Goal: Feedback & Contribution: Contribute content

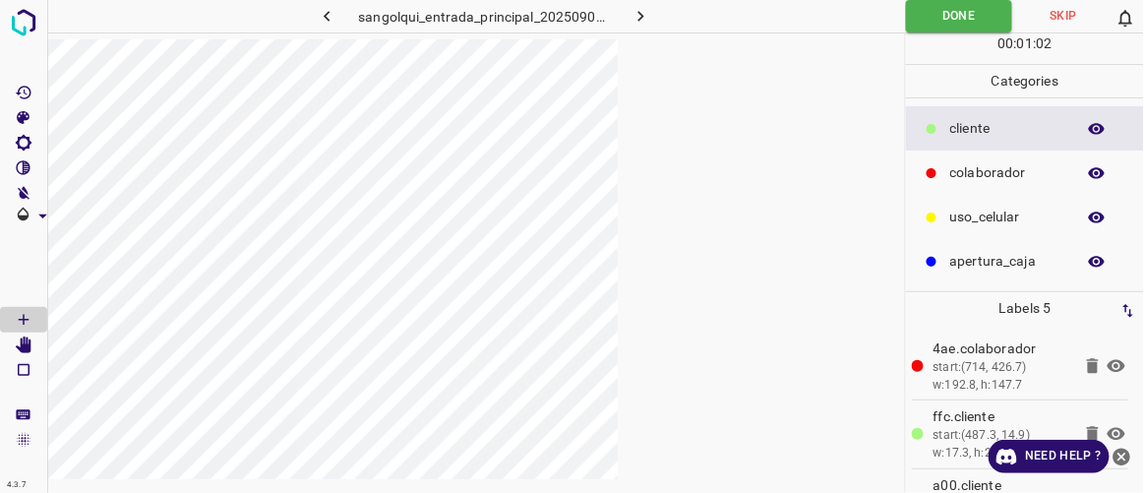
click at [647, 23] on icon "button" at bounding box center [641, 16] width 21 height 21
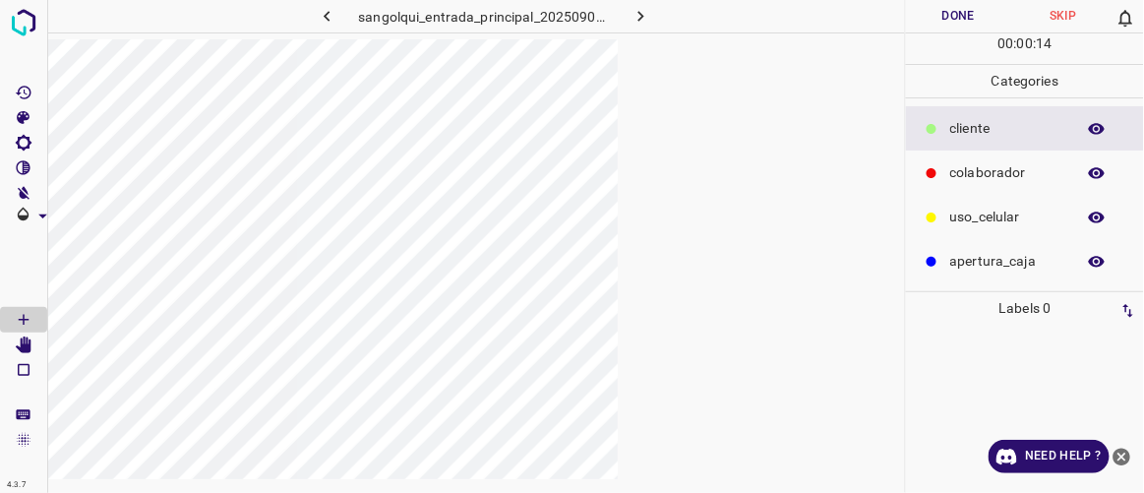
click at [684, 165] on div at bounding box center [476, 285] width 858 height 493
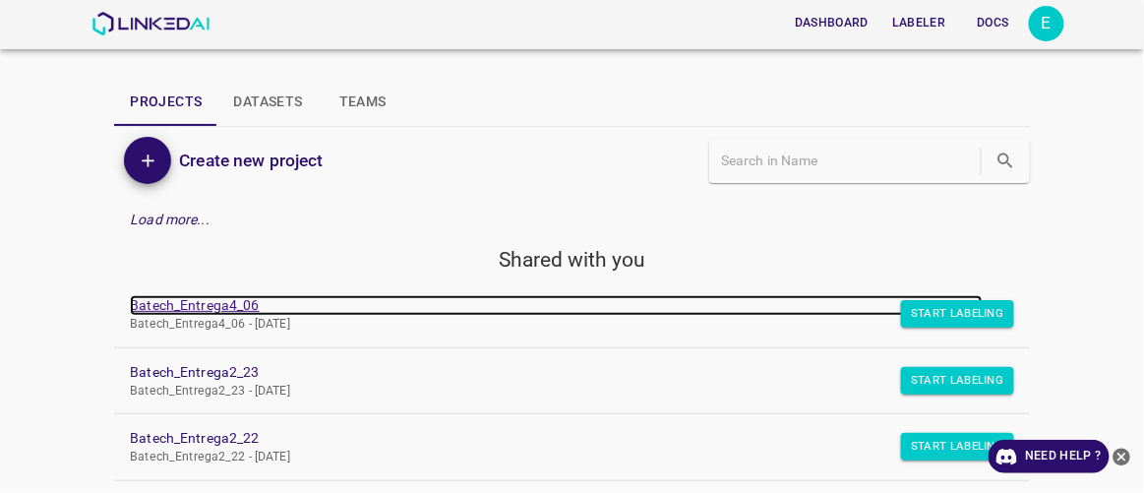
click at [232, 305] on link "Batech_Entrega4_06" at bounding box center [556, 305] width 852 height 21
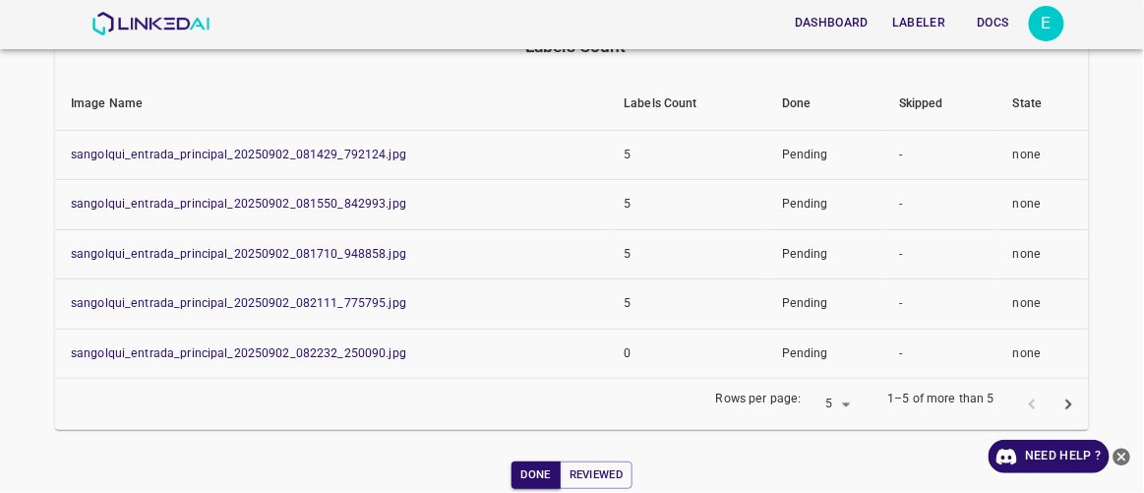
scroll to position [194, 0]
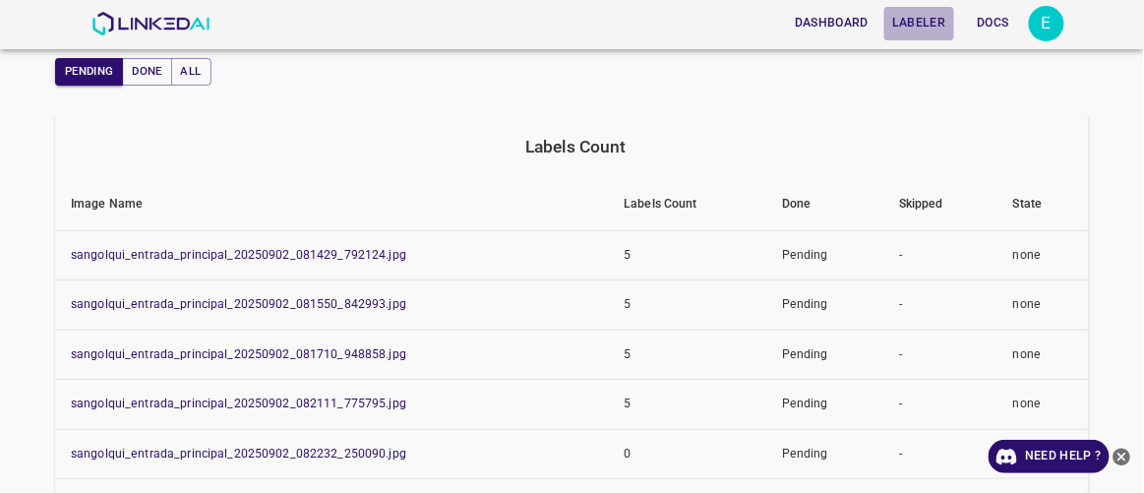
click at [926, 28] on button "Labeler" at bounding box center [919, 23] width 69 height 32
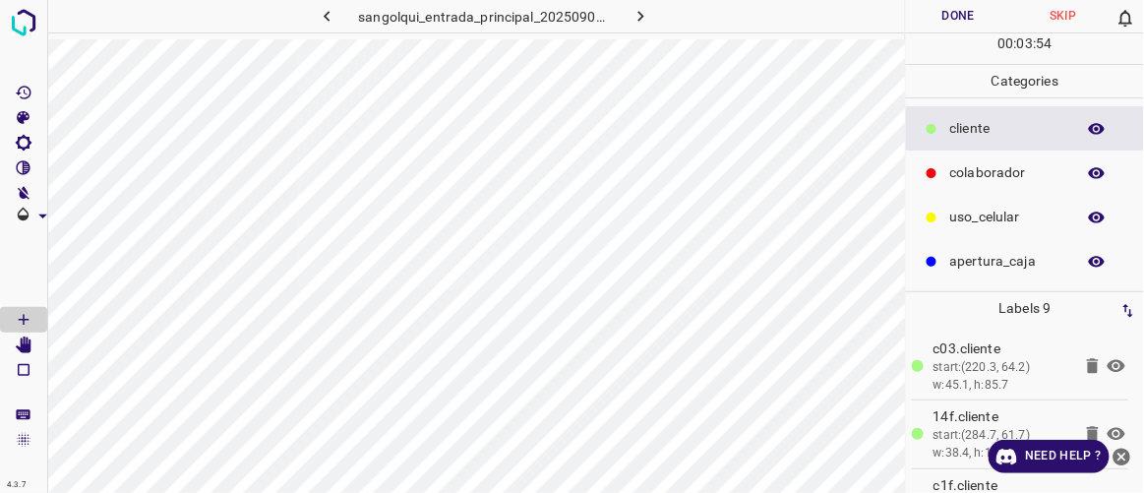
click at [962, 25] on button "Done" at bounding box center [958, 16] width 104 height 32
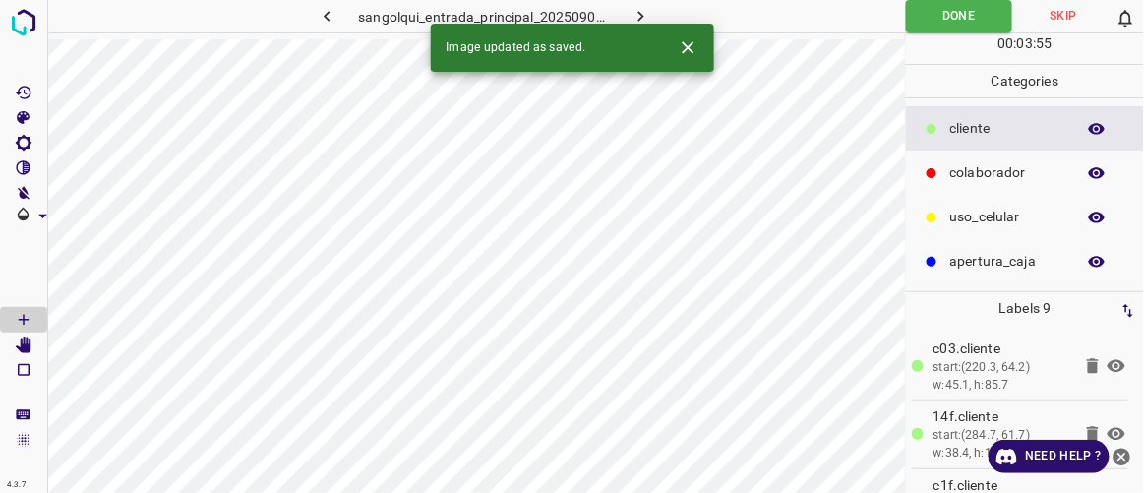
click at [641, 23] on icon "button" at bounding box center [641, 16] width 21 height 21
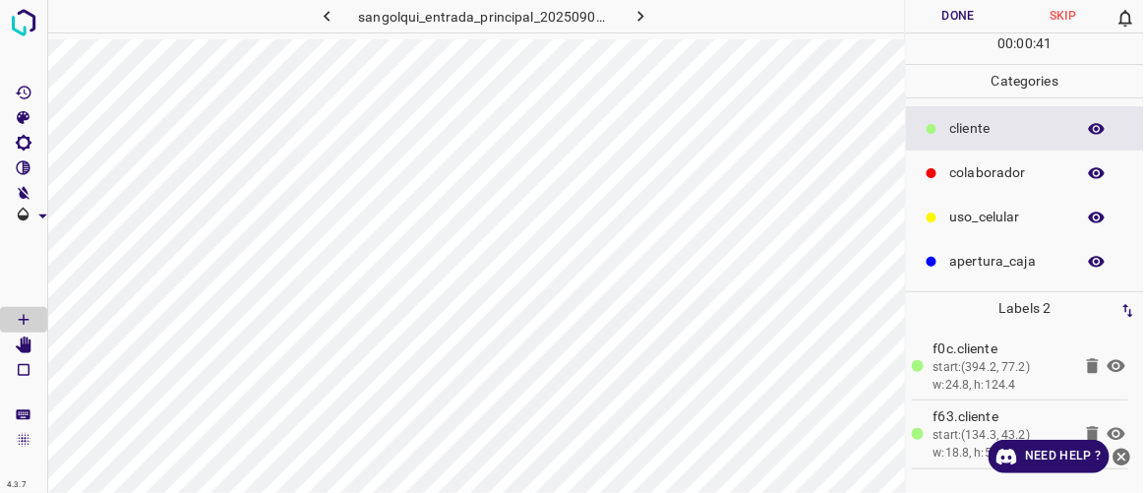
click at [972, 166] on p "colaborador" at bounding box center [1008, 172] width 115 height 21
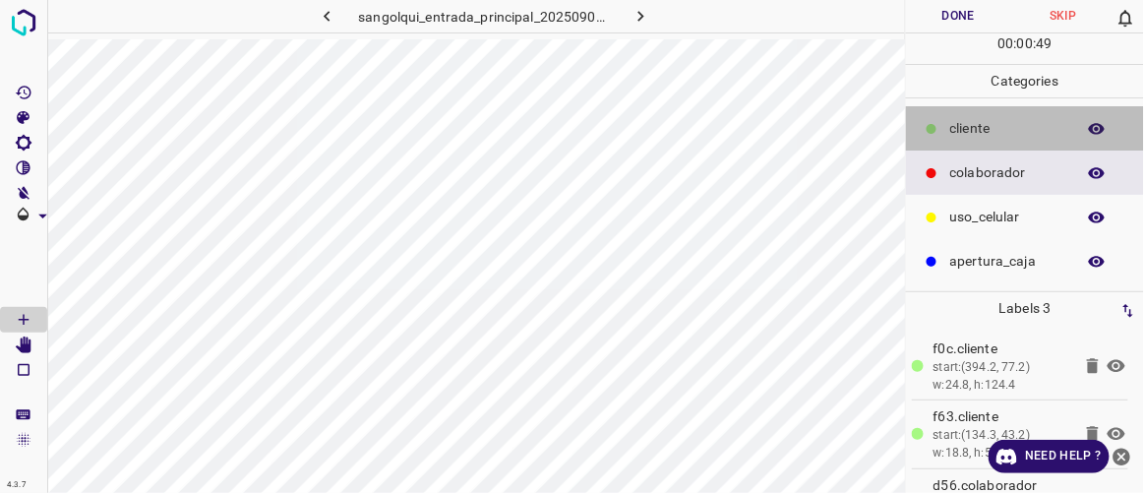
click at [981, 130] on p "cliente" at bounding box center [1008, 128] width 115 height 21
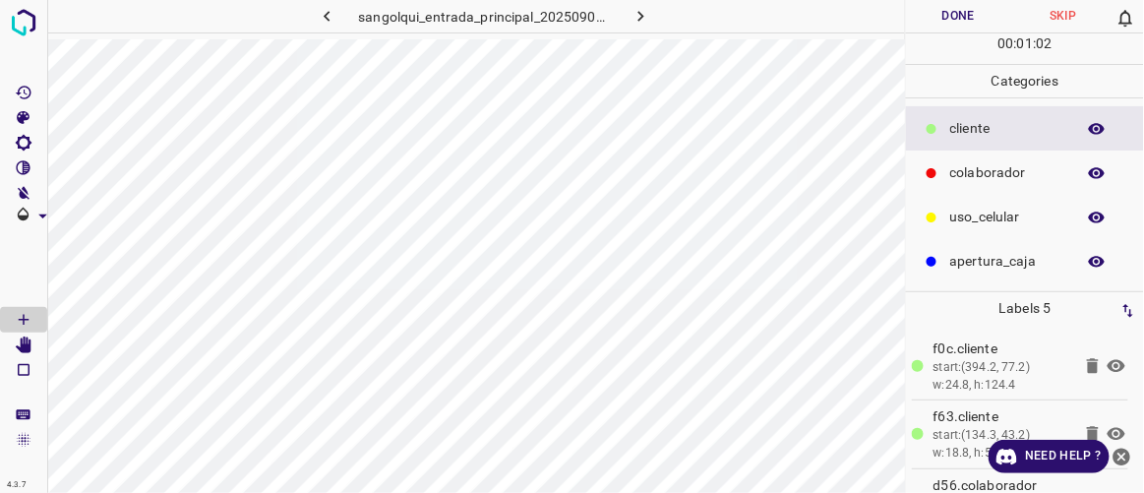
click at [959, 171] on p "colaborador" at bounding box center [1008, 172] width 115 height 21
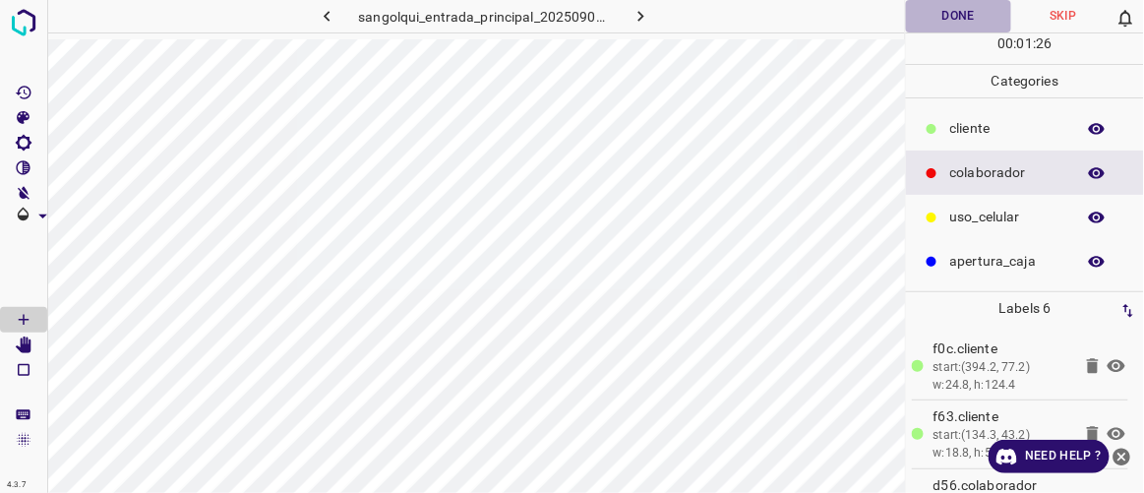
click at [970, 14] on button "Done" at bounding box center [958, 16] width 104 height 32
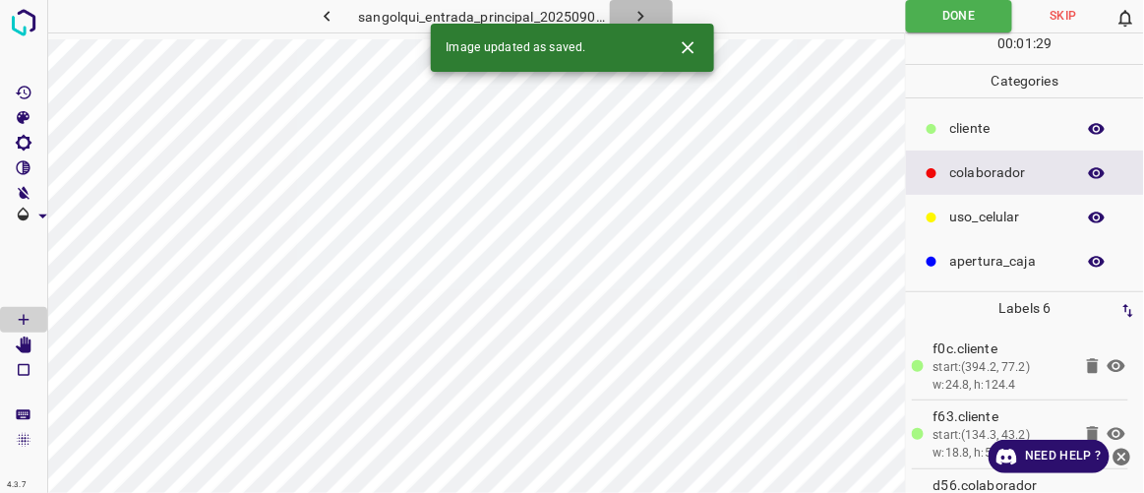
click at [645, 13] on icon "button" at bounding box center [641, 16] width 21 height 21
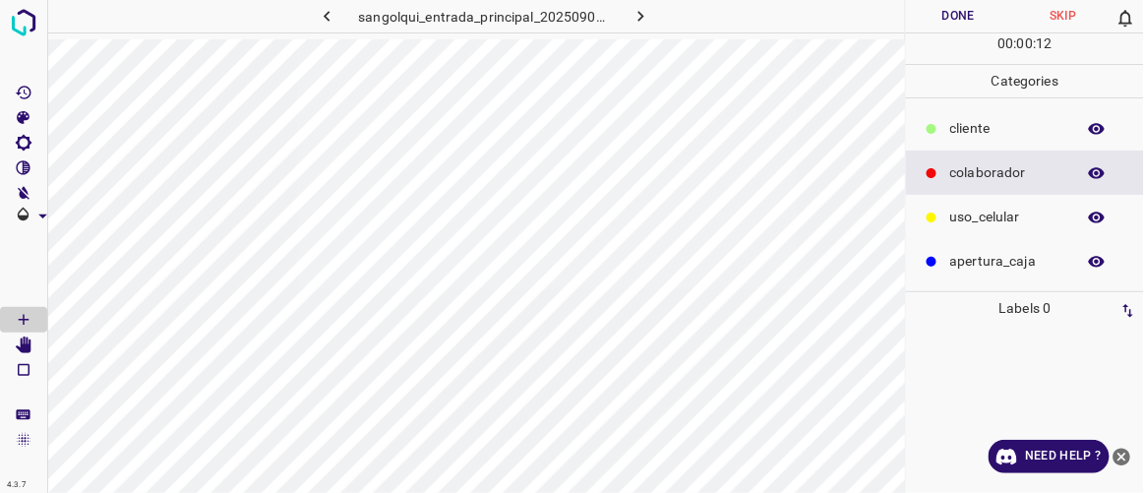
click at [958, 124] on p "cliente" at bounding box center [1008, 128] width 115 height 21
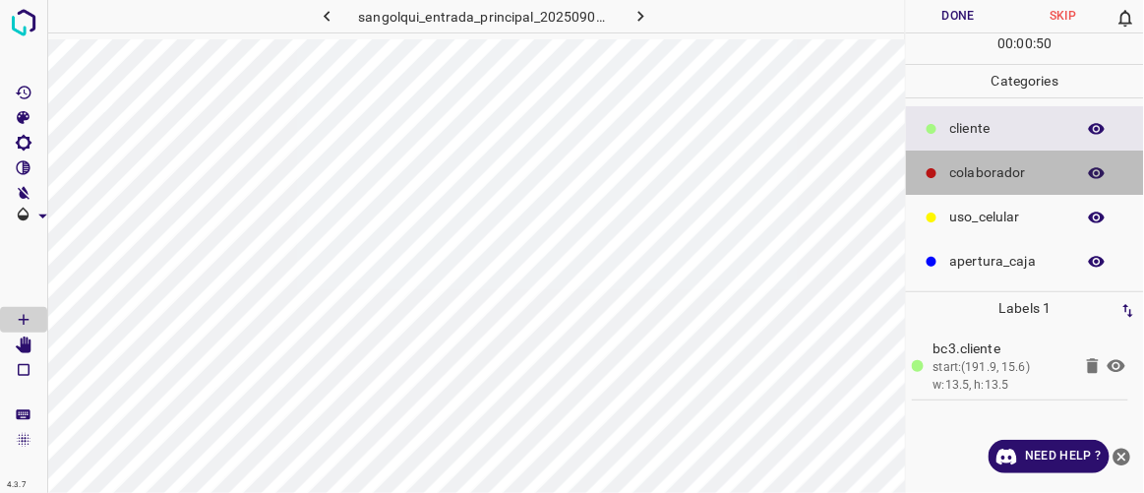
click at [979, 167] on p "colaborador" at bounding box center [1008, 172] width 115 height 21
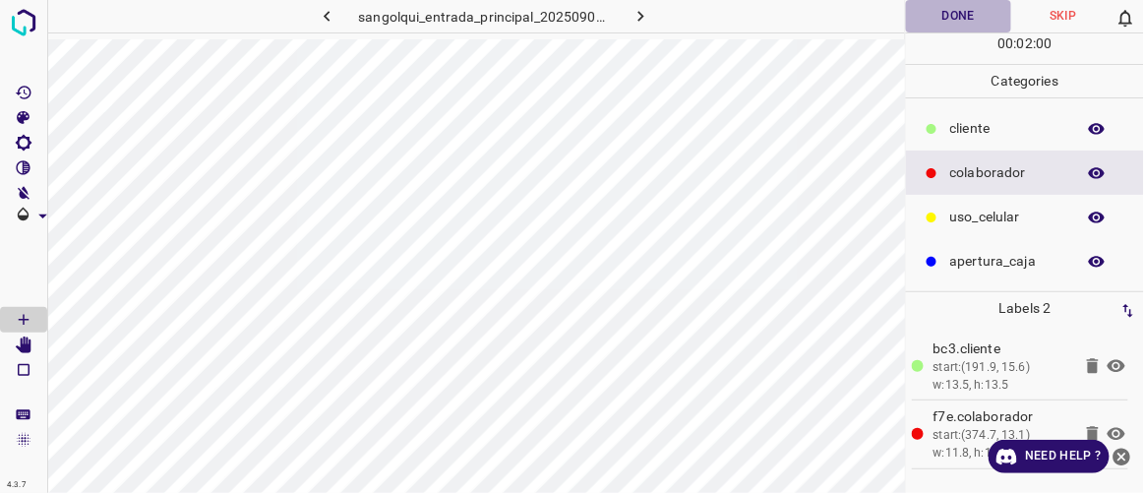
click at [962, 24] on button "Done" at bounding box center [958, 16] width 104 height 32
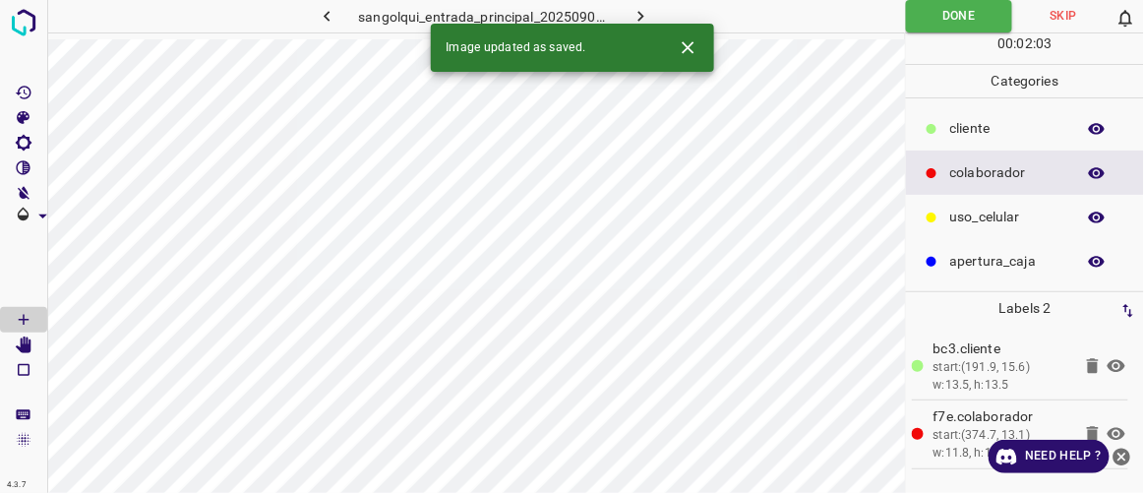
click at [648, 12] on icon "button" at bounding box center [641, 16] width 21 height 21
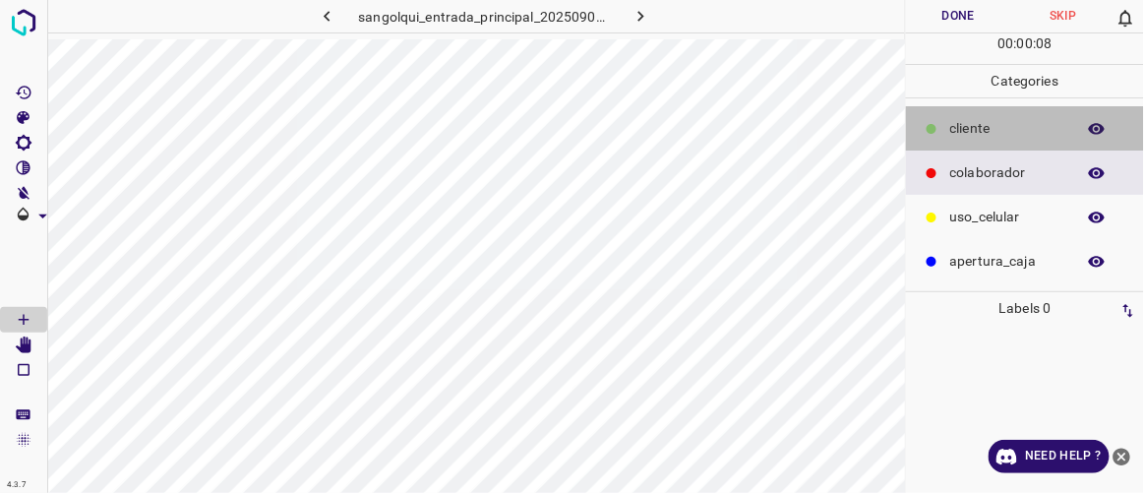
click at [938, 133] on div at bounding box center [932, 129] width 20 height 20
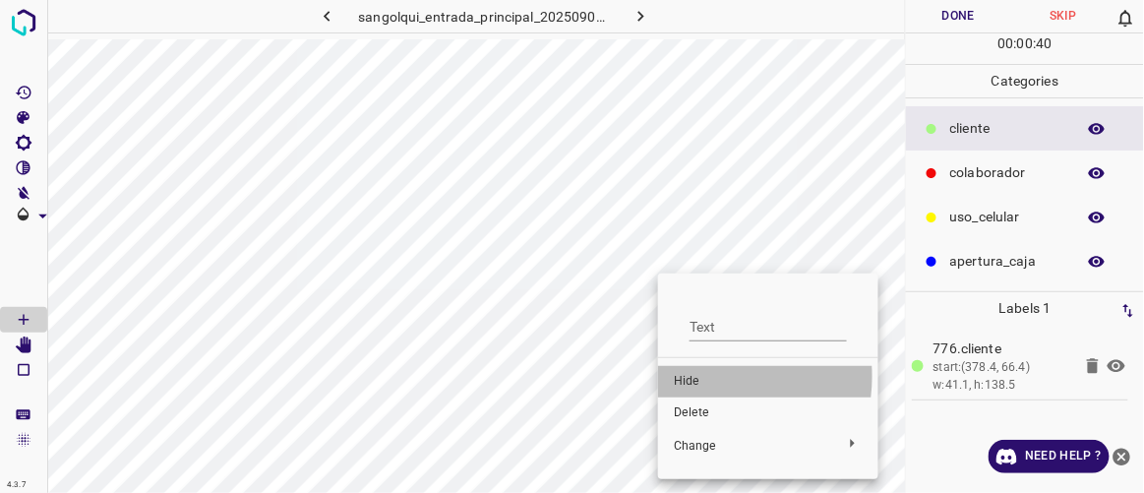
click at [698, 376] on span "Hide" at bounding box center [768, 382] width 189 height 18
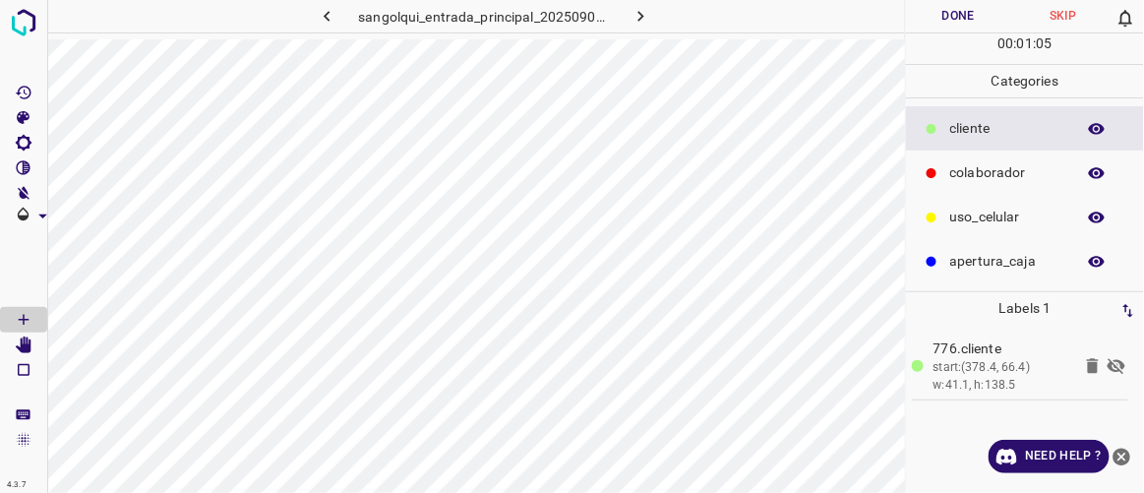
click at [1117, 366] on icon at bounding box center [1117, 367] width 18 height 16
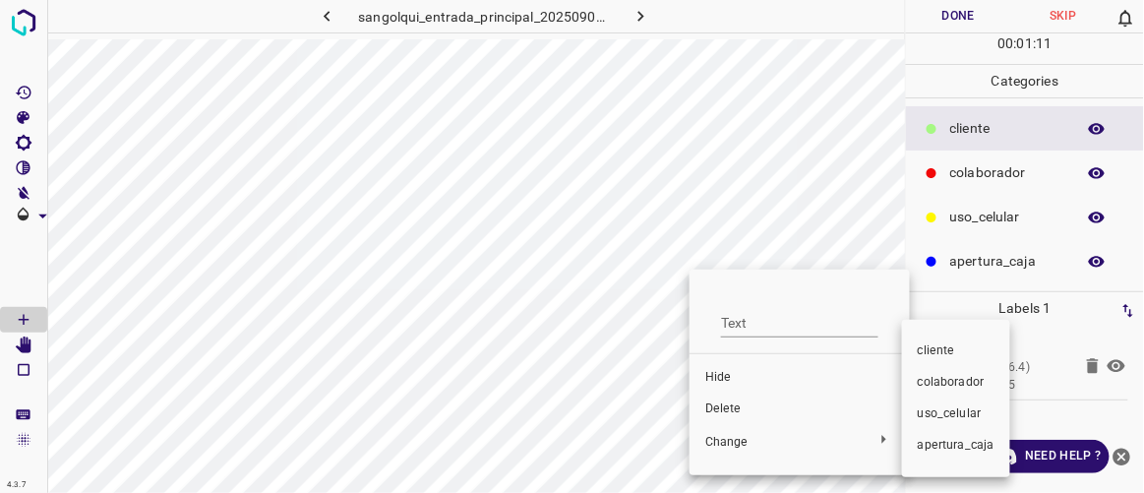
click at [944, 385] on span "colaborador" at bounding box center [956, 383] width 77 height 18
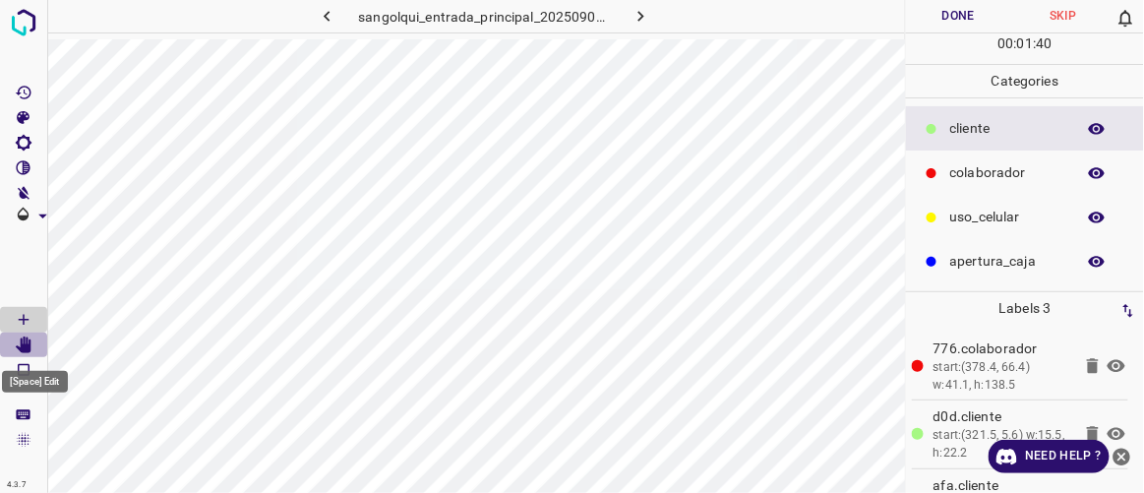
click at [31, 347] on icon "[Space] Edit" at bounding box center [24, 346] width 18 height 18
click at [958, 5] on button "Done" at bounding box center [958, 16] width 104 height 32
click at [632, 11] on icon "button" at bounding box center [641, 16] width 21 height 21
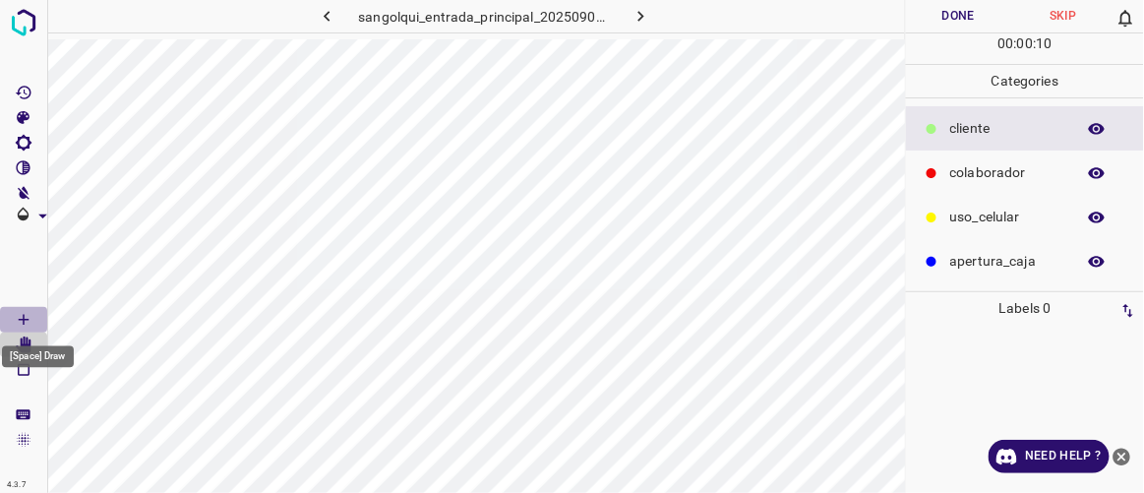
click at [35, 325] on Draw"] "[Space] Draw" at bounding box center [23, 320] width 47 height 26
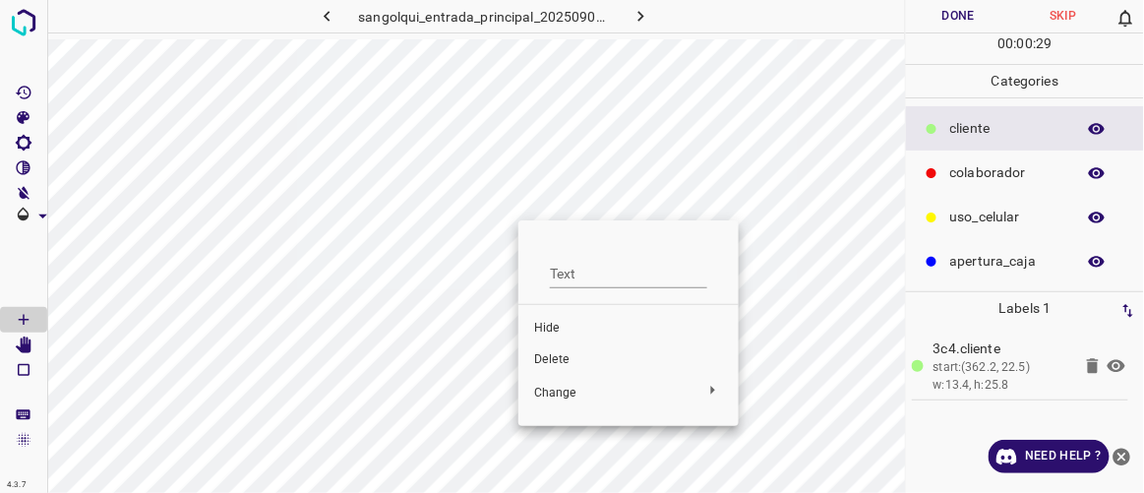
click at [557, 367] on span "Delete" at bounding box center [628, 360] width 189 height 18
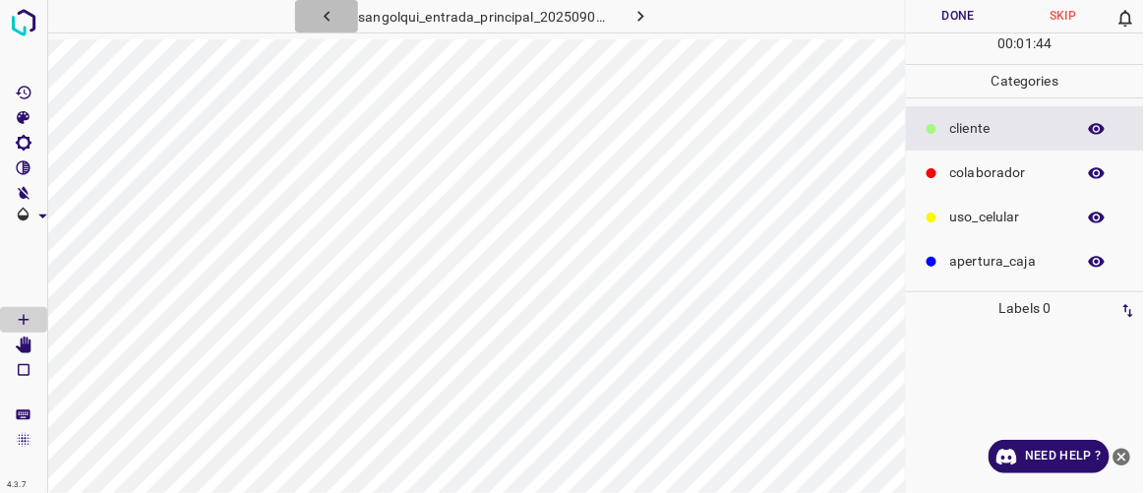
click at [328, 19] on icon "button" at bounding box center [327, 16] width 6 height 11
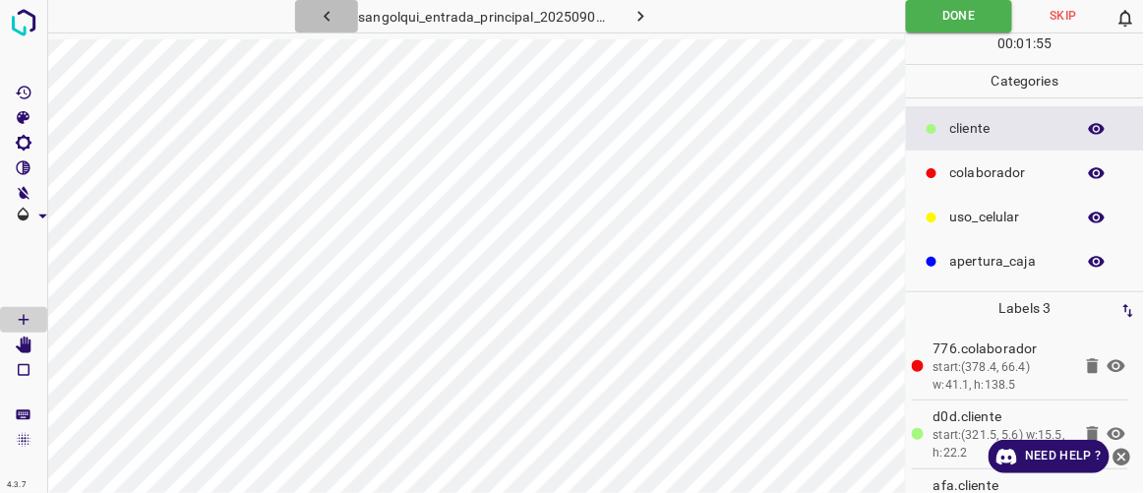
click at [328, 13] on icon "button" at bounding box center [327, 16] width 6 height 11
click at [657, 15] on button "button" at bounding box center [641, 16] width 63 height 32
click at [646, 20] on icon "button" at bounding box center [641, 16] width 21 height 21
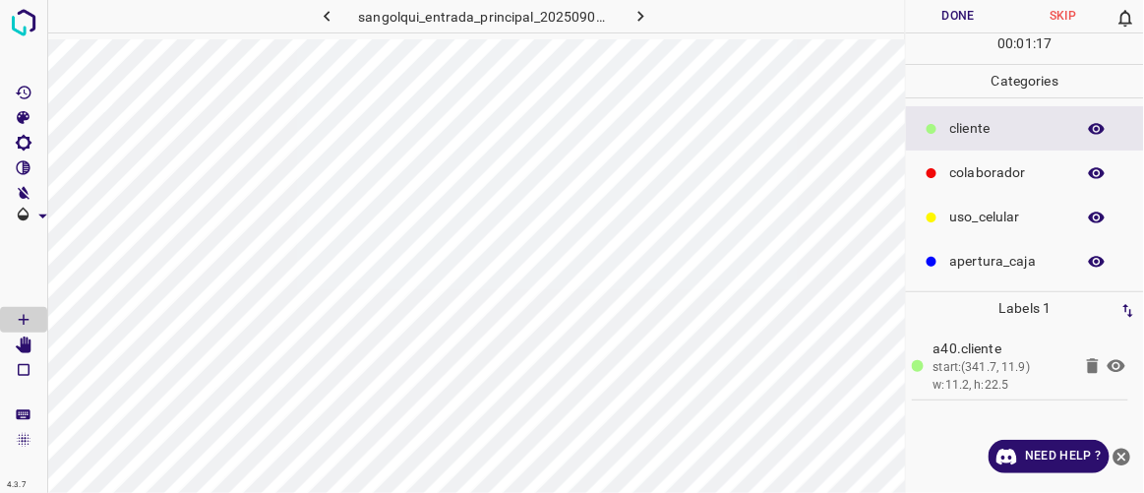
click at [970, 170] on p "colaborador" at bounding box center [1008, 172] width 115 height 21
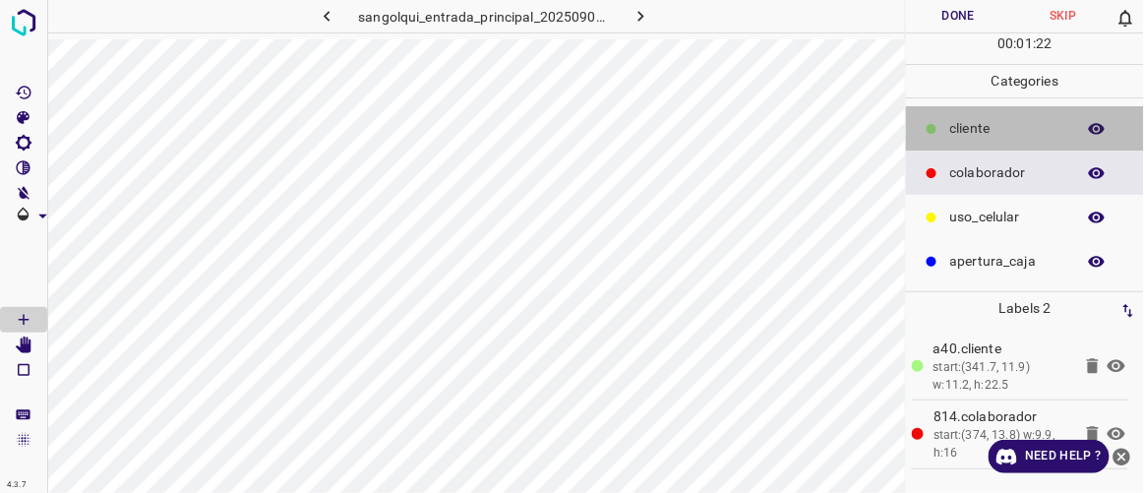
click at [937, 123] on icon at bounding box center [932, 129] width 12 height 12
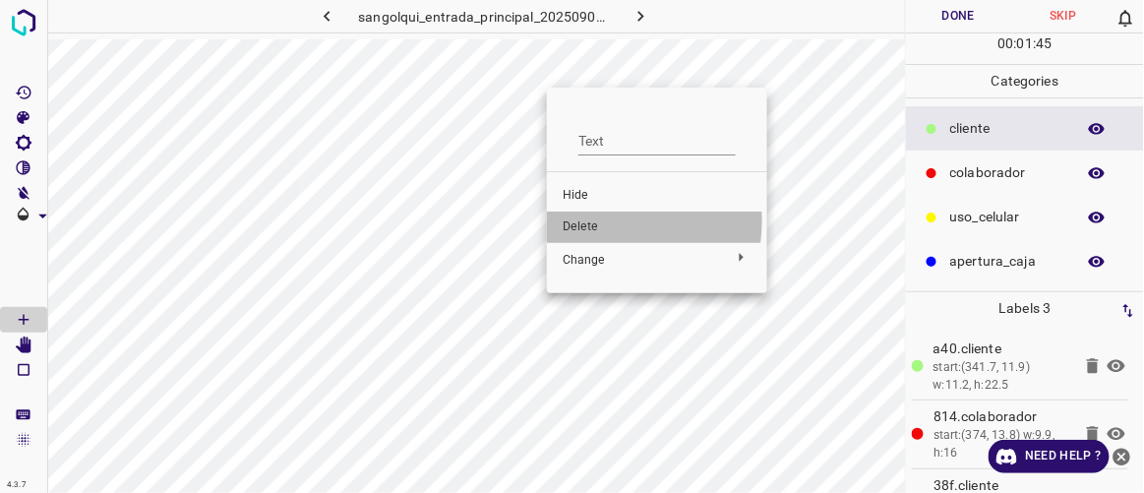
click at [590, 220] on span "Delete" at bounding box center [657, 227] width 189 height 18
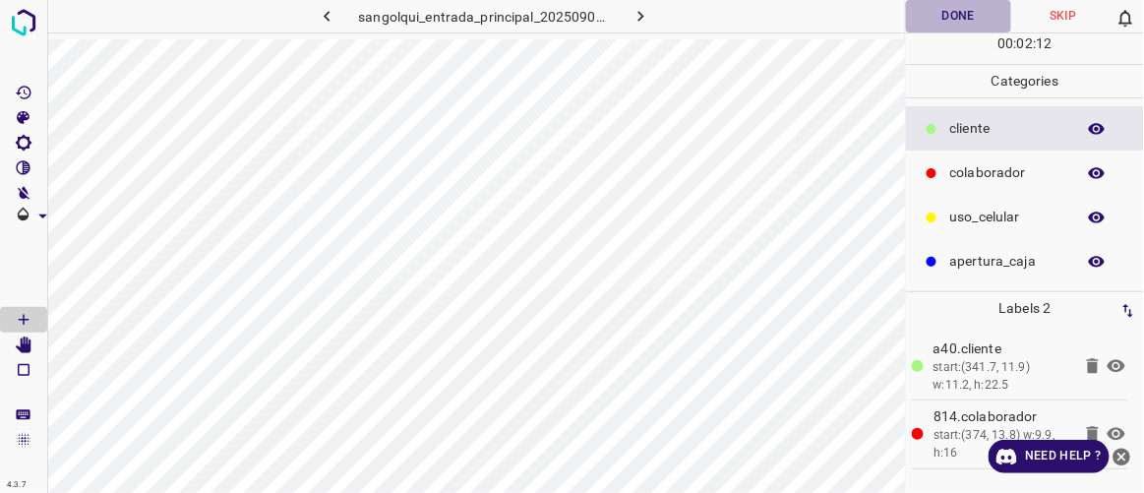
click at [970, 14] on button "Done" at bounding box center [958, 16] width 104 height 32
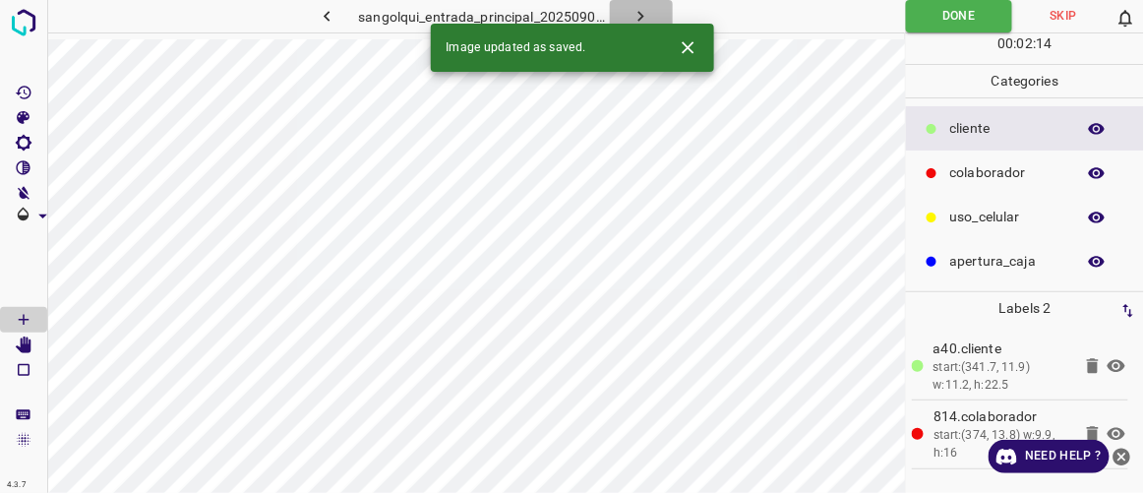
click at [652, 14] on button "button" at bounding box center [641, 16] width 63 height 32
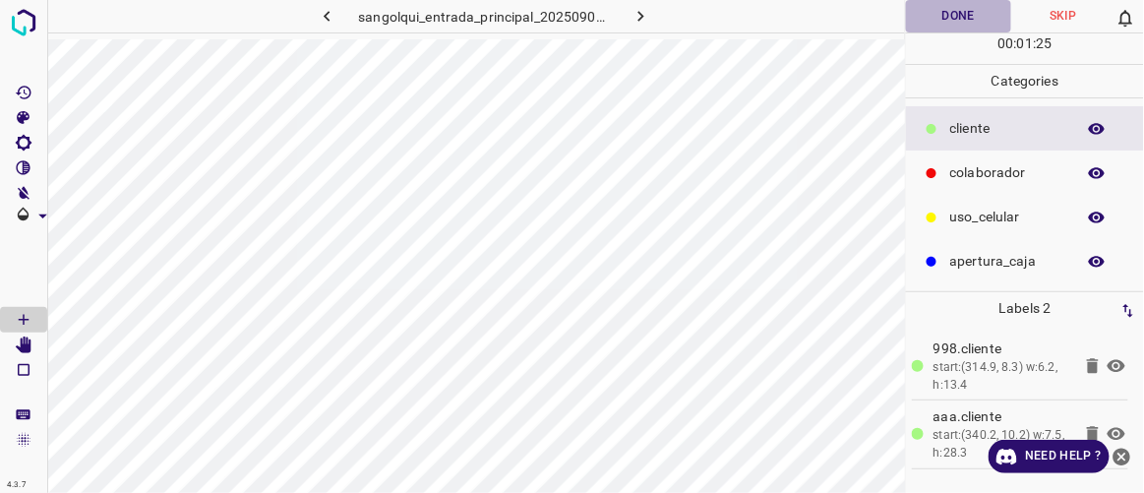
click at [922, 22] on button "Done" at bounding box center [958, 16] width 104 height 32
click at [642, 19] on icon "button" at bounding box center [641, 16] width 21 height 21
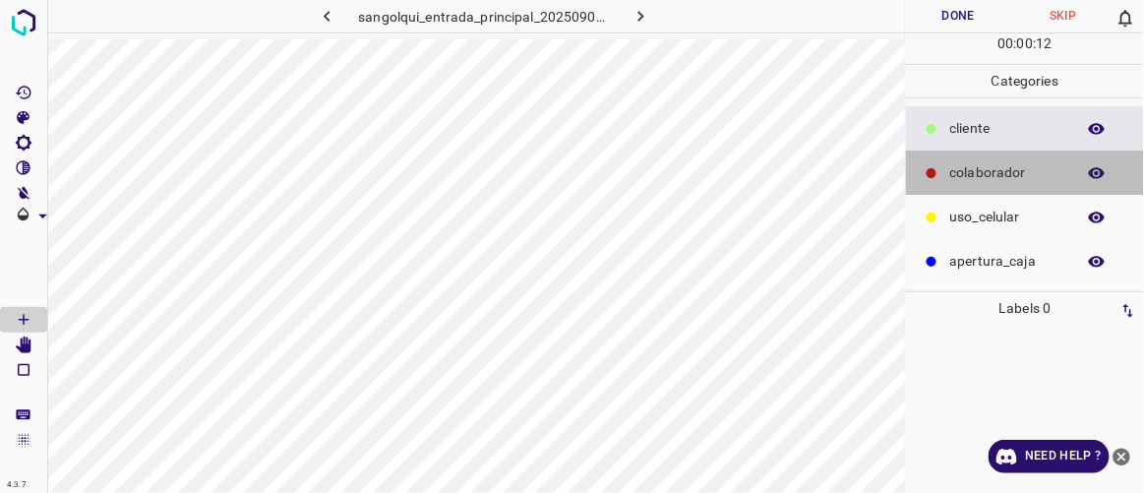
click at [1004, 166] on p "colaborador" at bounding box center [1008, 172] width 115 height 21
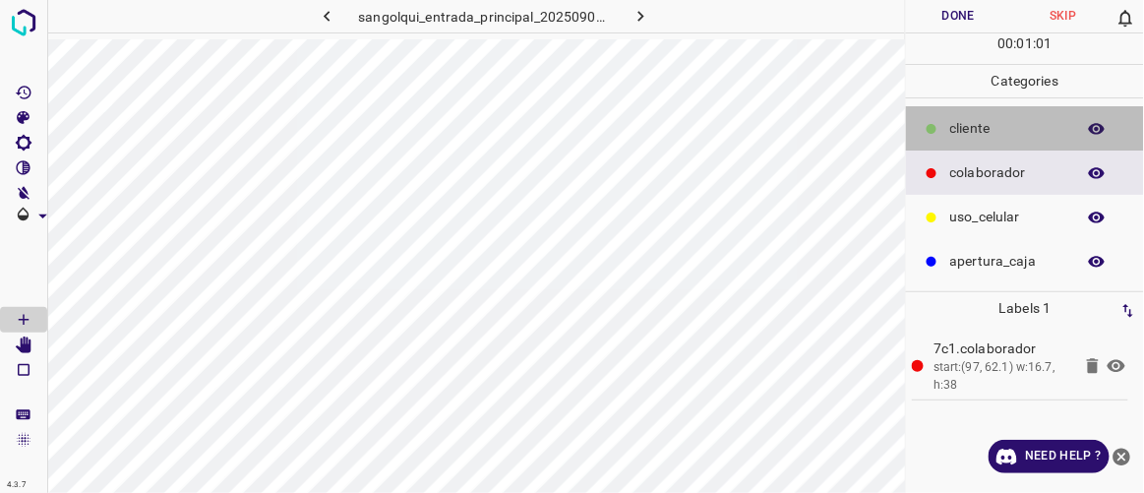
click at [965, 135] on p "cliente" at bounding box center [1008, 128] width 115 height 21
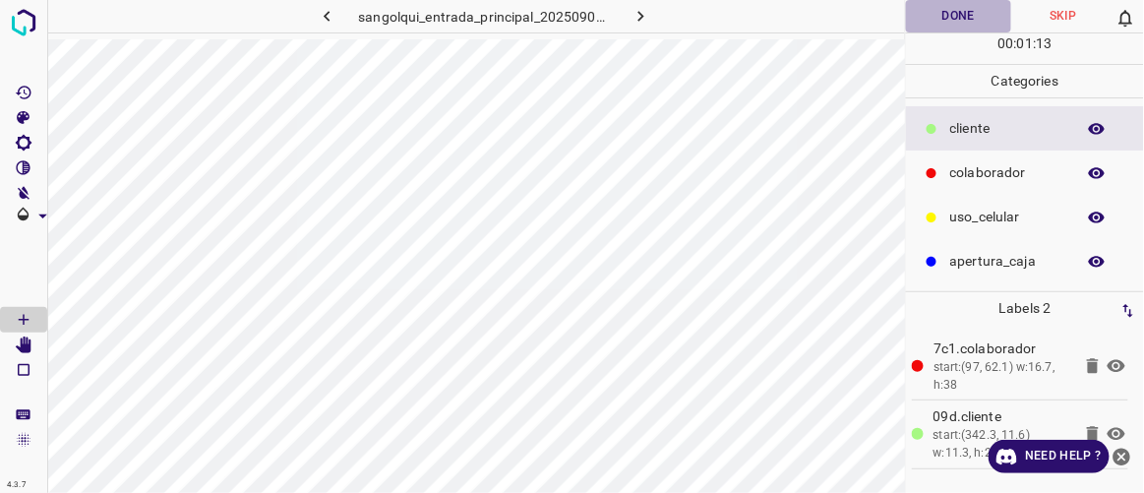
click at [965, 10] on button "Done" at bounding box center [958, 16] width 104 height 32
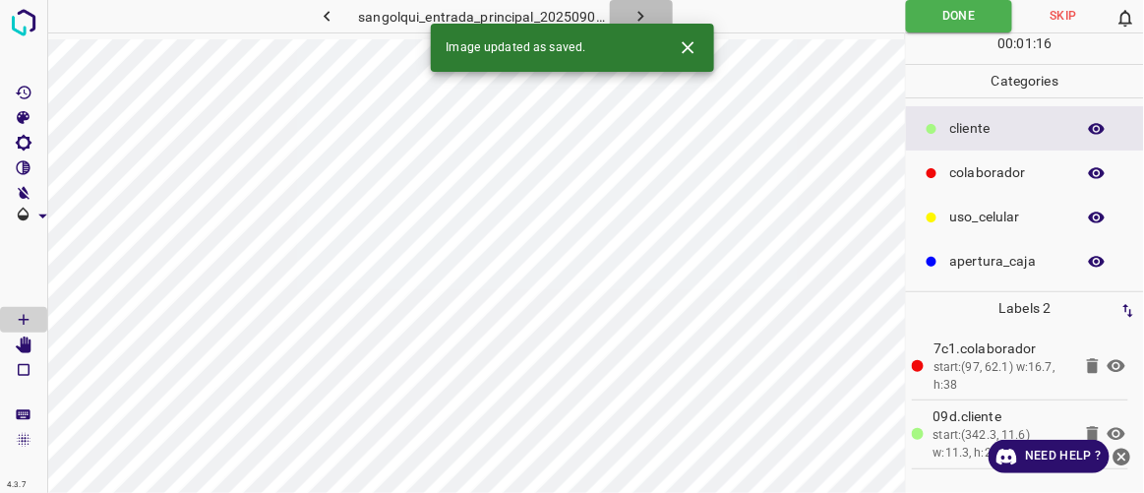
click at [647, 9] on icon "button" at bounding box center [641, 16] width 21 height 21
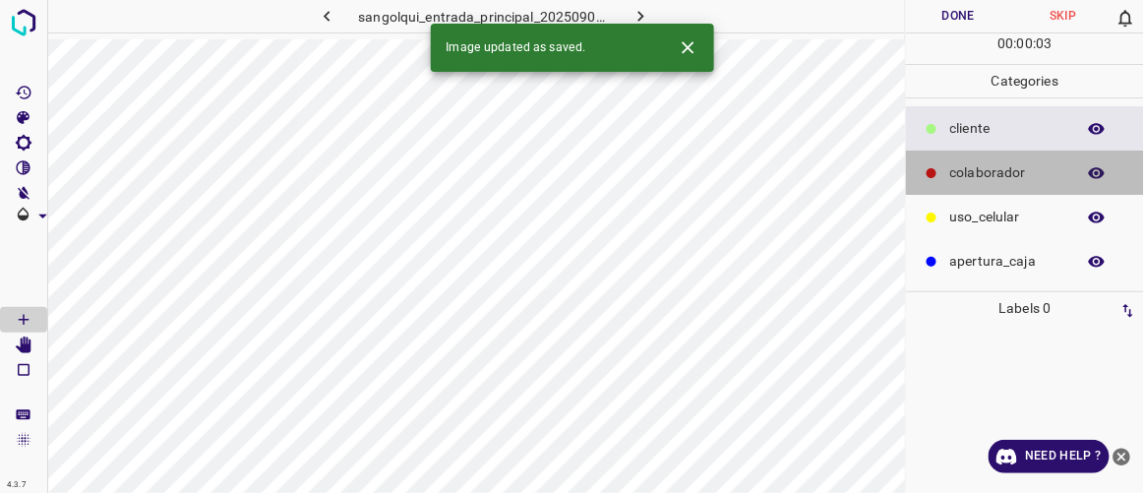
click at [944, 176] on div "colaborador" at bounding box center [1025, 173] width 238 height 44
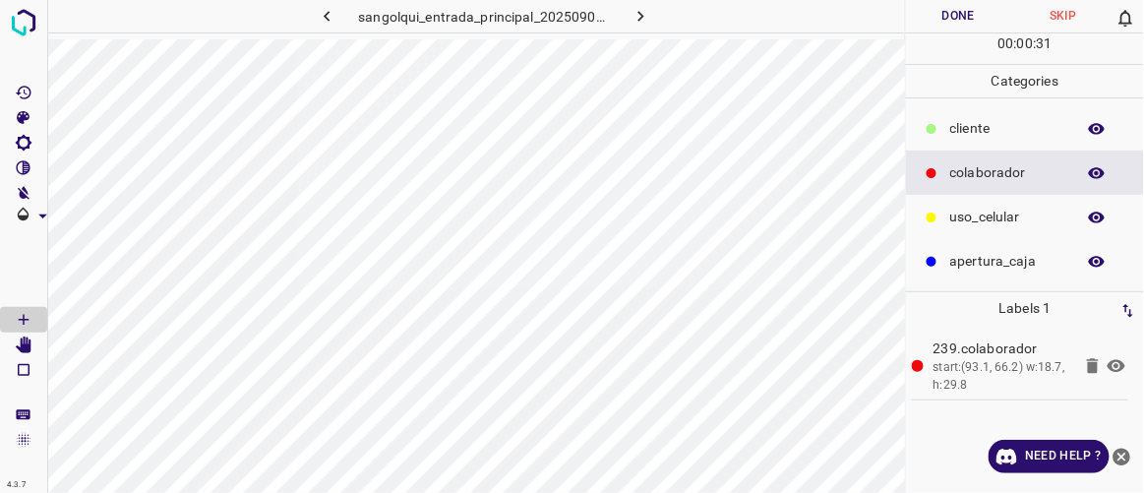
click at [943, 121] on div "cliente" at bounding box center [1025, 128] width 238 height 44
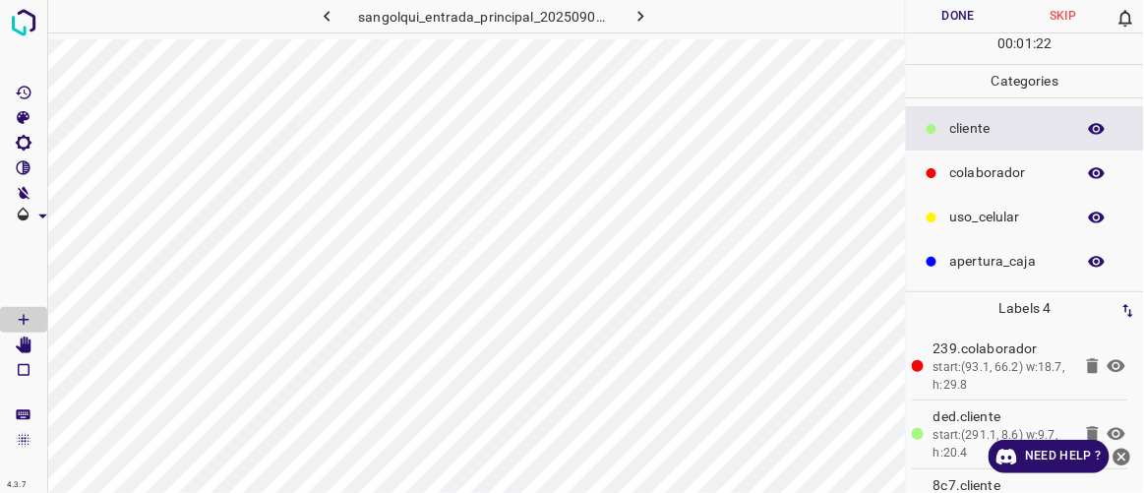
click at [971, 18] on button "Done" at bounding box center [958, 16] width 104 height 32
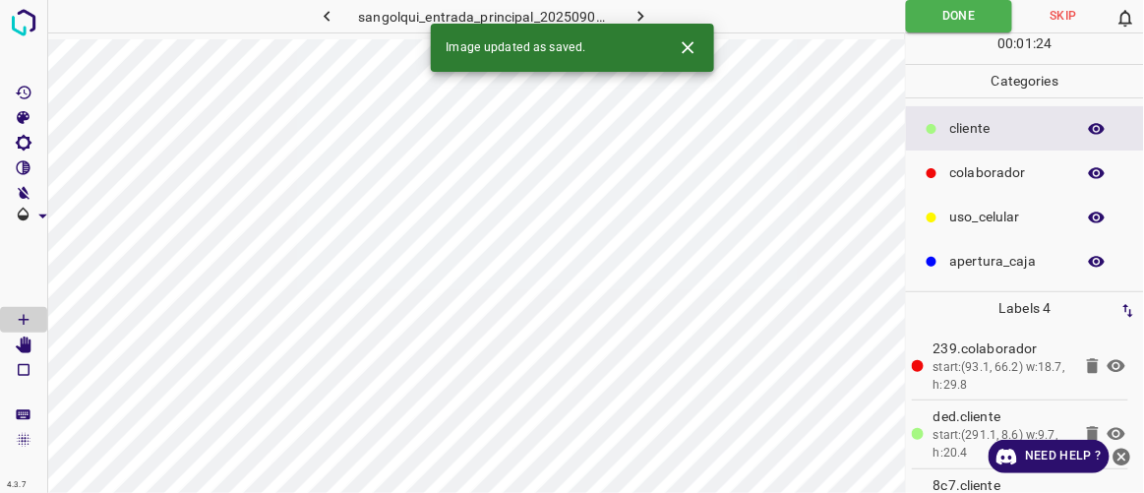
click at [635, 14] on icon "button" at bounding box center [641, 16] width 21 height 21
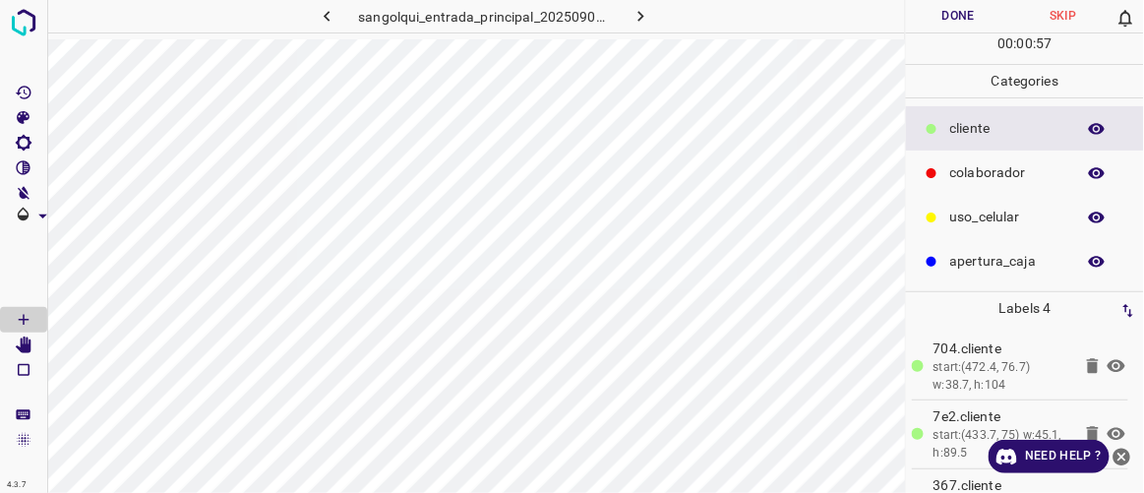
click at [968, 173] on p "colaborador" at bounding box center [1008, 172] width 115 height 21
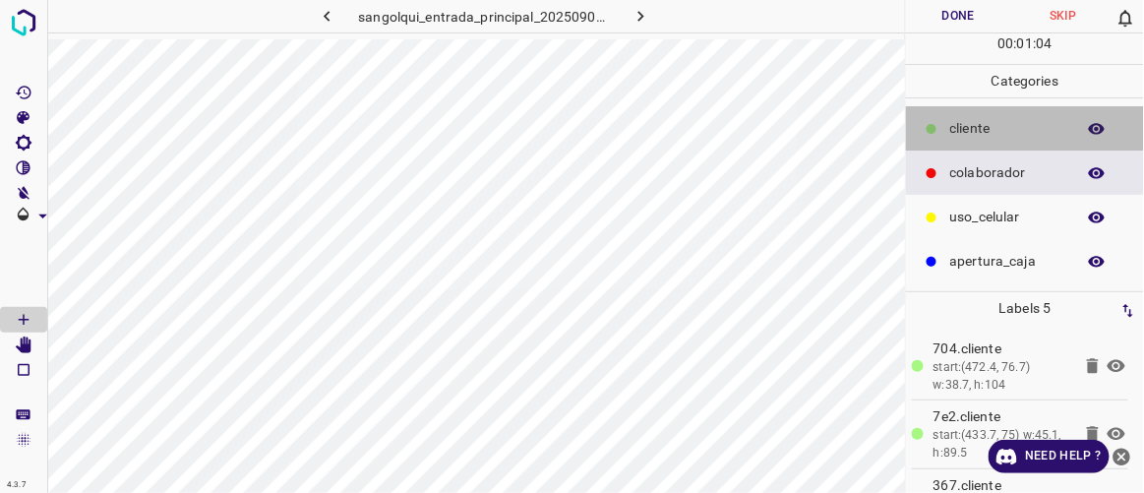
click at [954, 124] on p "cliente" at bounding box center [1008, 128] width 115 height 21
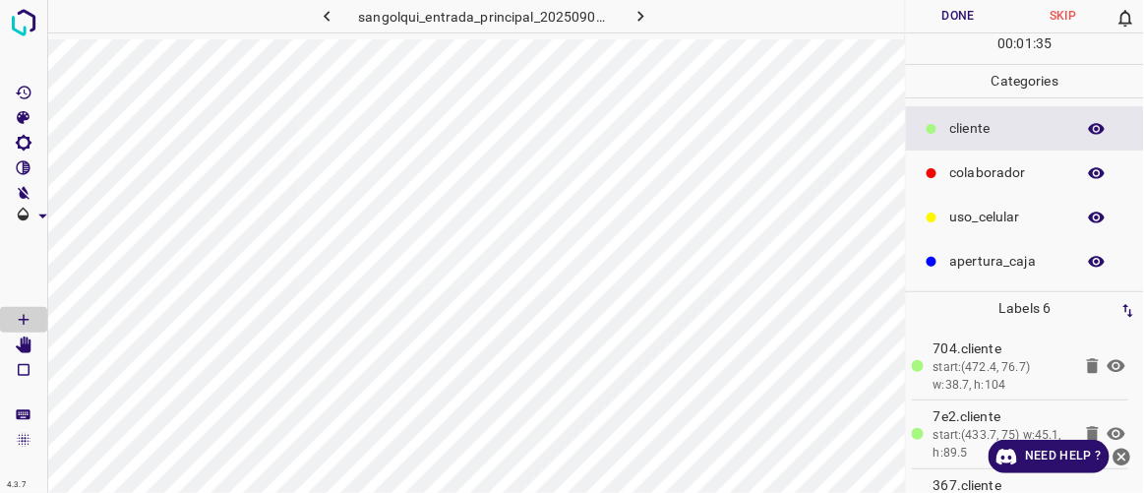
click at [932, 3] on button "Done" at bounding box center [958, 16] width 104 height 32
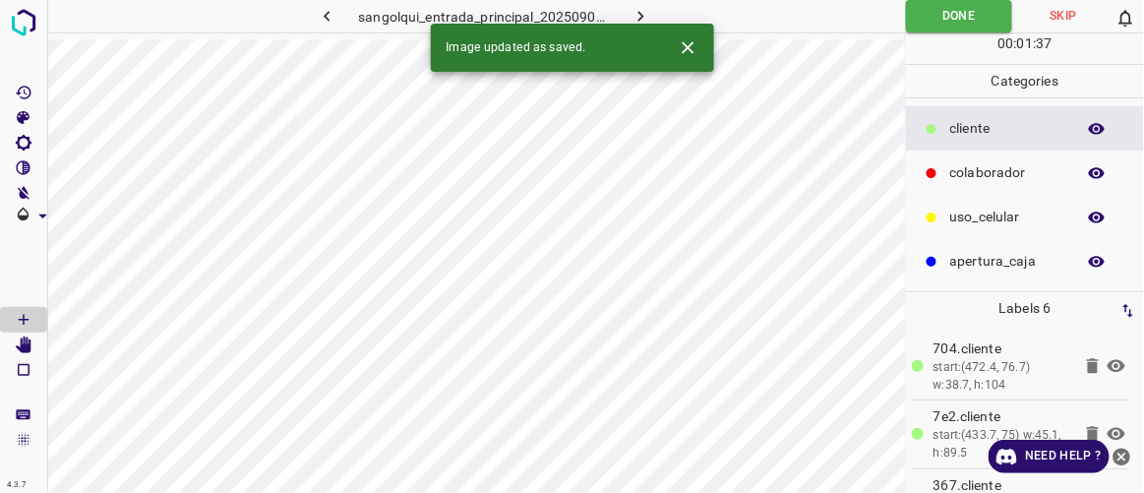
click at [642, 13] on icon "button" at bounding box center [641, 16] width 21 height 21
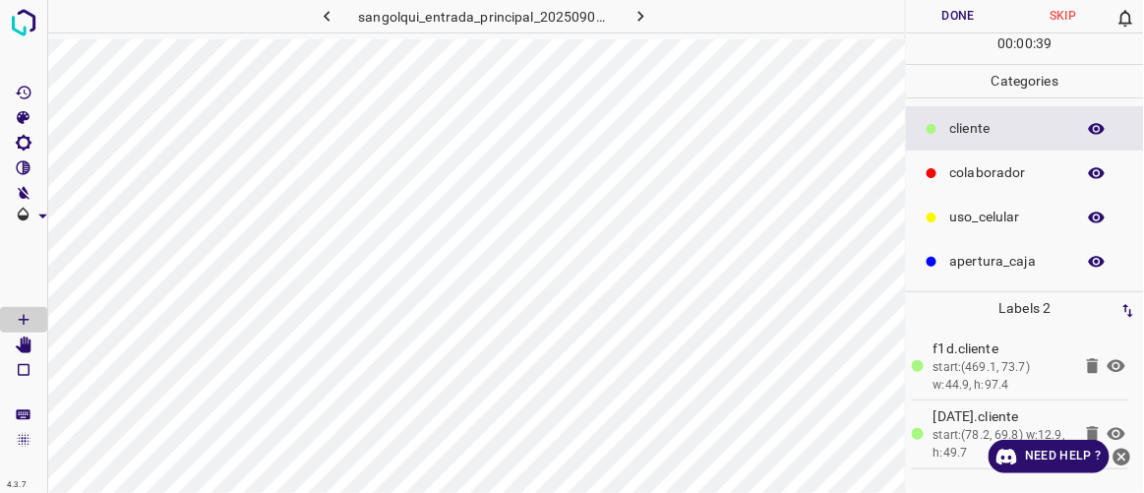
click at [991, 162] on p "colaborador" at bounding box center [1008, 172] width 115 height 21
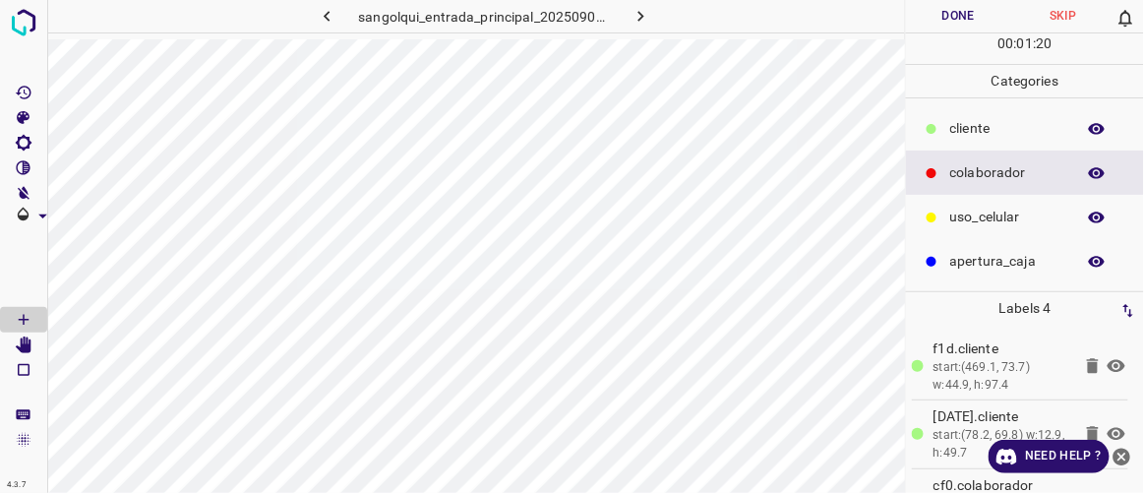
click at [998, 129] on p "cliente" at bounding box center [1008, 128] width 115 height 21
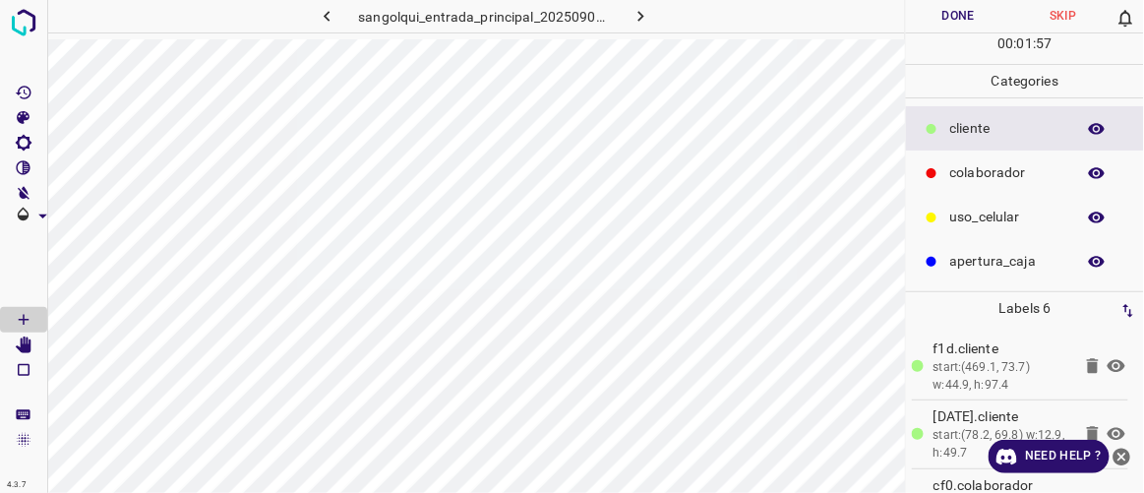
click at [967, 5] on button "Done" at bounding box center [958, 16] width 104 height 32
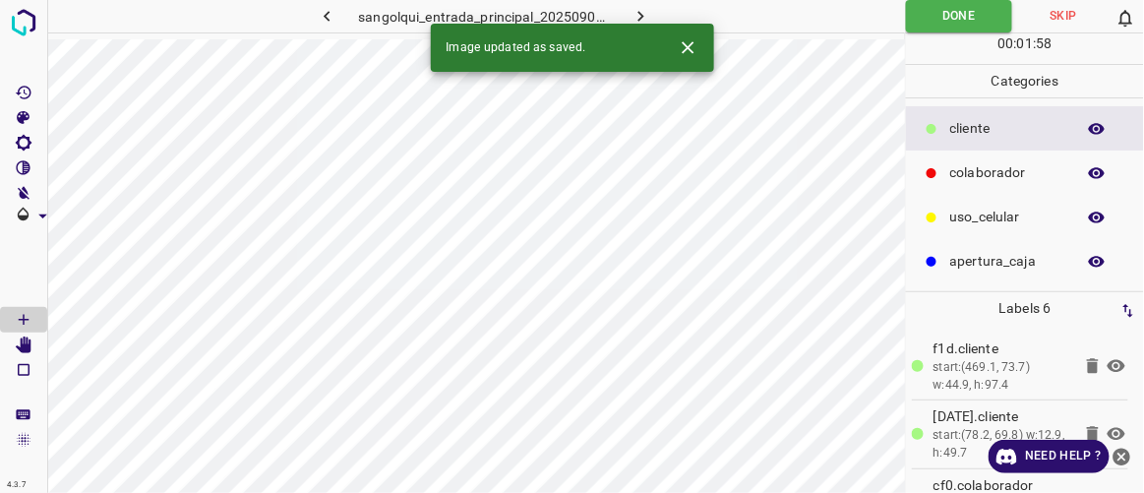
click at [639, 11] on icon "button" at bounding box center [641, 16] width 21 height 21
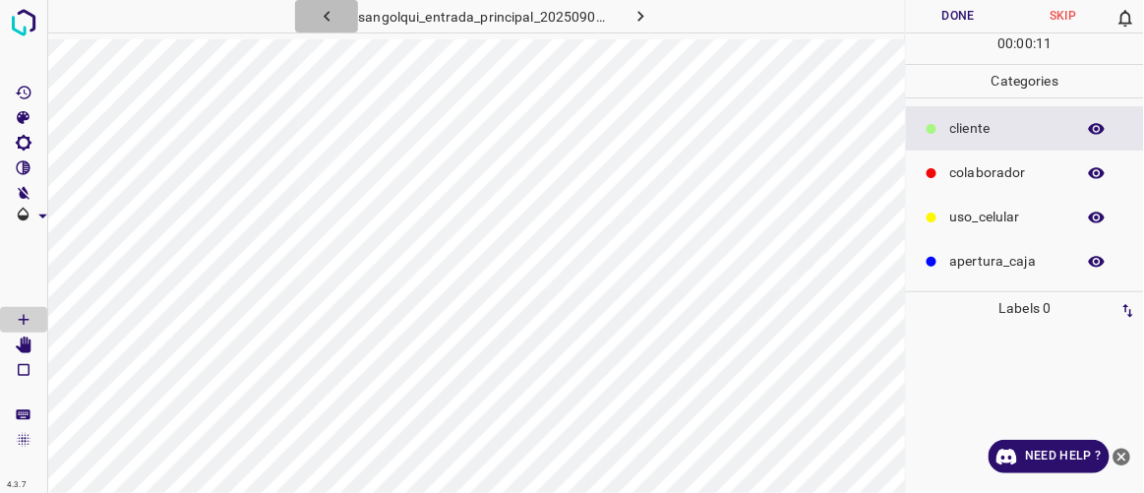
click at [327, 26] on icon "button" at bounding box center [327, 16] width 21 height 21
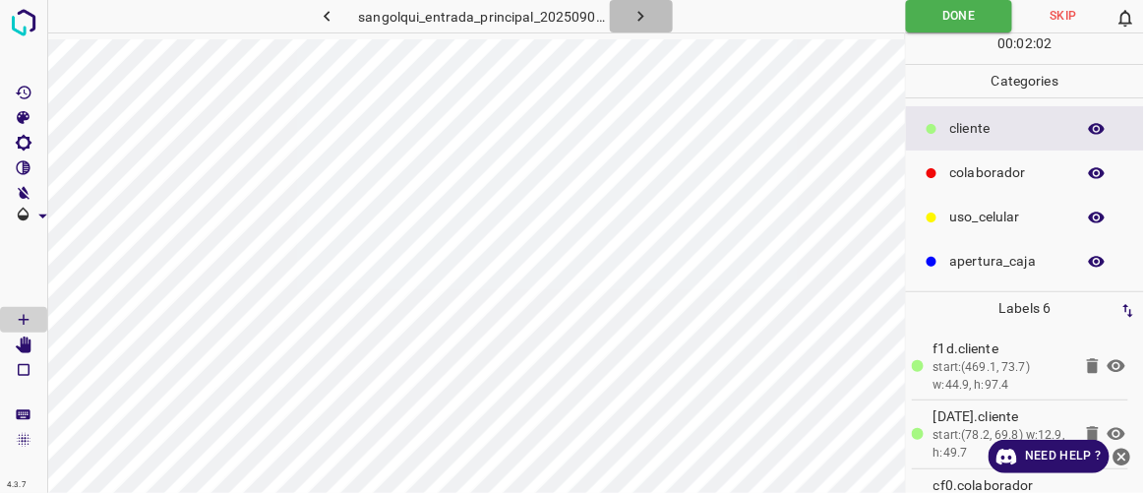
click at [652, 26] on button "button" at bounding box center [641, 16] width 63 height 32
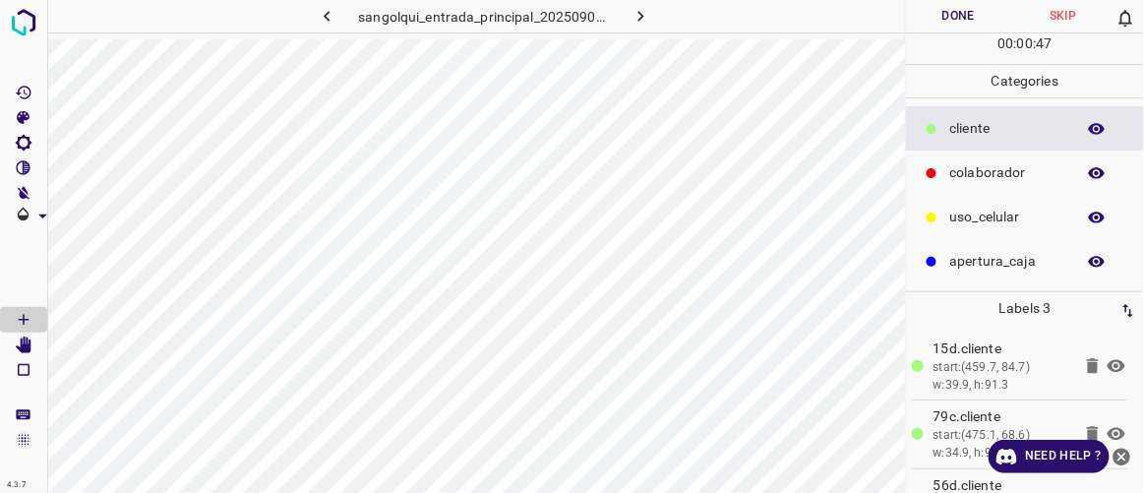
click at [958, 173] on p "colaborador" at bounding box center [1008, 172] width 115 height 21
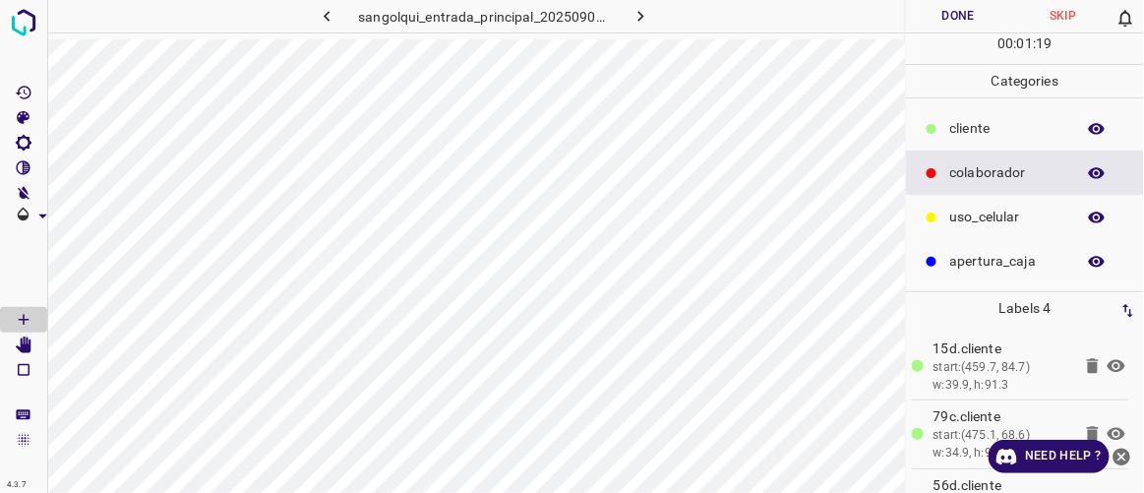
click at [943, 17] on button "Done" at bounding box center [958, 16] width 104 height 32
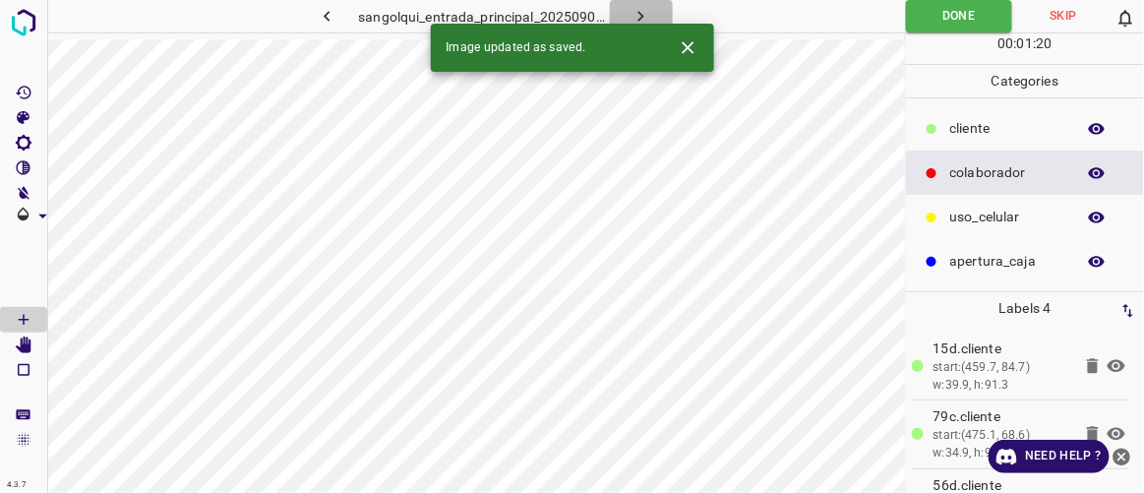
click at [646, 11] on icon "button" at bounding box center [641, 16] width 21 height 21
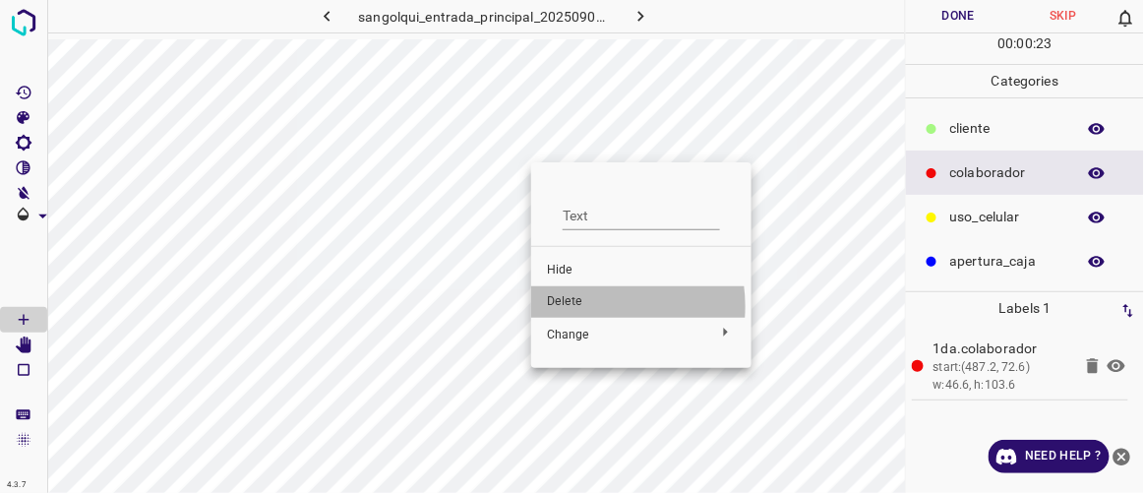
click at [589, 306] on span "Delete" at bounding box center [641, 302] width 189 height 18
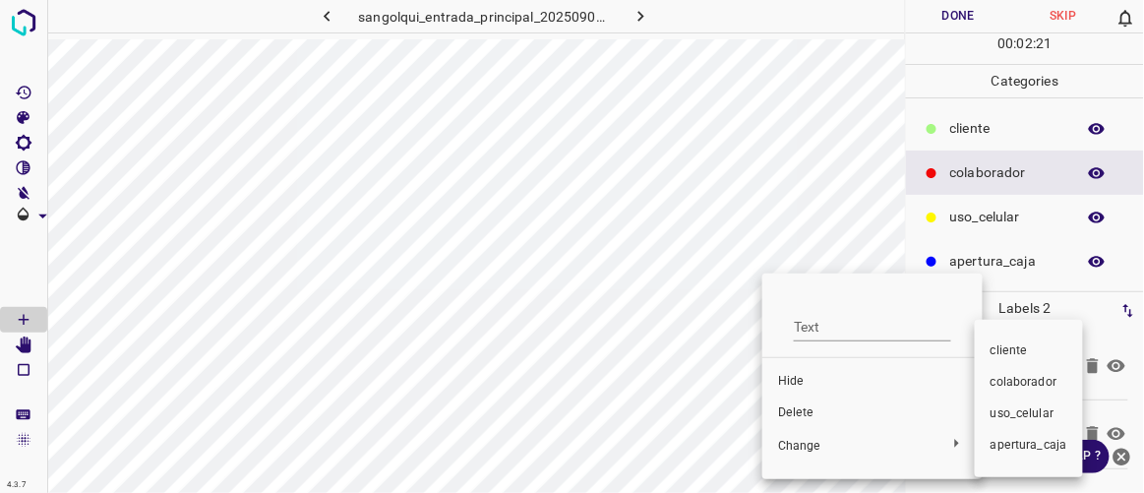
click at [1039, 351] on span "cliente" at bounding box center [1029, 351] width 77 height 18
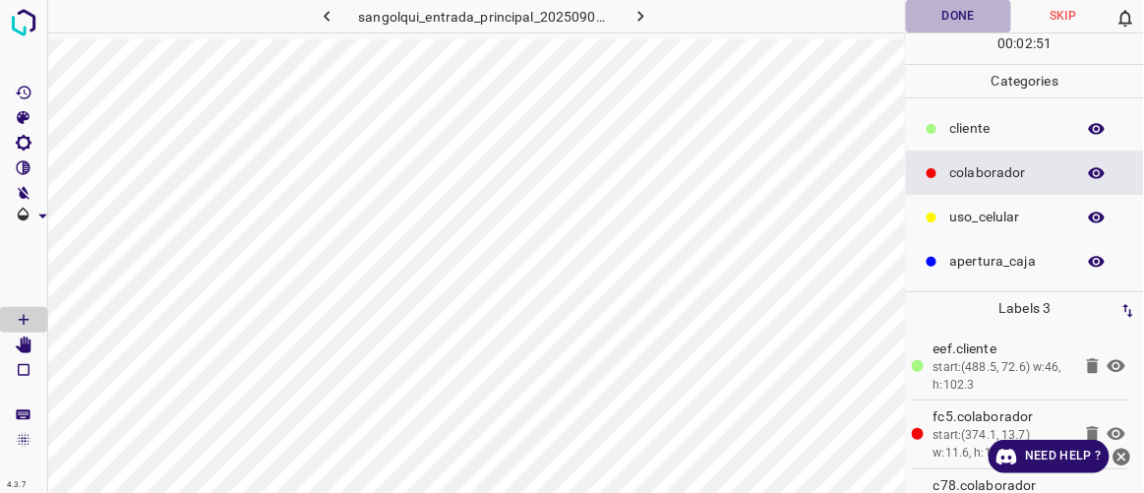
click at [949, 23] on button "Done" at bounding box center [958, 16] width 104 height 32
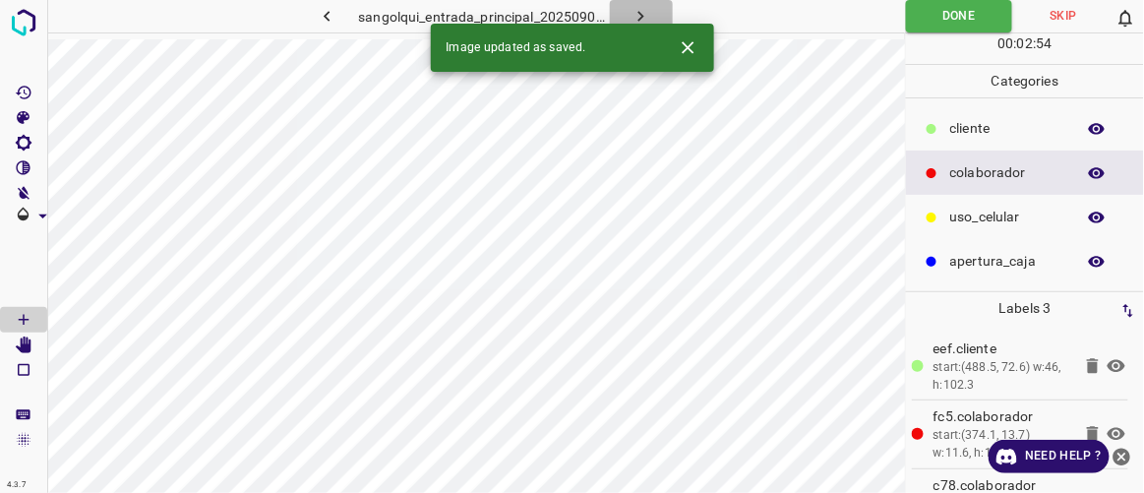
click at [641, 8] on icon "button" at bounding box center [641, 16] width 21 height 21
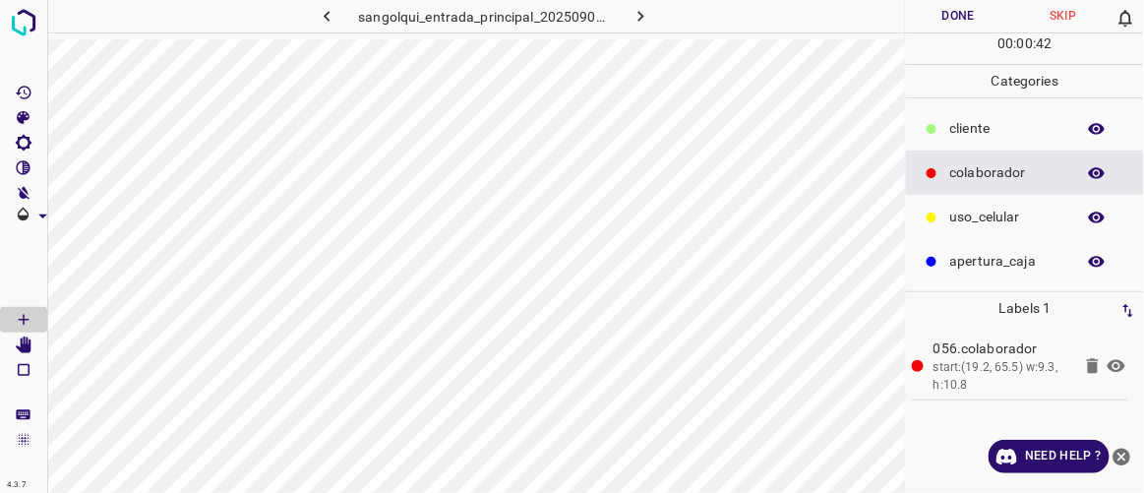
click at [957, 135] on p "cliente" at bounding box center [1008, 128] width 115 height 21
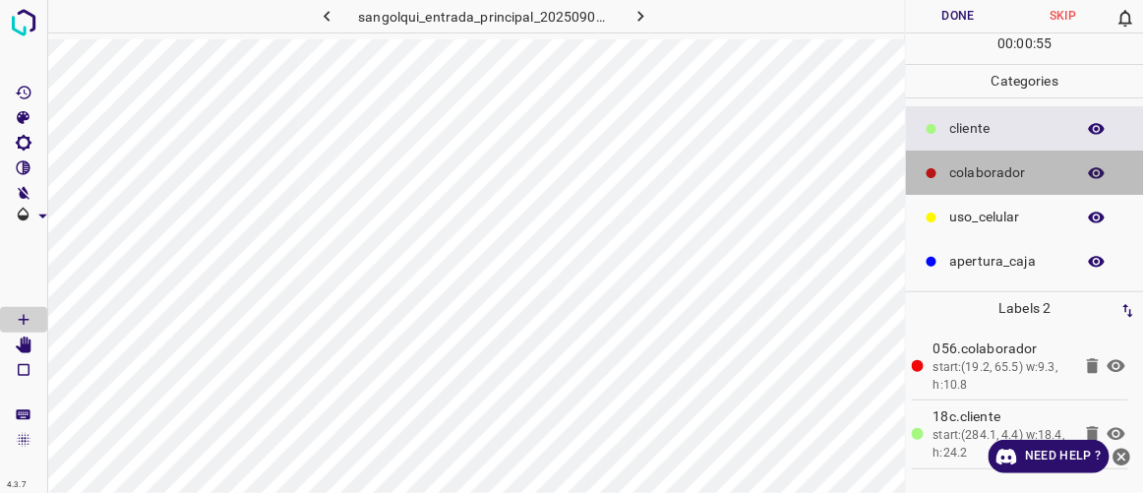
click at [963, 168] on p "colaborador" at bounding box center [1008, 172] width 115 height 21
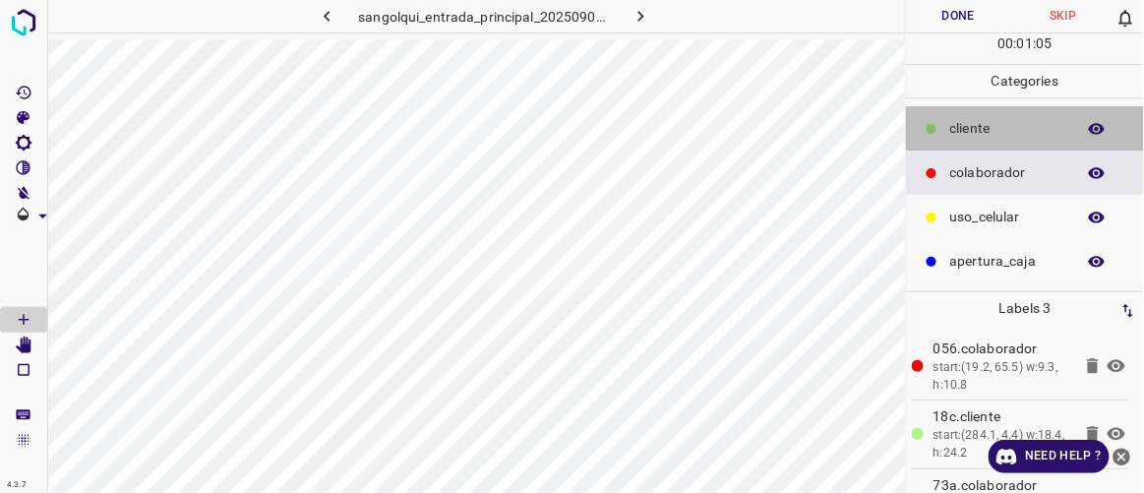
click at [965, 121] on p "cliente" at bounding box center [1008, 128] width 115 height 21
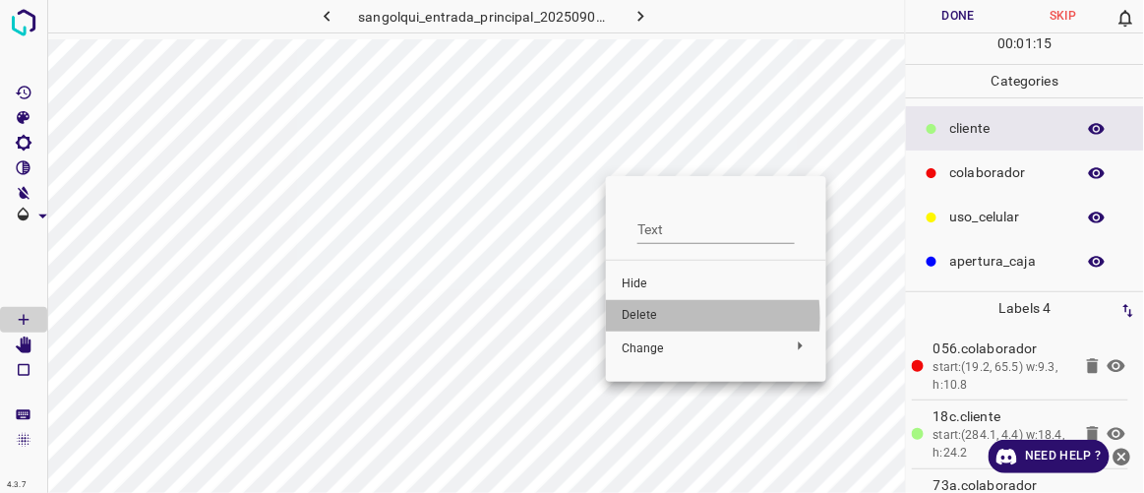
click at [643, 318] on span "Delete" at bounding box center [716, 316] width 189 height 18
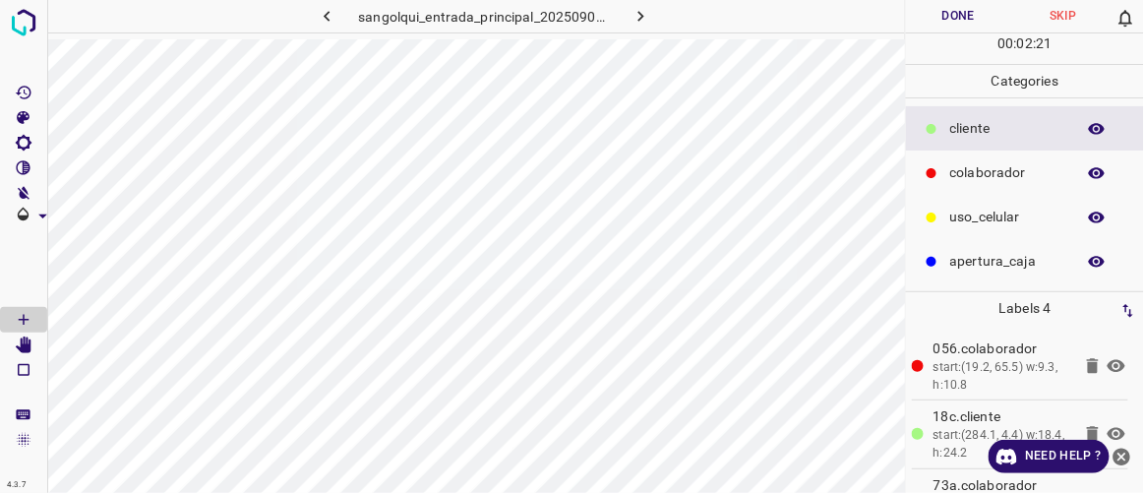
click at [967, 29] on button "Done" at bounding box center [958, 16] width 104 height 32
click at [643, 12] on icon "button" at bounding box center [641, 16] width 21 height 21
click at [979, 17] on button "Done" at bounding box center [958, 16] width 104 height 32
click at [649, 13] on icon "button" at bounding box center [641, 16] width 21 height 21
click at [1025, 168] on p "colaborador" at bounding box center [1008, 172] width 115 height 21
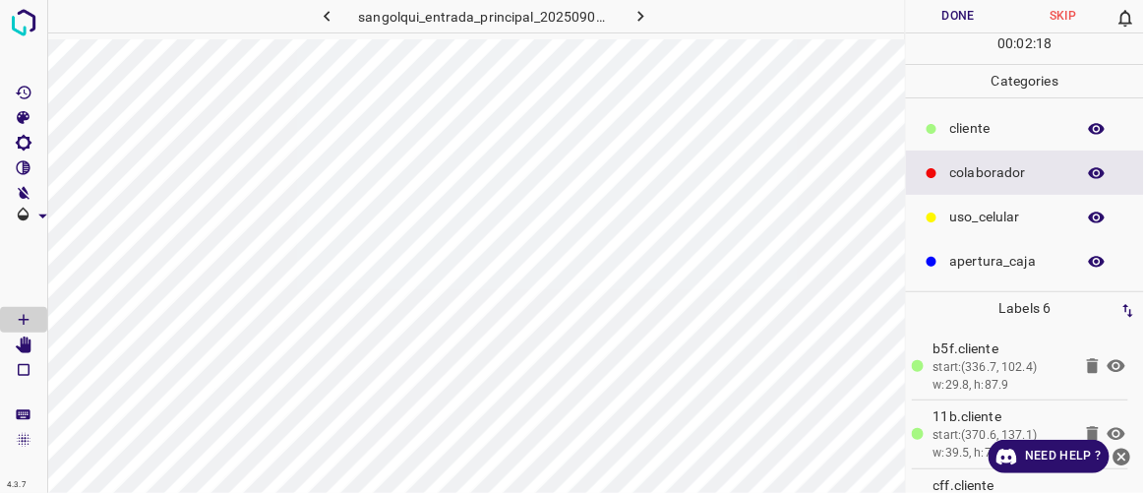
click at [971, 9] on button "Done" at bounding box center [958, 16] width 104 height 32
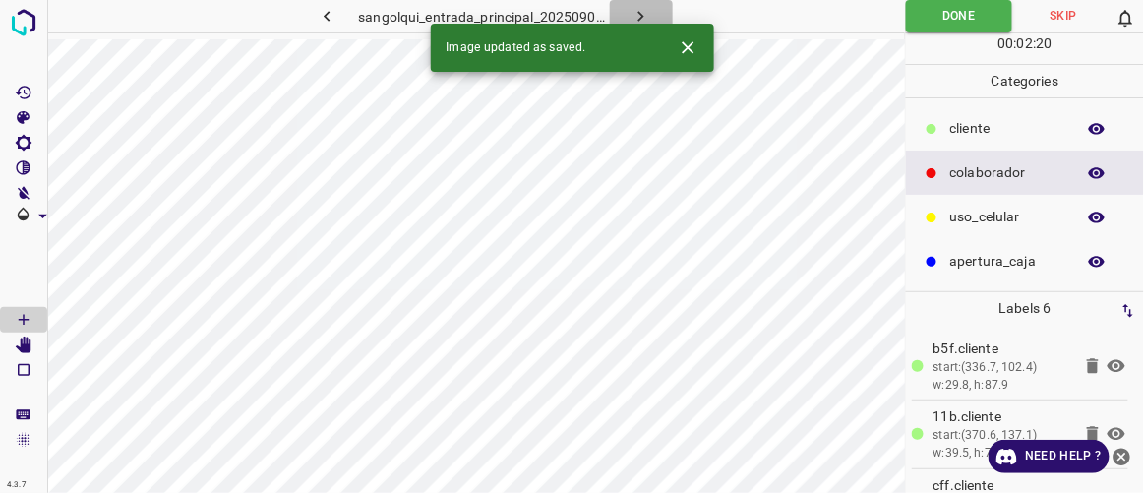
click at [657, 13] on button "button" at bounding box center [641, 16] width 63 height 32
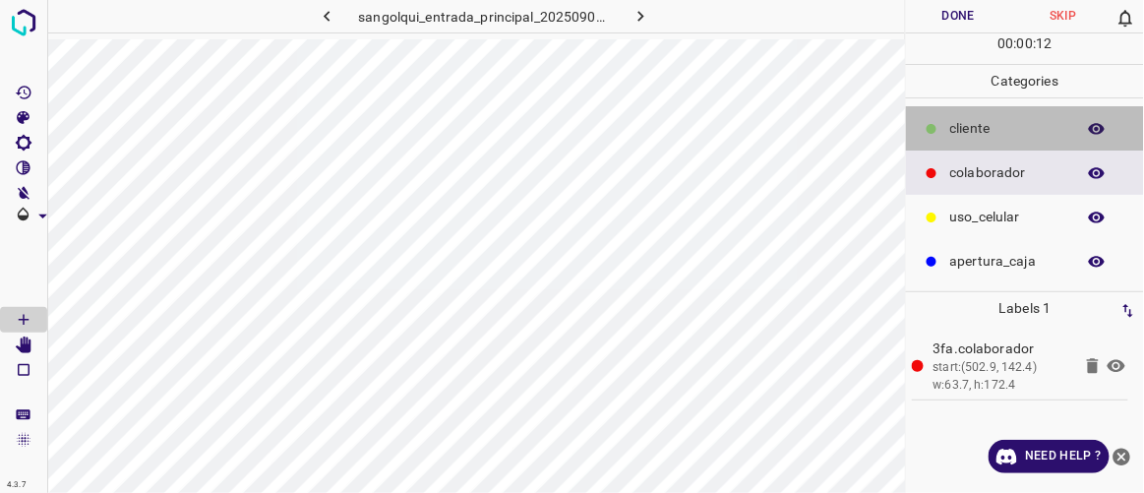
click at [940, 134] on div at bounding box center [932, 129] width 20 height 20
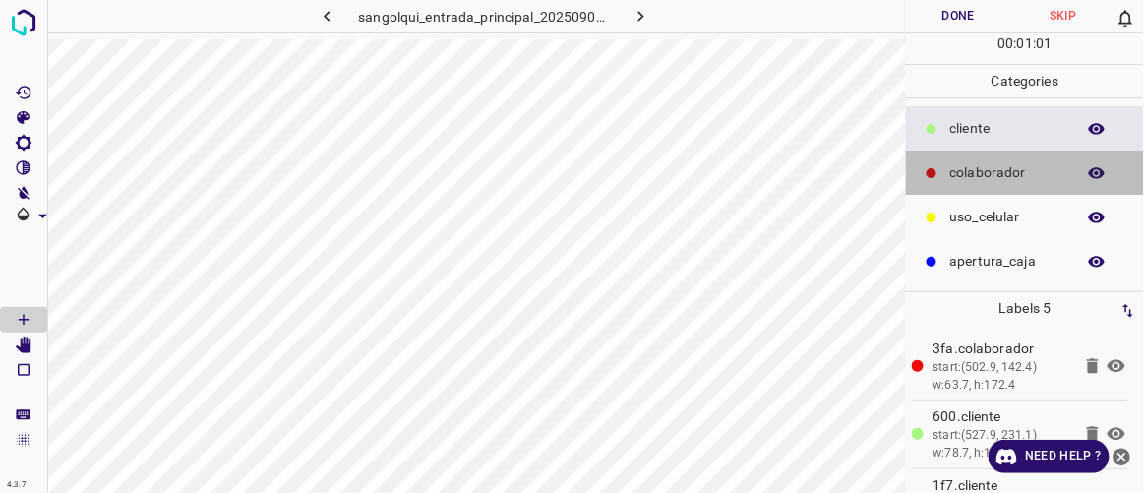
click at [985, 170] on p "colaborador" at bounding box center [1008, 172] width 115 height 21
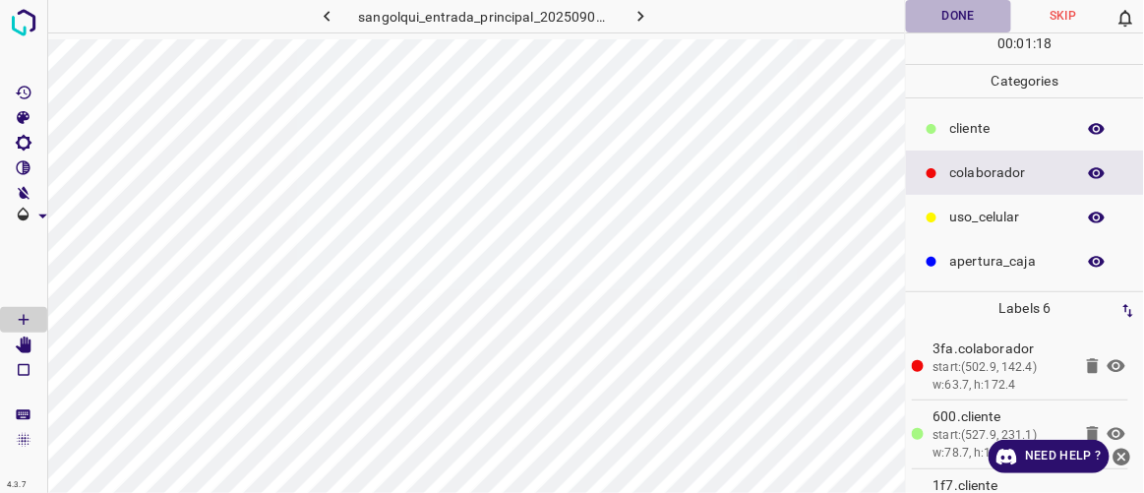
click at [968, 16] on button "Done" at bounding box center [958, 16] width 104 height 32
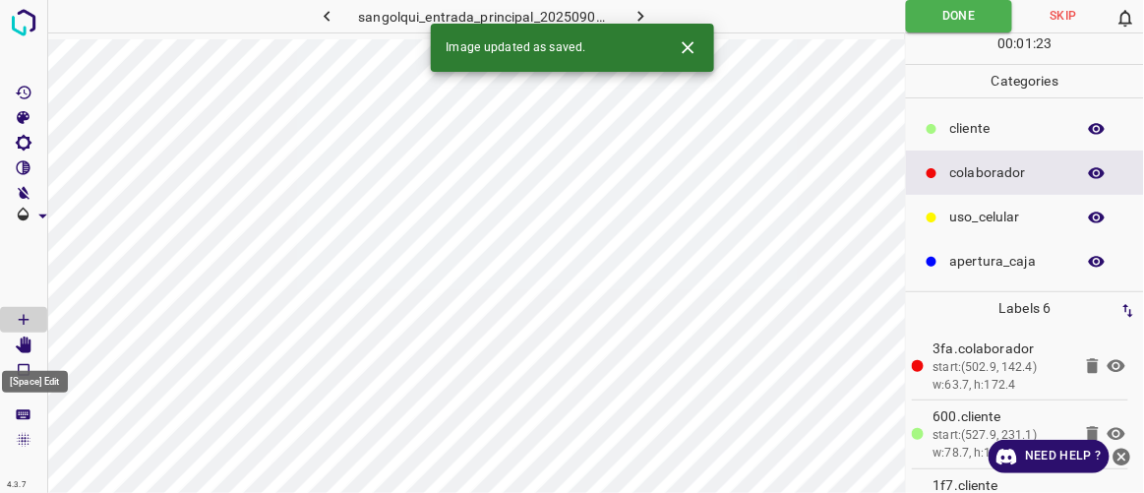
click at [35, 337] on Edit"] "[Space] Edit" at bounding box center [23, 346] width 47 height 26
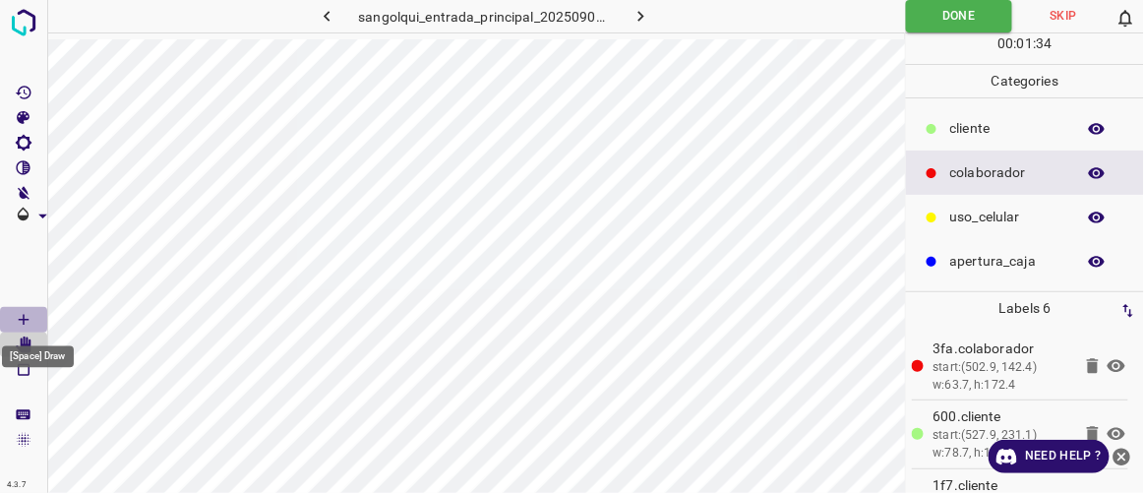
click at [35, 316] on Draw"] "[Space] Draw" at bounding box center [23, 320] width 47 height 26
click at [651, 9] on button "button" at bounding box center [641, 16] width 63 height 32
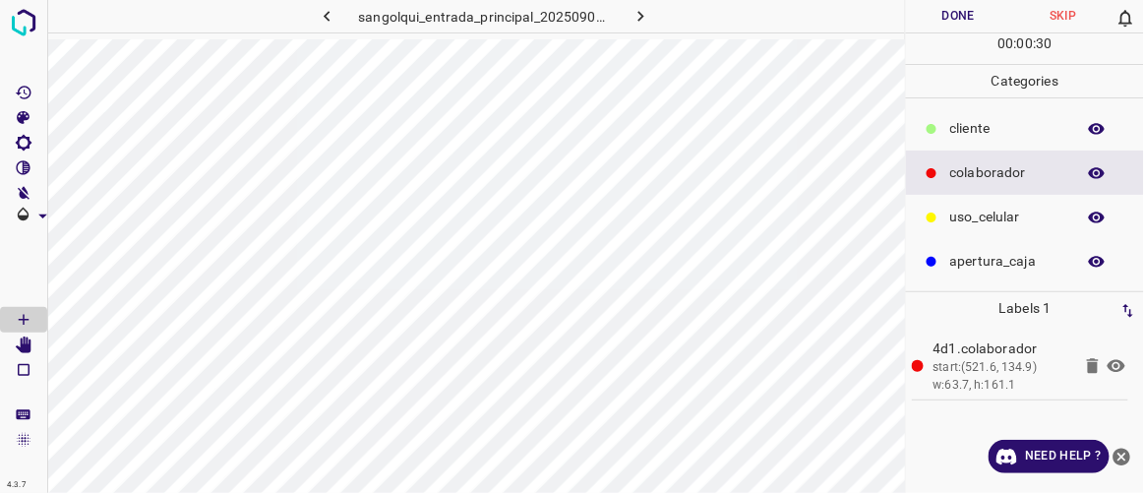
click at [991, 135] on p "cliente" at bounding box center [1008, 128] width 115 height 21
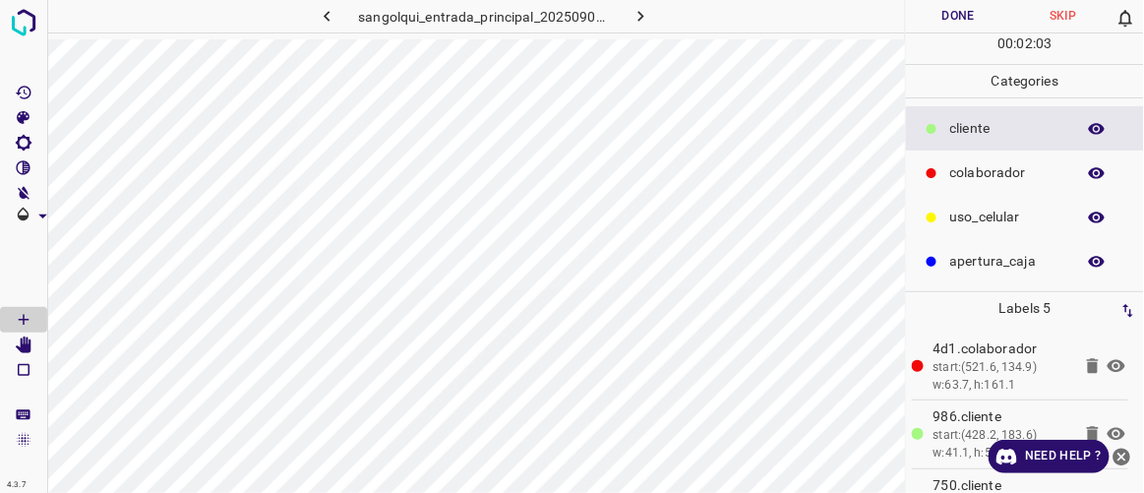
click at [989, 175] on p "colaborador" at bounding box center [1008, 172] width 115 height 21
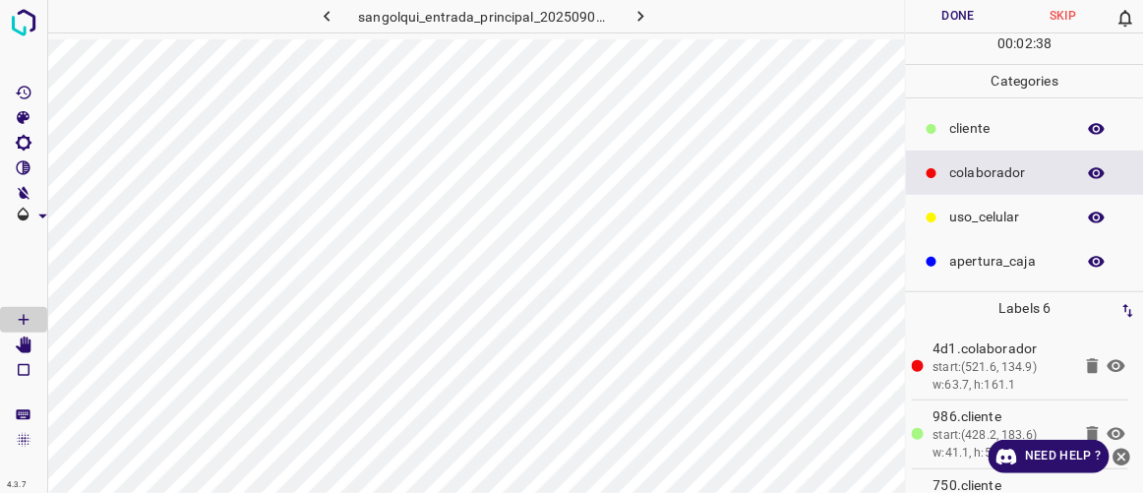
click at [967, 19] on button "Done" at bounding box center [958, 16] width 104 height 32
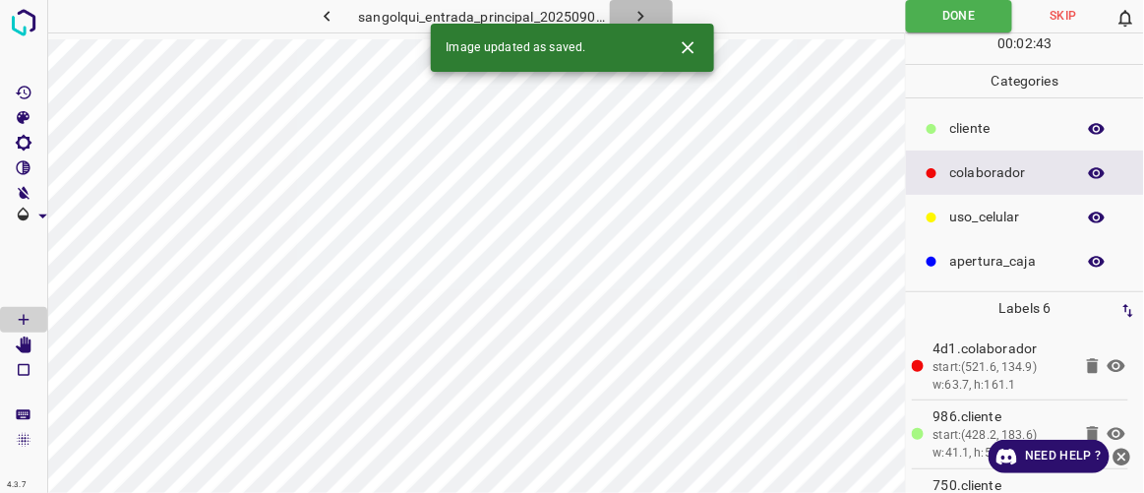
click at [646, 16] on icon "button" at bounding box center [641, 16] width 21 height 21
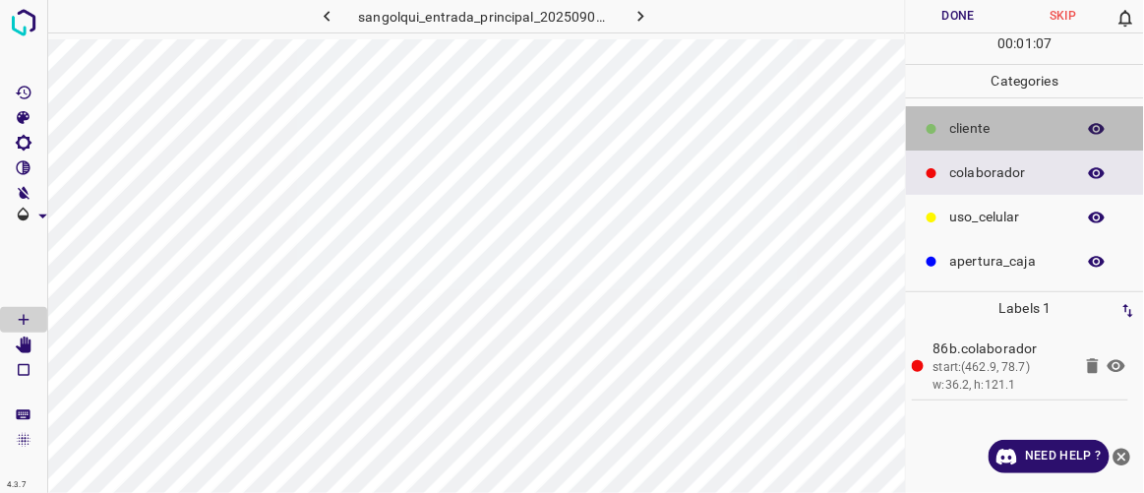
click at [948, 127] on div "cliente" at bounding box center [1025, 128] width 238 height 44
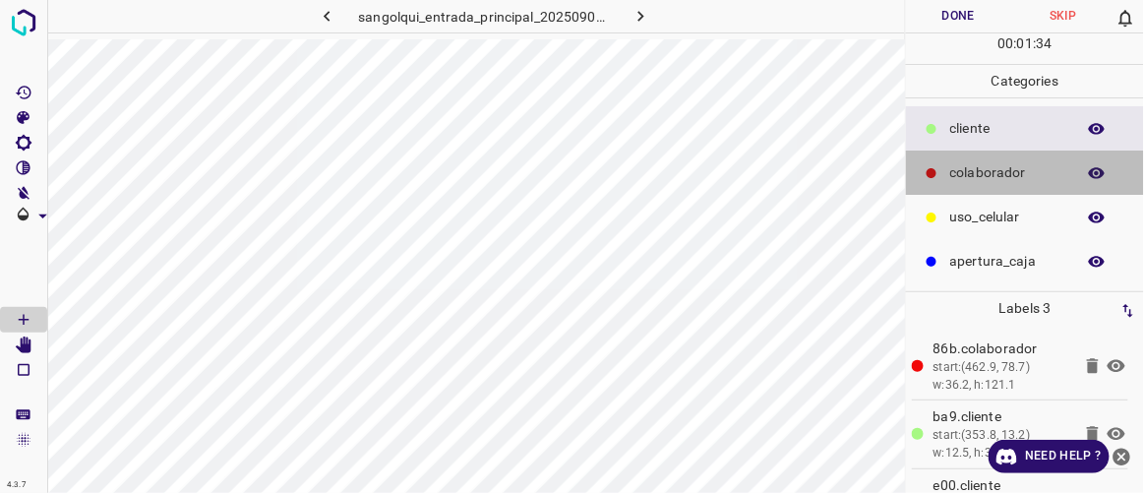
click at [938, 169] on icon at bounding box center [932, 173] width 12 height 12
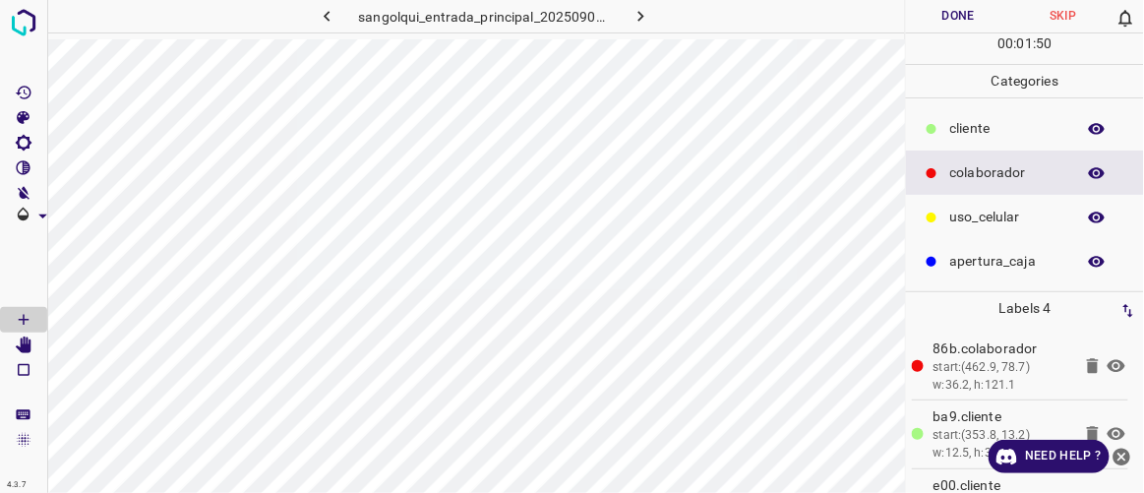
click at [963, 17] on button "Done" at bounding box center [958, 16] width 104 height 32
click at [645, 14] on icon "button" at bounding box center [641, 16] width 21 height 21
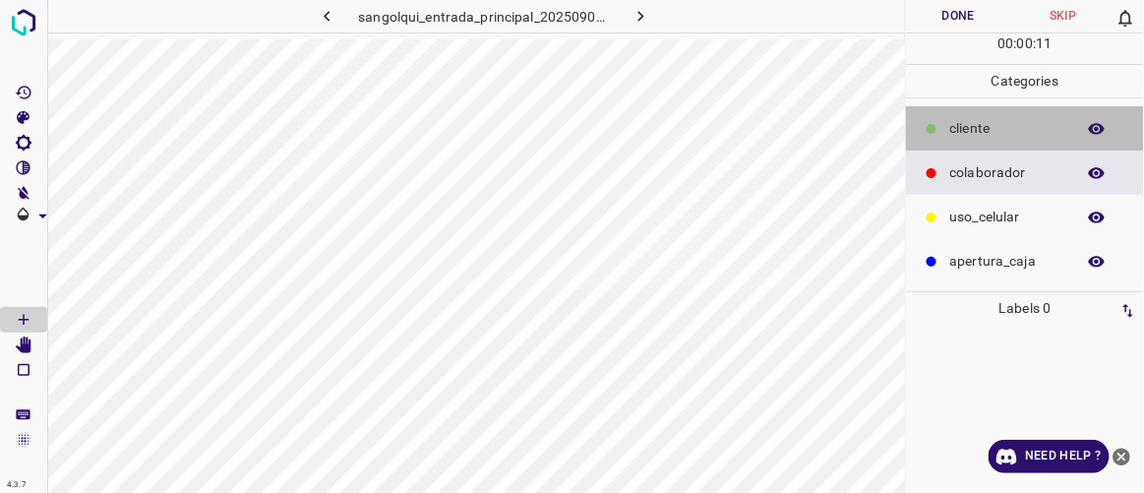
click at [953, 129] on p "cliente" at bounding box center [1008, 128] width 115 height 21
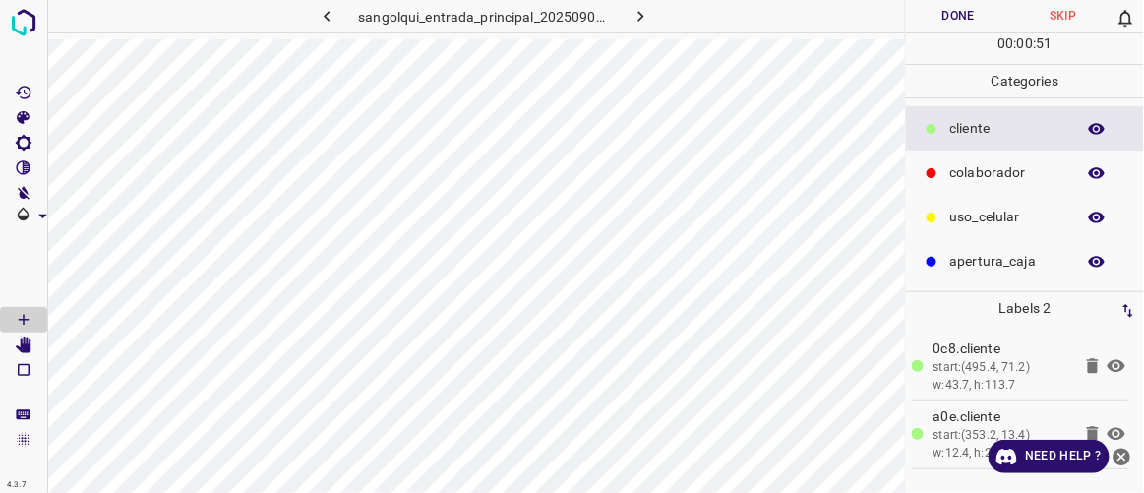
click at [978, 170] on p "colaborador" at bounding box center [1008, 172] width 115 height 21
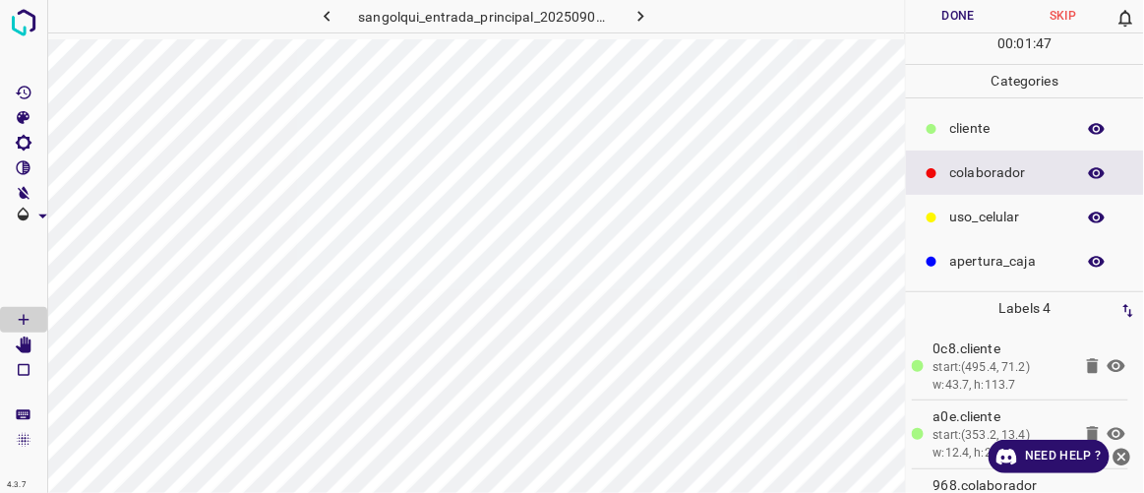
click at [957, 11] on button "Done" at bounding box center [958, 16] width 104 height 32
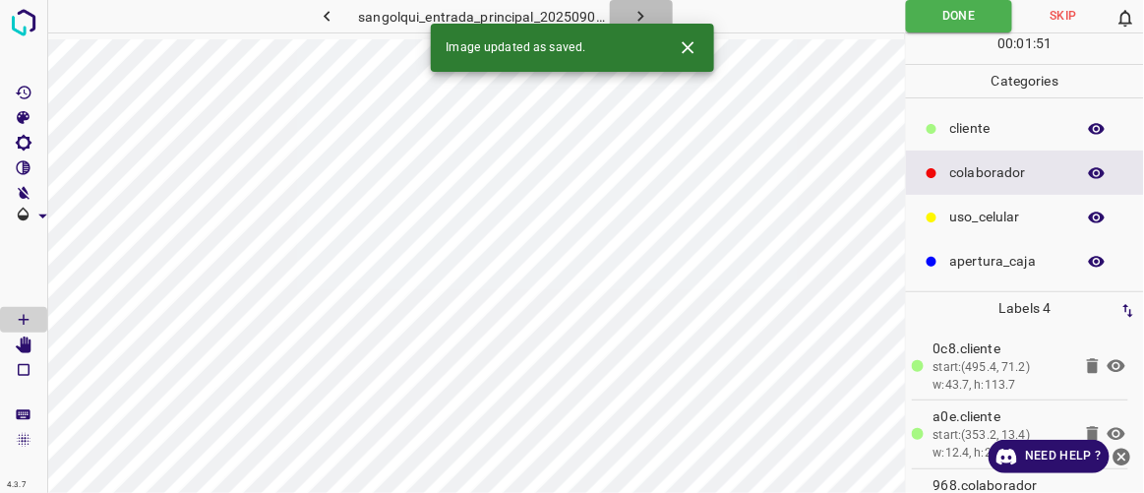
click at [639, 11] on icon "button" at bounding box center [641, 16] width 21 height 21
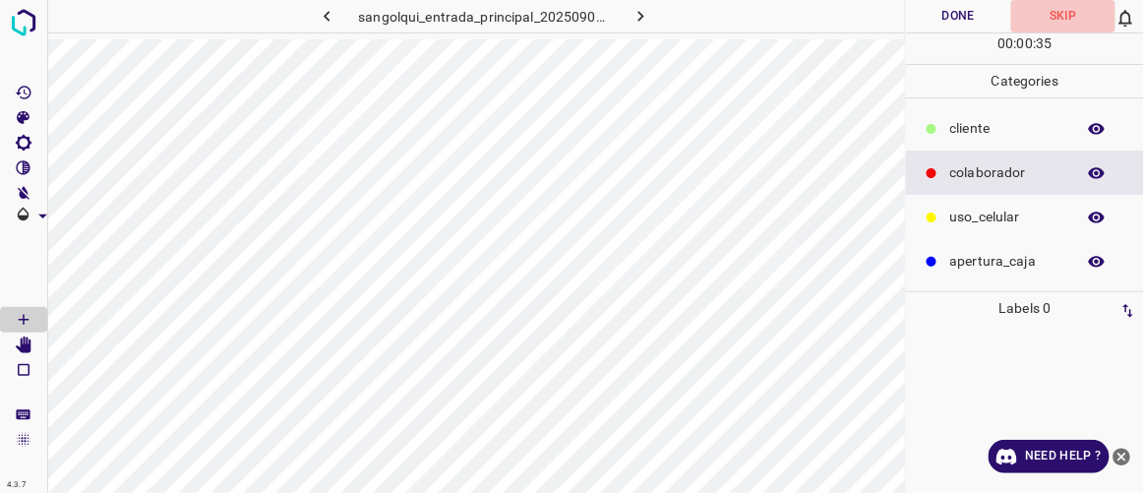
click at [1076, 10] on button "Skip" at bounding box center [1064, 16] width 104 height 32
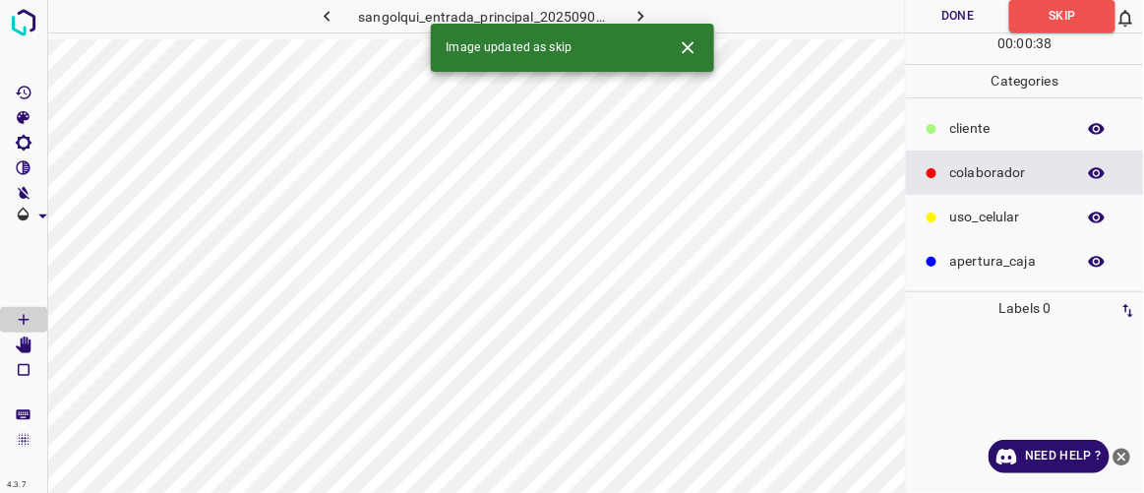
click at [648, 14] on icon "button" at bounding box center [641, 16] width 21 height 21
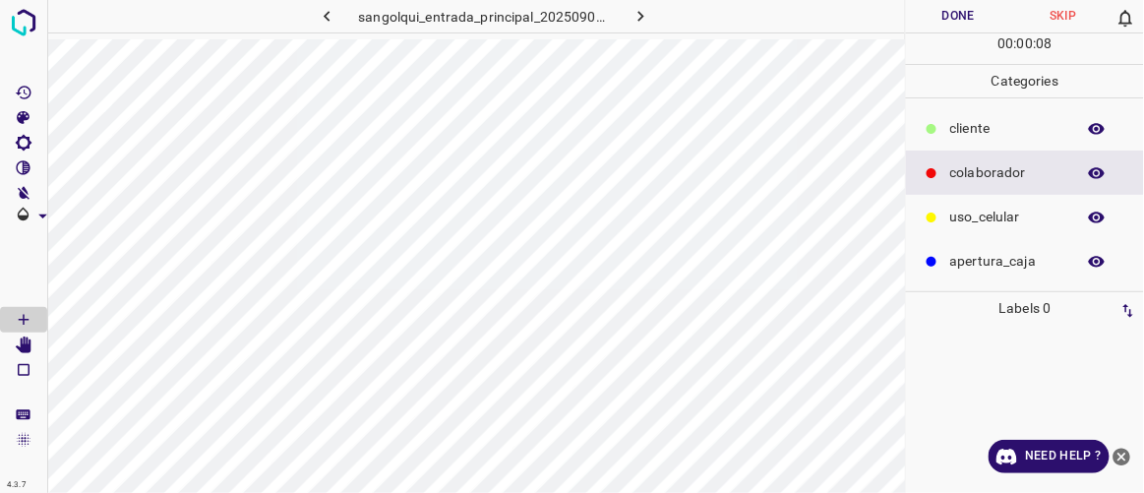
click at [1064, 14] on button "Skip" at bounding box center [1064, 16] width 104 height 32
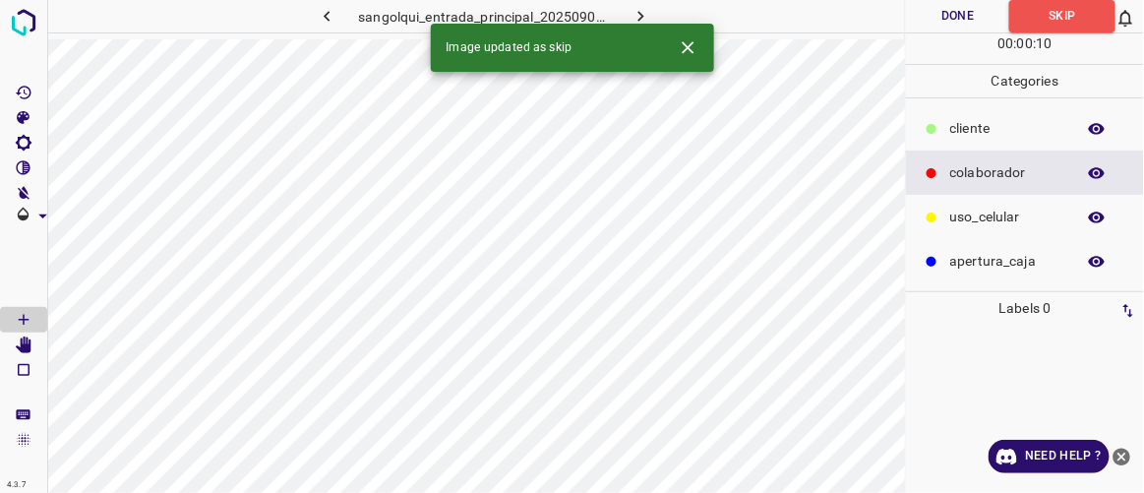
click at [649, 15] on icon "button" at bounding box center [641, 16] width 21 height 21
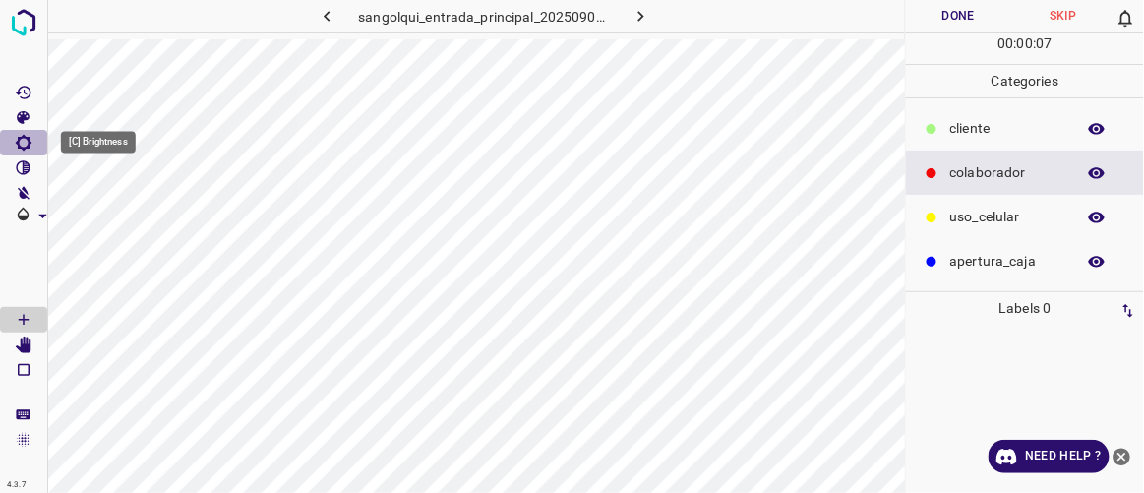
click at [28, 143] on icon "[C] Brightness" at bounding box center [24, 143] width 16 height 16
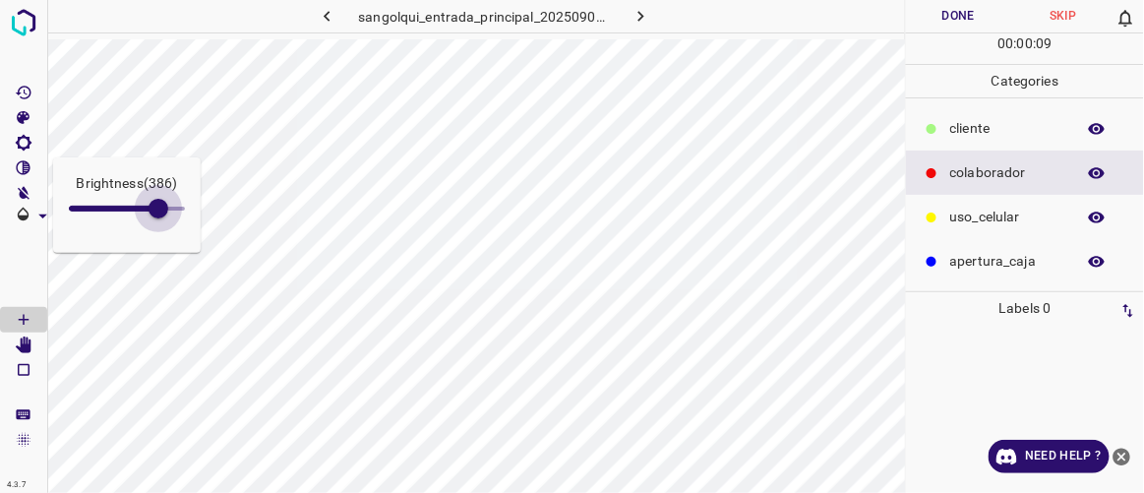
type input "407"
drag, startPoint x: 92, startPoint y: 200, endPoint x: 163, endPoint y: 248, distance: 86.5
click at [163, 248] on div "Brightness ( 407 )" at bounding box center [127, 204] width 148 height 95
click at [1058, 18] on button "Skip" at bounding box center [1064, 16] width 104 height 32
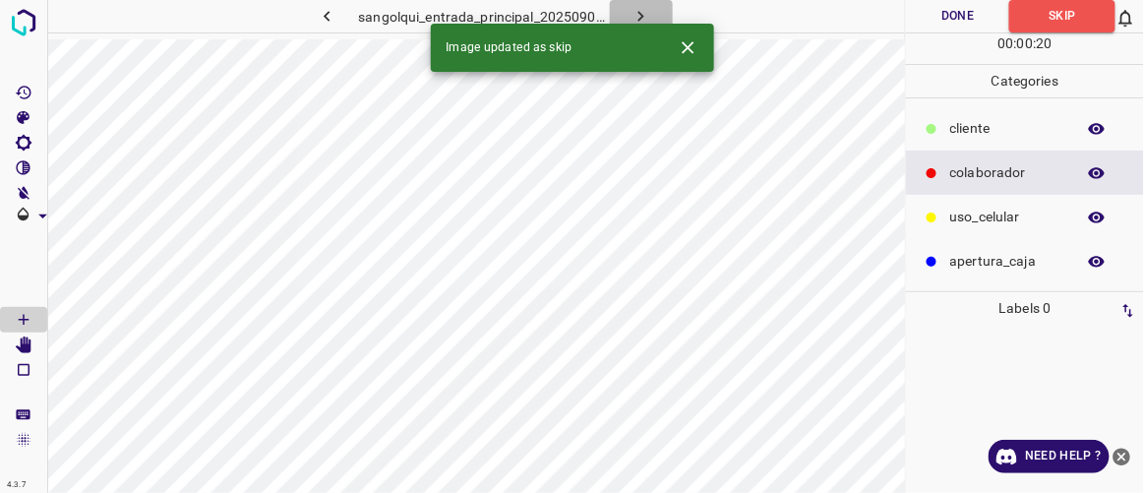
click at [644, 14] on icon "button" at bounding box center [641, 16] width 21 height 21
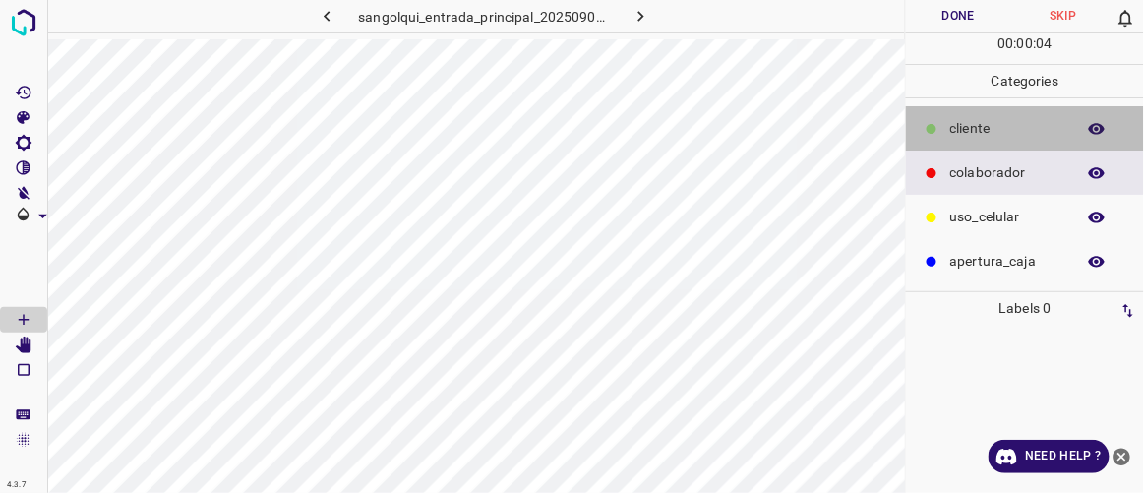
click at [954, 125] on p "cliente" at bounding box center [1008, 128] width 115 height 21
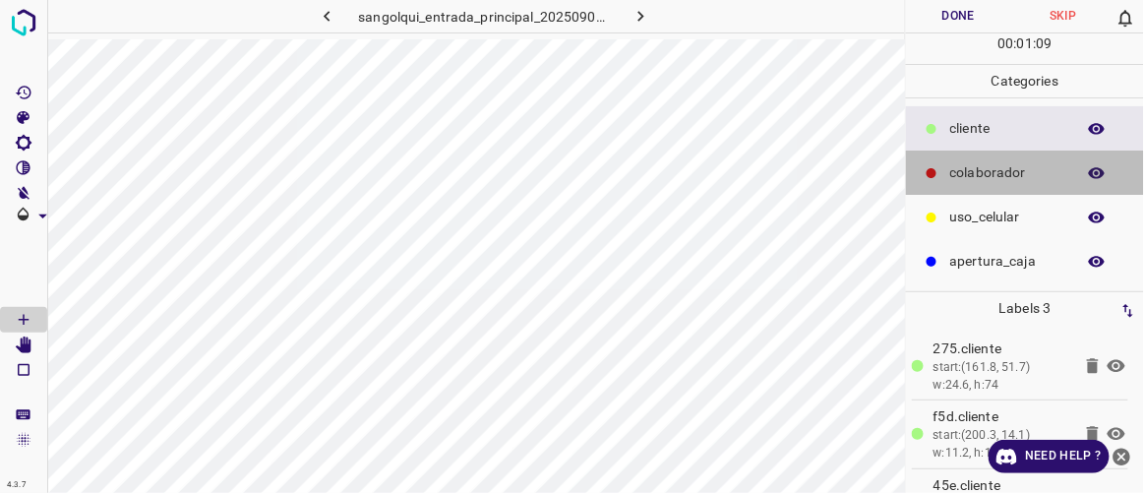
click at [972, 179] on p "colaborador" at bounding box center [1008, 172] width 115 height 21
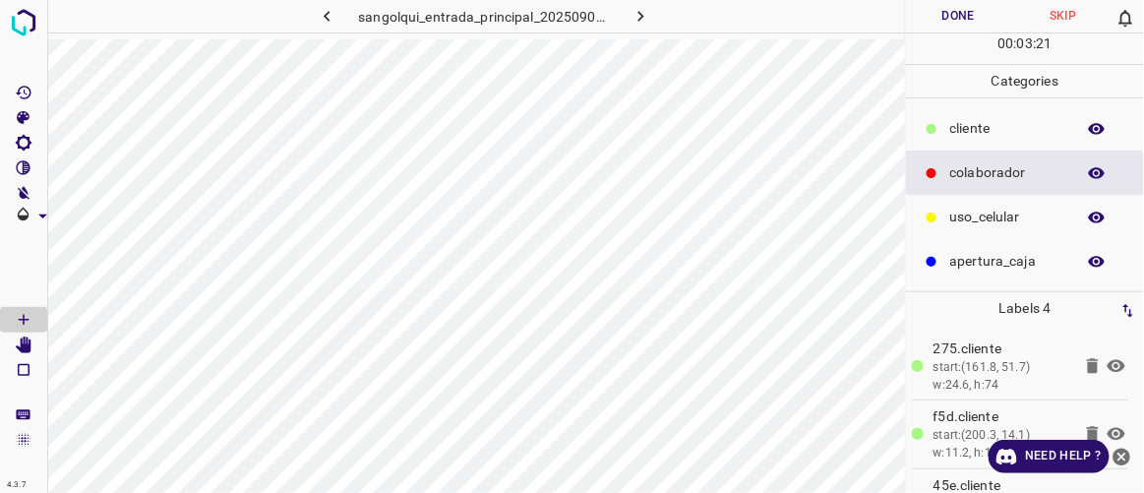
click at [981, 124] on p "cliente" at bounding box center [1008, 128] width 115 height 21
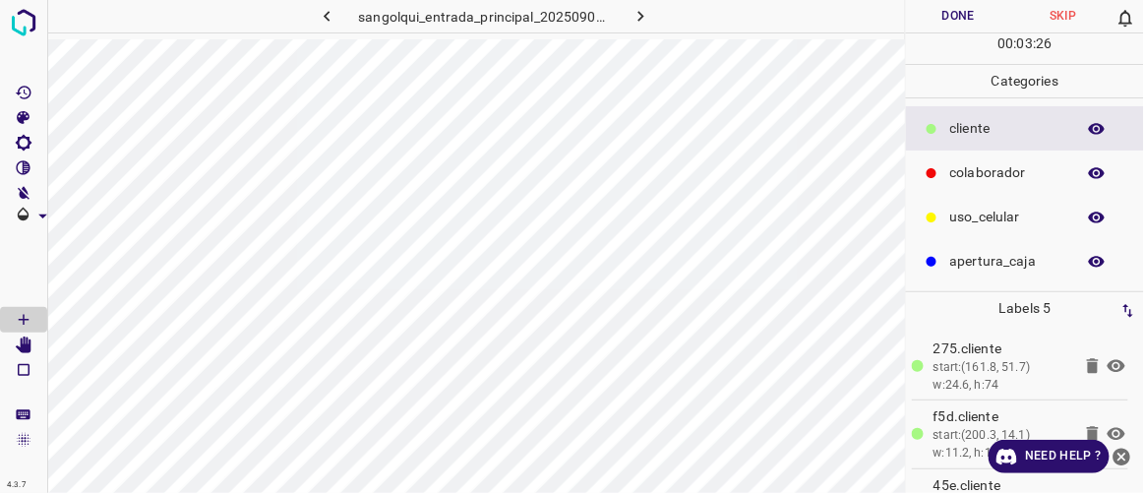
click at [946, 16] on button "Done" at bounding box center [958, 16] width 104 height 32
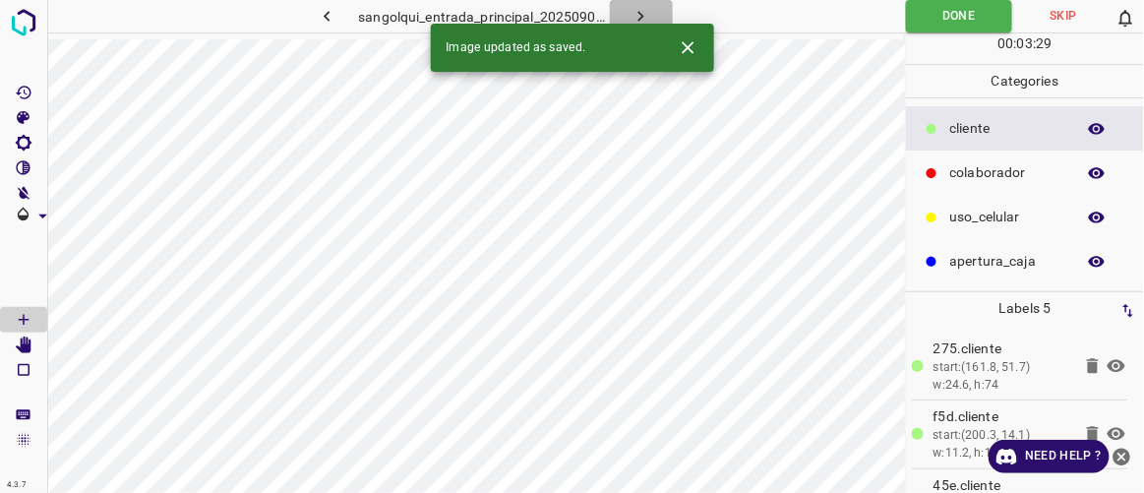
click at [637, 11] on icon "button" at bounding box center [641, 16] width 21 height 21
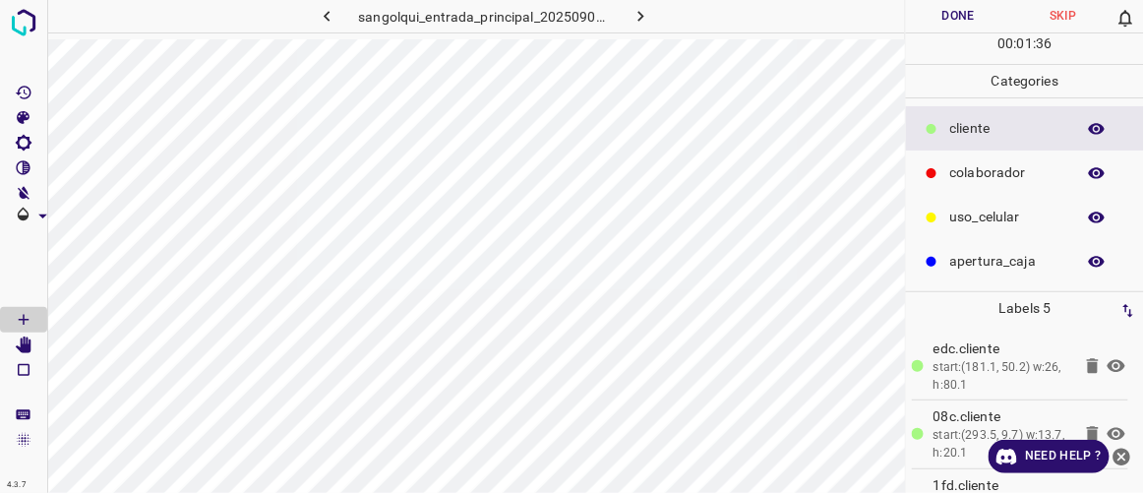
click at [970, 19] on button "Done" at bounding box center [958, 16] width 104 height 32
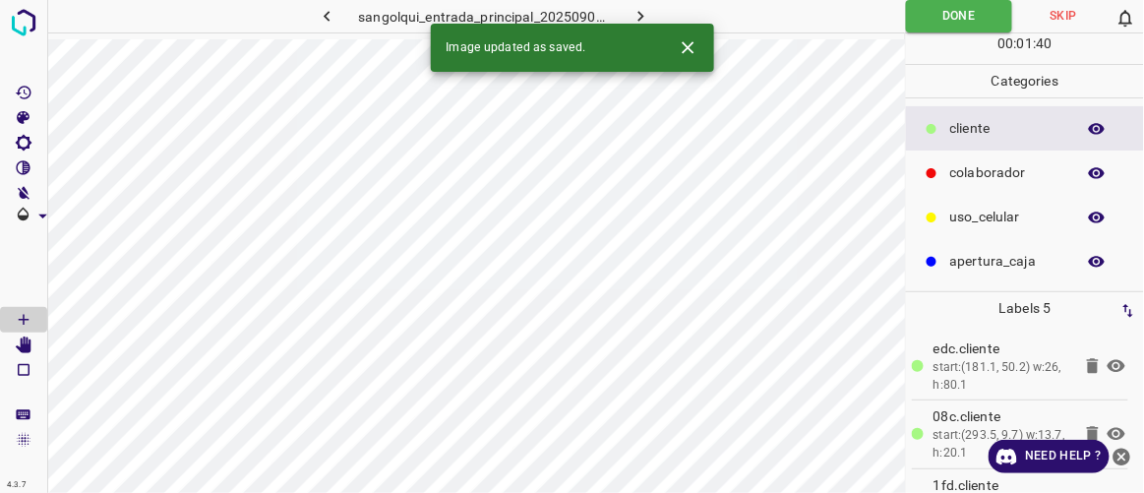
click at [650, 5] on button "button" at bounding box center [641, 16] width 63 height 32
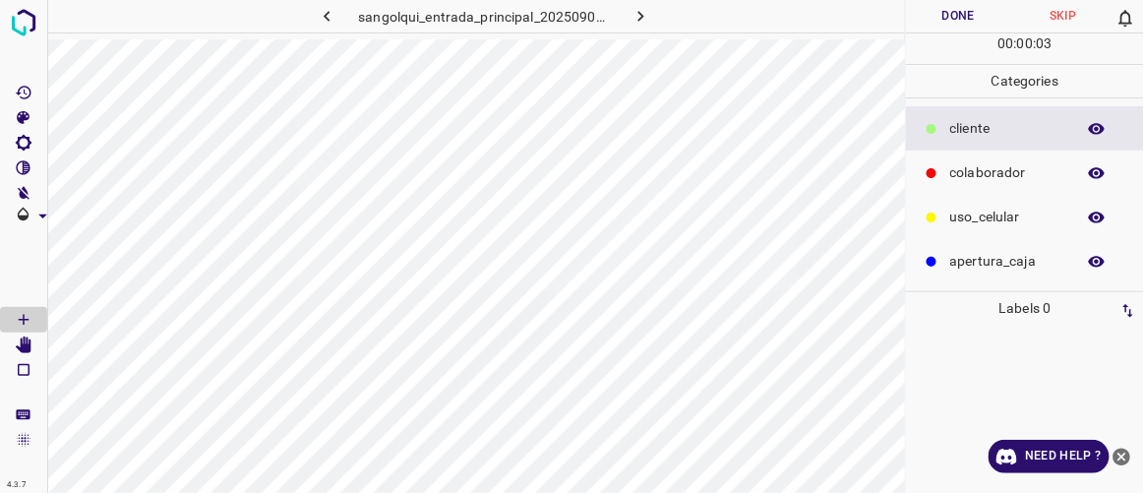
click at [947, 170] on div "colaborador" at bounding box center [1025, 173] width 238 height 44
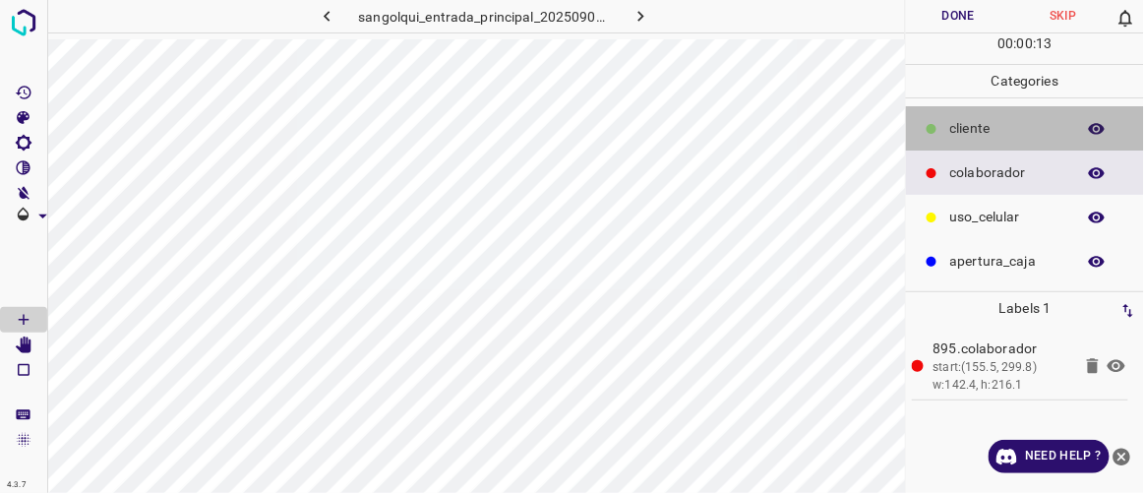
click at [955, 124] on p "cliente" at bounding box center [1008, 128] width 115 height 21
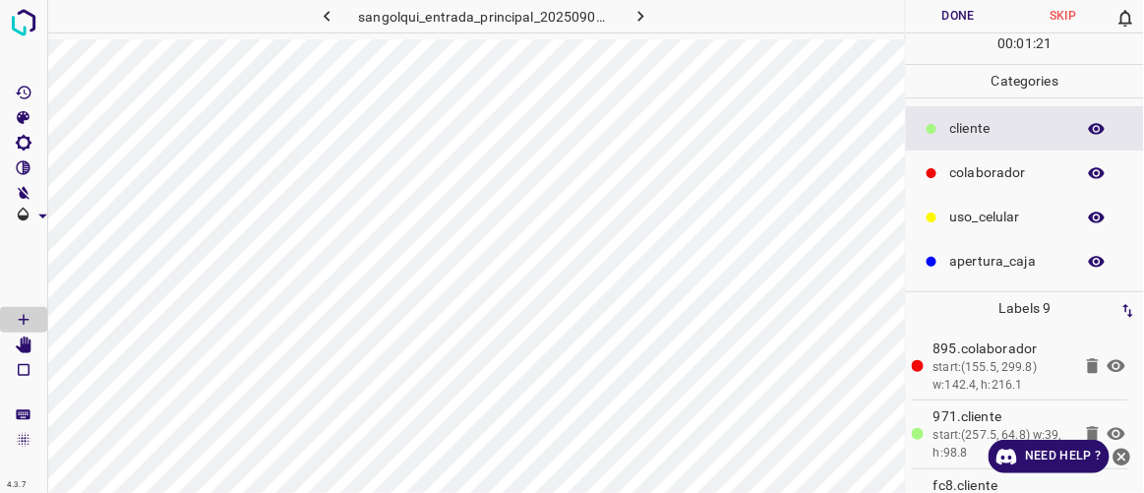
click at [959, 16] on button "Done" at bounding box center [958, 16] width 104 height 32
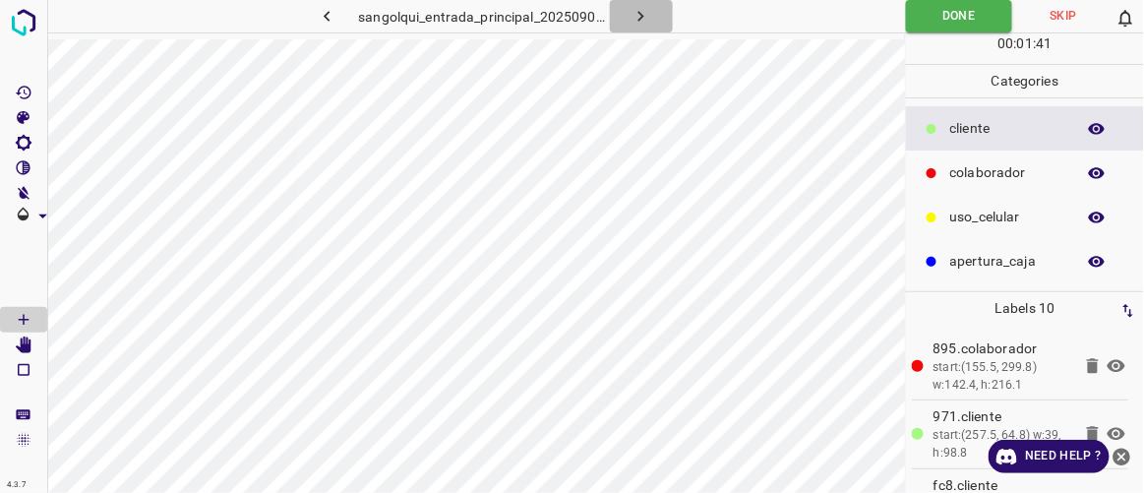
click at [651, 11] on button "button" at bounding box center [641, 16] width 63 height 32
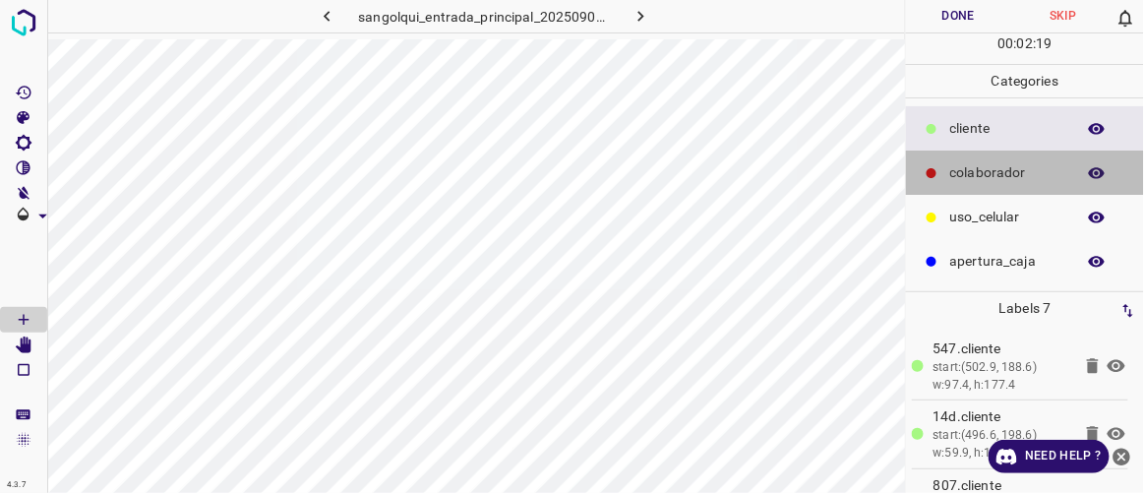
click at [1010, 176] on p "colaborador" at bounding box center [1008, 172] width 115 height 21
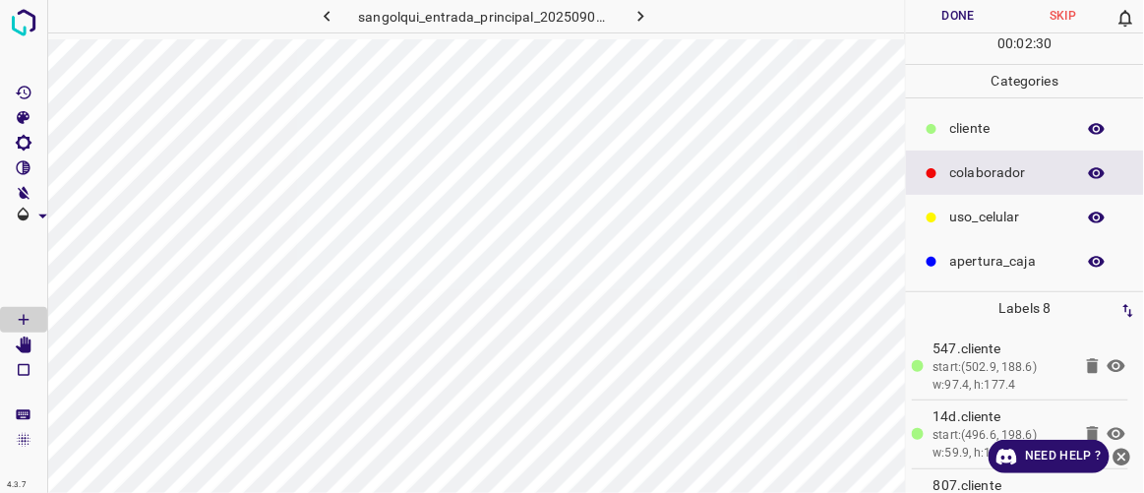
click at [987, 3] on button "Done" at bounding box center [958, 16] width 104 height 32
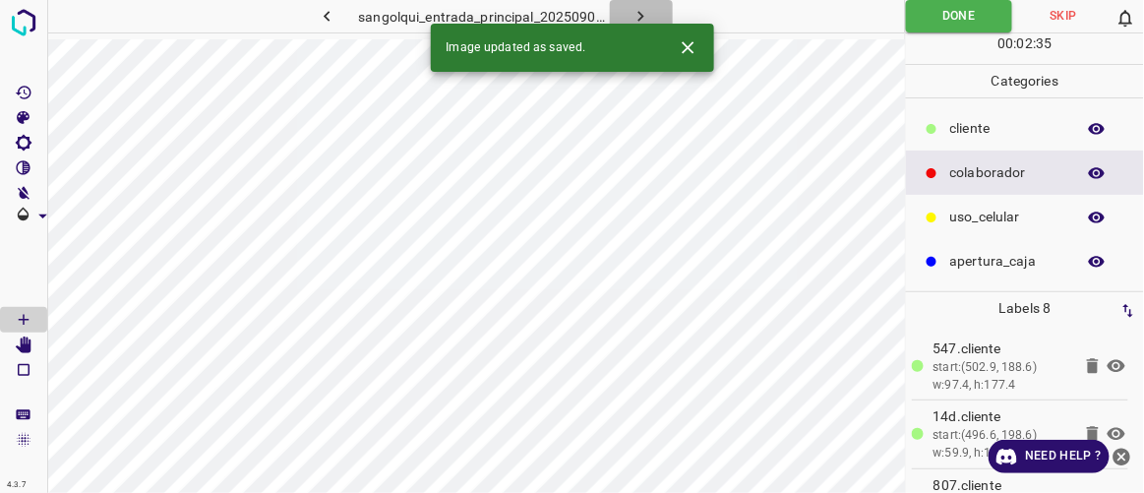
click at [664, 16] on button "button" at bounding box center [641, 16] width 63 height 32
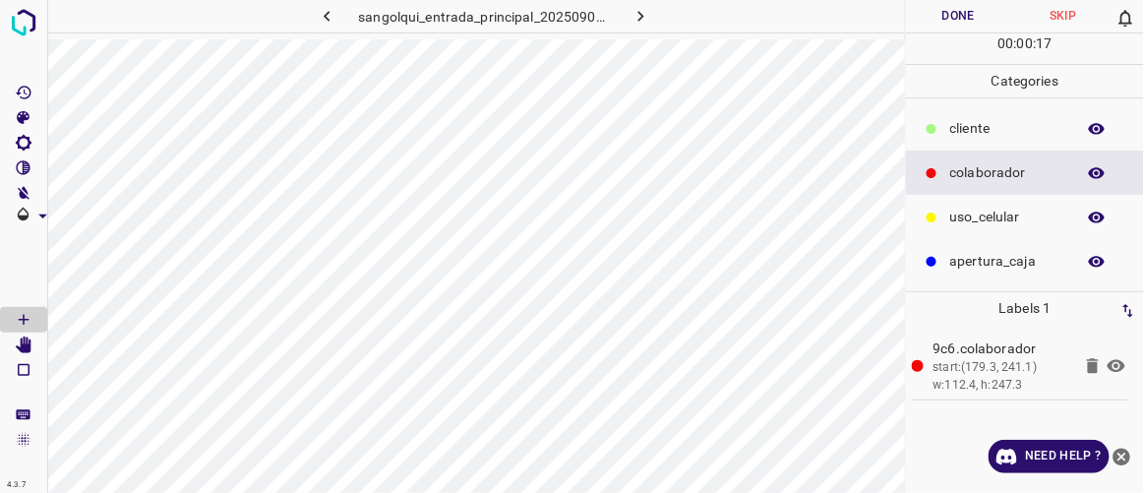
click at [969, 123] on p "cliente" at bounding box center [1008, 128] width 115 height 21
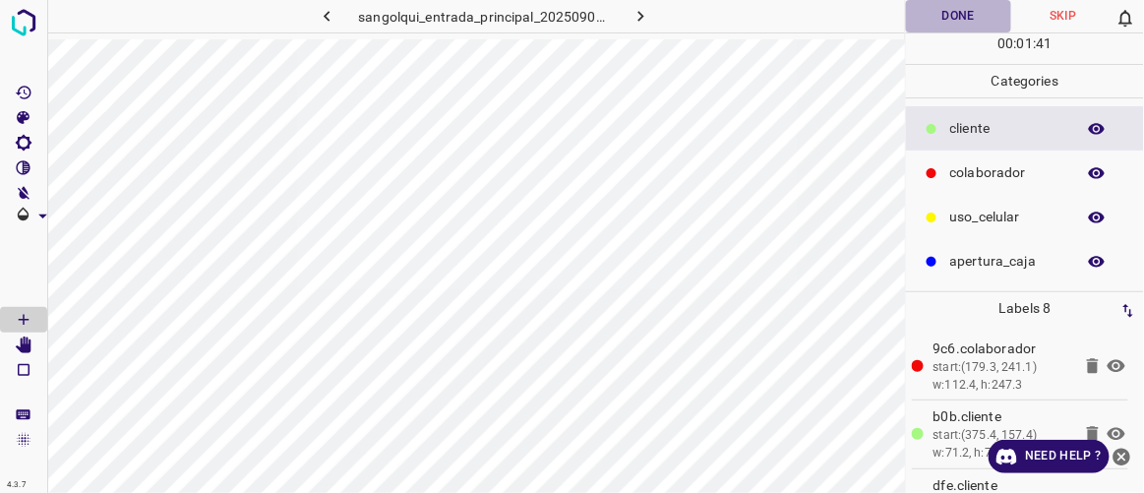
click at [962, 8] on button "Done" at bounding box center [958, 16] width 104 height 32
click at [640, 26] on icon "button" at bounding box center [641, 16] width 21 height 21
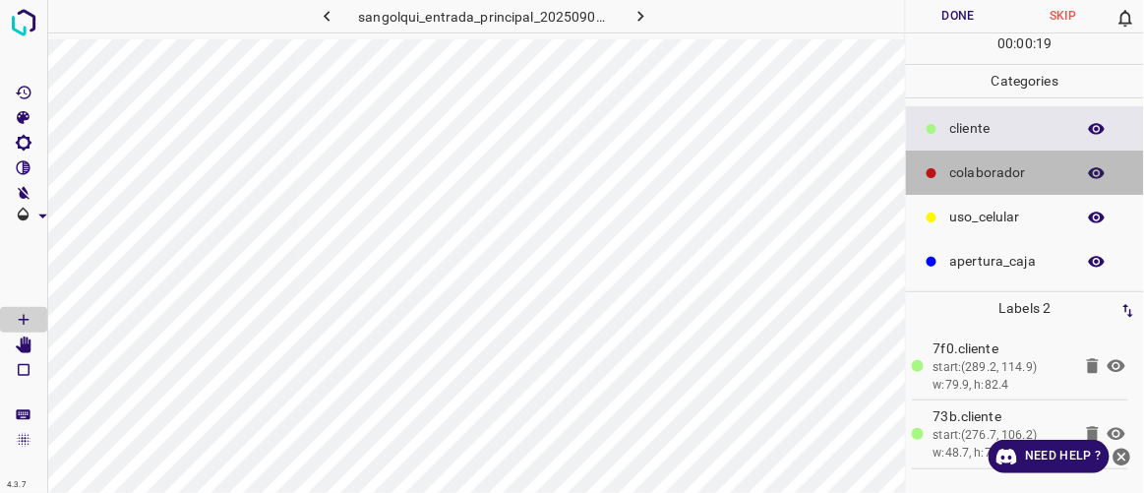
click at [1009, 168] on p "colaborador" at bounding box center [1008, 172] width 115 height 21
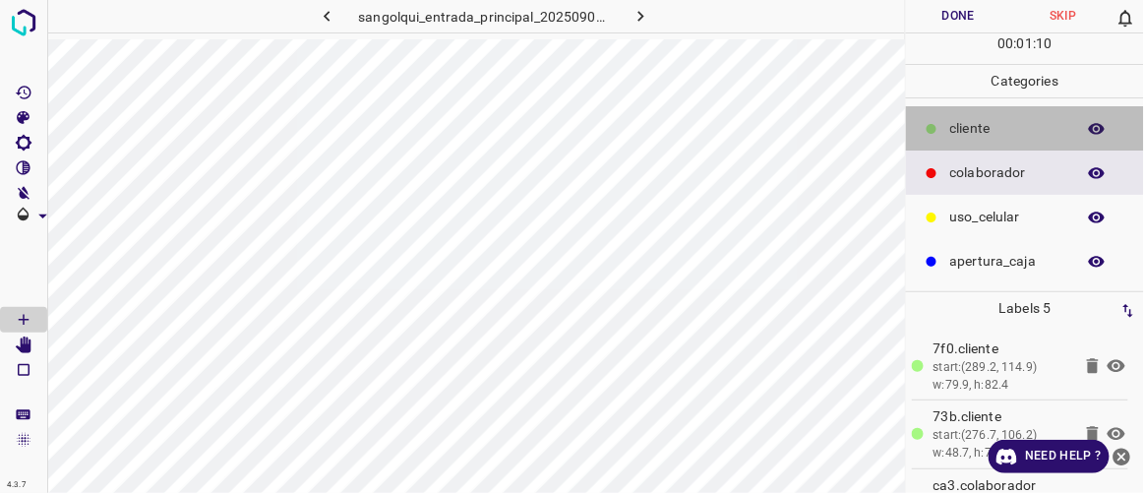
click at [965, 124] on p "cliente" at bounding box center [1008, 128] width 115 height 21
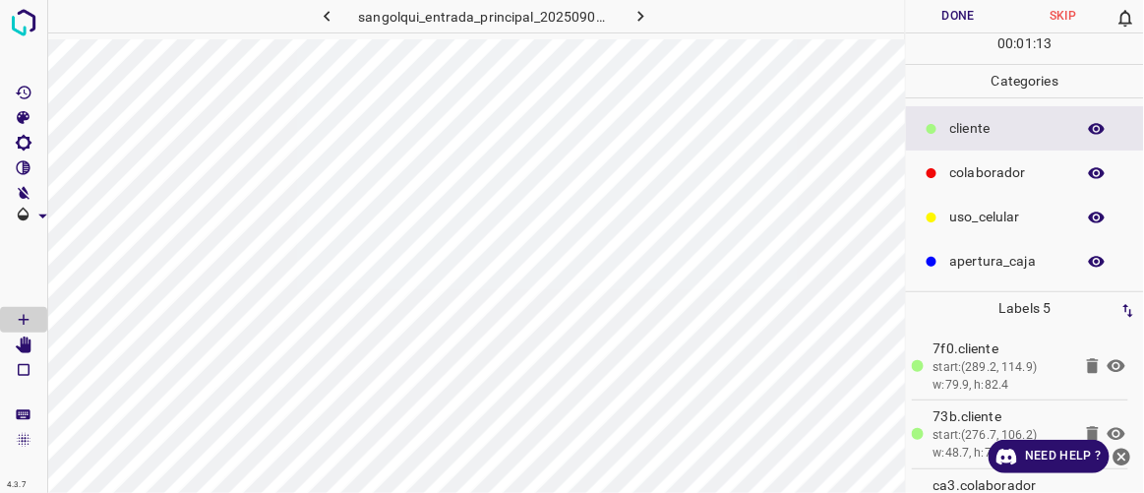
click at [973, 165] on p "colaborador" at bounding box center [1008, 172] width 115 height 21
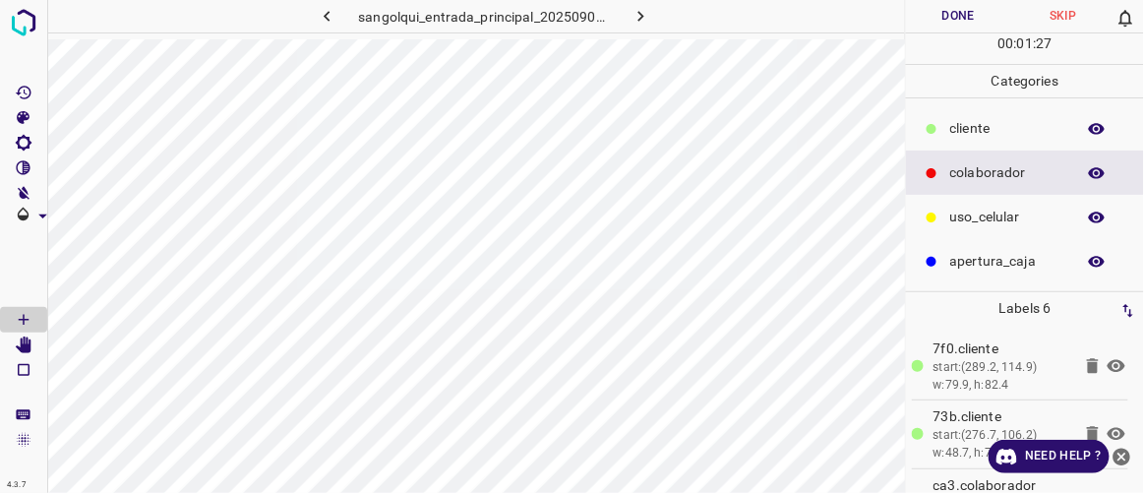
click at [983, 25] on button "Done" at bounding box center [958, 16] width 104 height 32
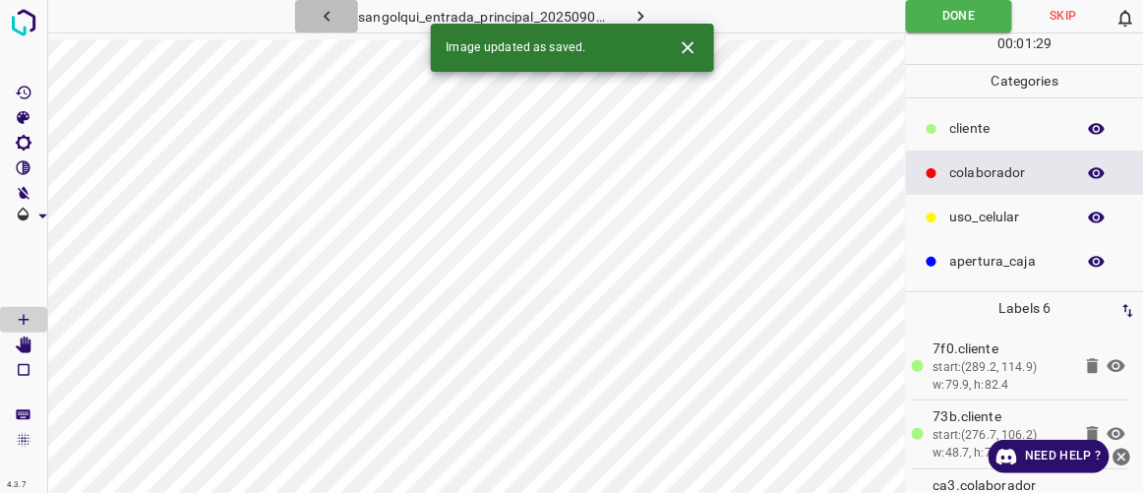
click at [328, 11] on icon "button" at bounding box center [327, 16] width 21 height 21
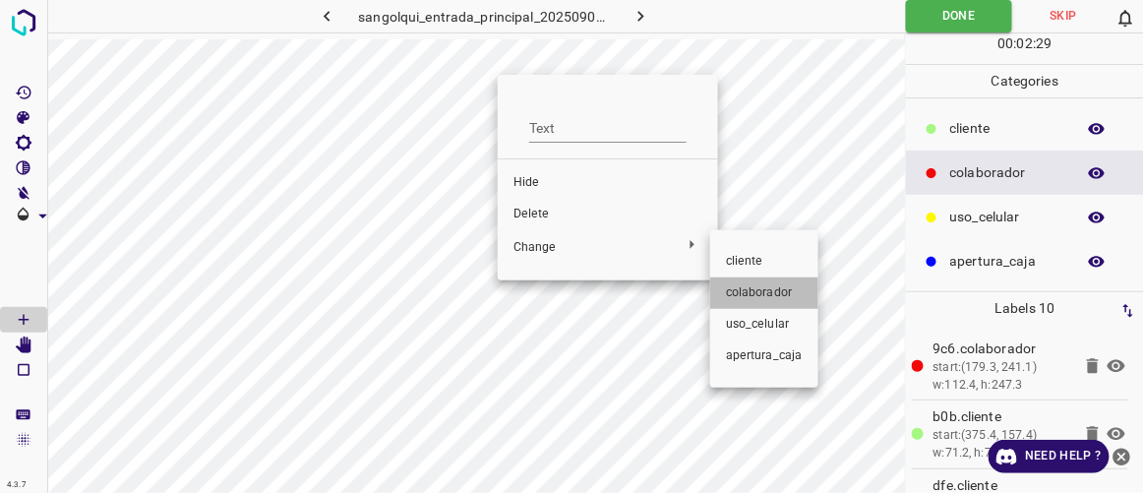
click at [777, 289] on span "colaborador" at bounding box center [764, 293] width 77 height 18
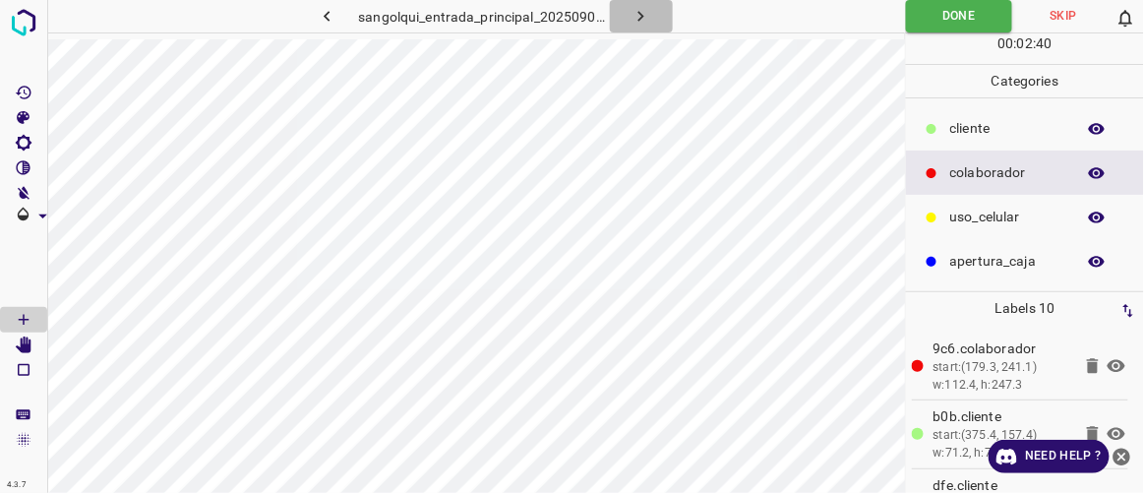
click at [645, 17] on icon "button" at bounding box center [641, 16] width 21 height 21
click at [645, 23] on icon "button" at bounding box center [641, 16] width 21 height 21
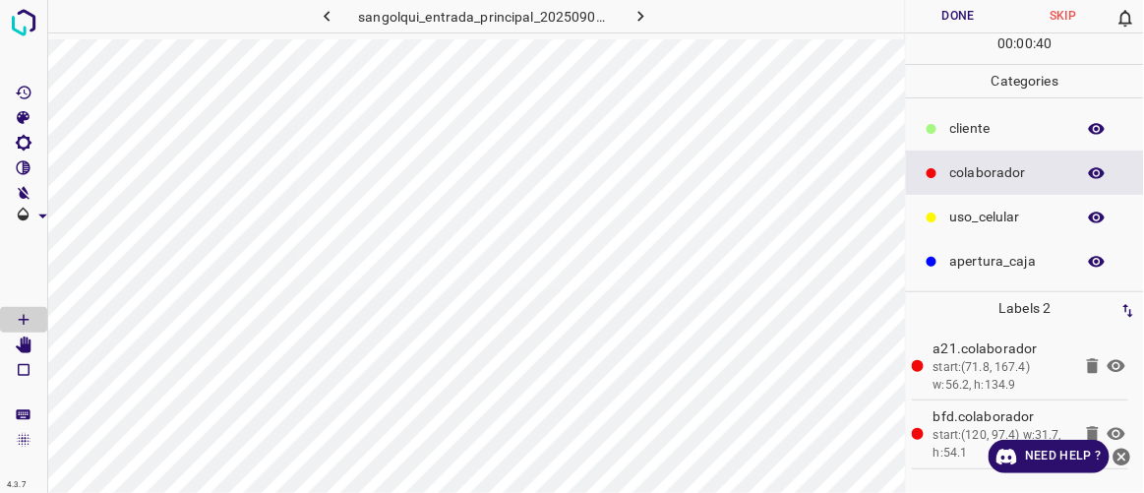
click at [983, 131] on p "cliente" at bounding box center [1008, 128] width 115 height 21
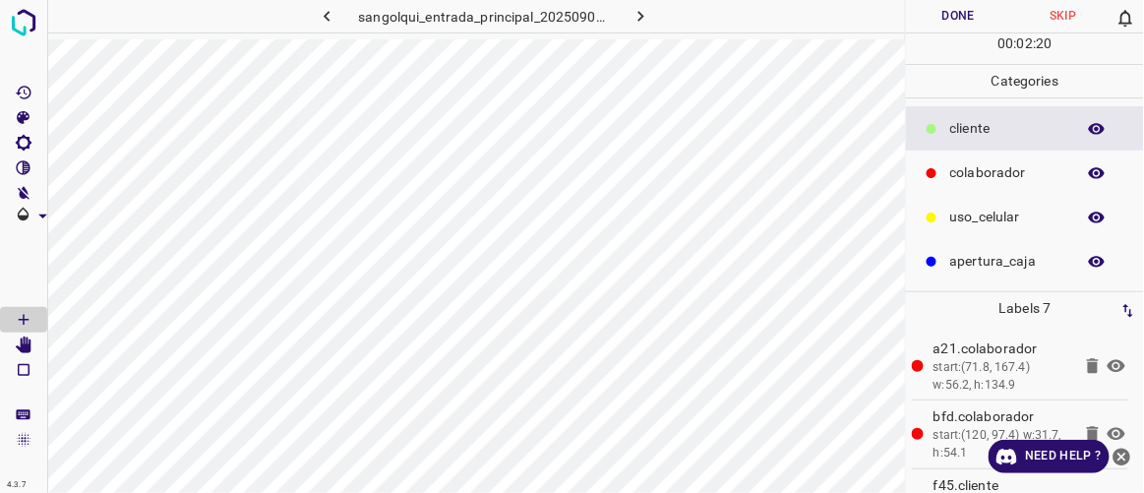
click at [980, 167] on p "colaborador" at bounding box center [1008, 172] width 115 height 21
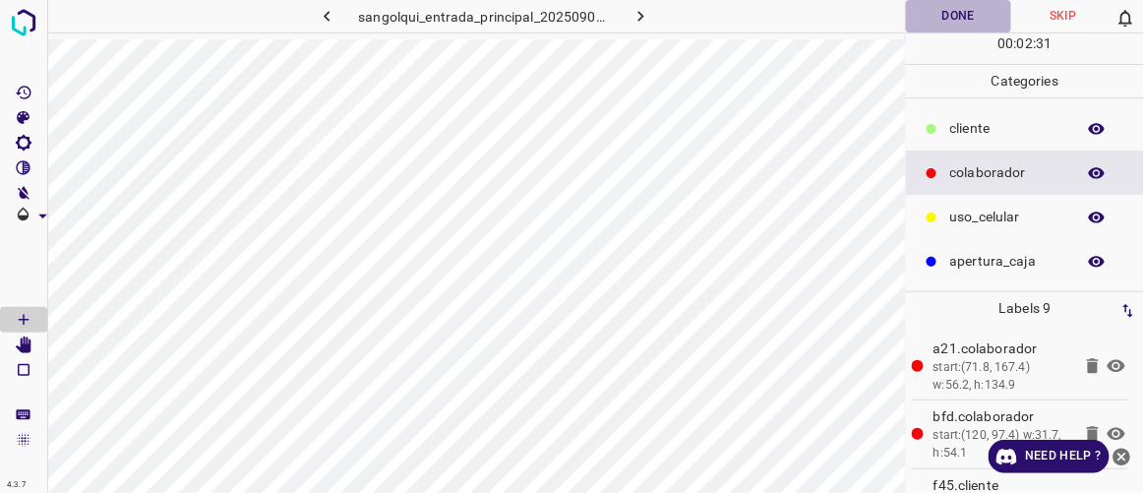
click at [943, 21] on button "Done" at bounding box center [958, 16] width 104 height 32
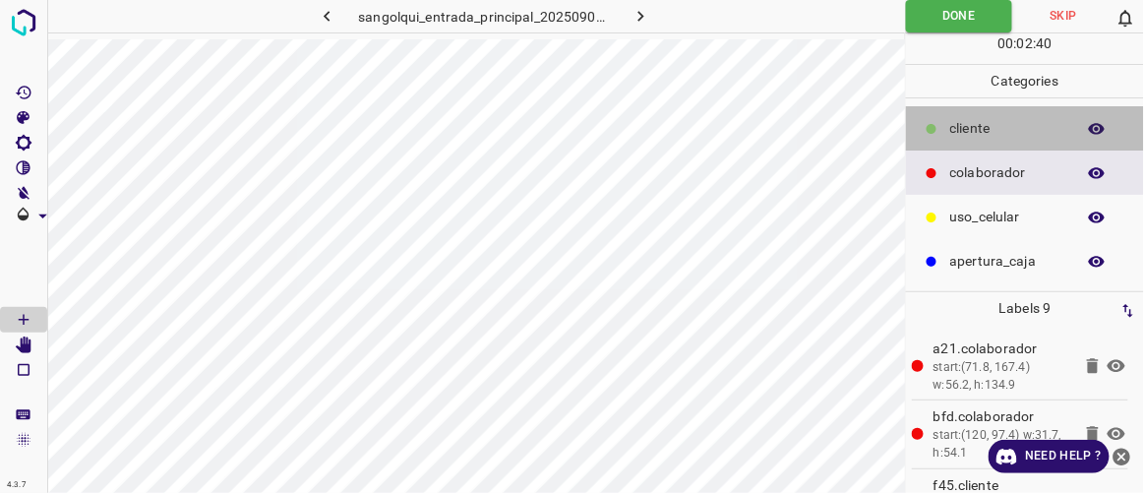
click at [951, 134] on p "cliente" at bounding box center [1008, 128] width 115 height 21
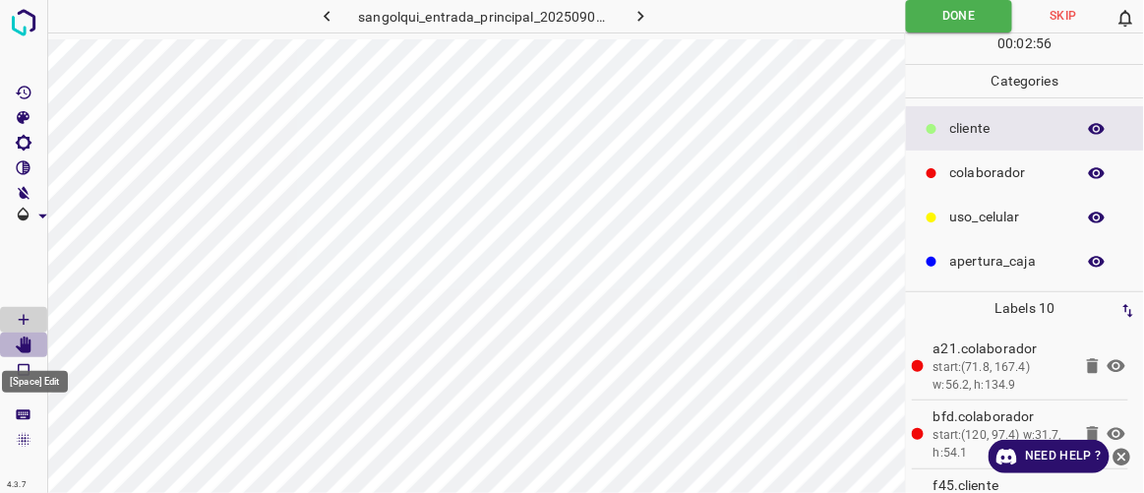
click at [23, 344] on icon "[Space] Edit" at bounding box center [24, 346] width 16 height 18
click at [34, 316] on Draw"] "[Space] Draw" at bounding box center [23, 320] width 47 height 26
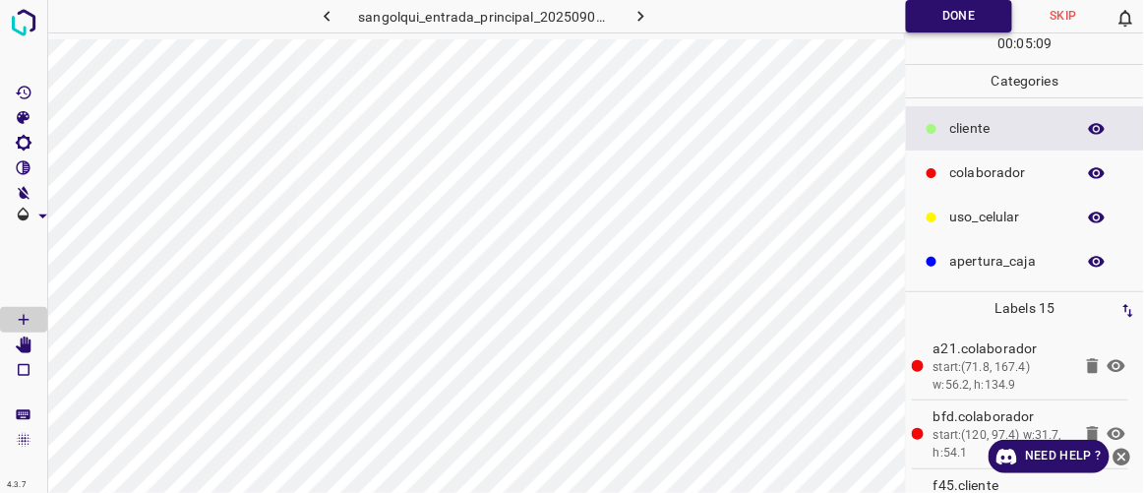
click at [969, 20] on button "Done" at bounding box center [959, 16] width 106 height 32
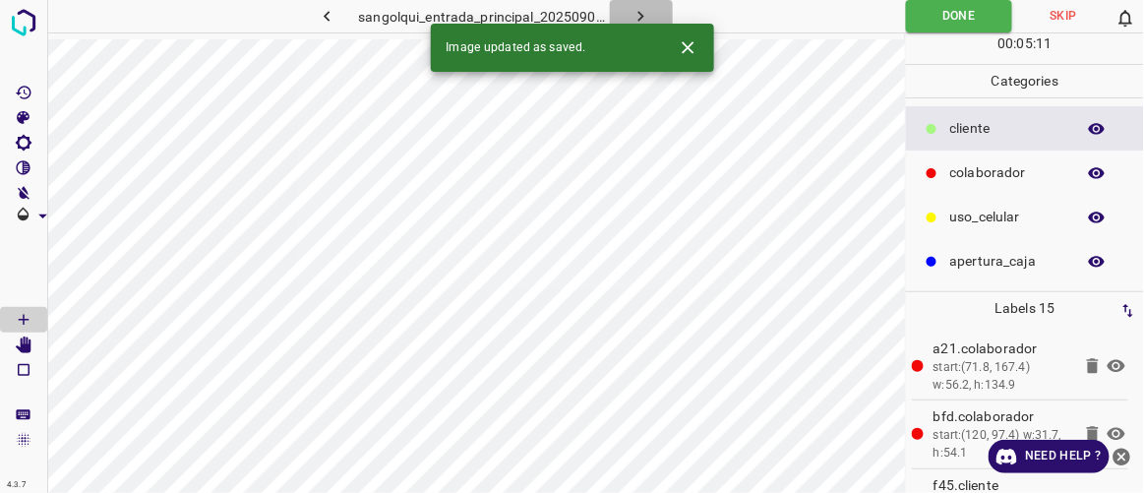
click at [650, 10] on icon "button" at bounding box center [641, 16] width 21 height 21
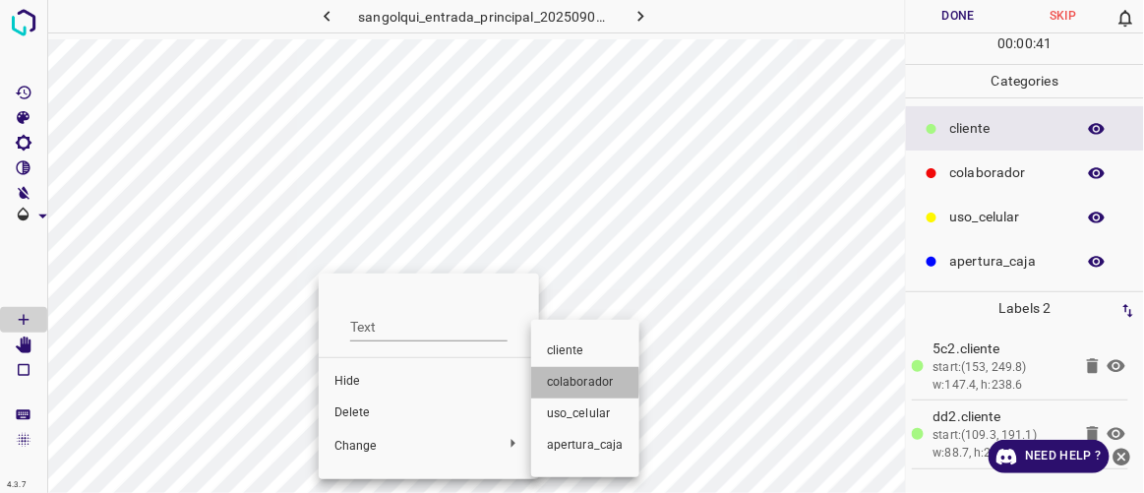
click at [558, 382] on span "colaborador" at bounding box center [585, 383] width 77 height 18
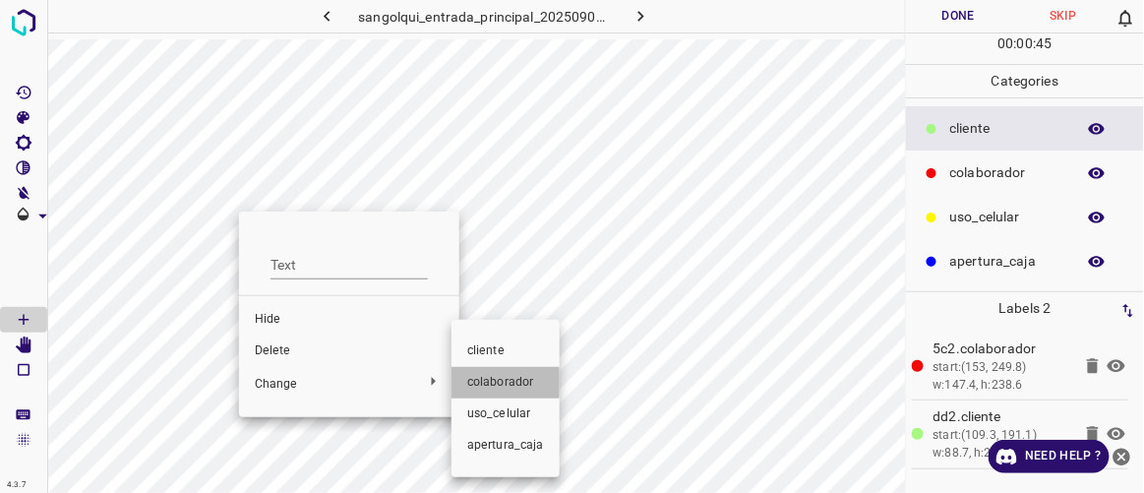
click at [479, 379] on span "colaborador" at bounding box center [505, 383] width 77 height 18
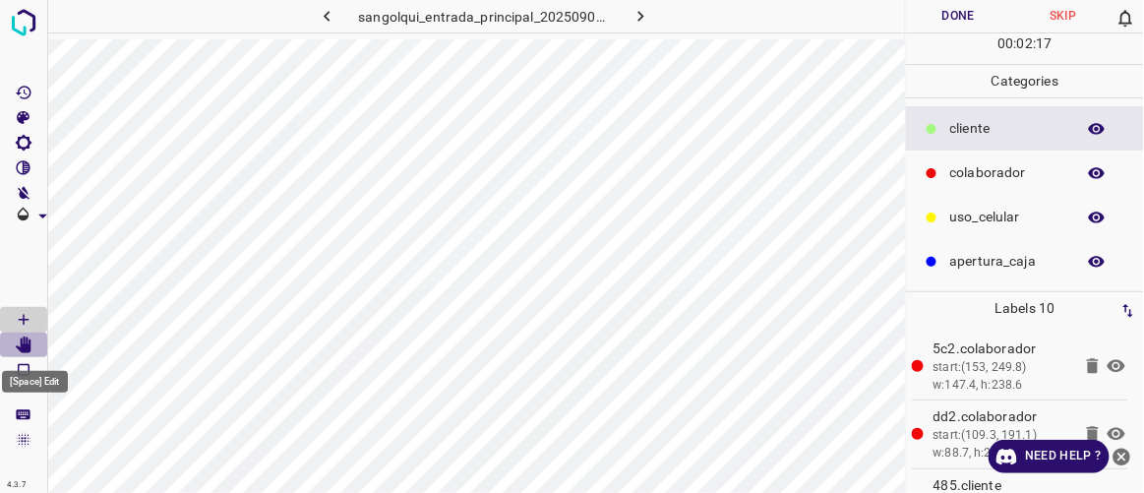
click at [29, 344] on icon "[Space] Edit" at bounding box center [24, 346] width 16 height 18
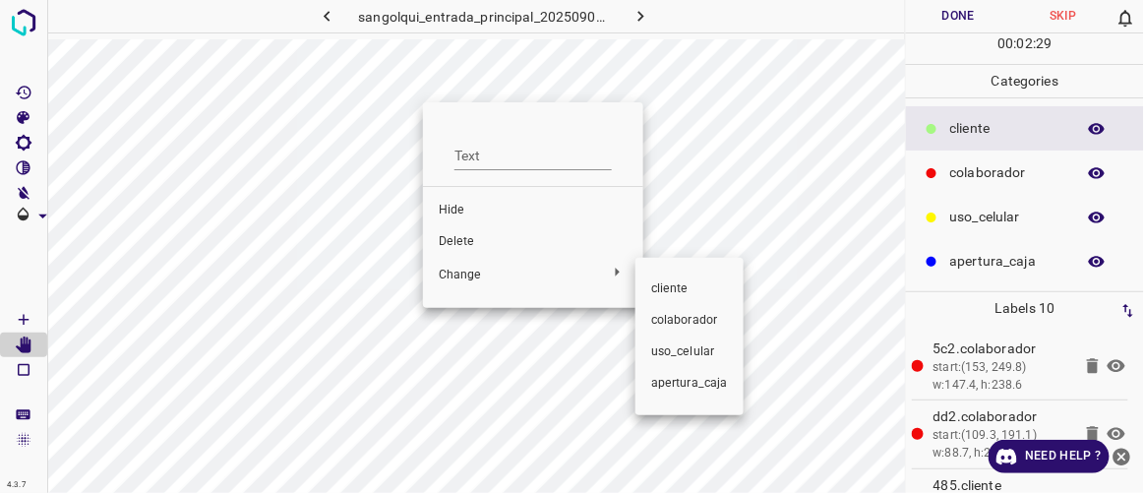
click at [676, 314] on span "colaborador" at bounding box center [689, 321] width 77 height 18
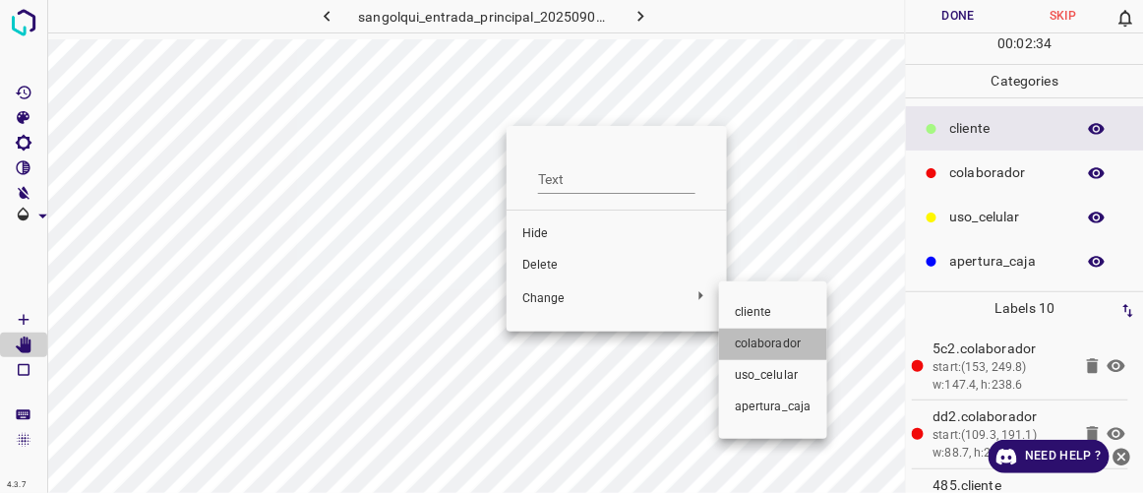
click at [776, 338] on span "colaborador" at bounding box center [773, 345] width 77 height 18
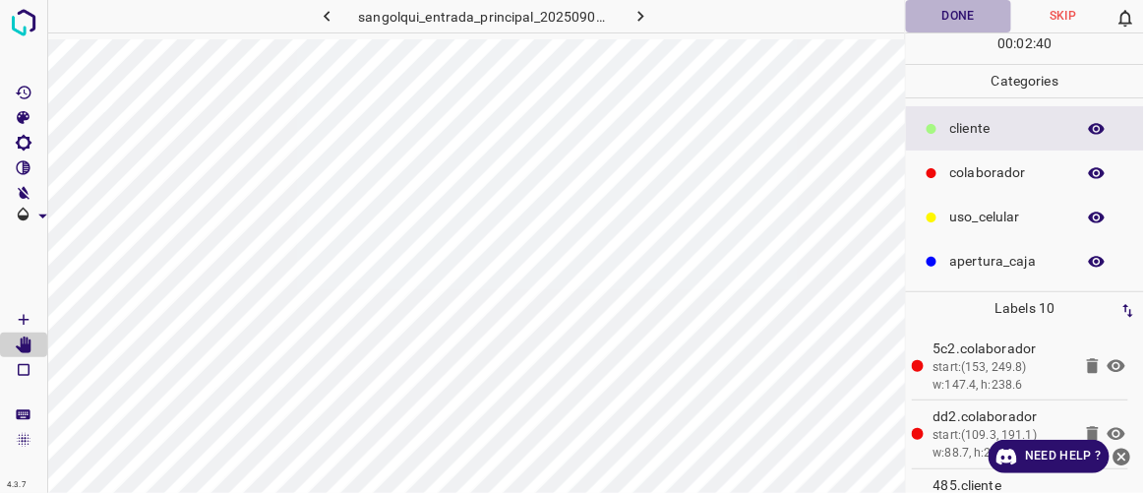
click at [970, 14] on button "Done" at bounding box center [958, 16] width 104 height 32
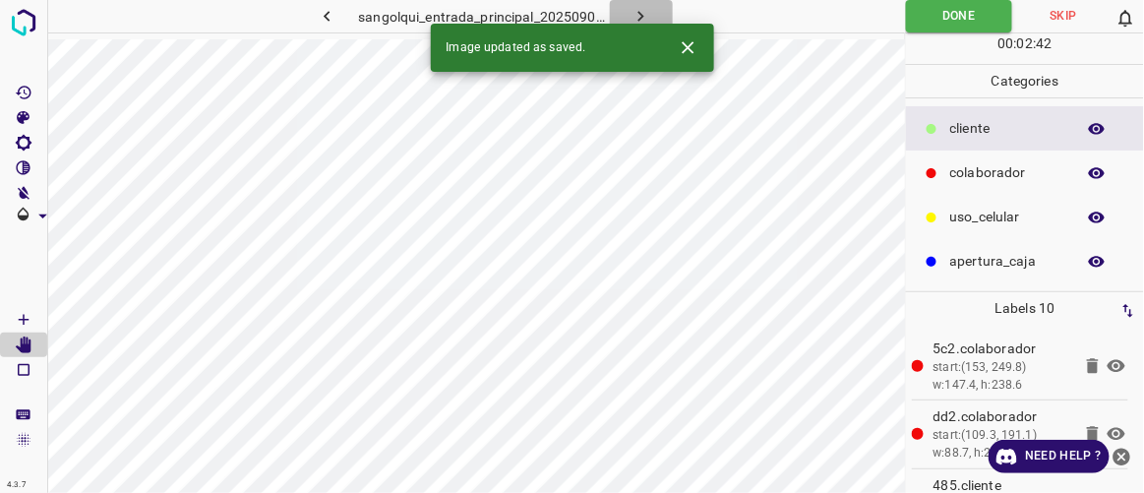
click at [657, 14] on button "button" at bounding box center [641, 16] width 63 height 32
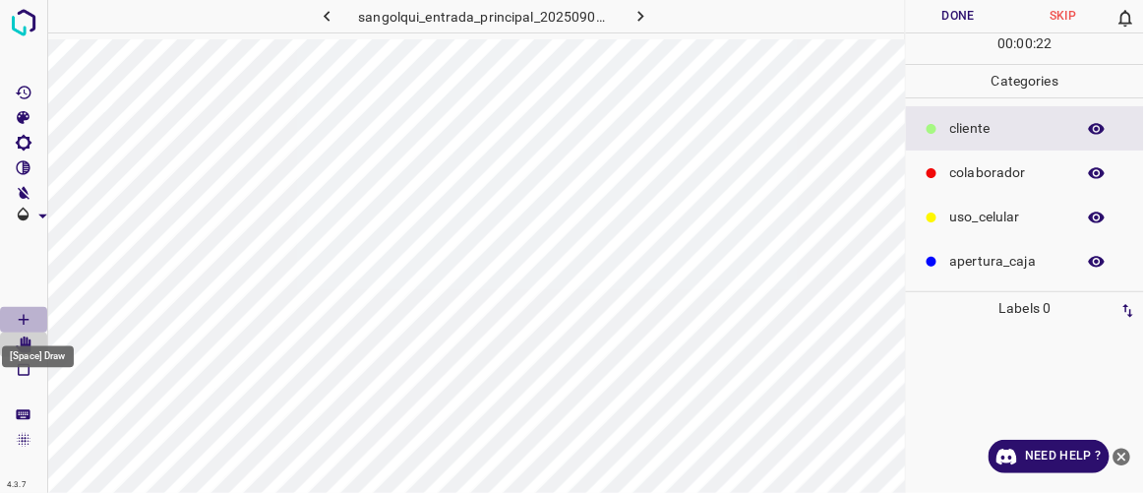
click at [26, 321] on icon "[Space] Draw" at bounding box center [24, 320] width 18 height 18
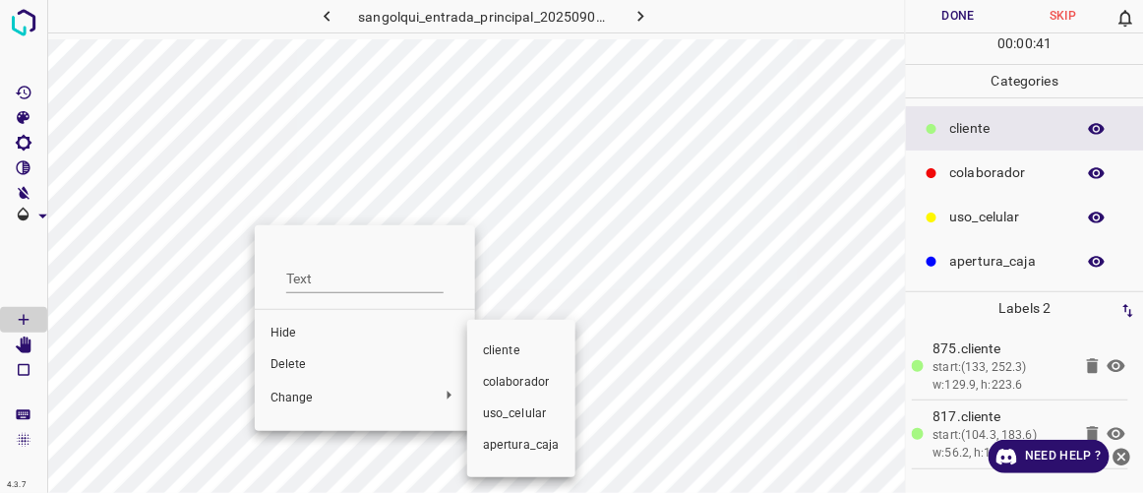
click at [529, 377] on span "colaborador" at bounding box center [521, 383] width 77 height 18
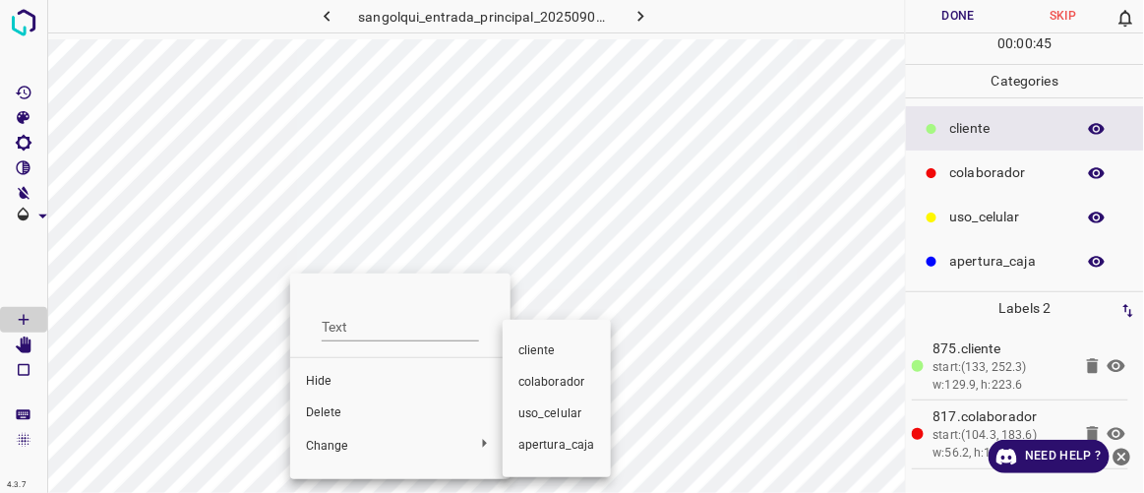
click at [550, 388] on span "colaborador" at bounding box center [557, 383] width 77 height 18
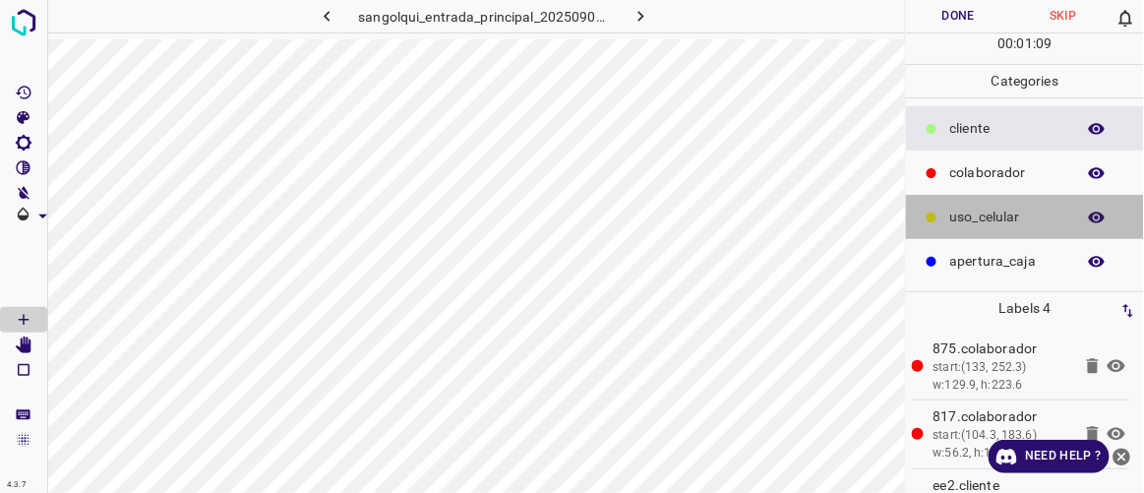
click at [976, 218] on p "uso_celular" at bounding box center [1008, 217] width 115 height 21
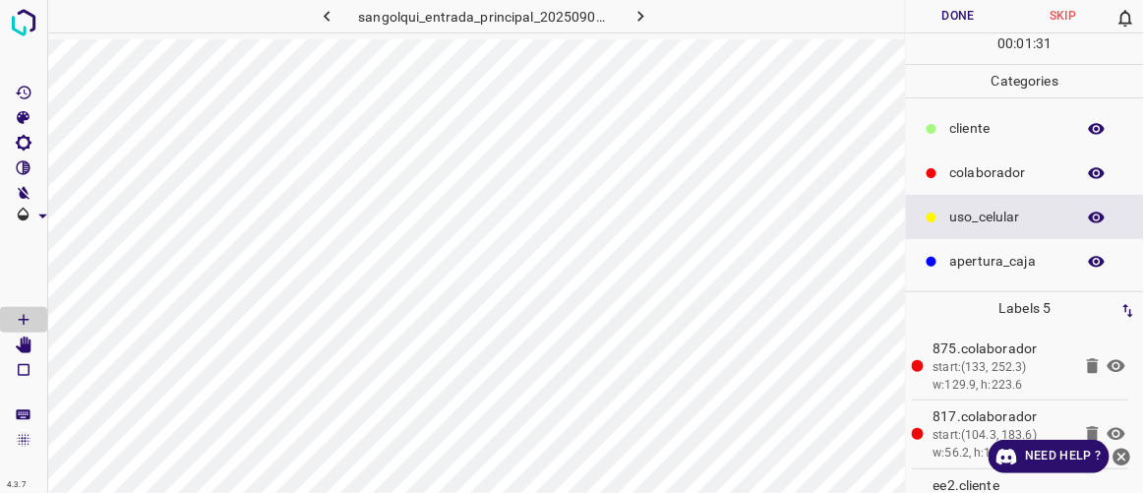
click at [960, 127] on p "cliente" at bounding box center [1008, 128] width 115 height 21
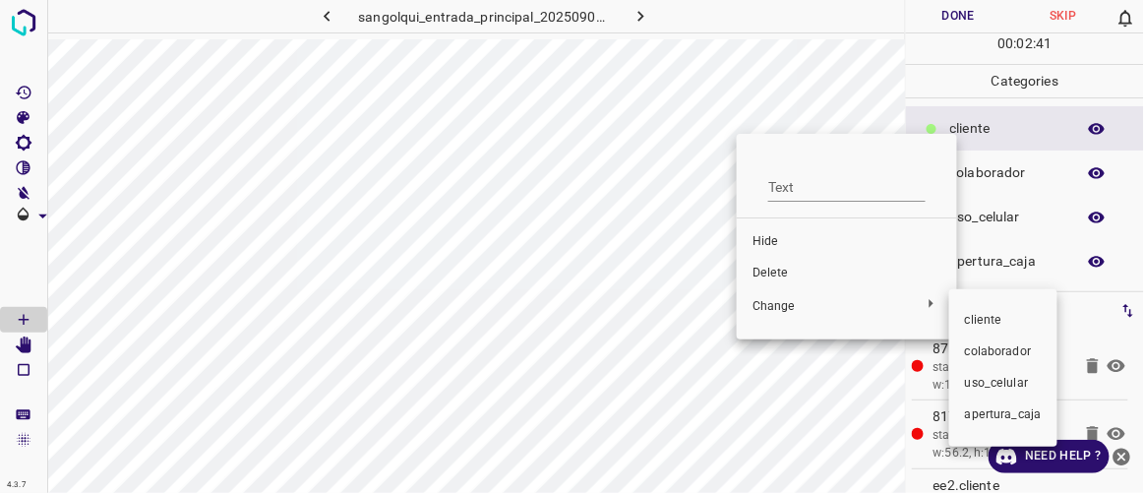
click at [994, 348] on span "colaborador" at bounding box center [1003, 352] width 77 height 18
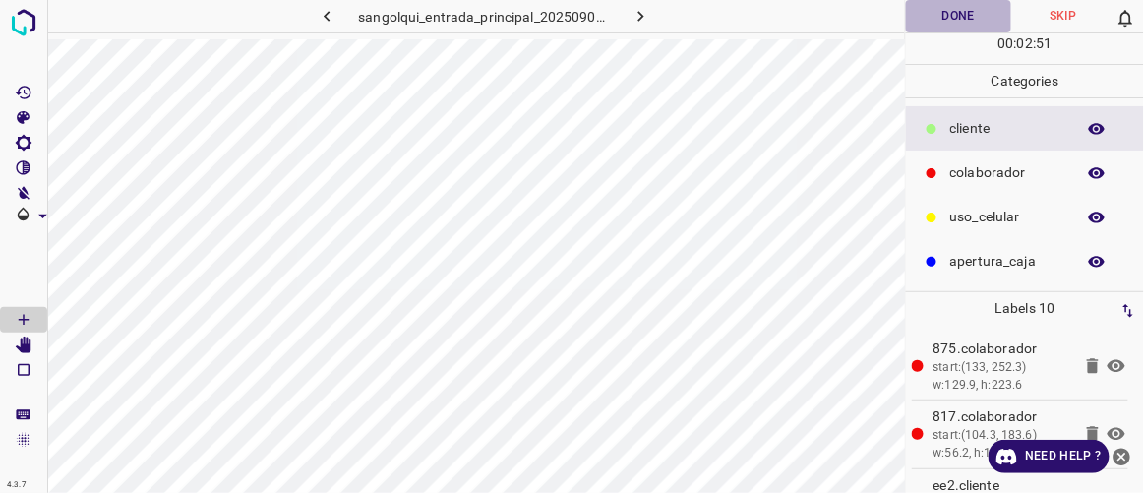
click at [948, 18] on button "Done" at bounding box center [958, 16] width 104 height 32
click at [336, 11] on icon "button" at bounding box center [327, 16] width 21 height 21
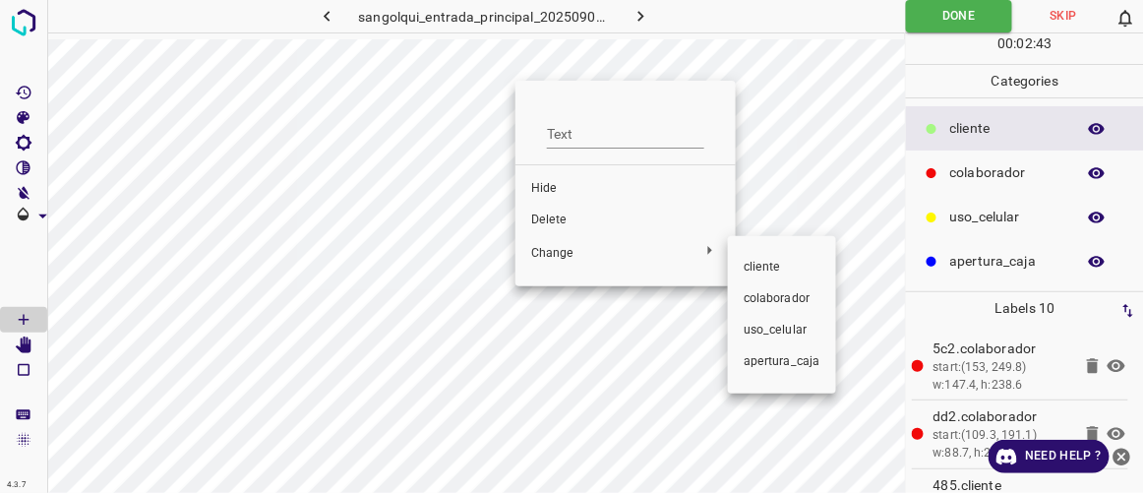
click at [558, 213] on div at bounding box center [572, 246] width 1144 height 493
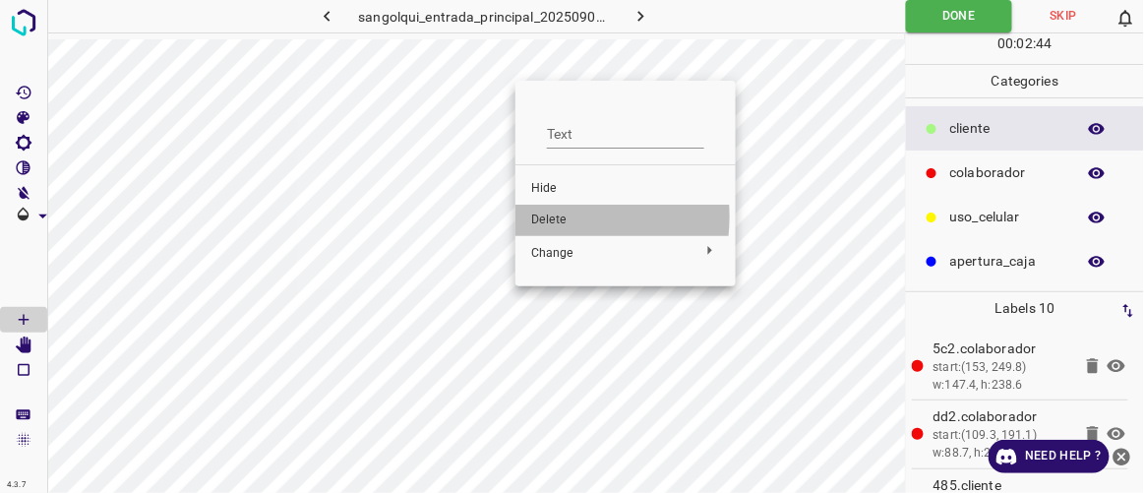
click at [545, 216] on span "Delete" at bounding box center [625, 221] width 189 height 18
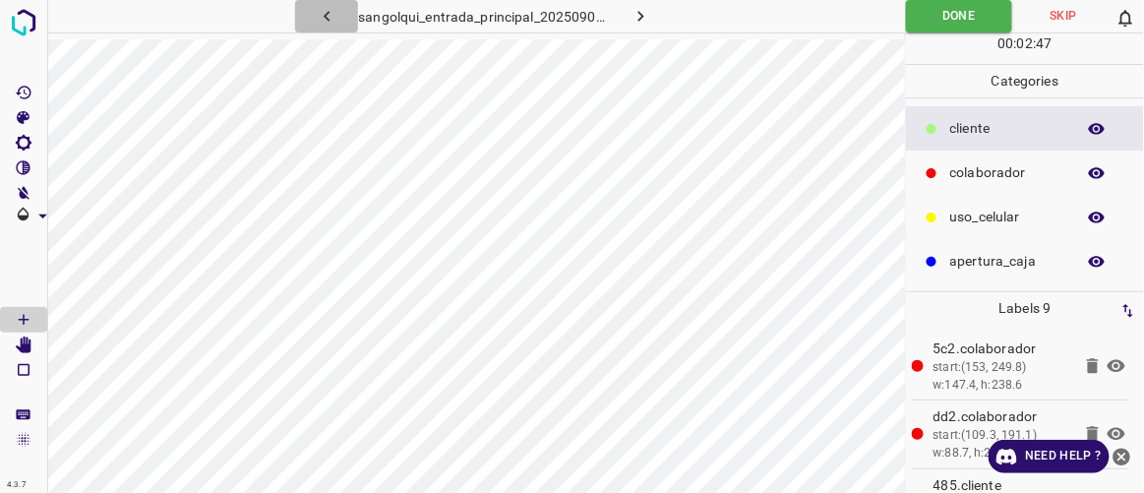
click at [335, 16] on icon "button" at bounding box center [327, 16] width 21 height 21
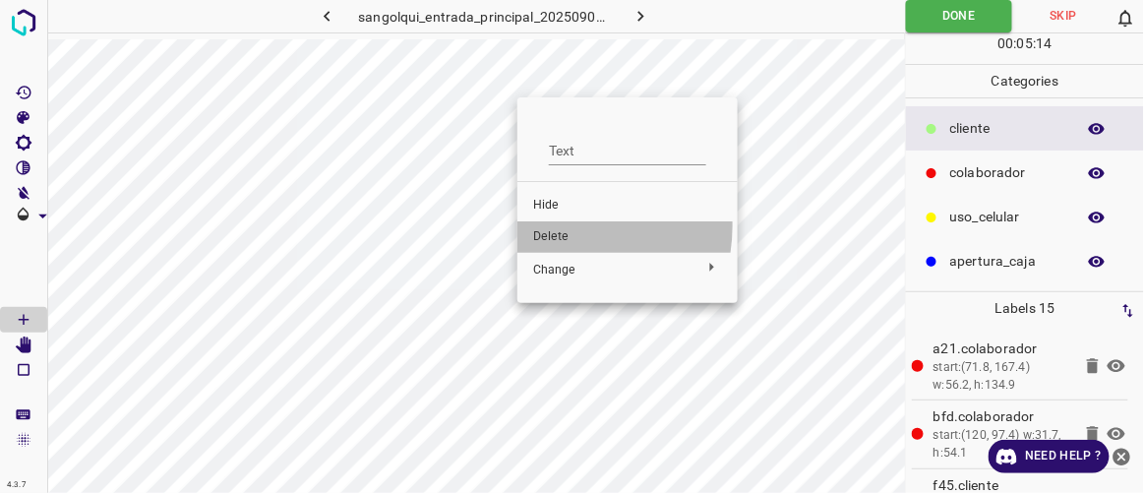
click at [561, 225] on li "Delete" at bounding box center [628, 236] width 220 height 31
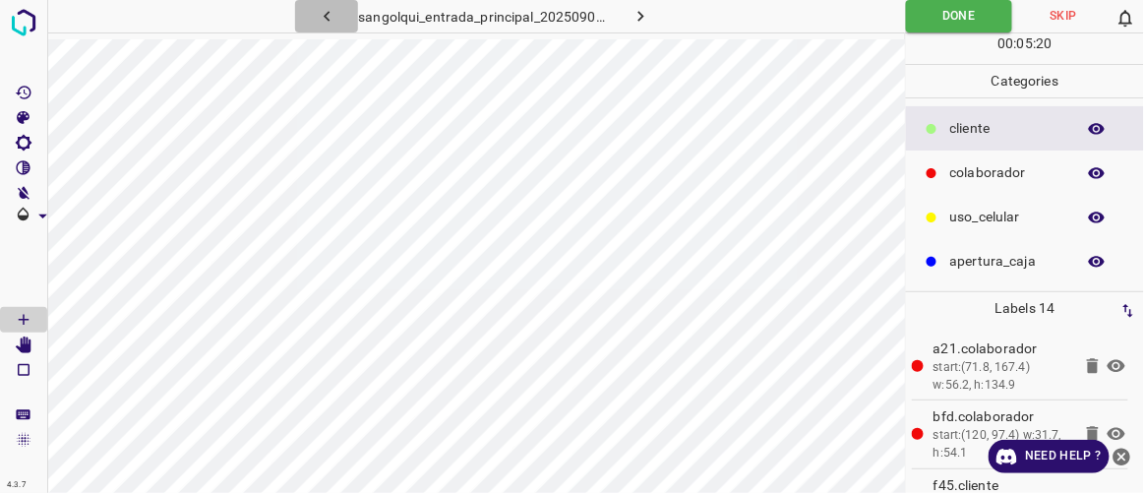
click at [336, 22] on icon "button" at bounding box center [327, 16] width 21 height 21
click at [332, 17] on icon "button" at bounding box center [327, 16] width 21 height 21
click at [645, 19] on icon "button" at bounding box center [641, 16] width 21 height 21
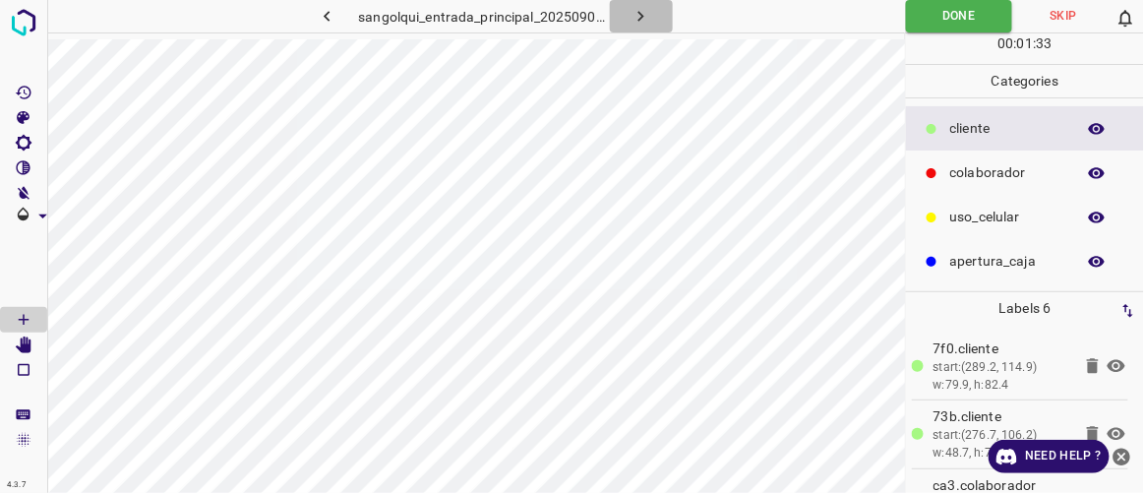
click at [646, 20] on icon "button" at bounding box center [641, 16] width 21 height 21
click at [649, 25] on icon "button" at bounding box center [641, 16] width 21 height 21
click at [645, 17] on icon "button" at bounding box center [641, 16] width 21 height 21
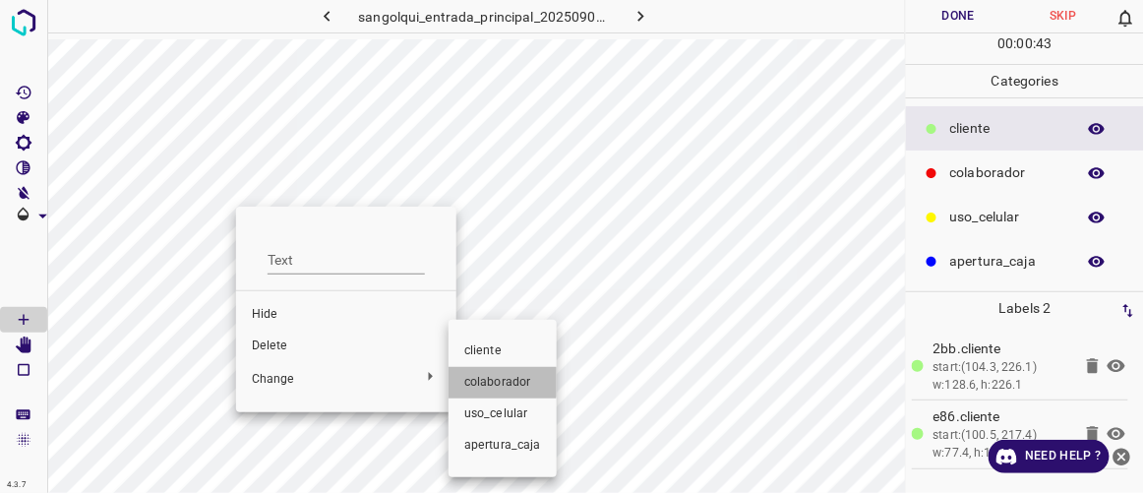
click at [490, 381] on span "colaborador" at bounding box center [502, 383] width 77 height 18
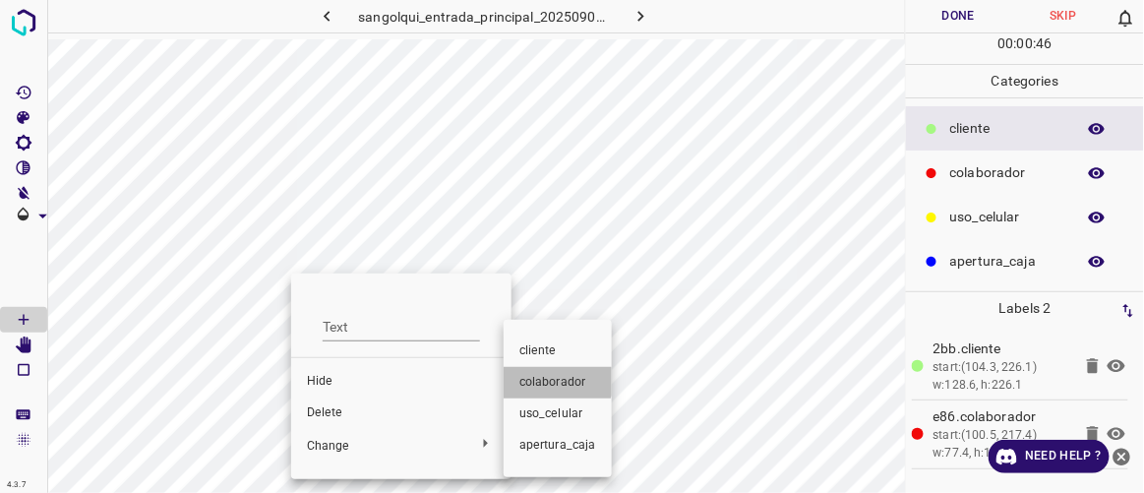
click at [557, 375] on span "colaborador" at bounding box center [558, 383] width 77 height 18
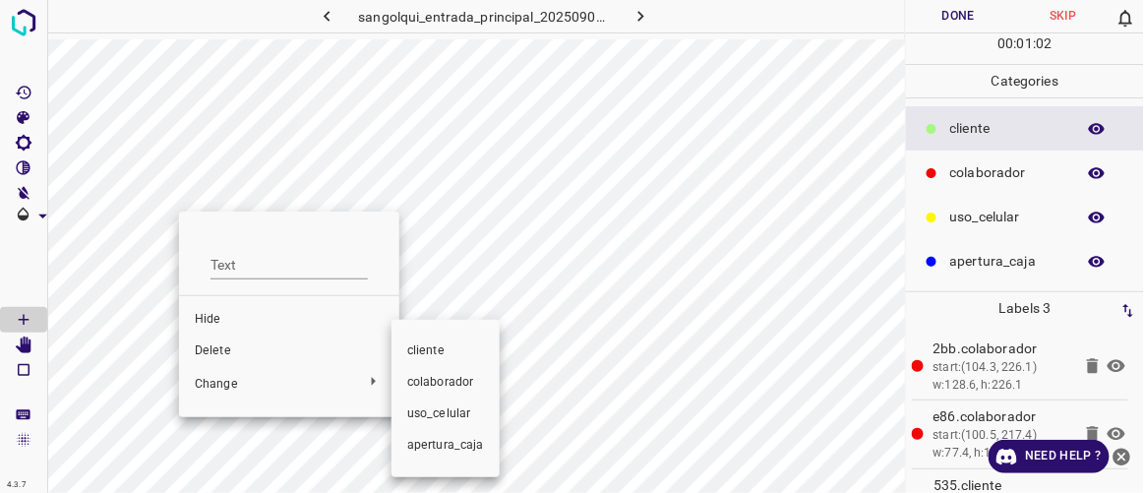
click at [427, 376] on span "colaborador" at bounding box center [445, 383] width 77 height 18
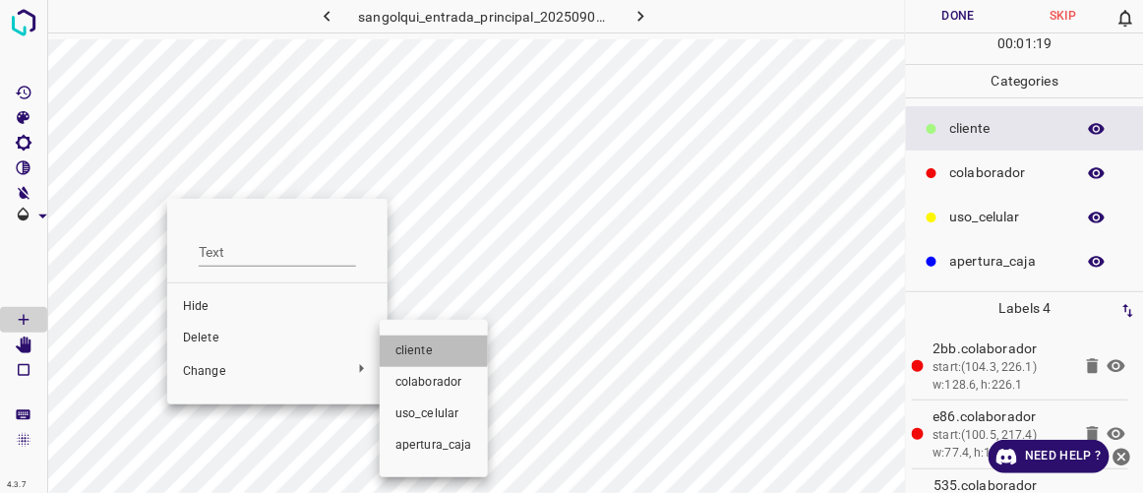
click at [427, 342] on li "cliente" at bounding box center [434, 351] width 108 height 31
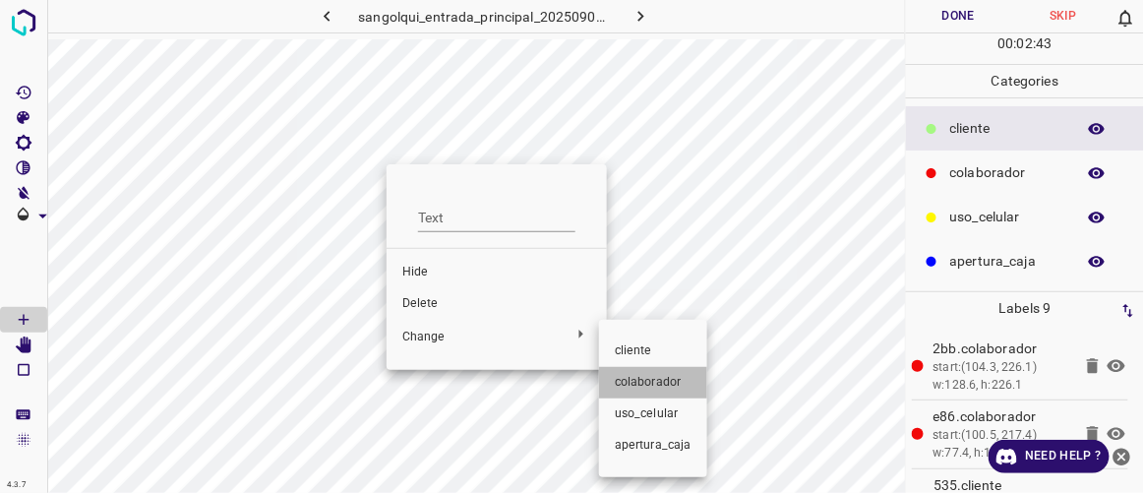
click at [658, 376] on span "colaborador" at bounding box center [653, 383] width 77 height 18
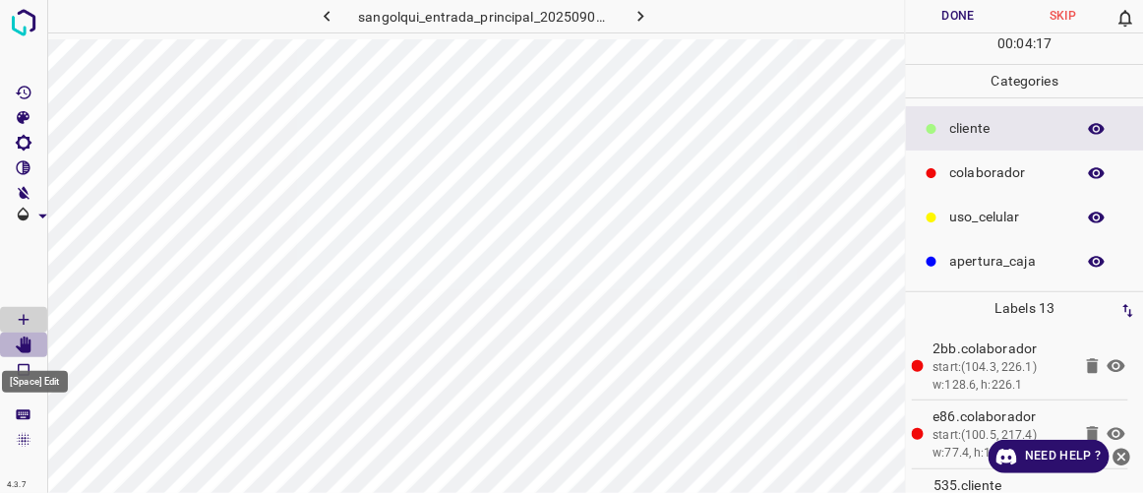
click at [23, 340] on icon "[Space] Edit" at bounding box center [24, 346] width 18 height 18
click at [40, 315] on Draw"] "[Space] Draw" at bounding box center [23, 320] width 47 height 26
click at [938, 25] on button "Done" at bounding box center [958, 16] width 104 height 32
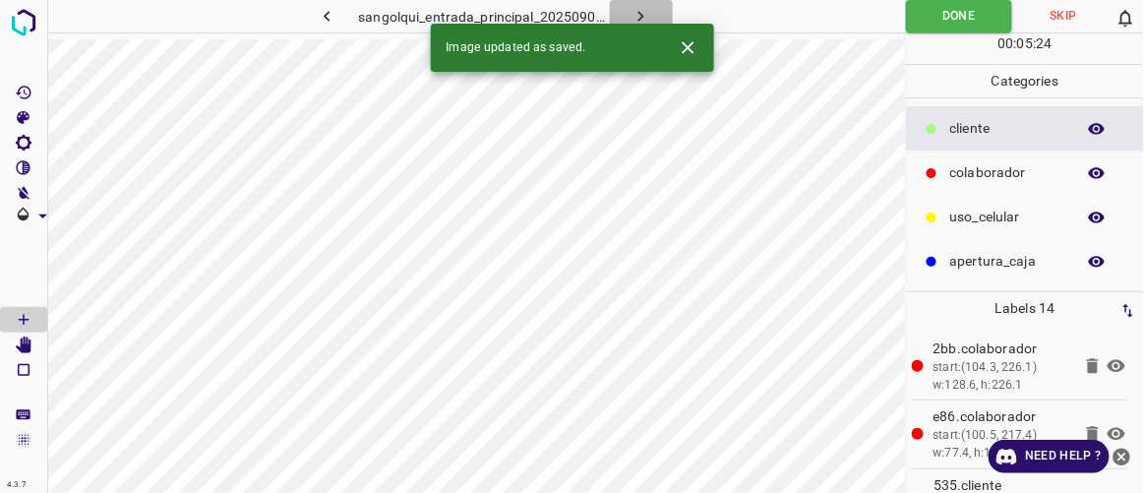
click at [649, 16] on icon "button" at bounding box center [641, 16] width 21 height 21
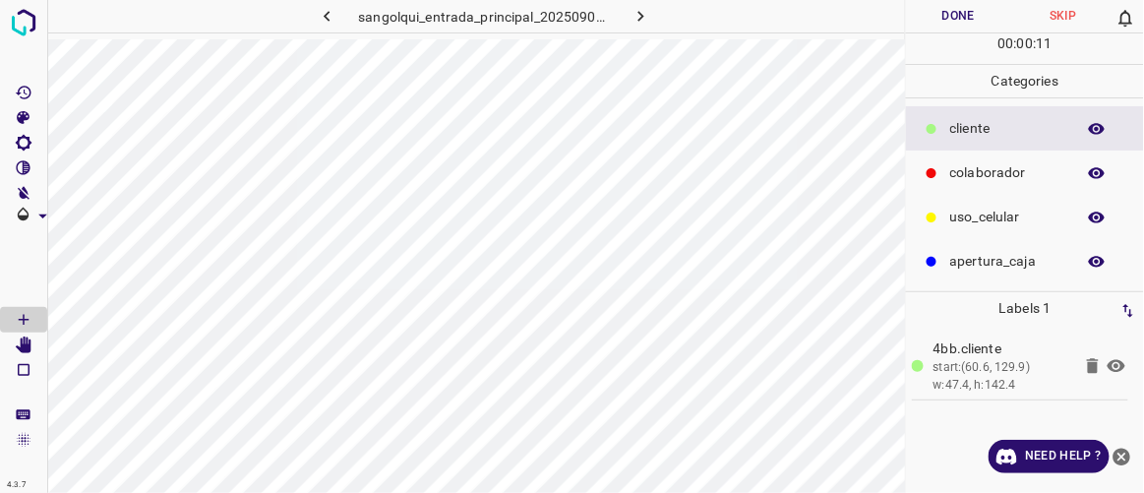
click at [990, 176] on p "colaborador" at bounding box center [1008, 172] width 115 height 21
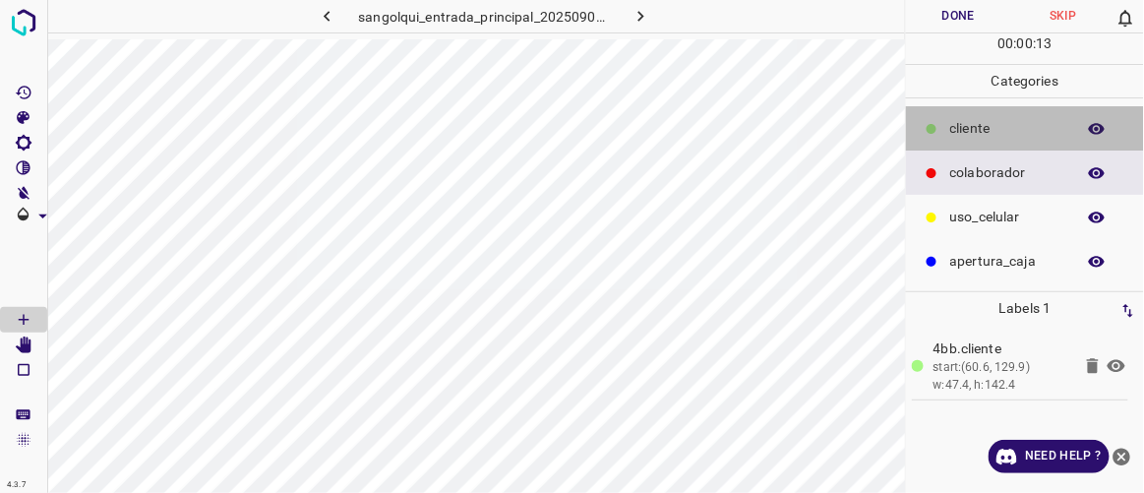
click at [981, 122] on p "cliente" at bounding box center [1008, 128] width 115 height 21
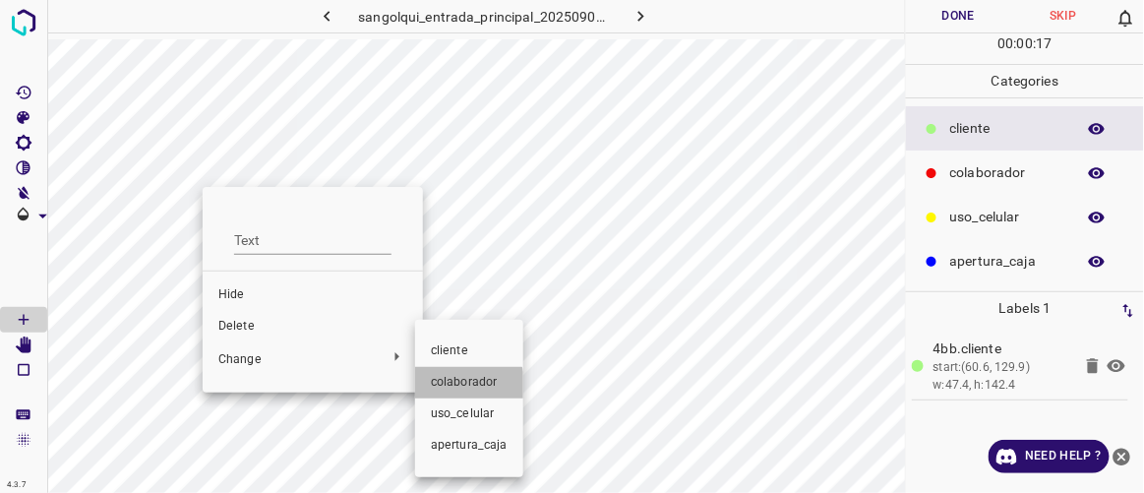
click at [451, 388] on span "colaborador" at bounding box center [469, 383] width 77 height 18
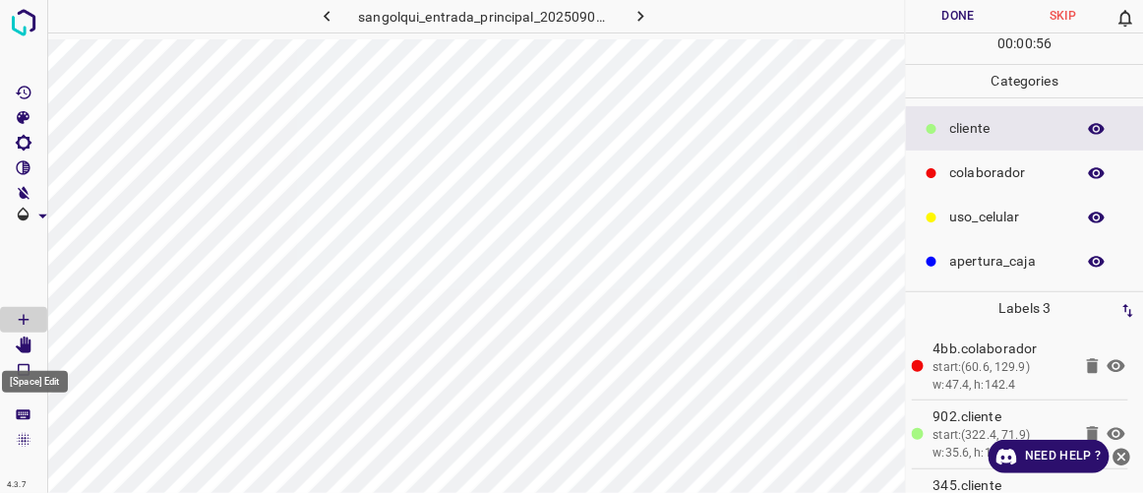
click at [28, 344] on icon "[Space] Edit" at bounding box center [24, 346] width 16 height 18
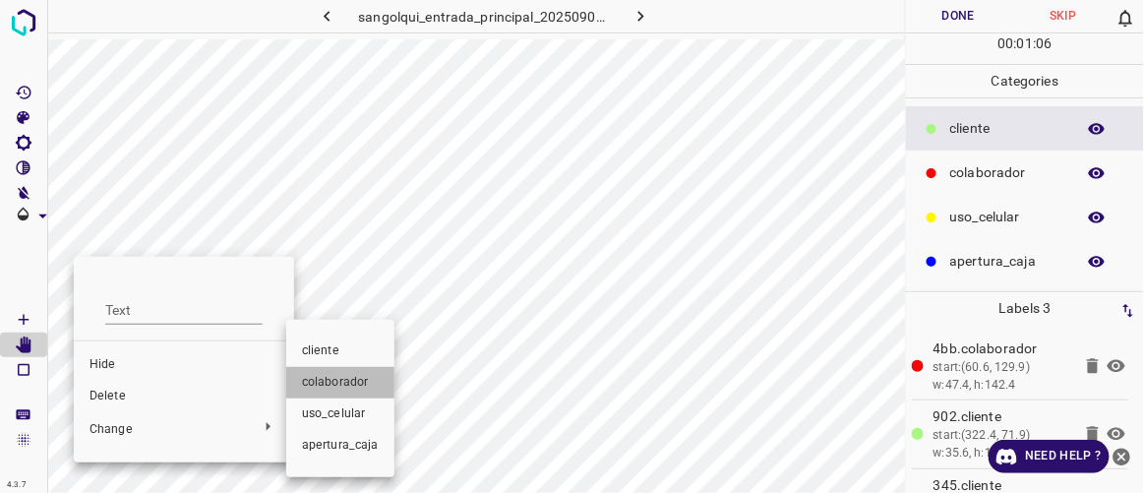
click at [346, 376] on span "colaborador" at bounding box center [340, 383] width 77 height 18
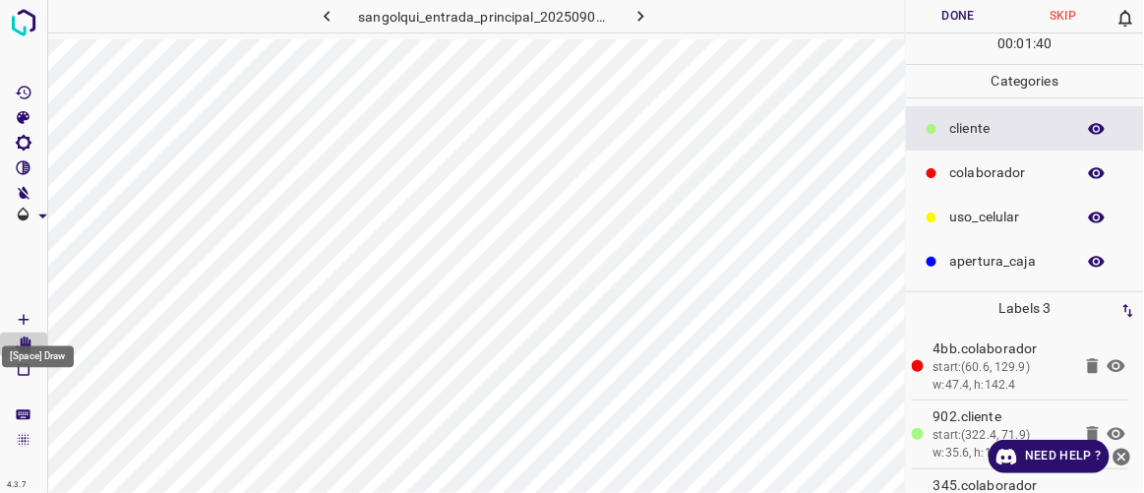
click at [37, 314] on Draw"] "[Space] Draw" at bounding box center [23, 320] width 47 height 26
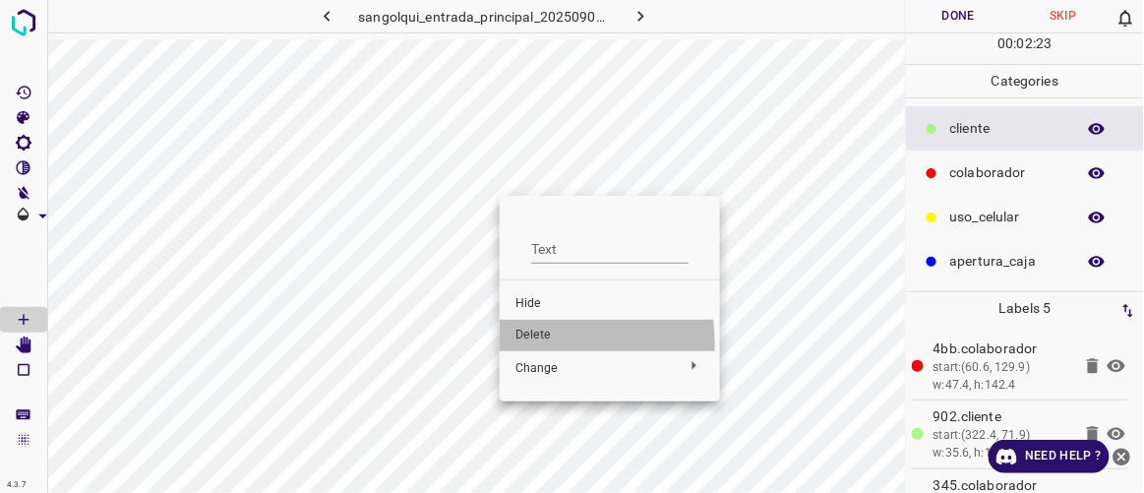
click at [538, 343] on span "Delete" at bounding box center [610, 336] width 189 height 18
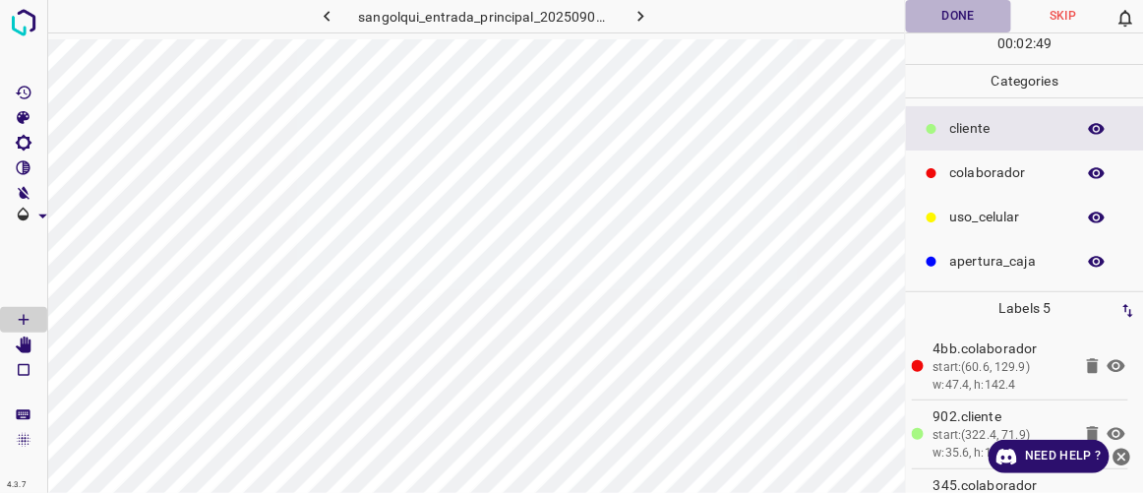
click at [957, 8] on button "Done" at bounding box center [958, 16] width 104 height 32
click at [655, 11] on button "button" at bounding box center [641, 16] width 63 height 32
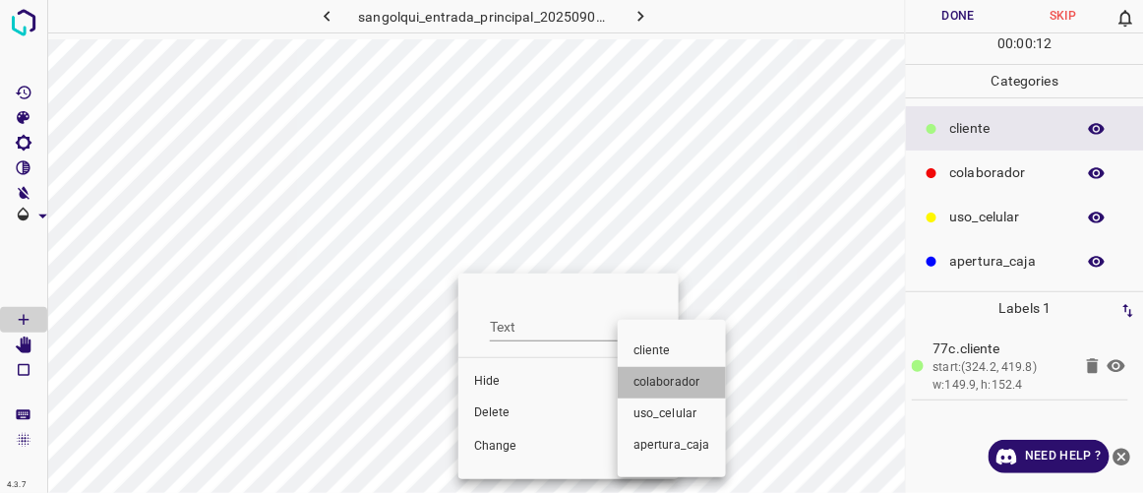
click at [672, 381] on span "colaborador" at bounding box center [672, 383] width 77 height 18
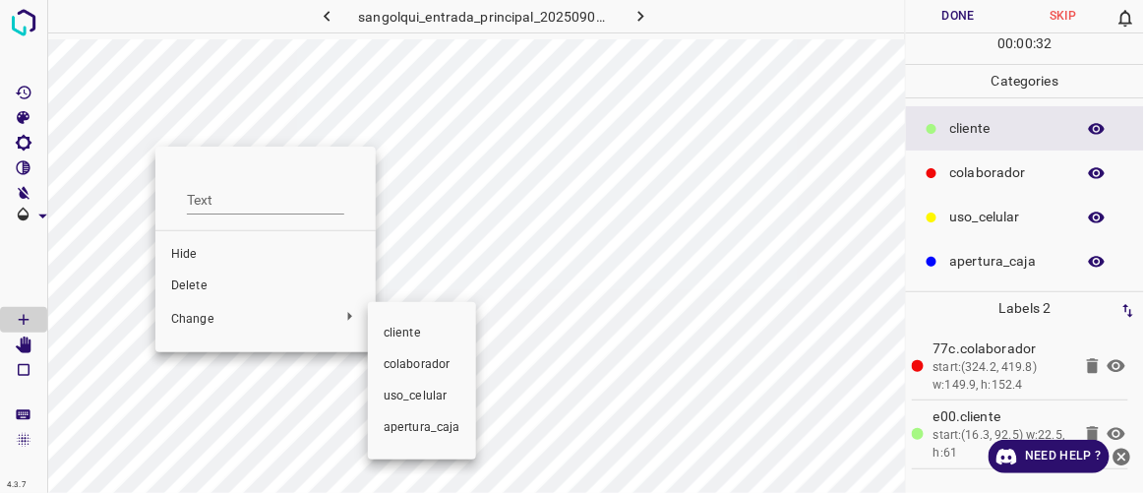
click at [407, 357] on span "colaborador" at bounding box center [422, 365] width 77 height 18
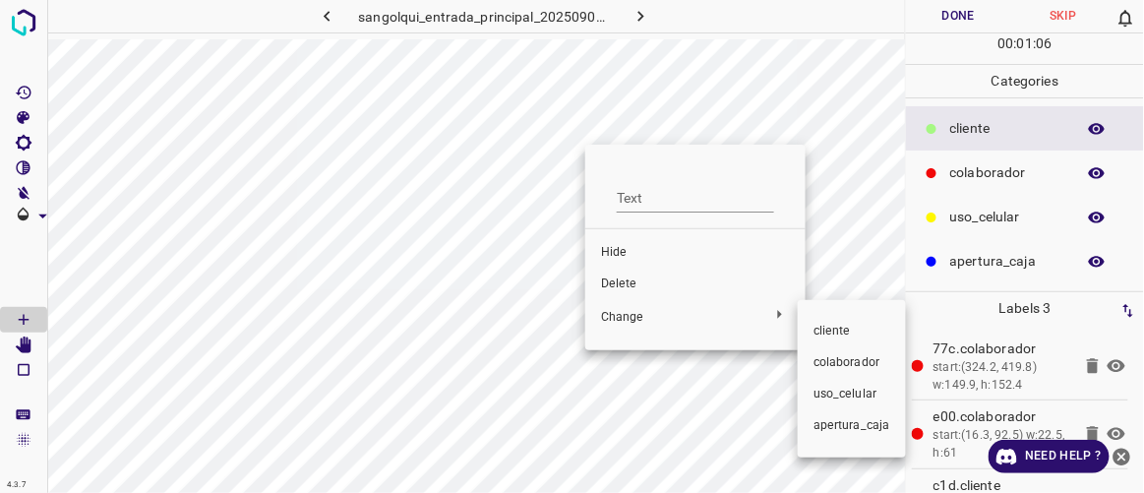
click at [833, 359] on span "colaborador" at bounding box center [852, 363] width 77 height 18
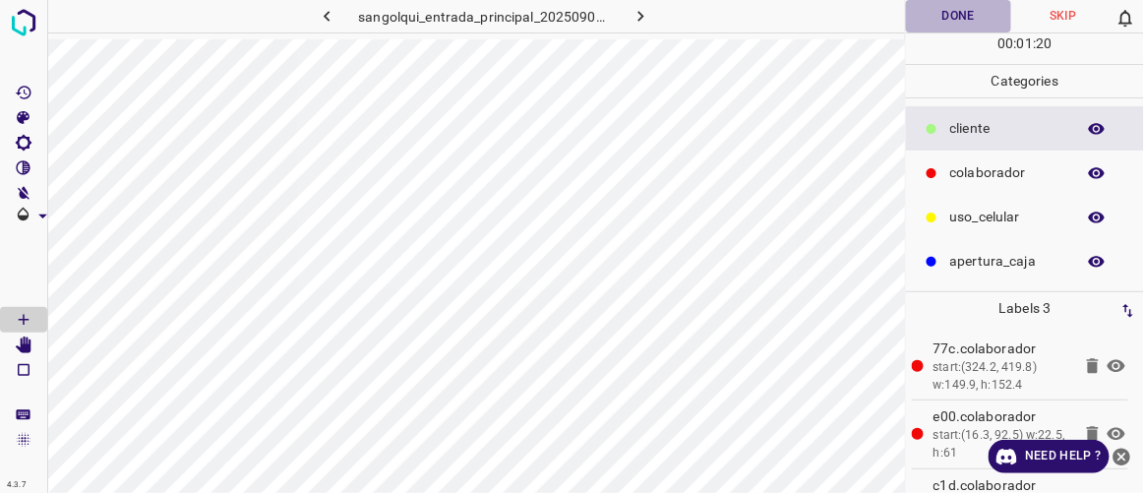
click at [957, 19] on button "Done" at bounding box center [958, 16] width 104 height 32
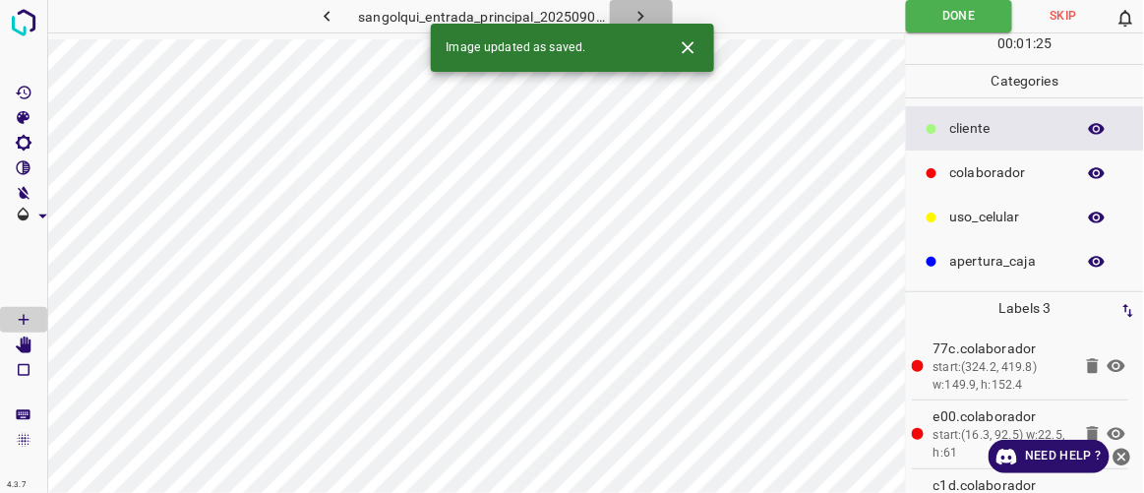
click at [645, 14] on icon "button" at bounding box center [641, 16] width 21 height 21
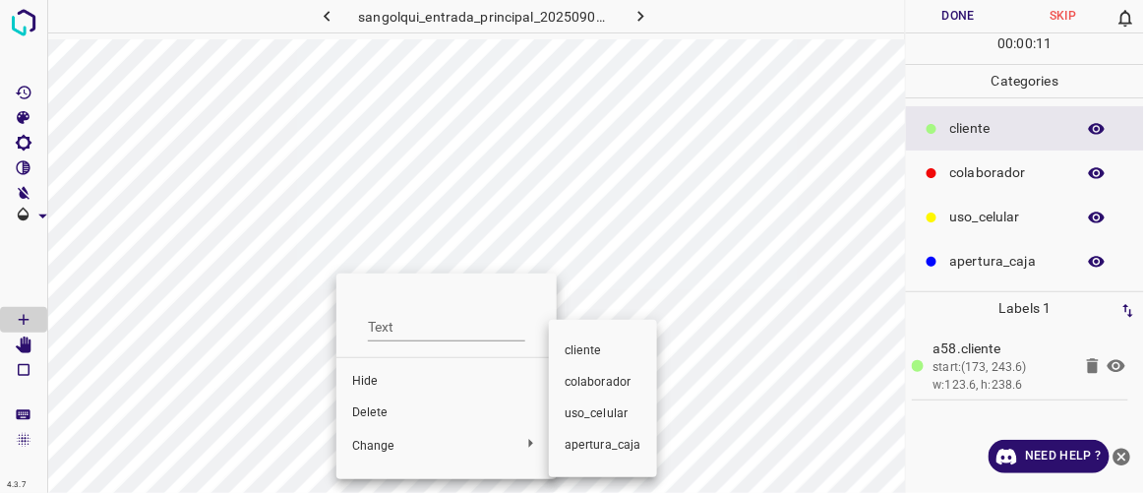
click at [593, 383] on span "colaborador" at bounding box center [603, 383] width 77 height 18
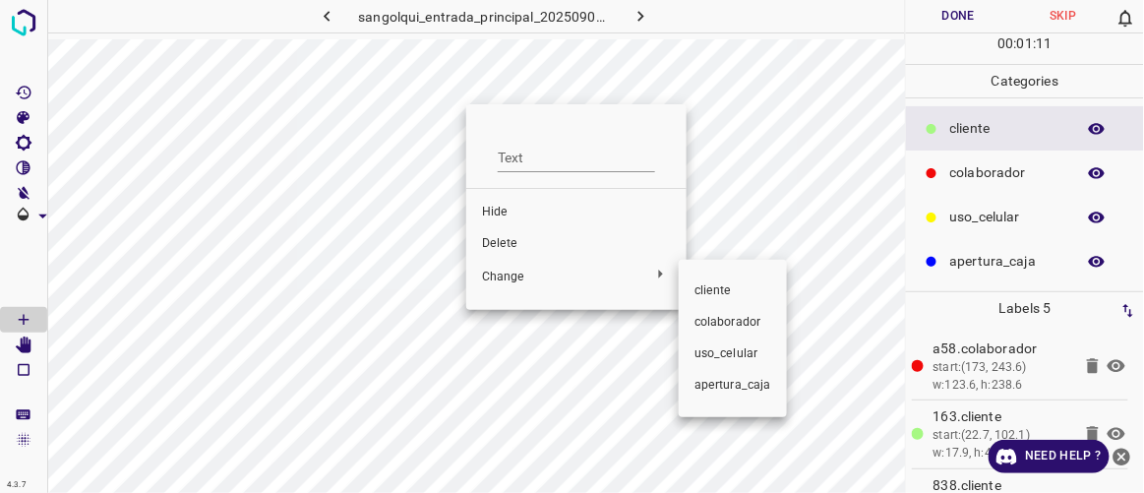
click at [715, 322] on span "colaborador" at bounding box center [733, 323] width 77 height 18
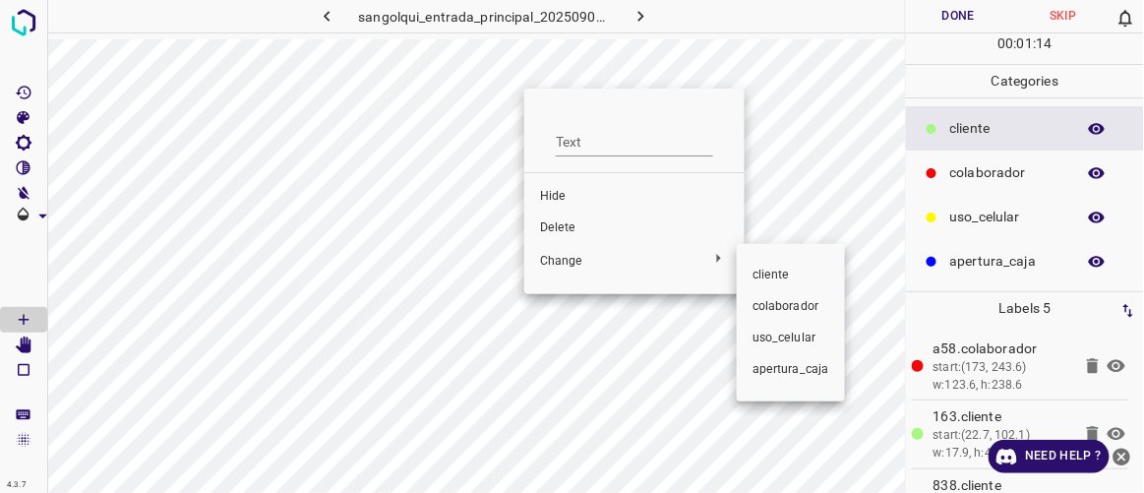
click at [771, 313] on span "colaborador" at bounding box center [791, 307] width 77 height 18
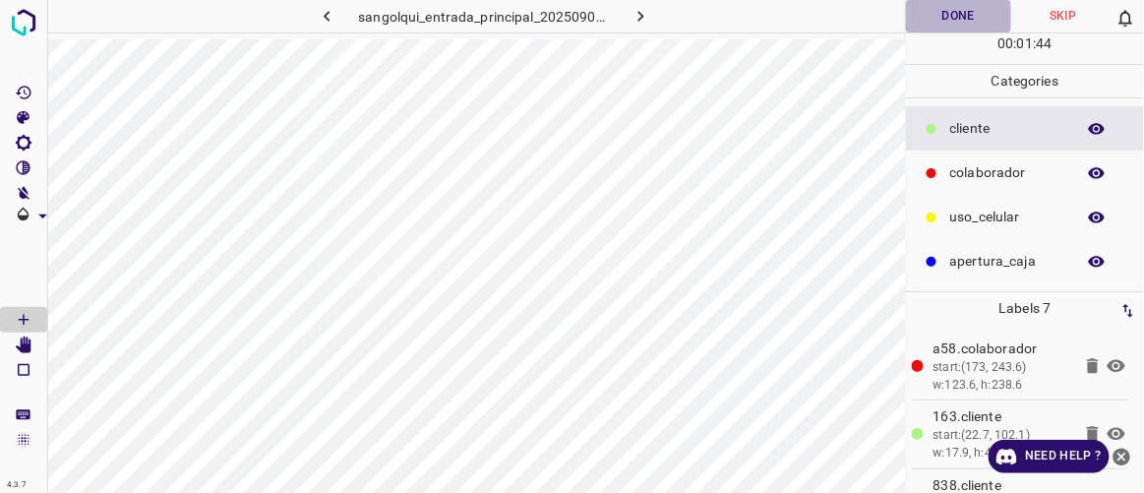
click at [978, 13] on button "Done" at bounding box center [958, 16] width 104 height 32
click at [639, 21] on icon "button" at bounding box center [641, 16] width 21 height 21
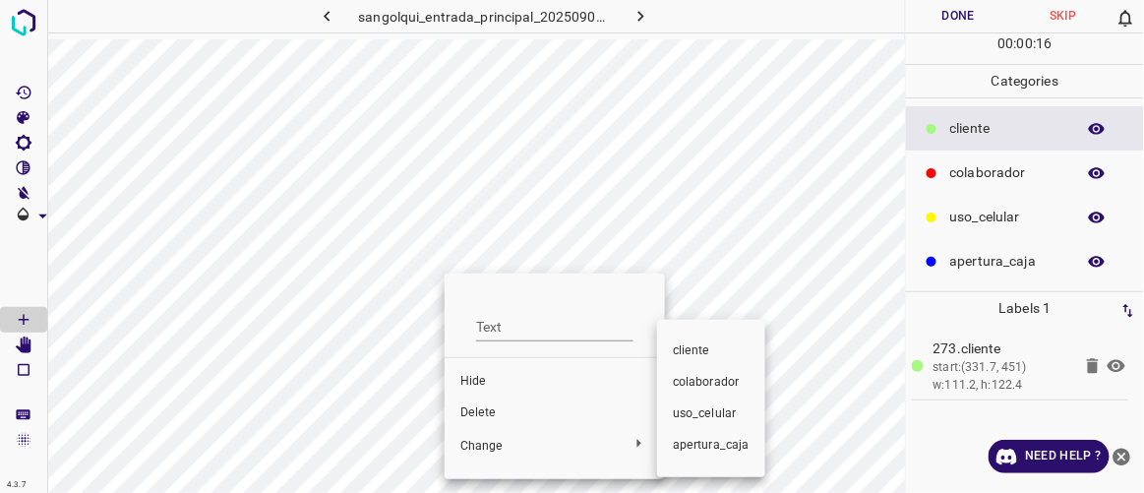
click at [699, 387] on span "colaborador" at bounding box center [711, 383] width 77 height 18
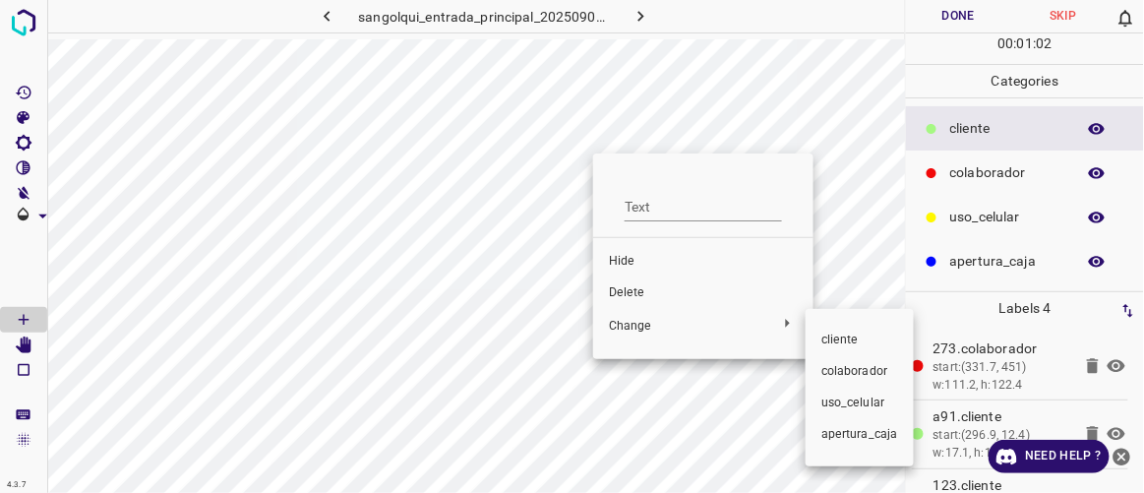
click at [835, 371] on span "colaborador" at bounding box center [860, 372] width 77 height 18
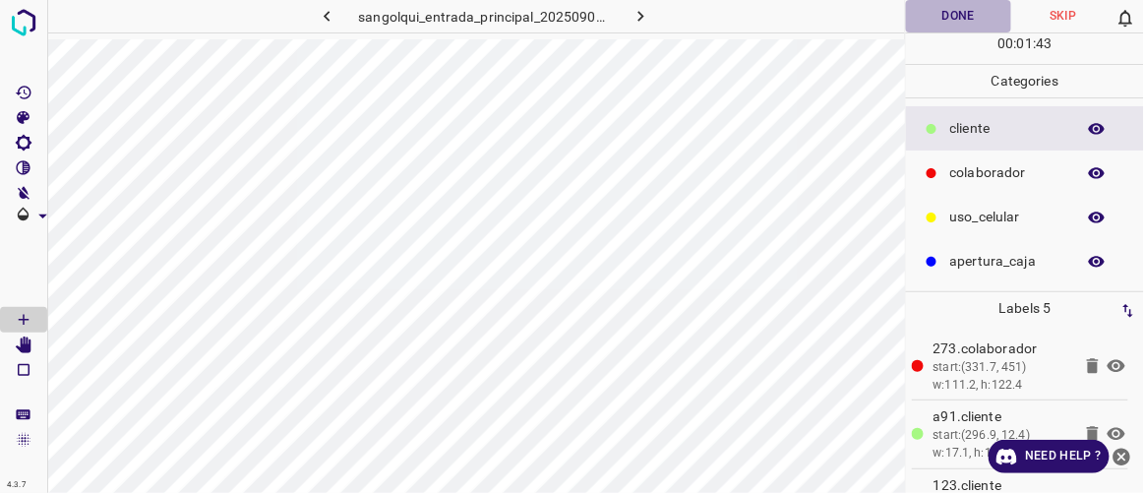
click at [972, 26] on button "Done" at bounding box center [958, 16] width 104 height 32
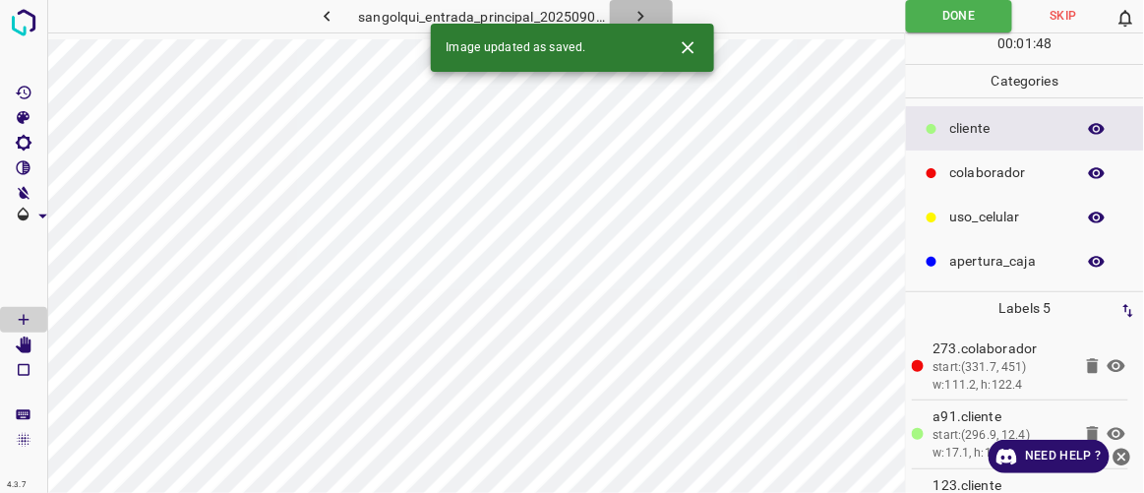
click at [642, 8] on icon "button" at bounding box center [641, 16] width 21 height 21
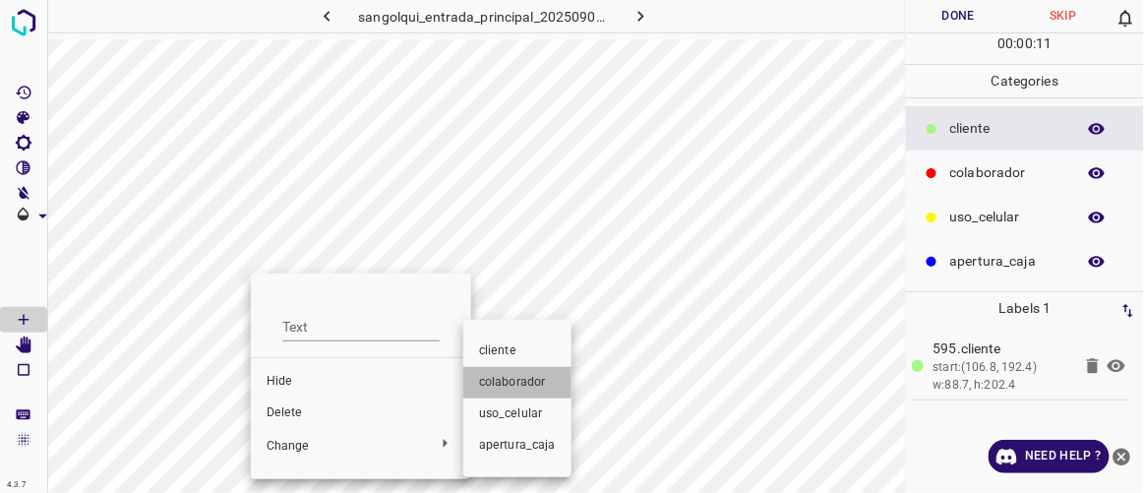
click at [511, 382] on span "colaborador" at bounding box center [517, 383] width 77 height 18
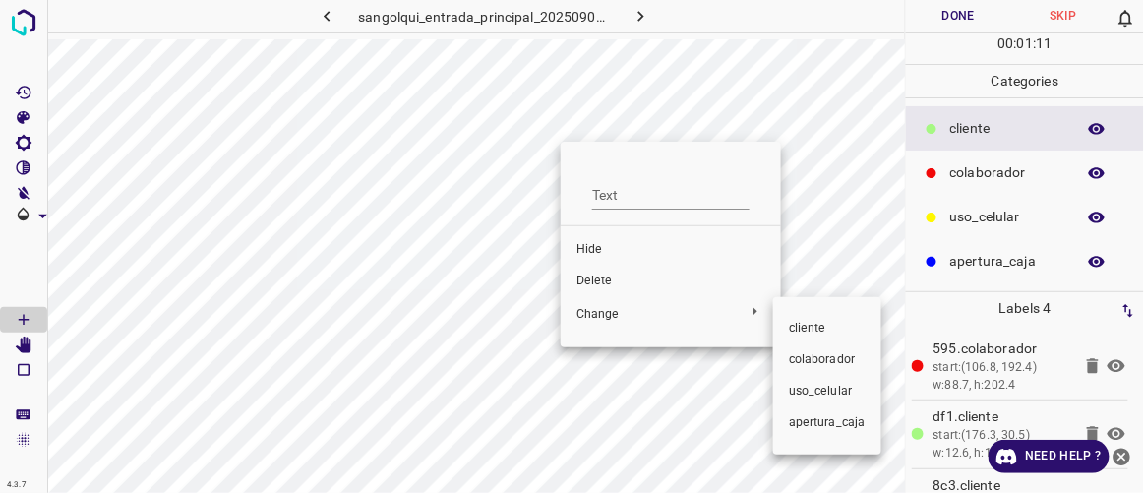
click at [814, 364] on span "colaborador" at bounding box center [827, 360] width 77 height 18
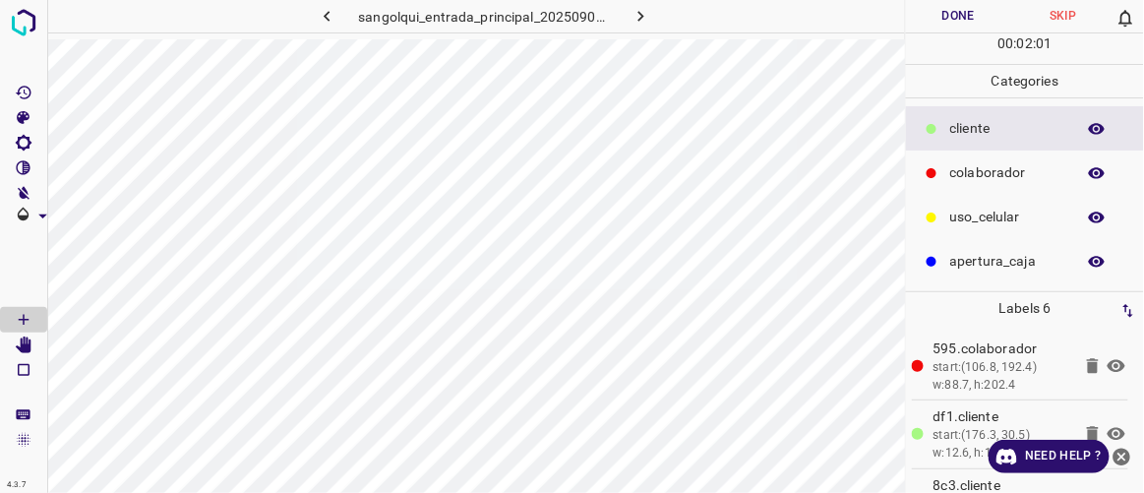
click at [958, 15] on button "Done" at bounding box center [958, 16] width 104 height 32
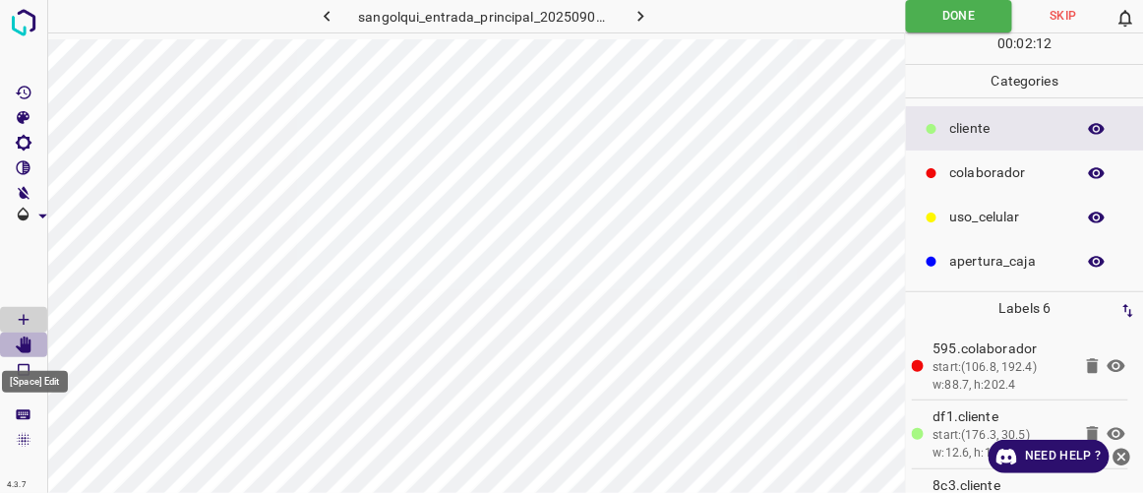
click at [27, 338] on icon "[Space] Edit" at bounding box center [24, 346] width 16 height 18
click at [652, 24] on button "button" at bounding box center [641, 16] width 63 height 32
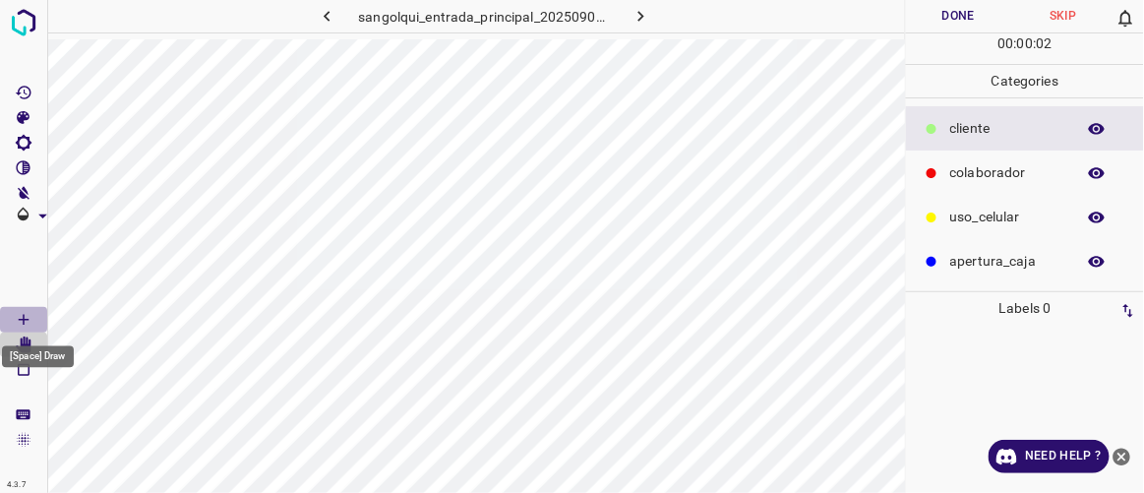
click at [37, 316] on Draw"] "[Space] Draw" at bounding box center [23, 320] width 47 height 26
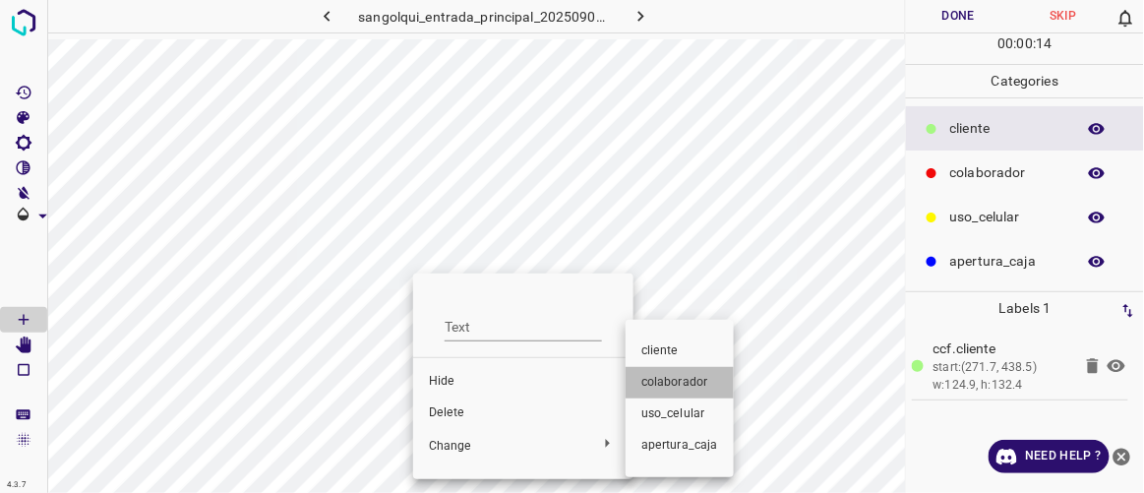
click at [692, 387] on span "colaborador" at bounding box center [680, 383] width 77 height 18
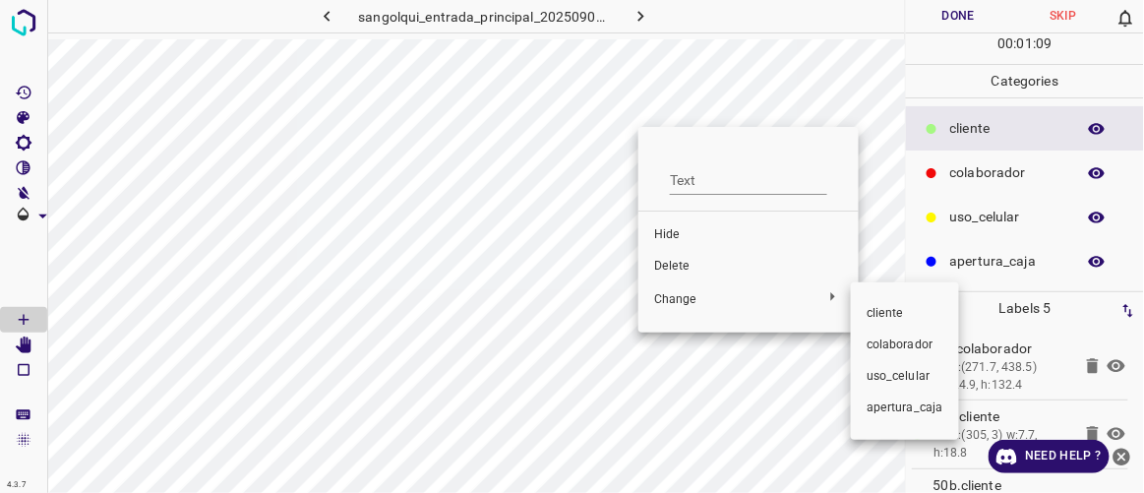
click at [887, 345] on span "colaborador" at bounding box center [905, 346] width 77 height 18
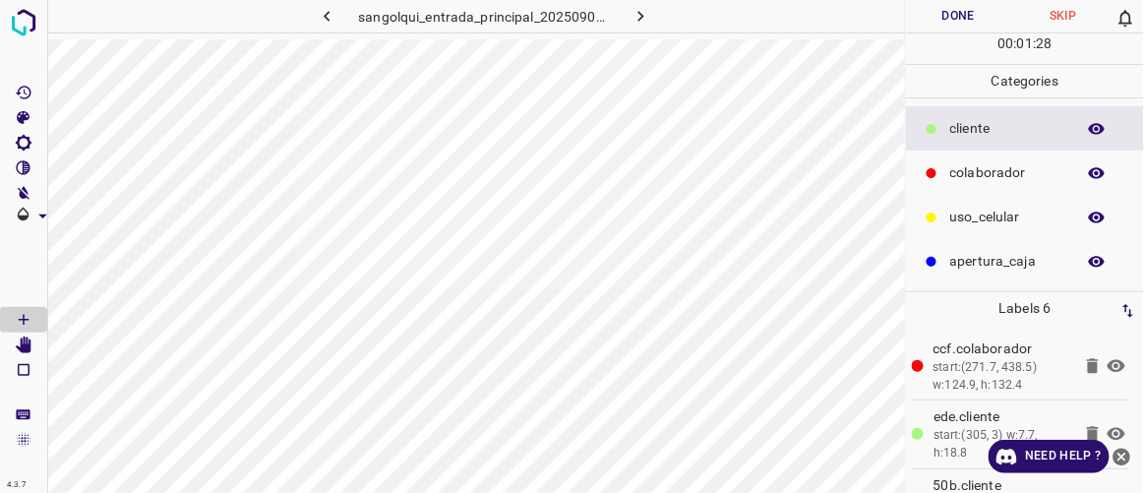
click at [988, 9] on button "Done" at bounding box center [958, 16] width 104 height 32
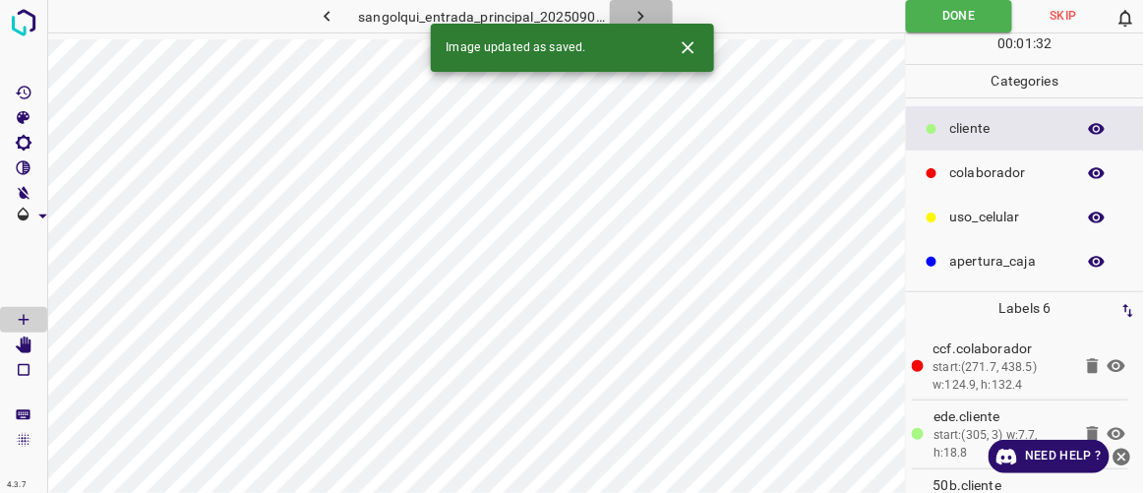
click at [650, 16] on icon "button" at bounding box center [641, 16] width 21 height 21
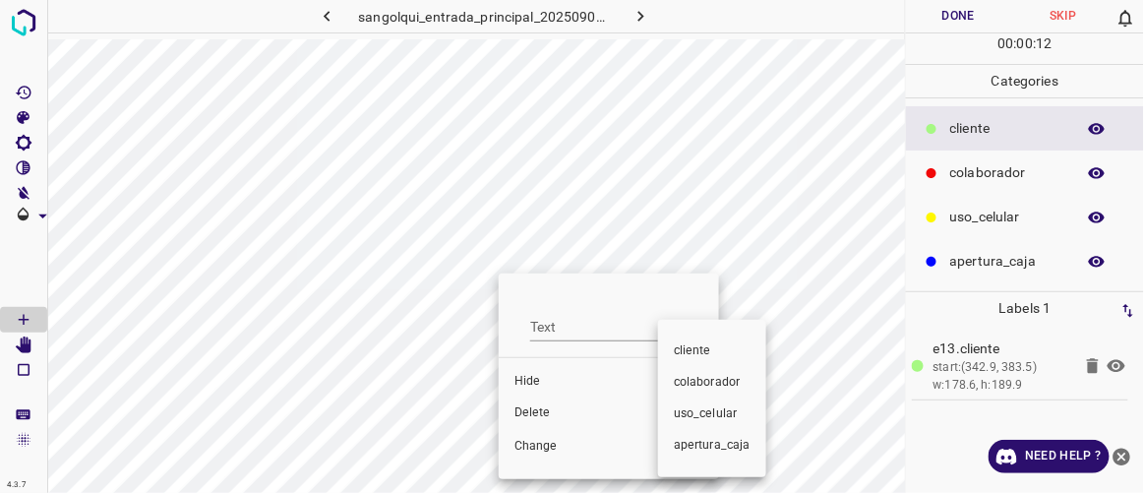
click at [711, 388] on span "colaborador" at bounding box center [712, 383] width 77 height 18
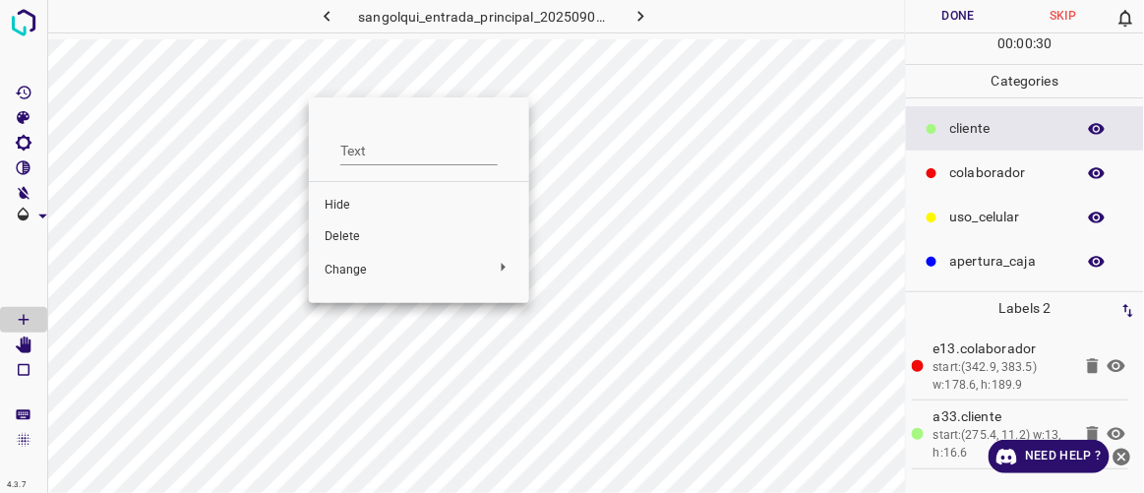
click at [363, 239] on span "Delete" at bounding box center [419, 237] width 189 height 18
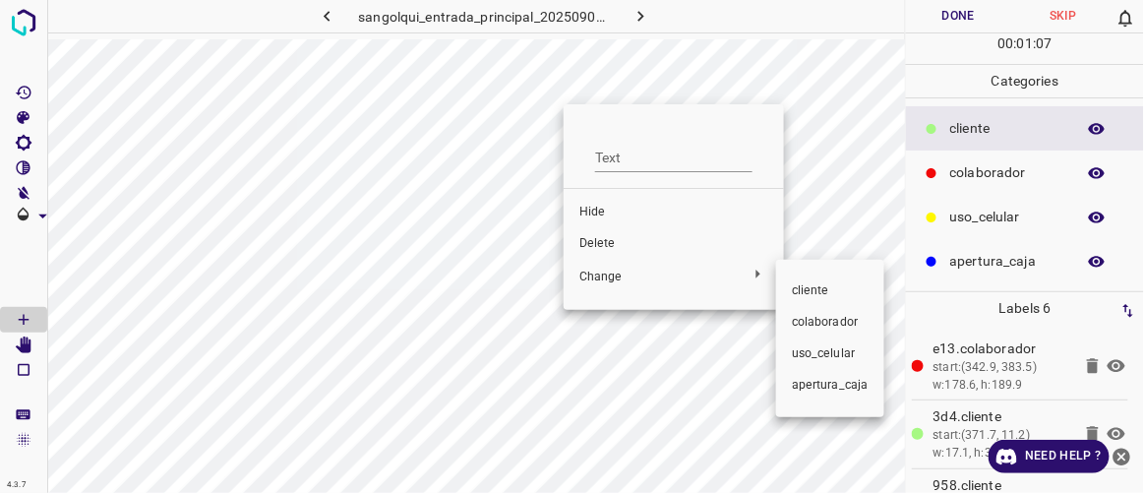
click at [811, 321] on span "colaborador" at bounding box center [830, 323] width 77 height 18
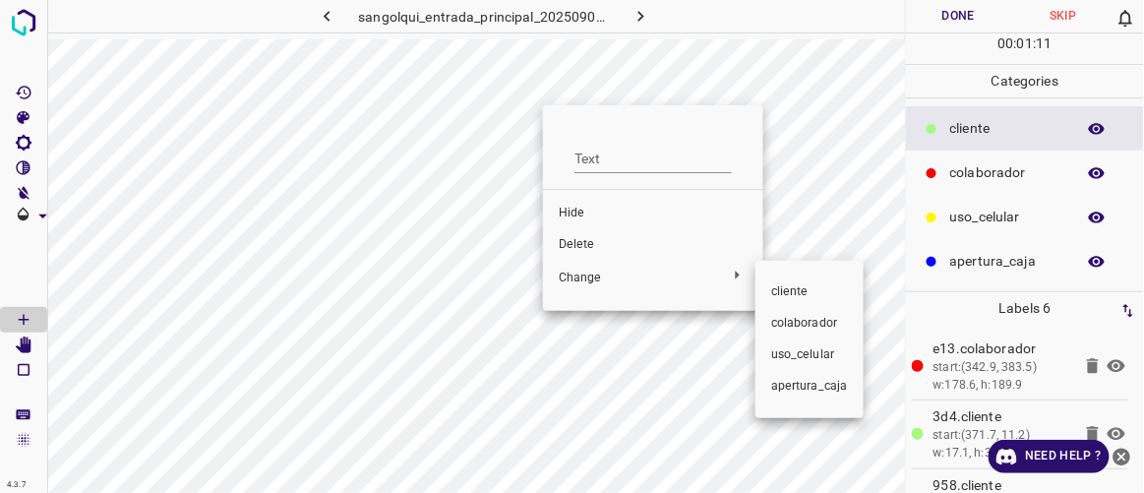
click at [797, 319] on span "colaborador" at bounding box center [810, 324] width 77 height 18
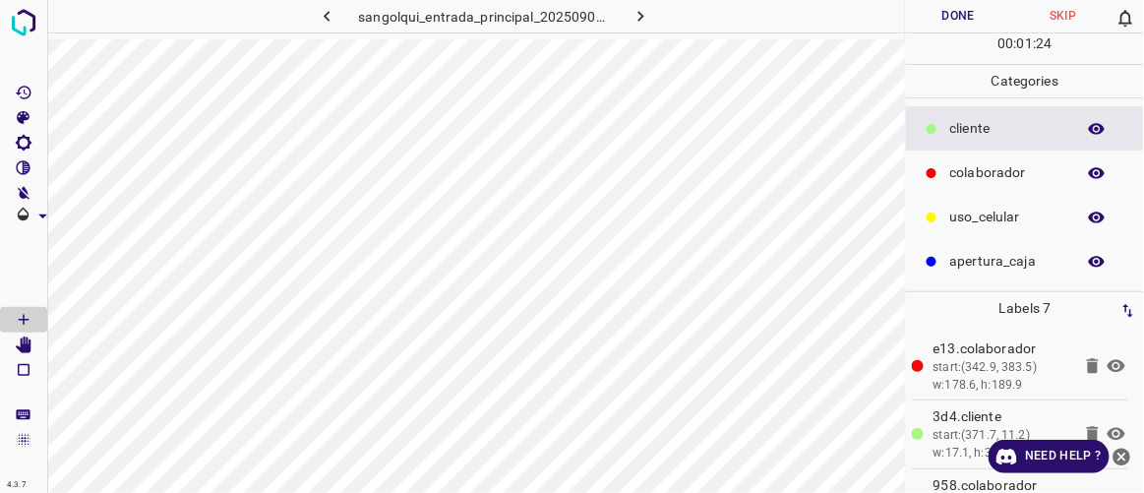
click at [955, 19] on button "Done" at bounding box center [958, 16] width 104 height 32
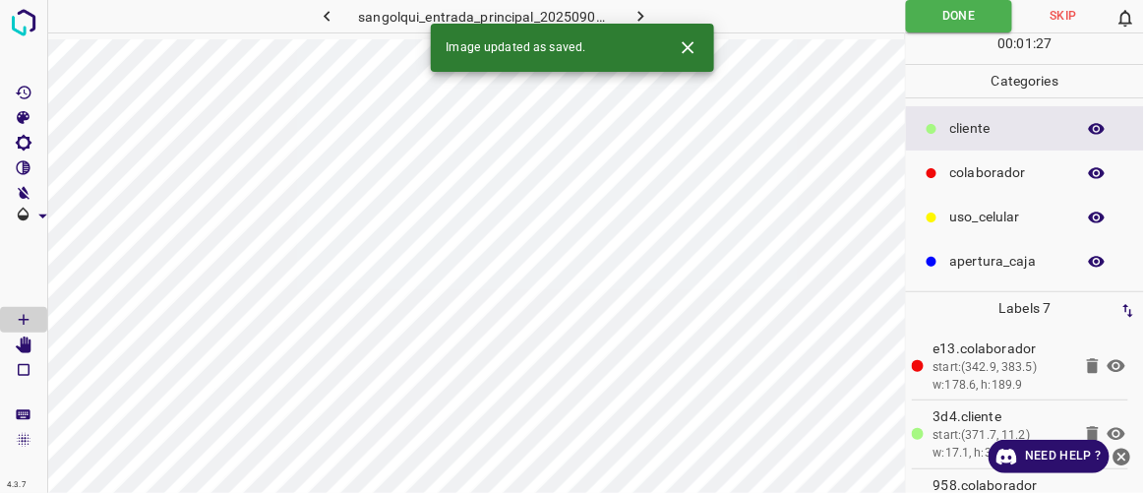
click at [634, 17] on icon "button" at bounding box center [641, 16] width 21 height 21
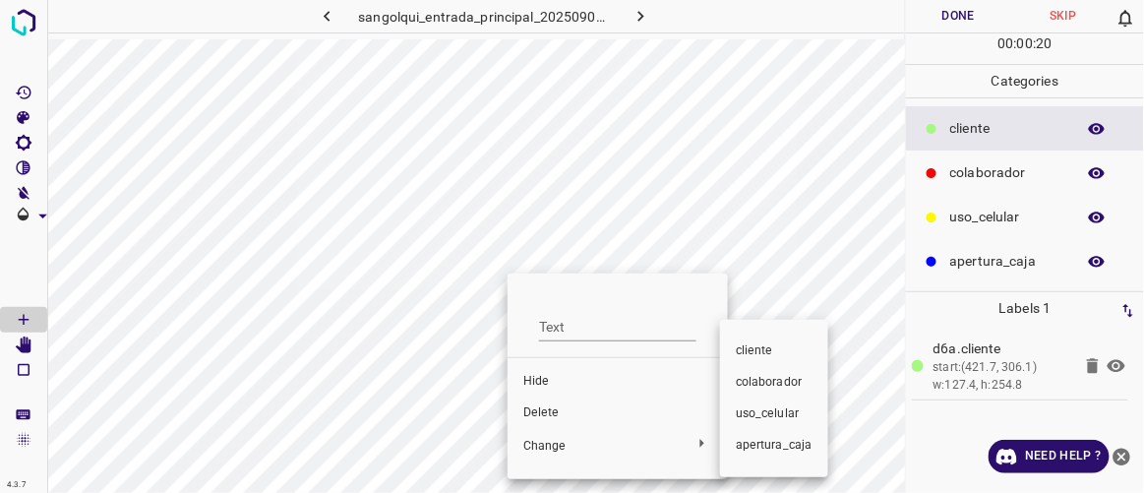
click at [771, 391] on span "colaborador" at bounding box center [774, 383] width 77 height 18
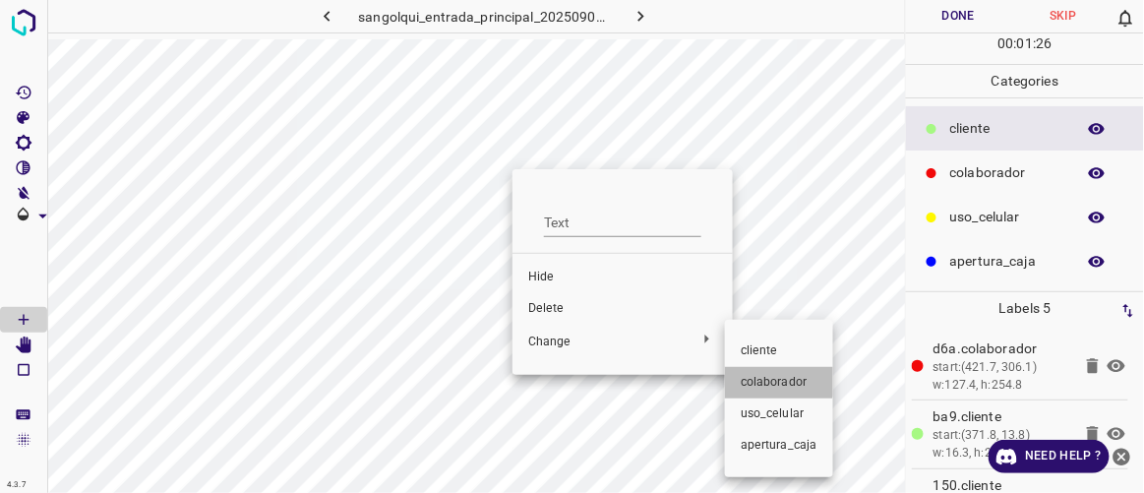
click at [778, 376] on span "colaborador" at bounding box center [779, 383] width 77 height 18
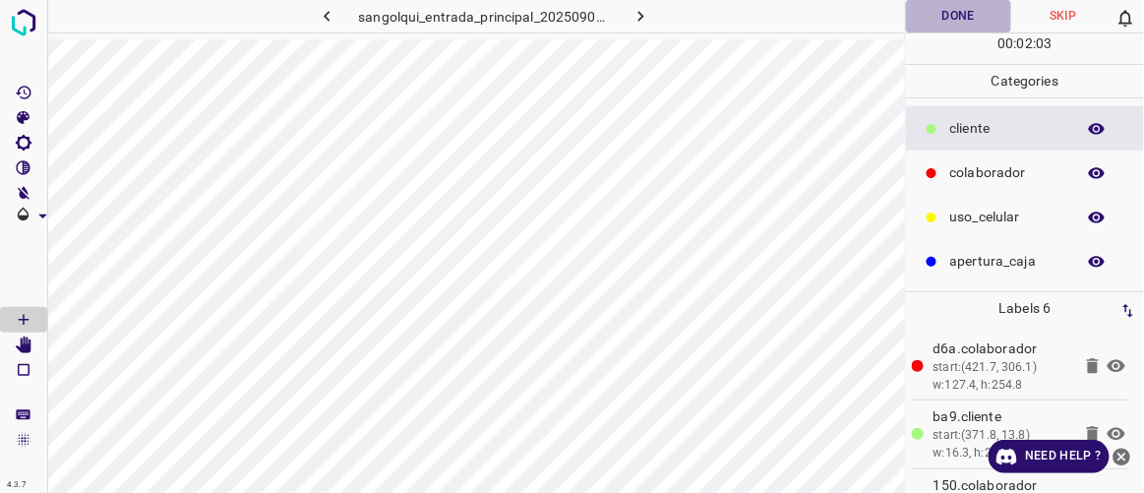
click at [948, 9] on button "Done" at bounding box center [958, 16] width 104 height 32
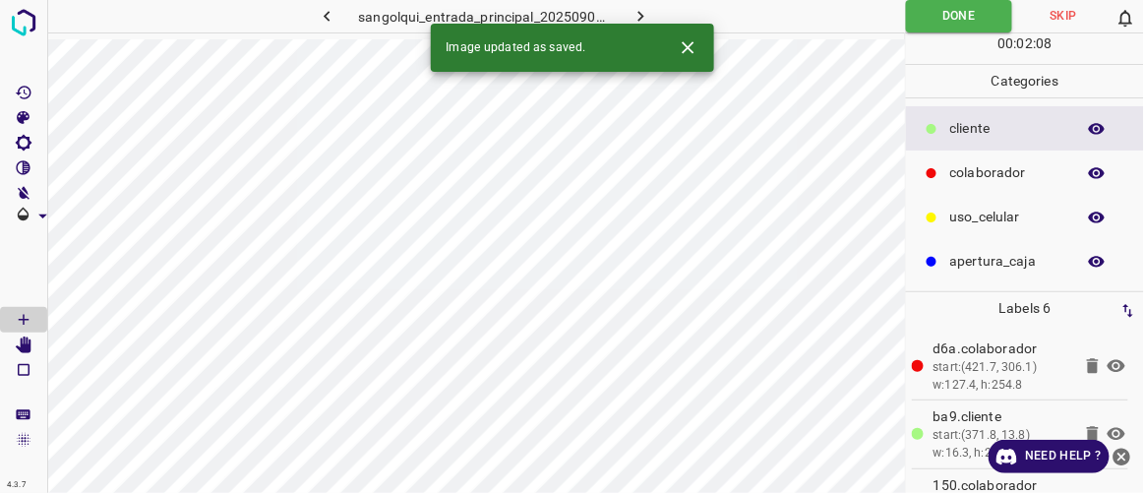
click at [651, 14] on button "button" at bounding box center [641, 16] width 63 height 32
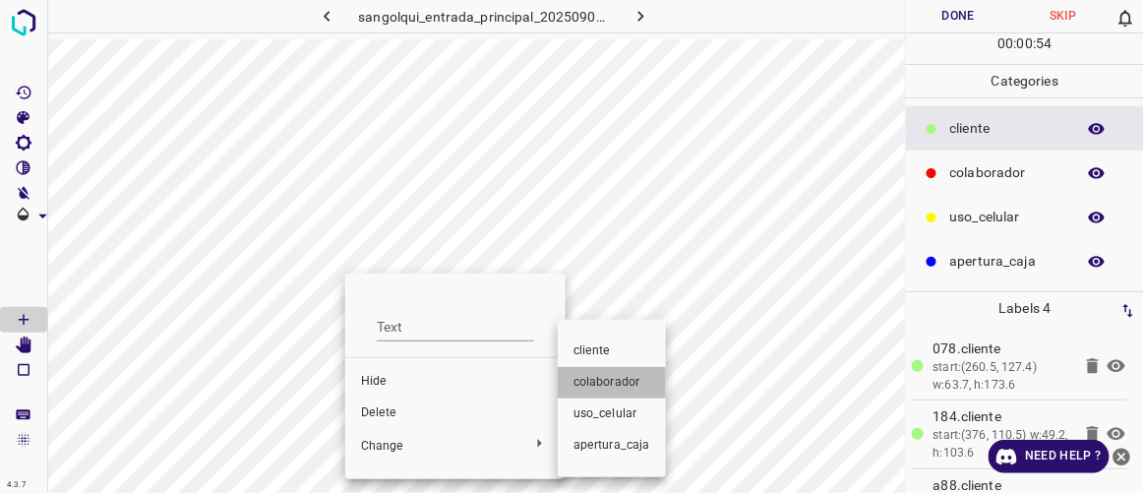
click at [599, 392] on li "colaborador" at bounding box center [612, 382] width 108 height 31
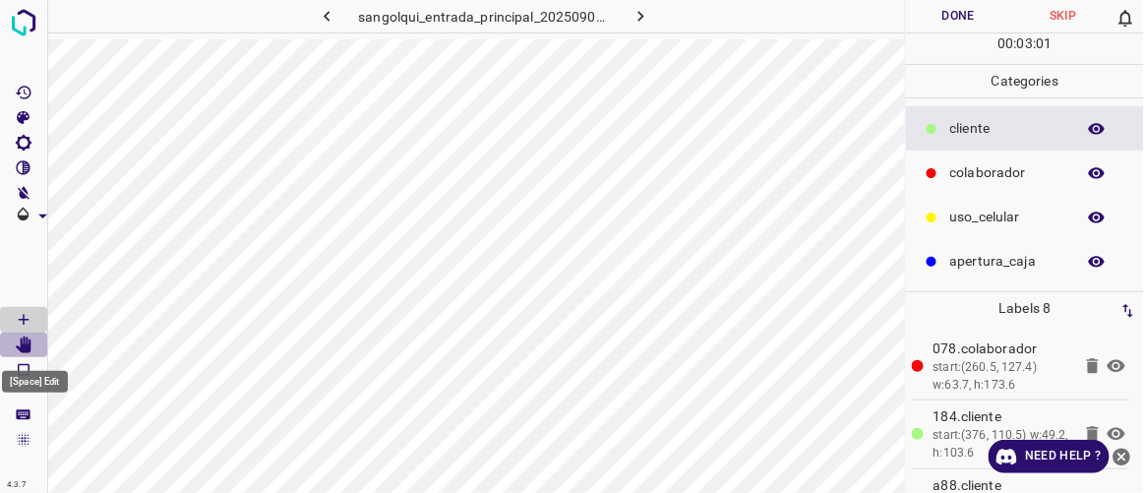
click at [22, 343] on icon "[Space] Edit" at bounding box center [24, 346] width 16 height 18
click at [31, 312] on icon "[Space] Draw" at bounding box center [24, 320] width 18 height 18
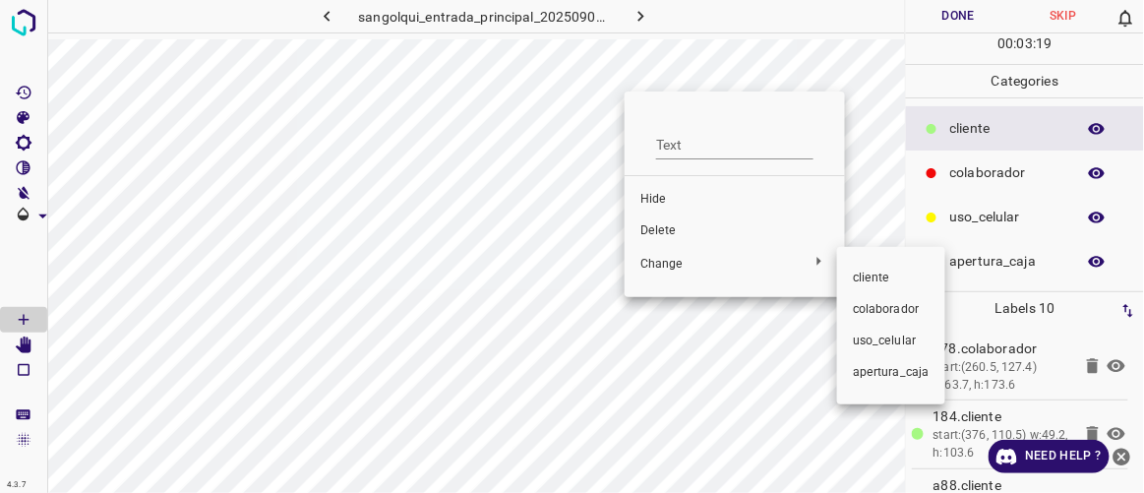
click at [879, 304] on span "colaborador" at bounding box center [891, 310] width 77 height 18
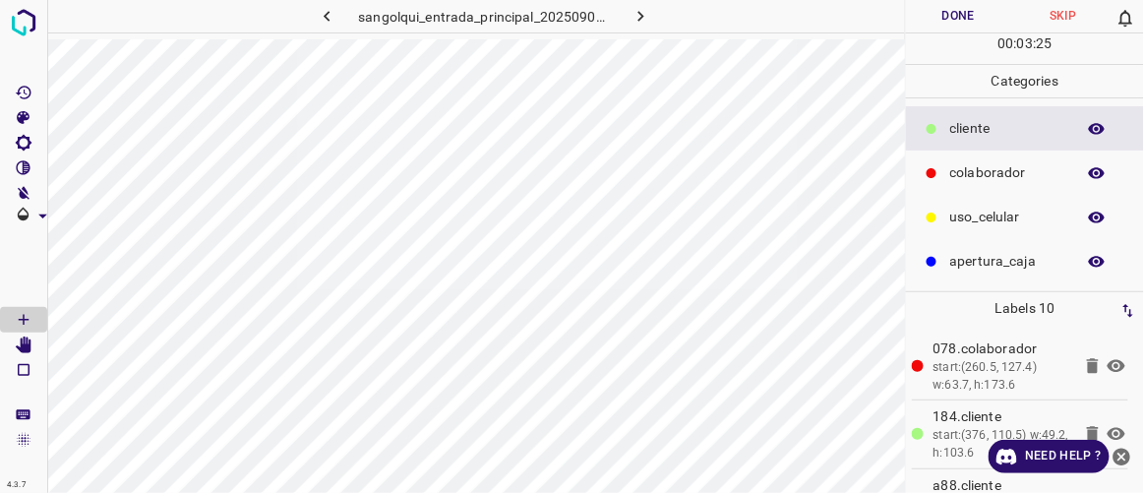
click at [971, 21] on button "Done" at bounding box center [958, 16] width 104 height 32
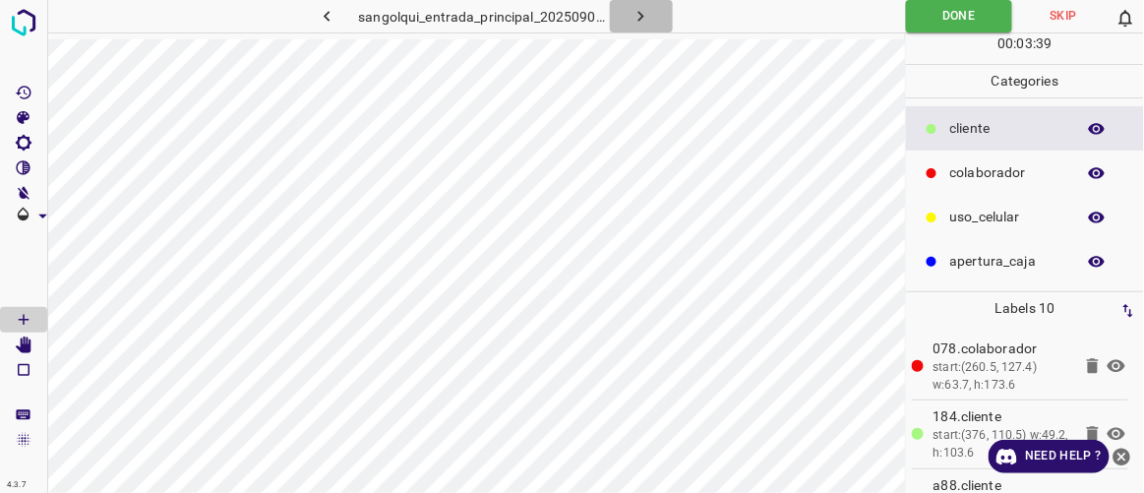
click at [648, 20] on icon "button" at bounding box center [641, 16] width 21 height 21
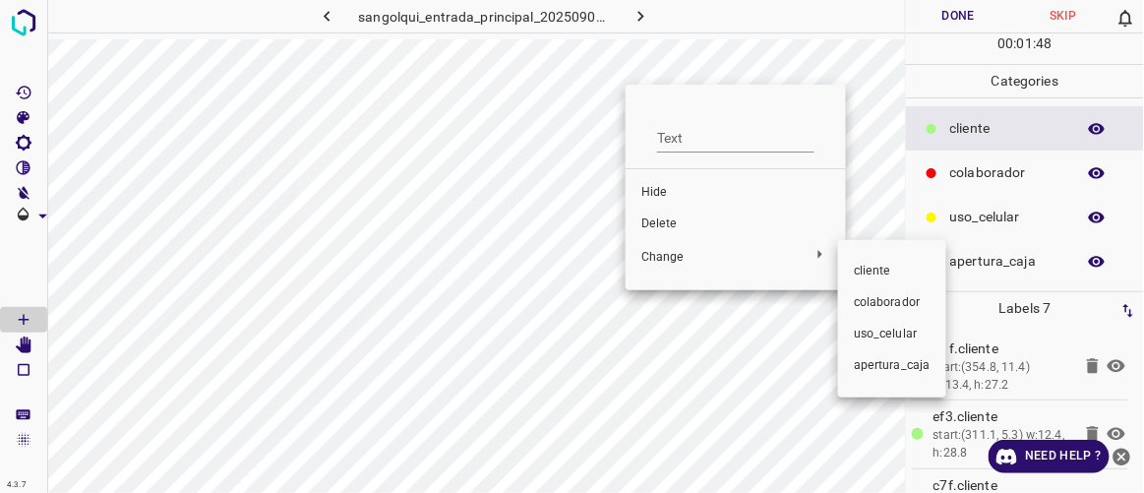
click at [886, 310] on span "colaborador" at bounding box center [892, 303] width 77 height 18
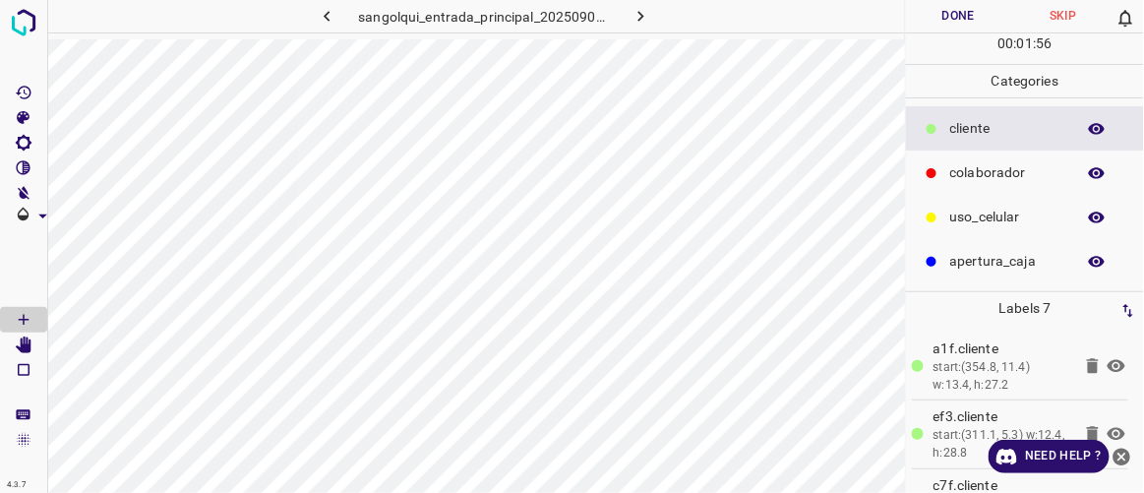
click at [965, 14] on button "Done" at bounding box center [958, 16] width 104 height 32
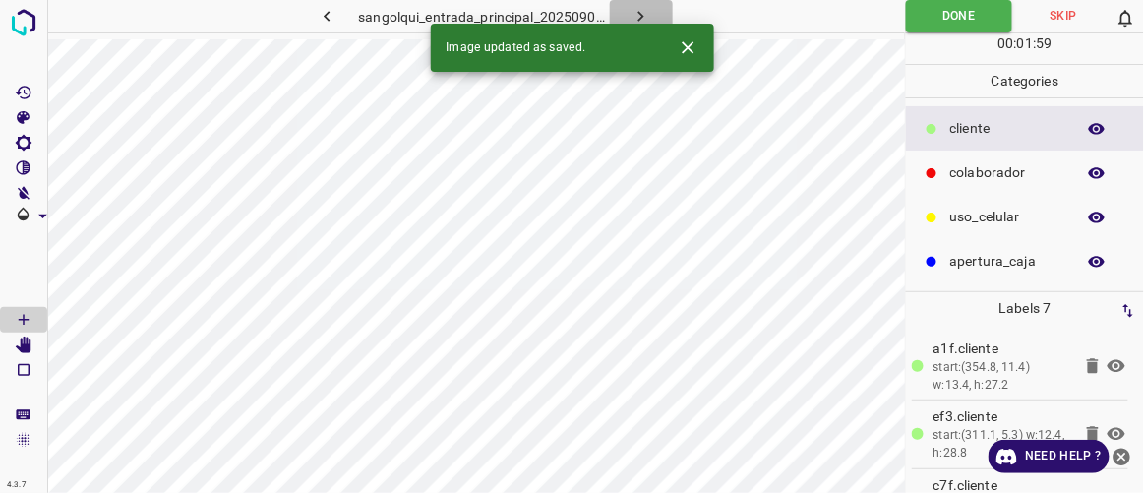
click at [640, 16] on icon "button" at bounding box center [641, 16] width 21 height 21
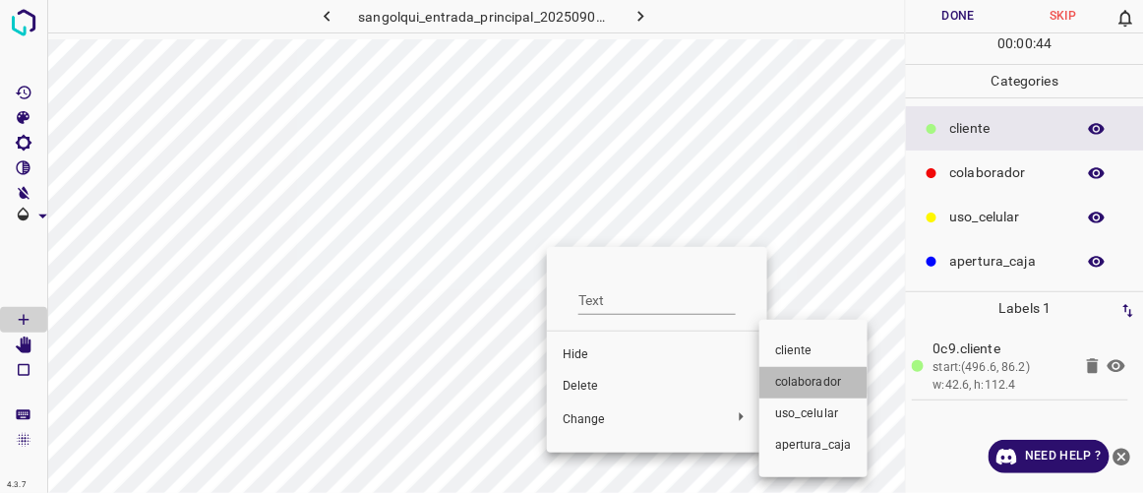
click at [793, 383] on span "colaborador" at bounding box center [813, 383] width 77 height 18
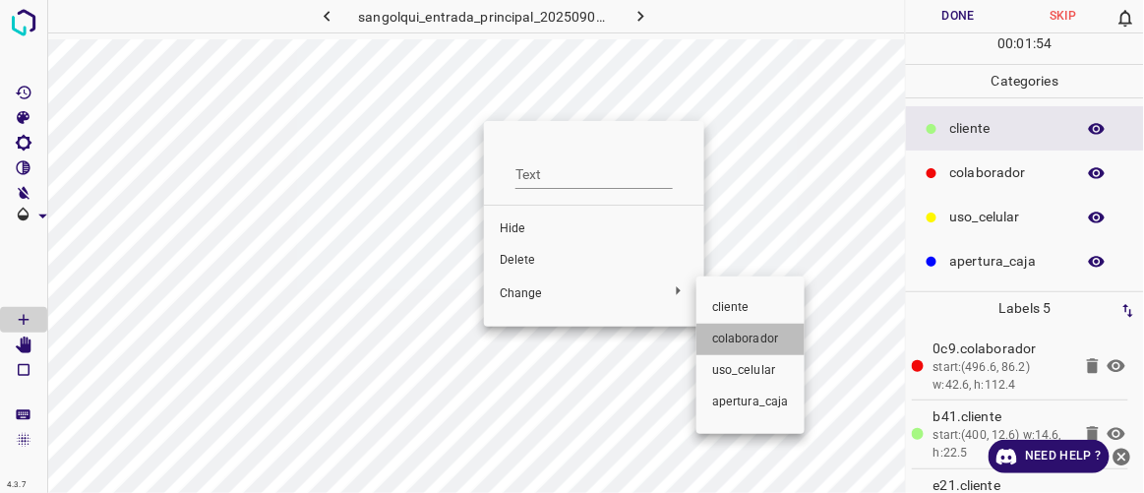
click at [752, 337] on span "colaborador" at bounding box center [750, 340] width 77 height 18
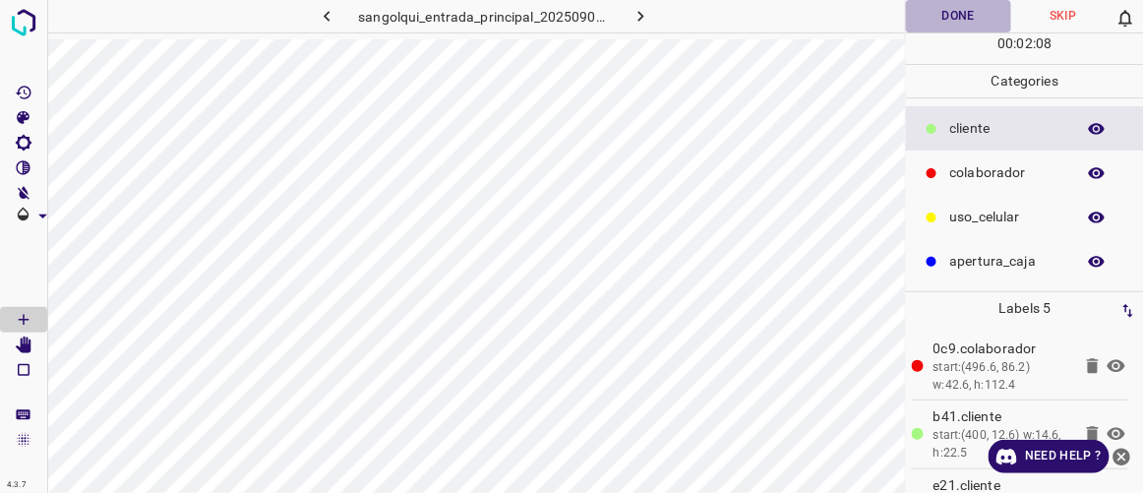
click at [952, 14] on button "Done" at bounding box center [958, 16] width 104 height 32
click at [652, 13] on button "button" at bounding box center [641, 16] width 63 height 32
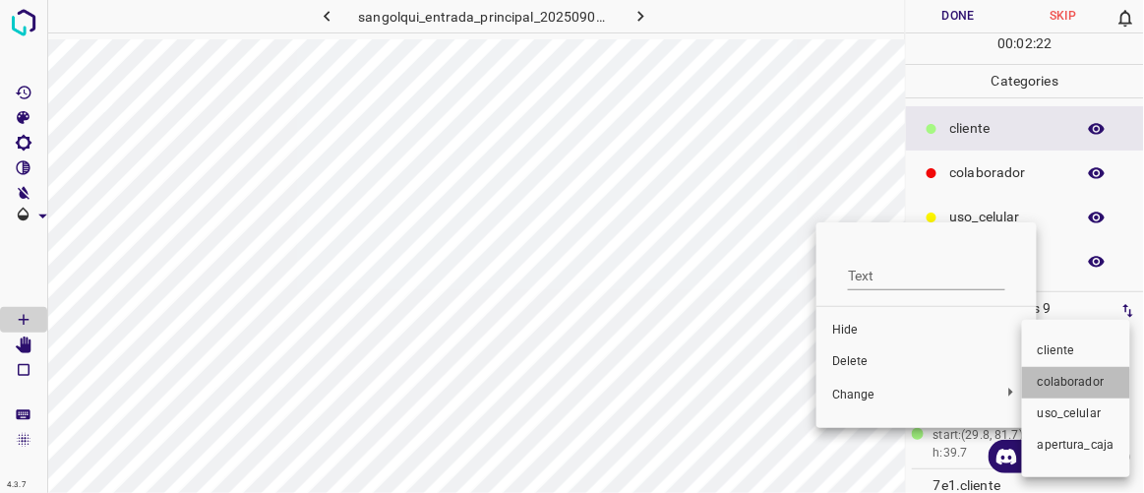
click at [1073, 387] on span "colaborador" at bounding box center [1076, 383] width 77 height 18
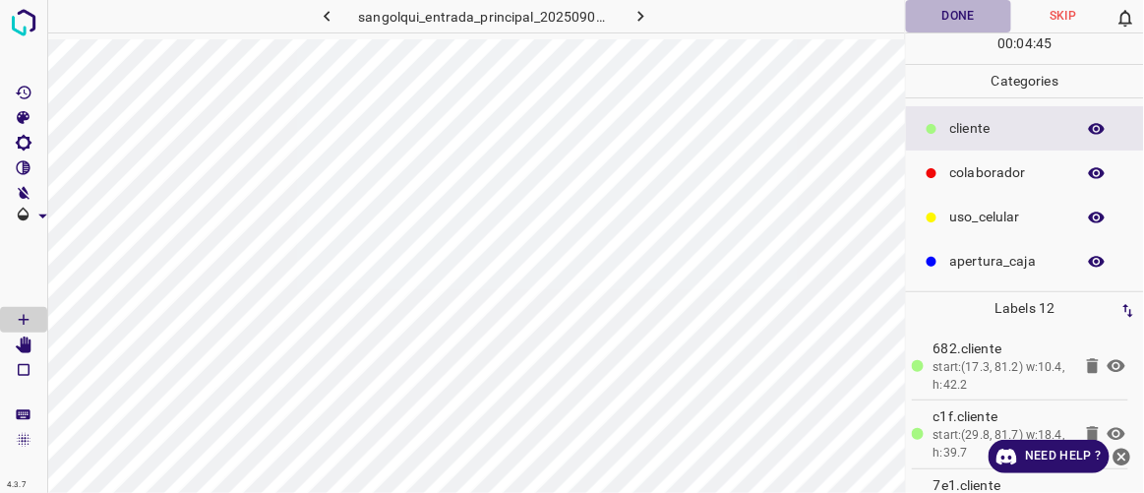
click at [940, 17] on button "Done" at bounding box center [958, 16] width 104 height 32
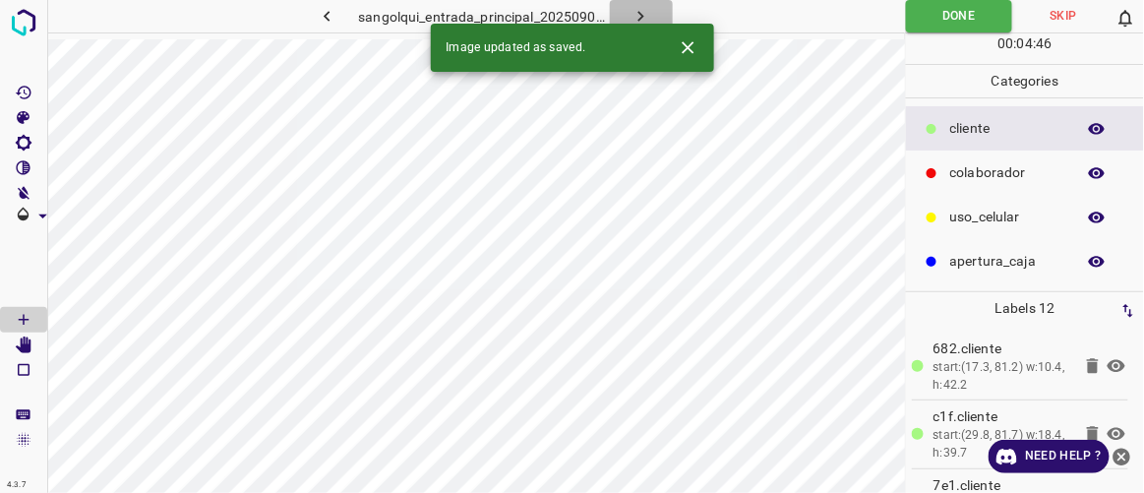
click at [650, 12] on icon "button" at bounding box center [641, 16] width 21 height 21
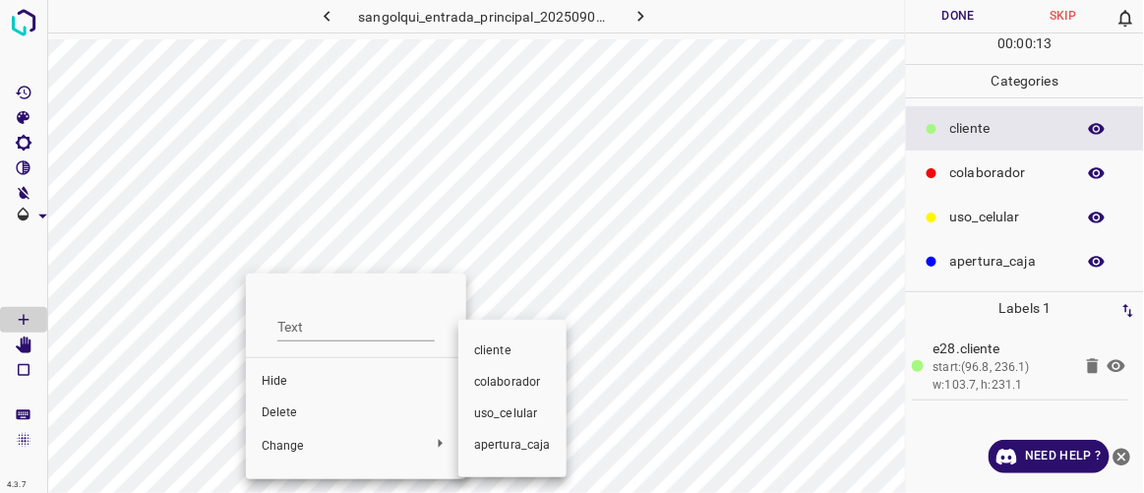
click at [493, 384] on span "colaborador" at bounding box center [512, 383] width 77 height 18
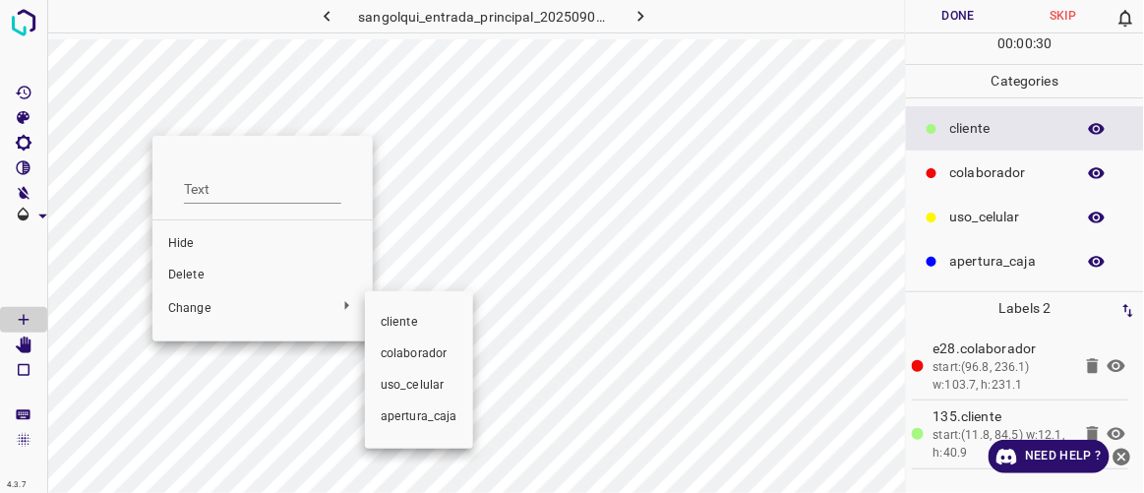
click at [413, 353] on span "colaborador" at bounding box center [419, 354] width 77 height 18
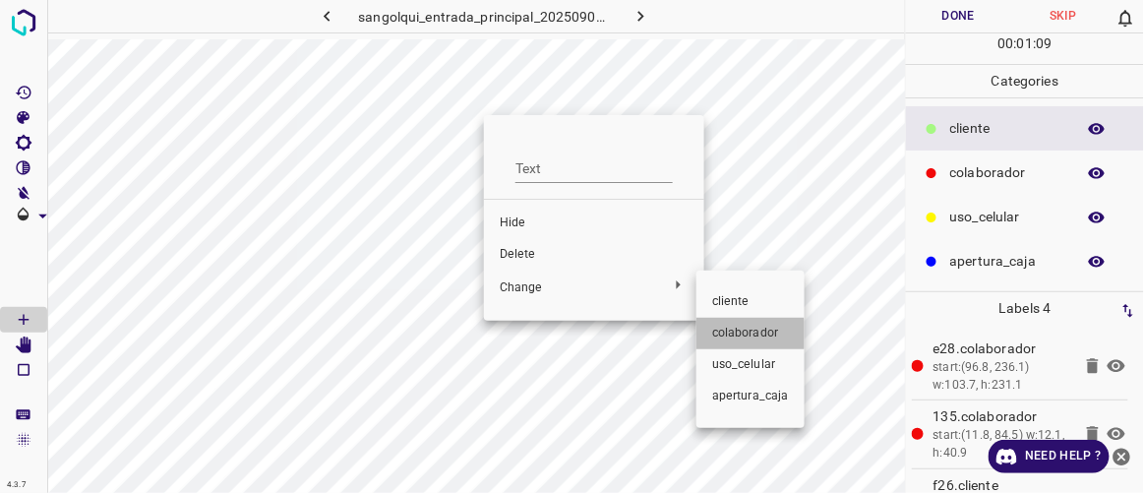
click at [735, 336] on span "colaborador" at bounding box center [750, 334] width 77 height 18
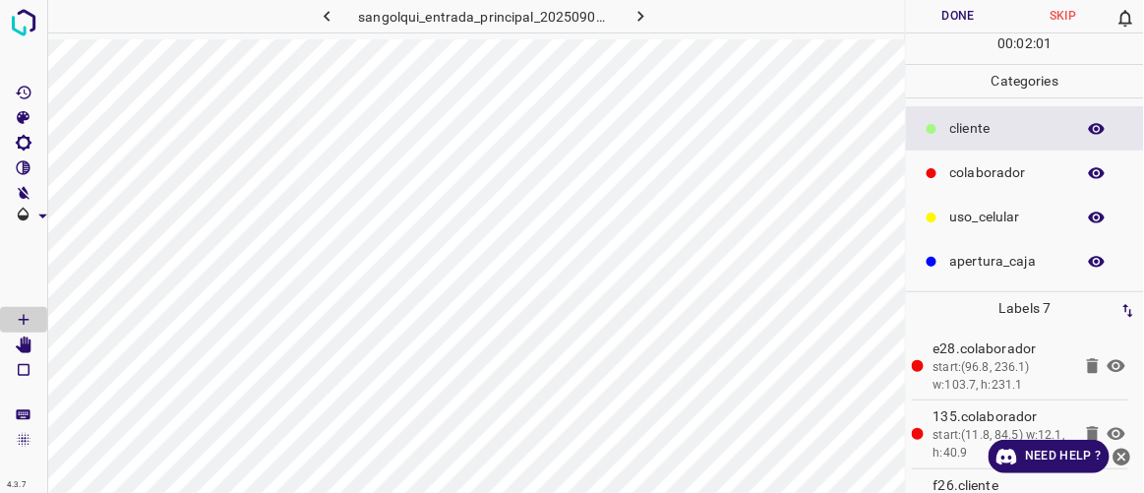
click at [982, 19] on button "Done" at bounding box center [958, 16] width 104 height 32
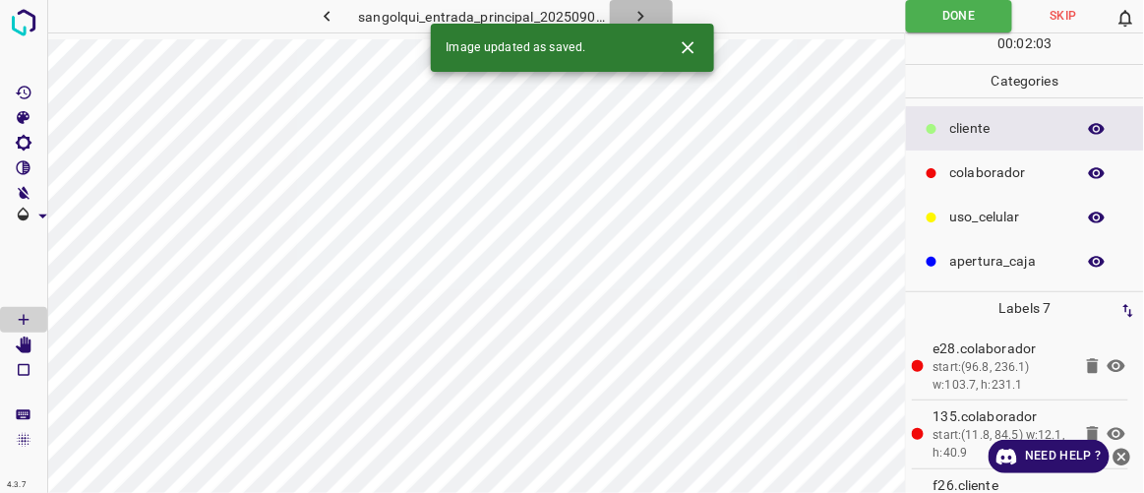
click at [656, 9] on button "button" at bounding box center [641, 16] width 63 height 32
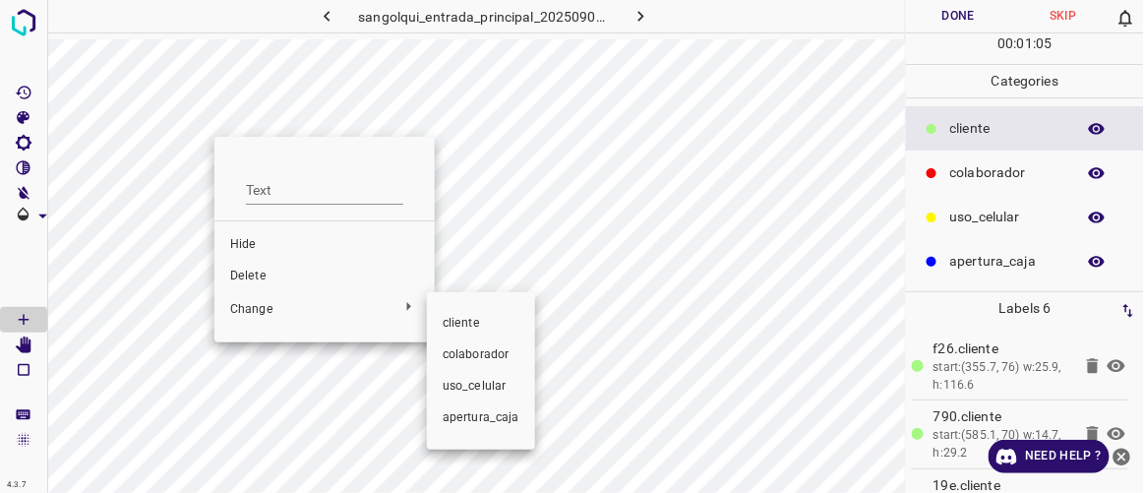
click at [474, 353] on span "colaborador" at bounding box center [481, 355] width 77 height 18
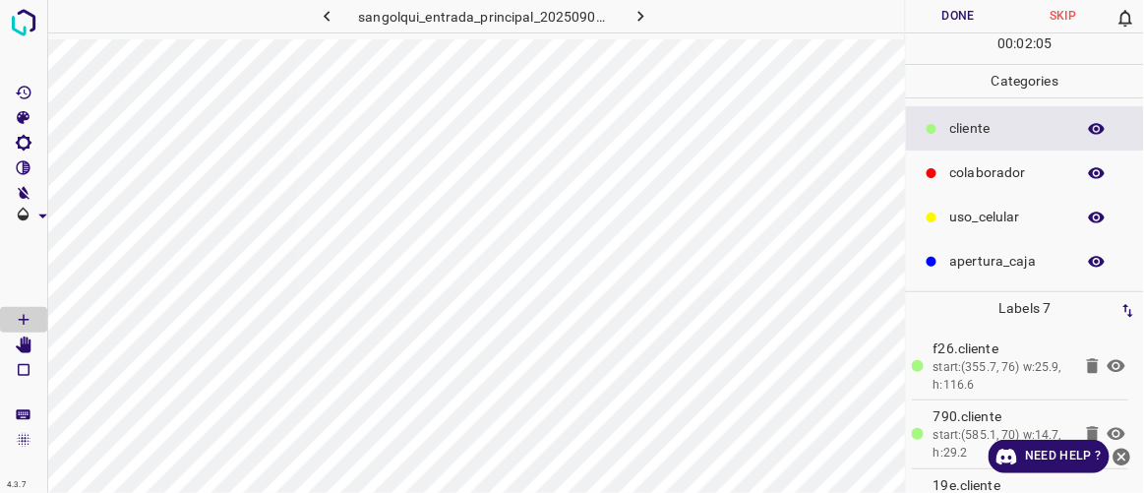
click at [956, 13] on button "Done" at bounding box center [958, 16] width 104 height 32
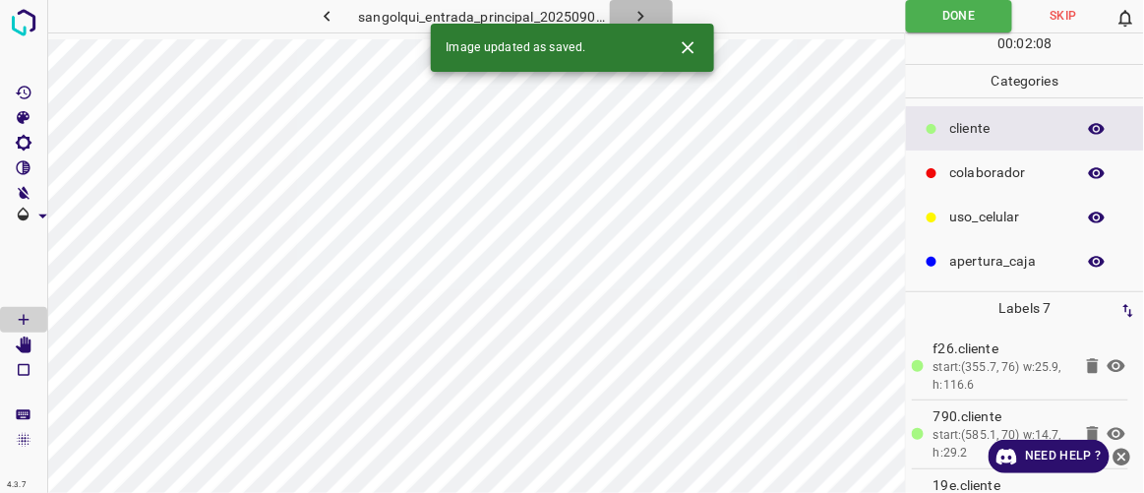
click at [643, 13] on icon "button" at bounding box center [641, 16] width 21 height 21
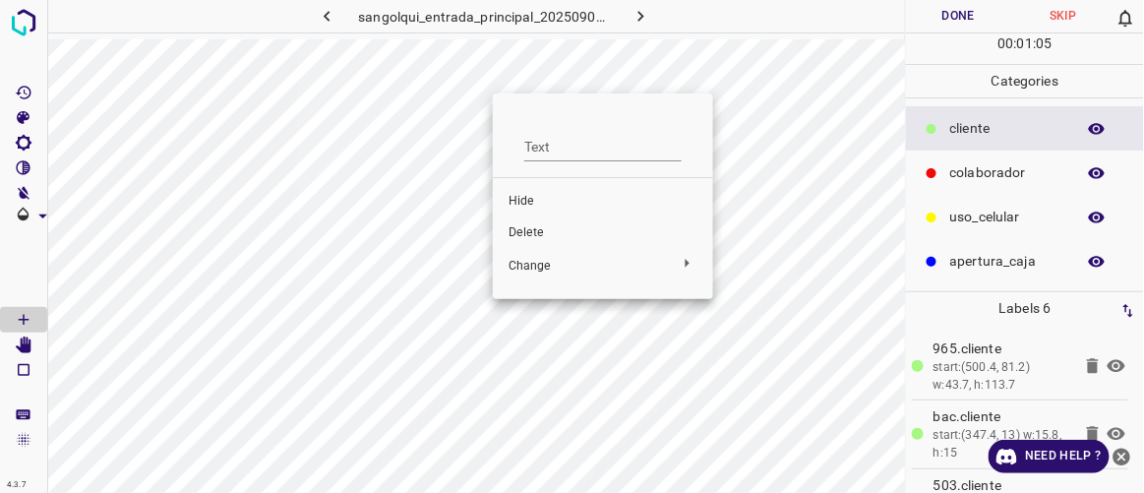
click at [586, 234] on span "Delete" at bounding box center [603, 233] width 189 height 18
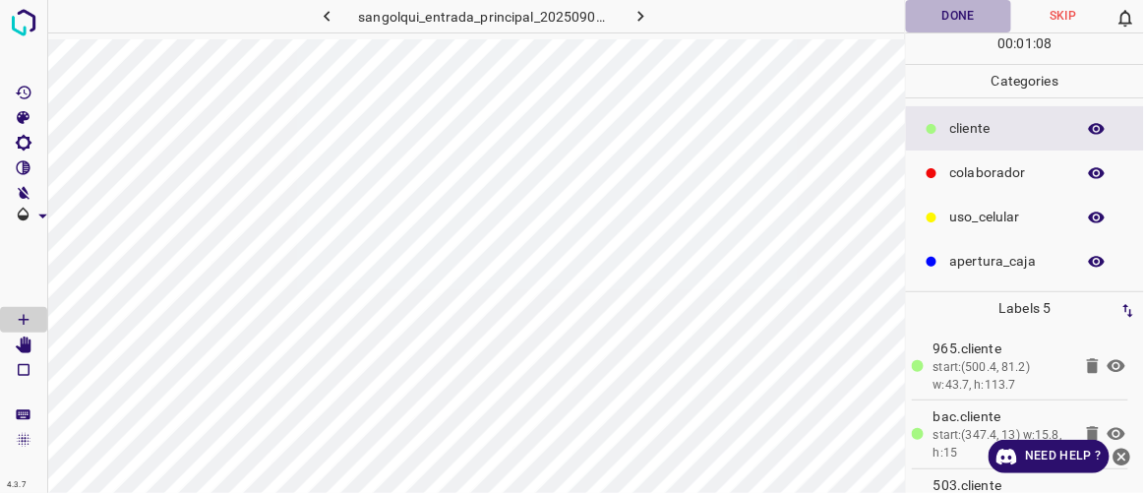
click at [985, 10] on button "Done" at bounding box center [958, 16] width 104 height 32
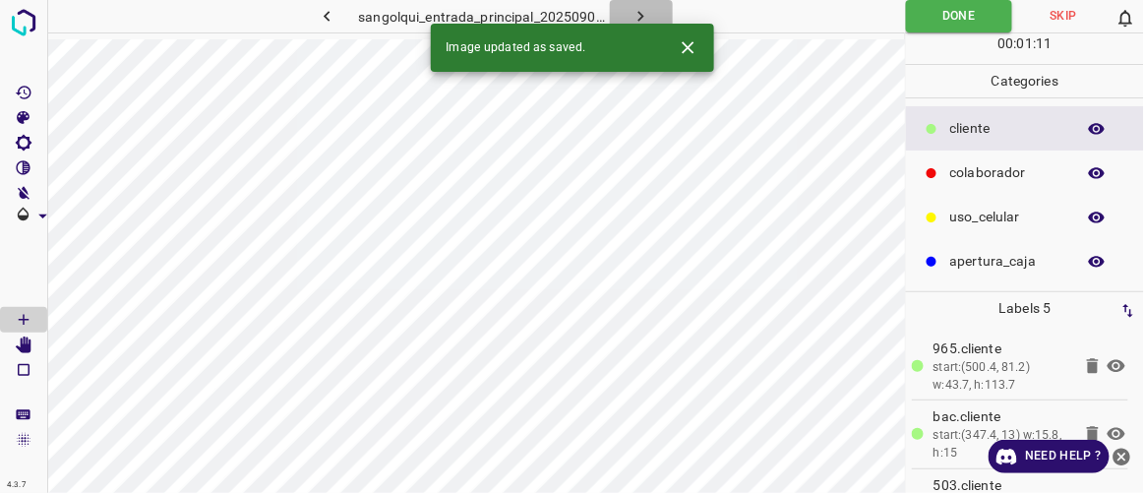
click at [642, 16] on icon "button" at bounding box center [642, 16] width 6 height 11
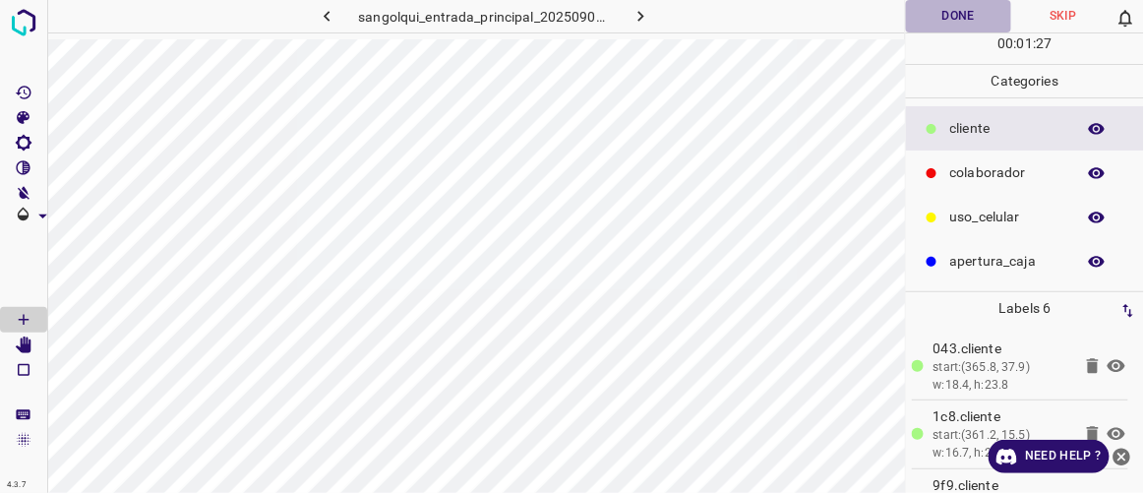
click at [970, 18] on button "Done" at bounding box center [958, 16] width 104 height 32
click at [979, 16] on button "Done" at bounding box center [959, 16] width 106 height 32
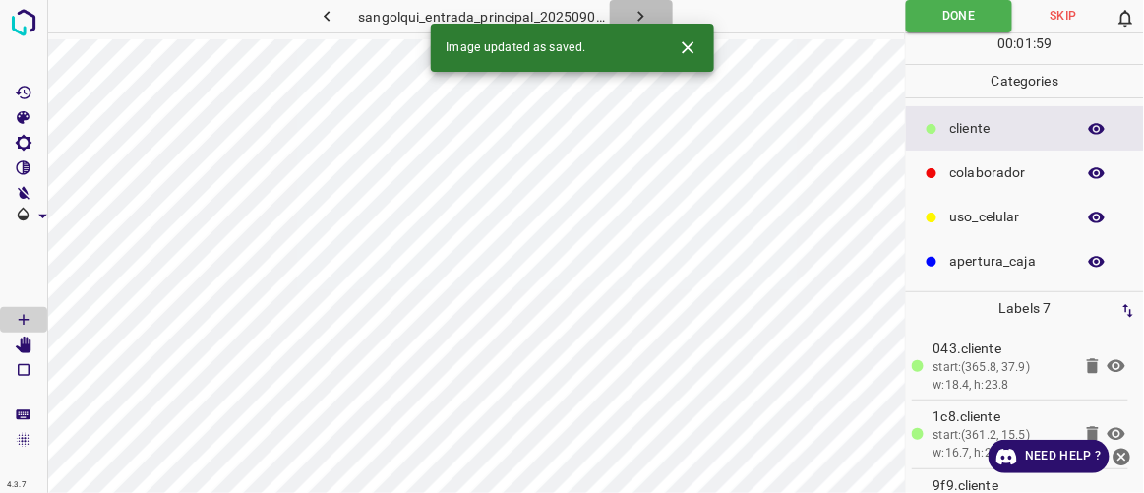
click at [652, 19] on button "button" at bounding box center [641, 16] width 63 height 32
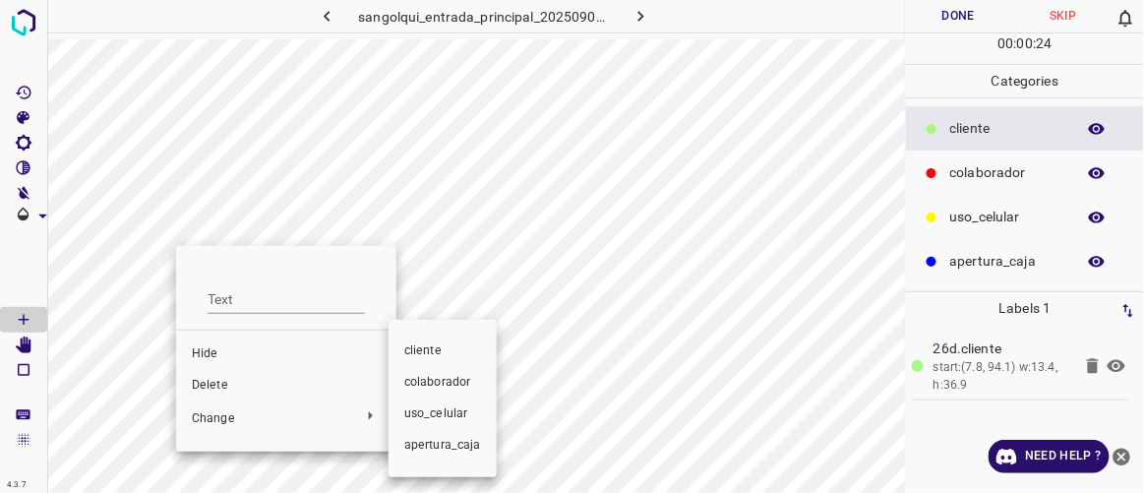
click at [425, 387] on span "colaborador" at bounding box center [442, 383] width 77 height 18
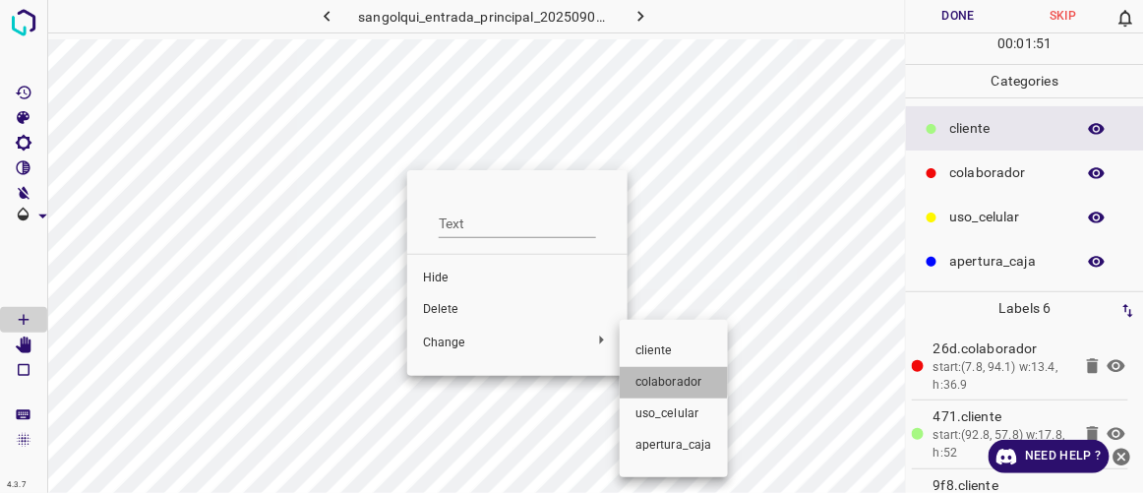
click at [653, 375] on span "colaborador" at bounding box center [674, 383] width 77 height 18
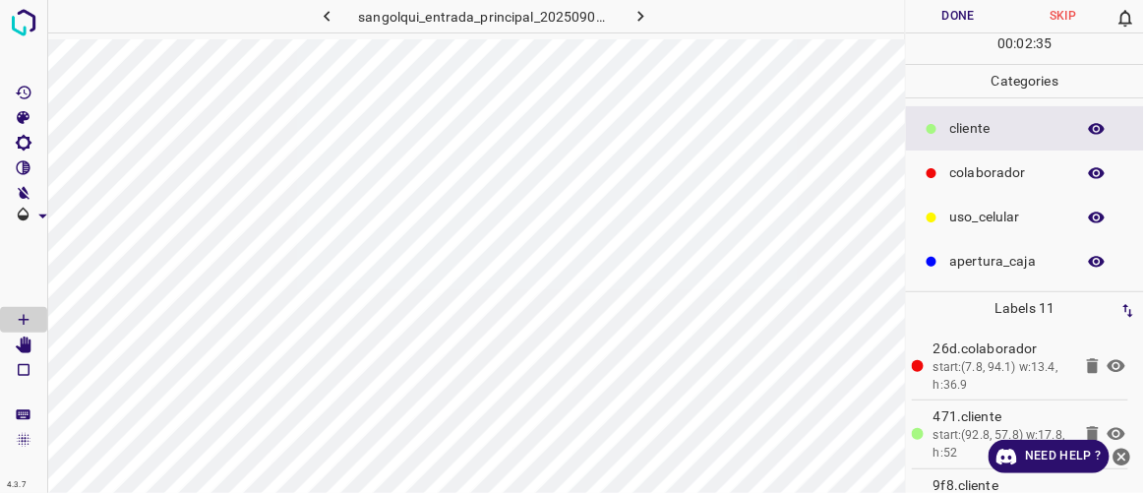
click at [933, 20] on button "Done" at bounding box center [958, 16] width 104 height 32
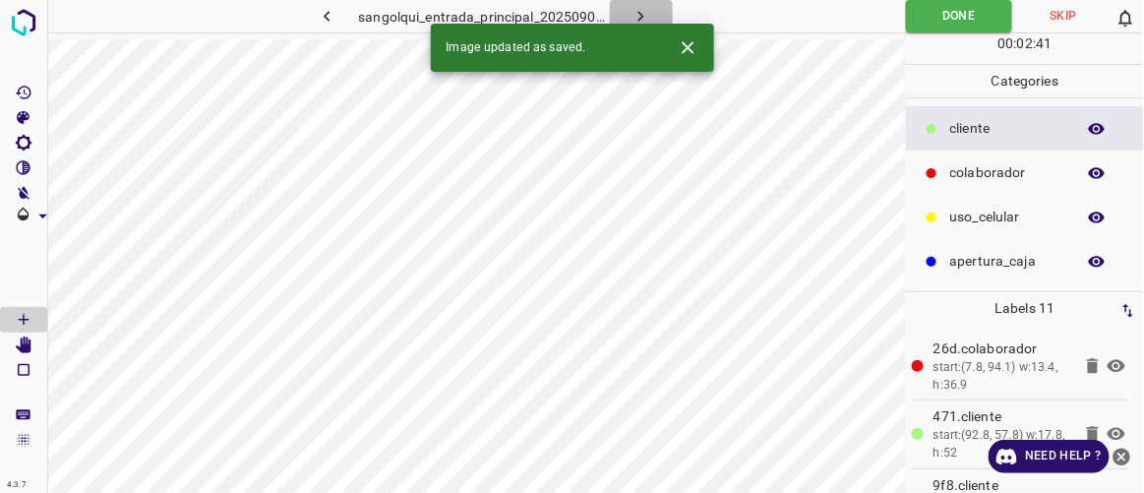
click at [648, 20] on icon "button" at bounding box center [641, 16] width 21 height 21
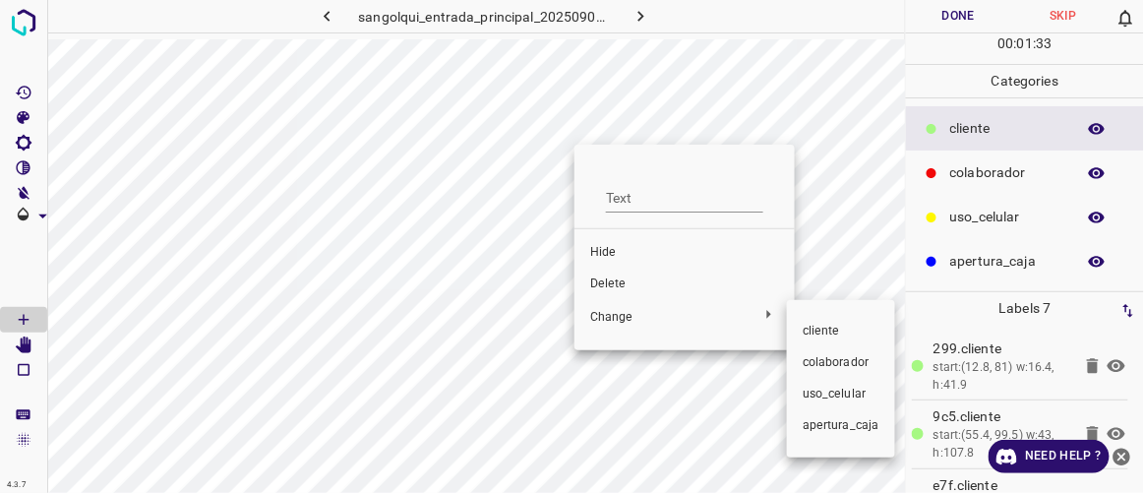
click at [829, 359] on span "colaborador" at bounding box center [841, 363] width 77 height 18
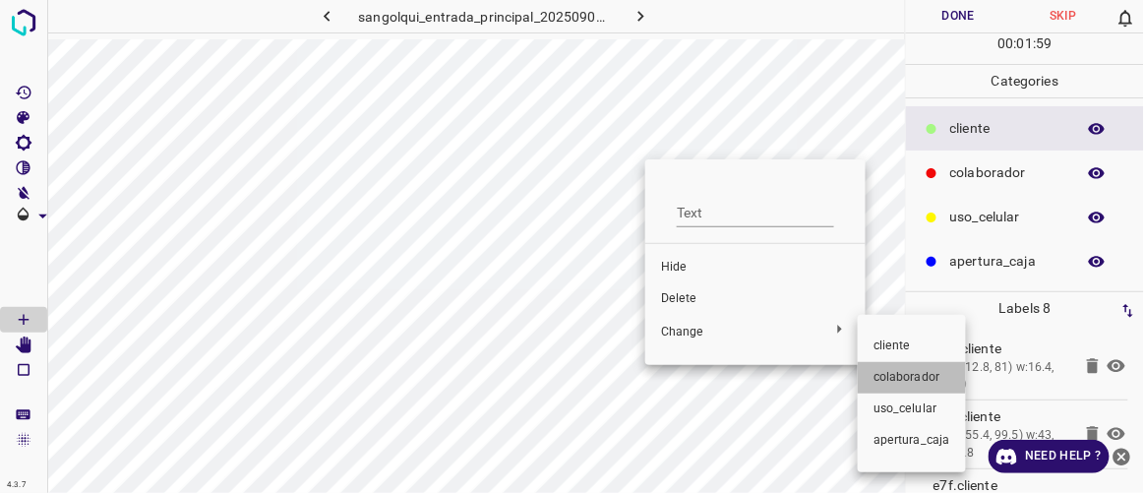
click at [909, 374] on span "colaborador" at bounding box center [912, 378] width 77 height 18
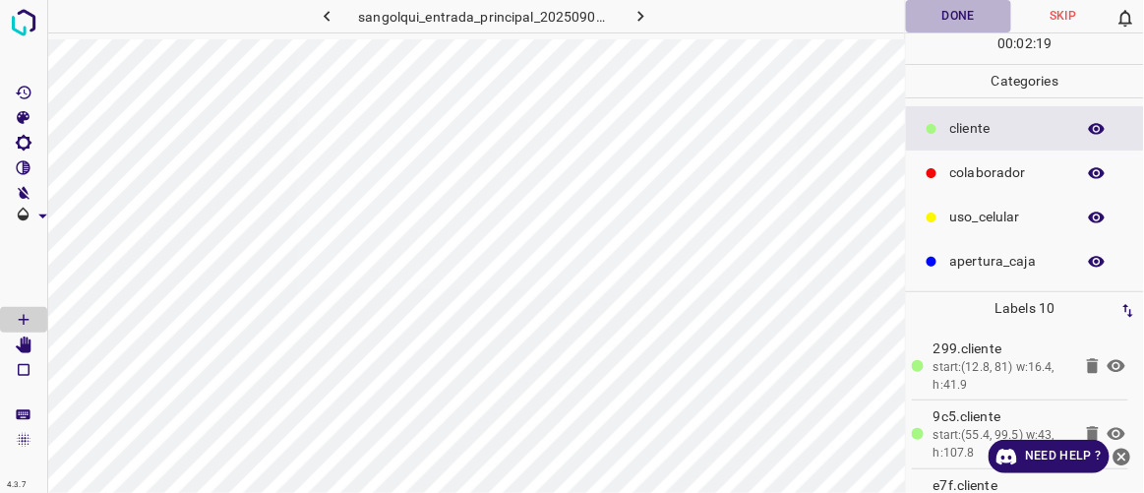
click at [987, 24] on button "Done" at bounding box center [958, 16] width 104 height 32
click at [636, 4] on button "button" at bounding box center [641, 16] width 63 height 32
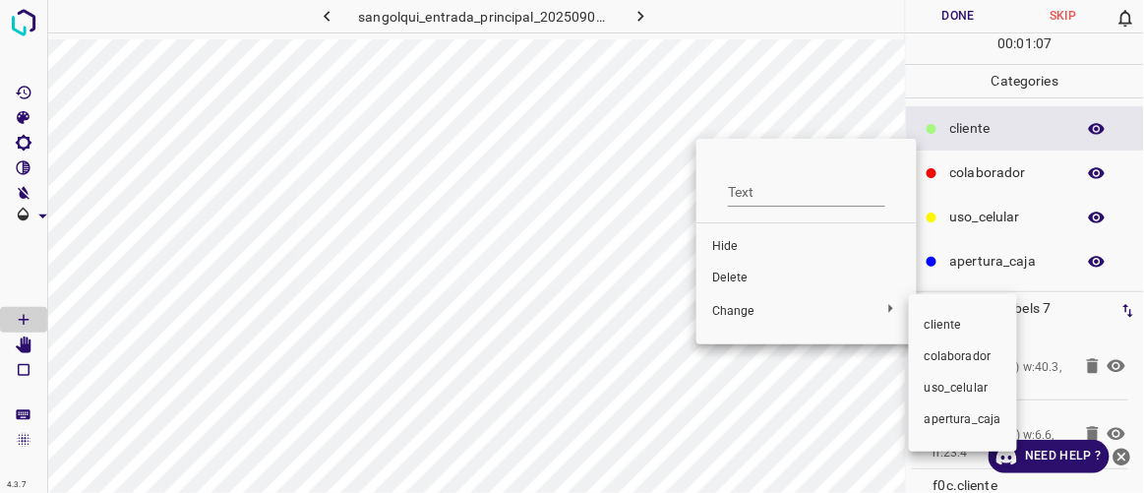
click at [957, 353] on span "colaborador" at bounding box center [963, 357] width 77 height 18
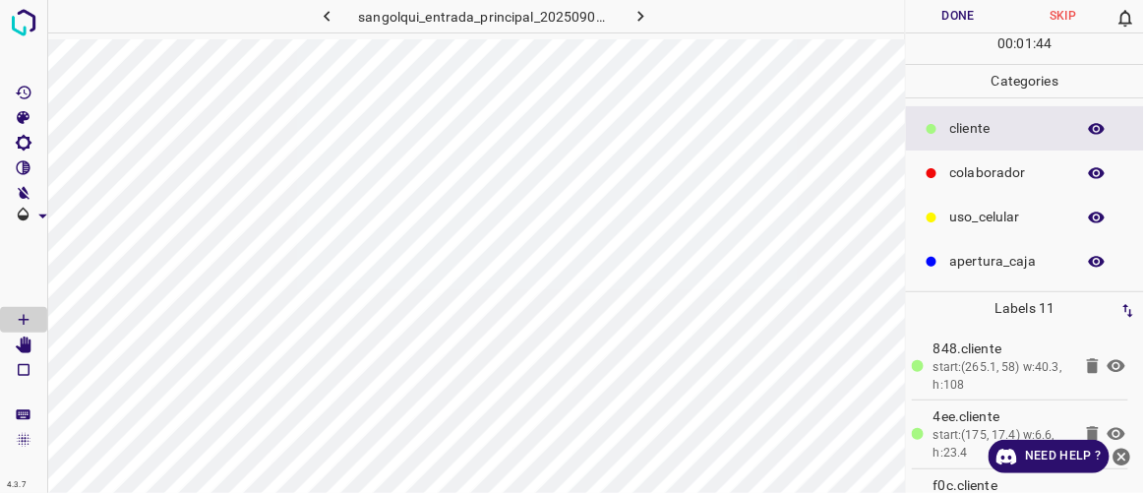
click at [985, 17] on button "Done" at bounding box center [958, 16] width 104 height 32
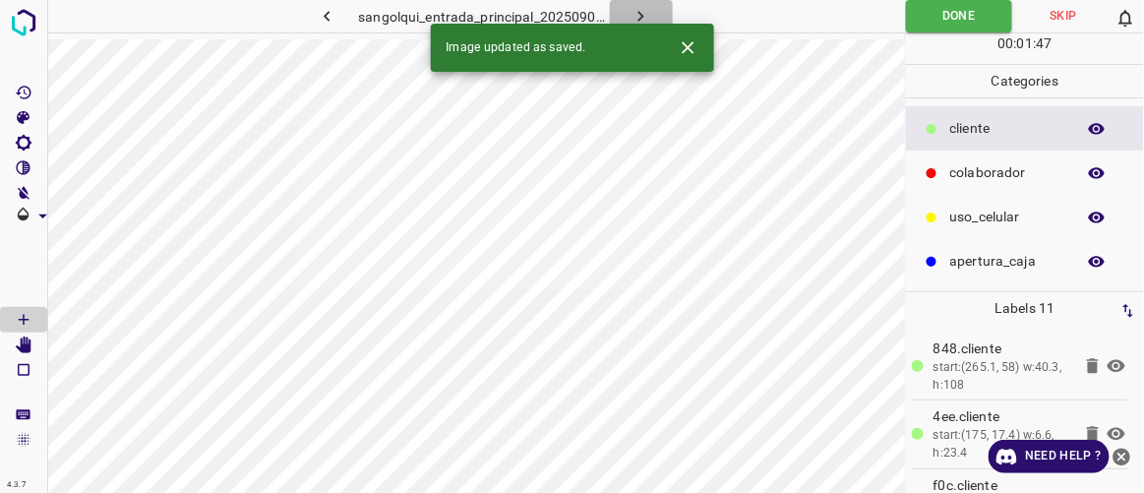
click at [651, 17] on button "button" at bounding box center [641, 16] width 63 height 32
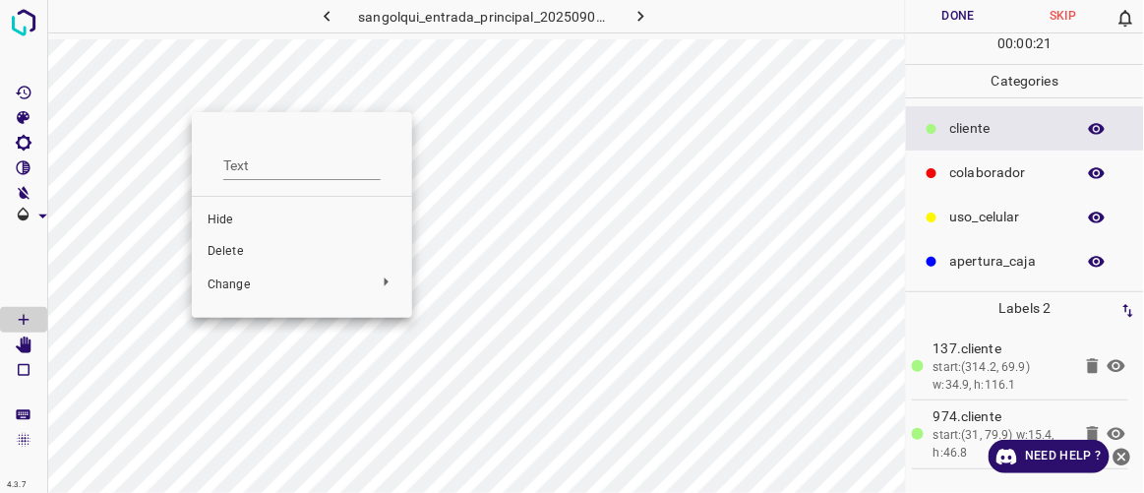
click at [231, 256] on span "Delete" at bounding box center [302, 252] width 189 height 18
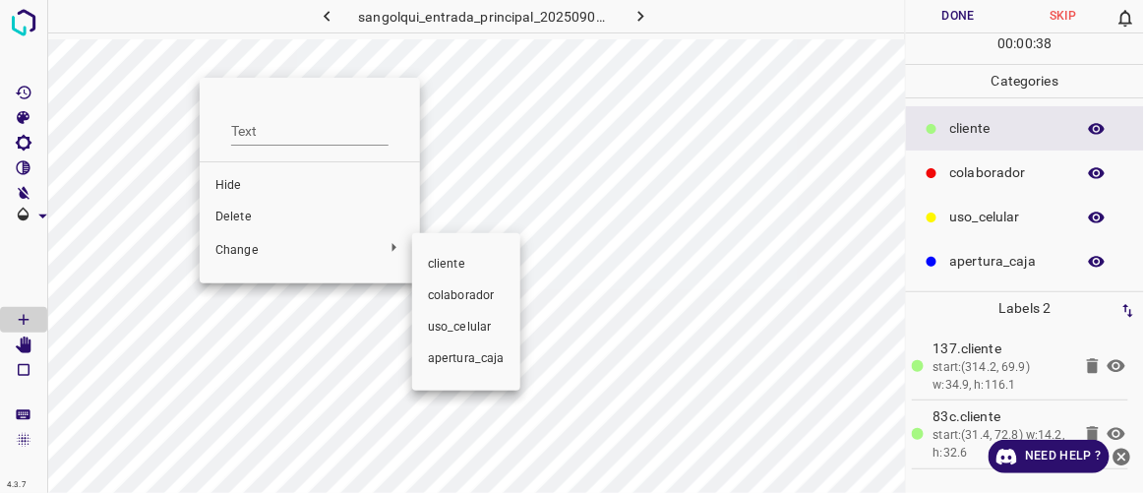
click at [491, 300] on span "colaborador" at bounding box center [466, 296] width 77 height 18
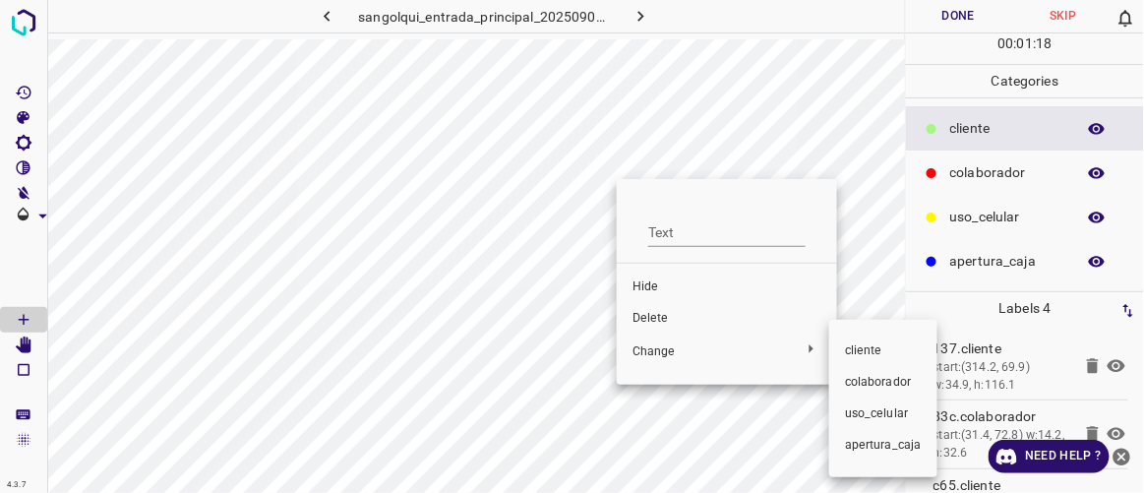
click at [660, 320] on div at bounding box center [572, 246] width 1144 height 493
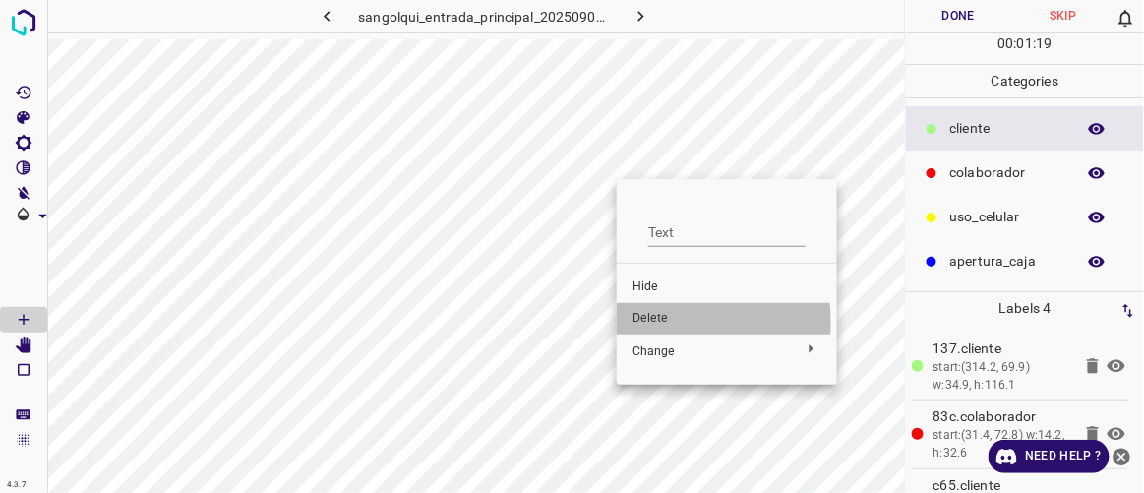
click at [653, 323] on span "Delete" at bounding box center [727, 319] width 189 height 18
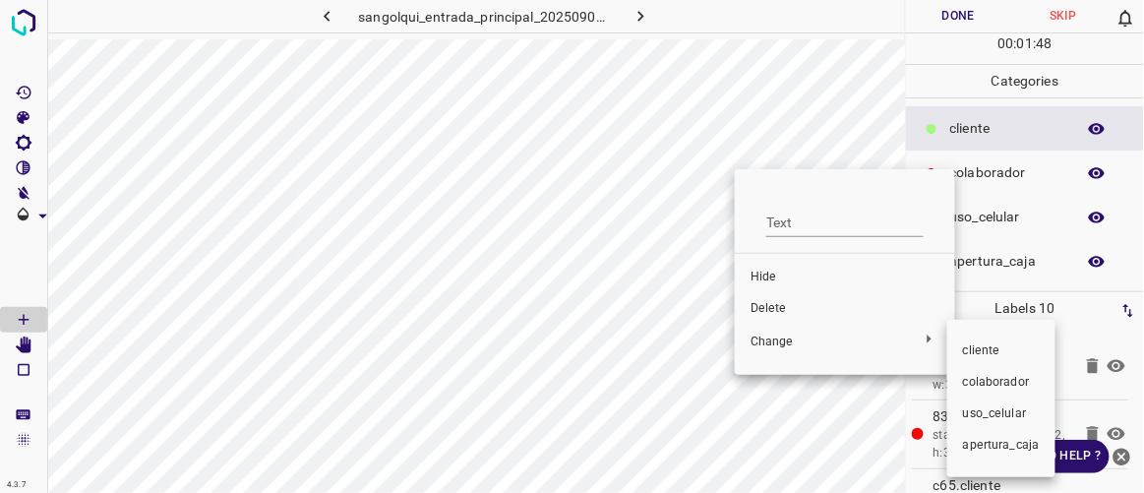
click at [997, 388] on span "colaborador" at bounding box center [1001, 383] width 77 height 18
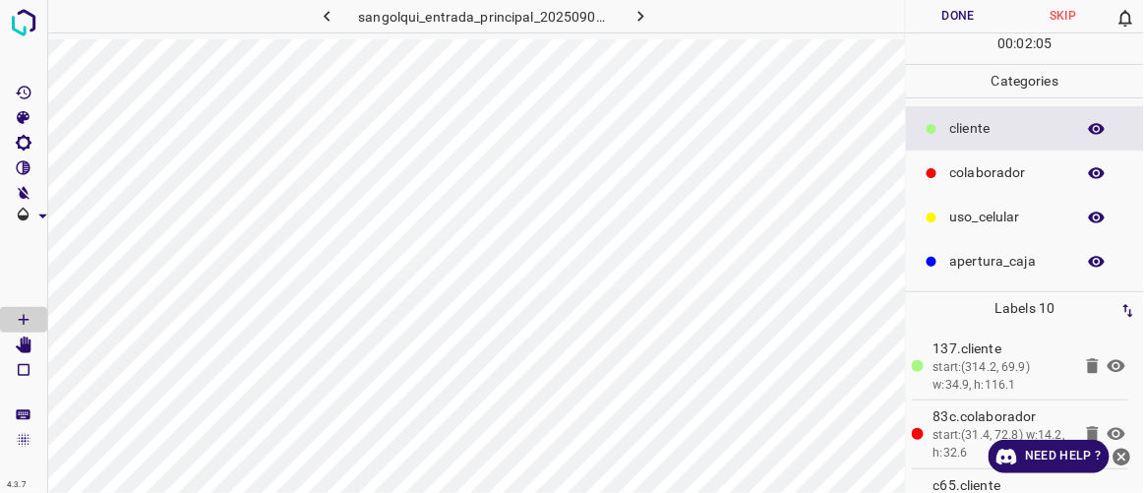
click at [970, 25] on button "Done" at bounding box center [958, 16] width 104 height 32
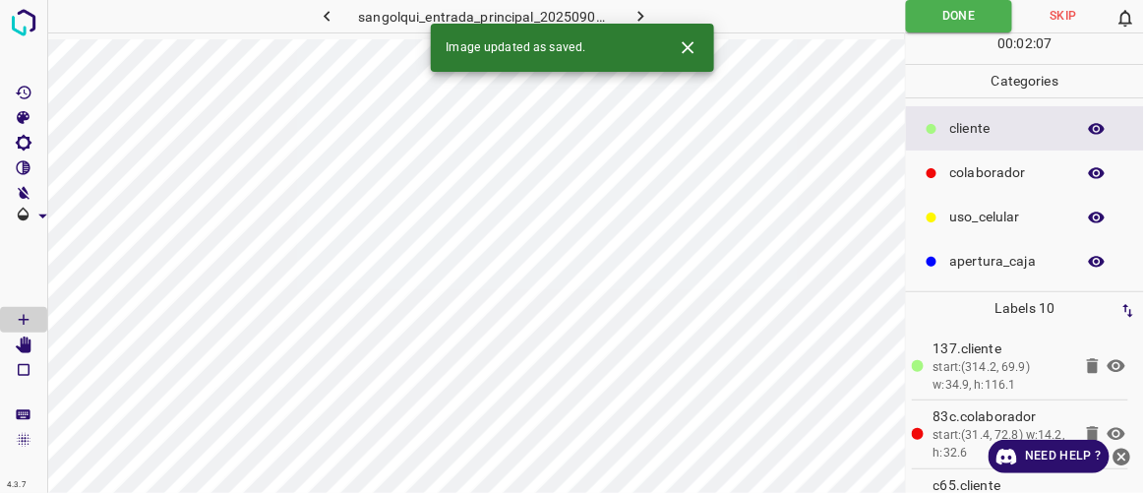
click at [656, 13] on button "button" at bounding box center [641, 16] width 63 height 32
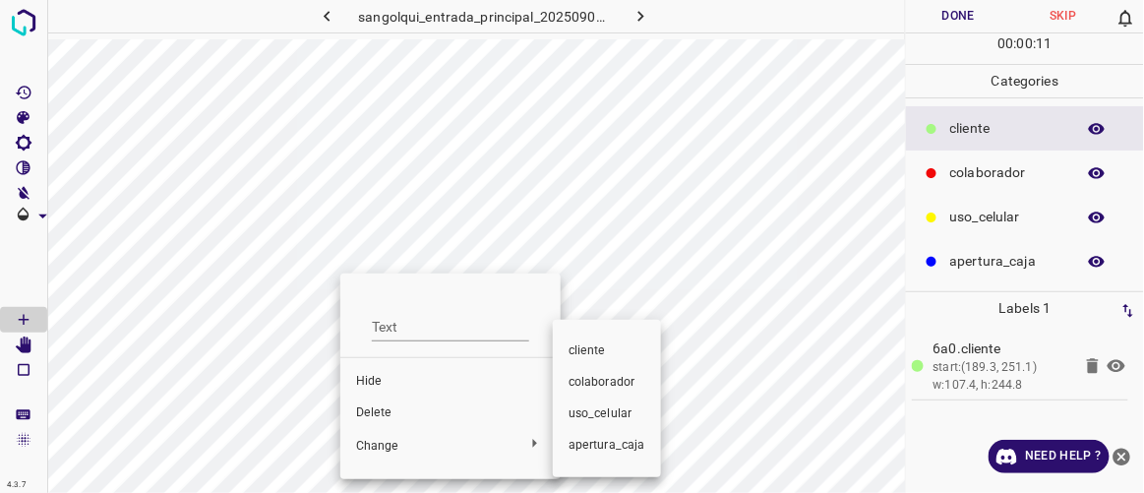
click at [646, 381] on li "colaborador" at bounding box center [607, 382] width 108 height 31
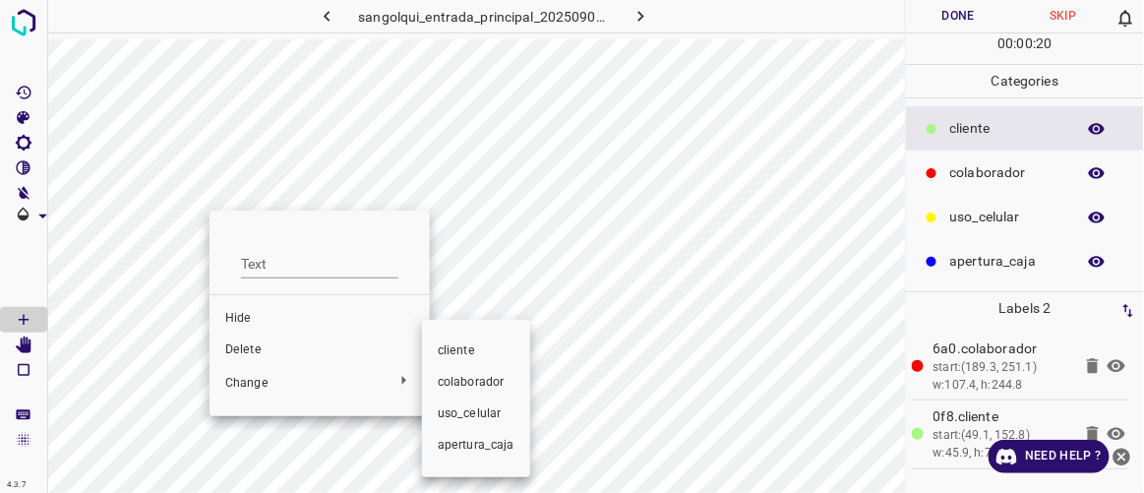
click at [476, 388] on span "colaborador" at bounding box center [476, 383] width 77 height 18
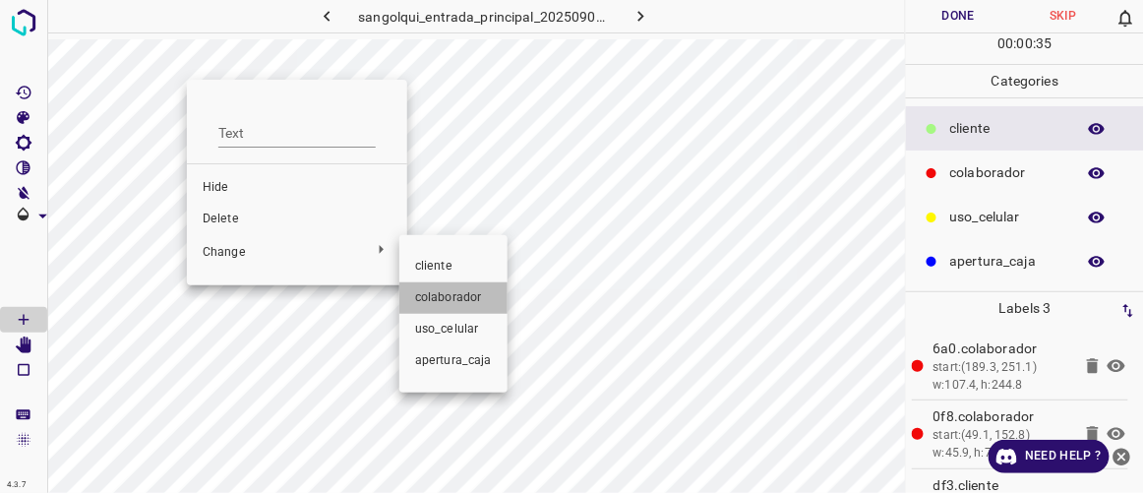
click at [457, 298] on span "colaborador" at bounding box center [453, 298] width 77 height 18
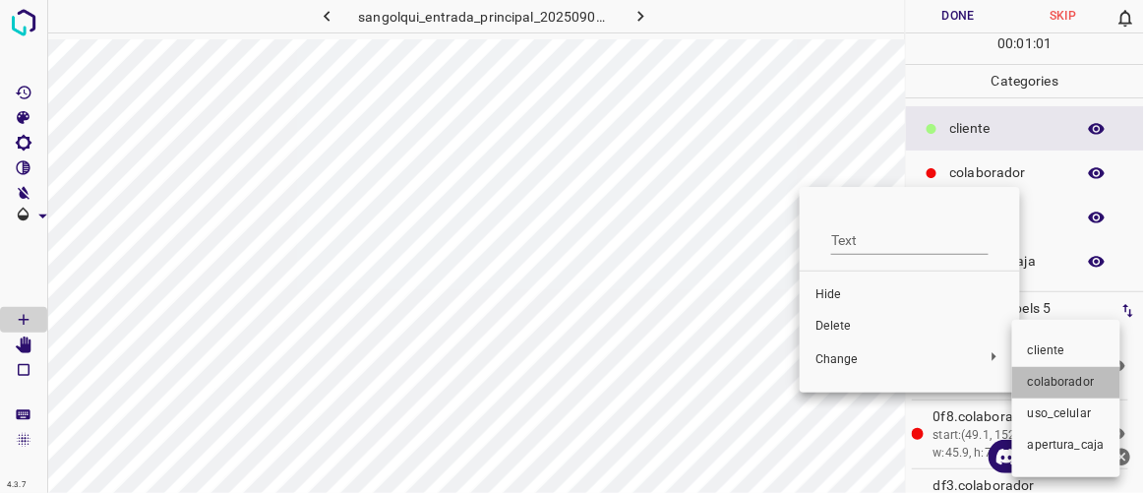
click at [1053, 389] on span "colaborador" at bounding box center [1066, 383] width 77 height 18
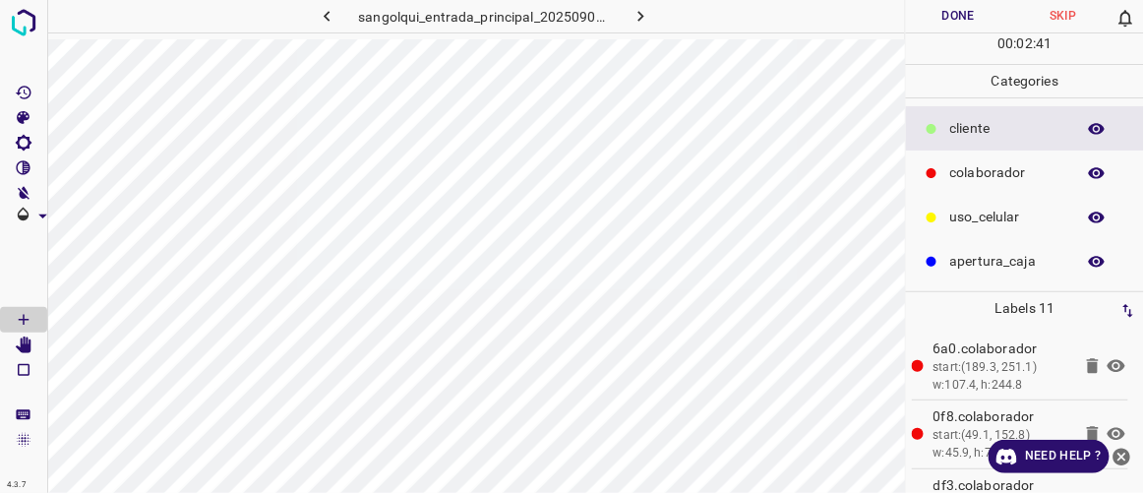
click at [993, 5] on button "Done" at bounding box center [958, 16] width 104 height 32
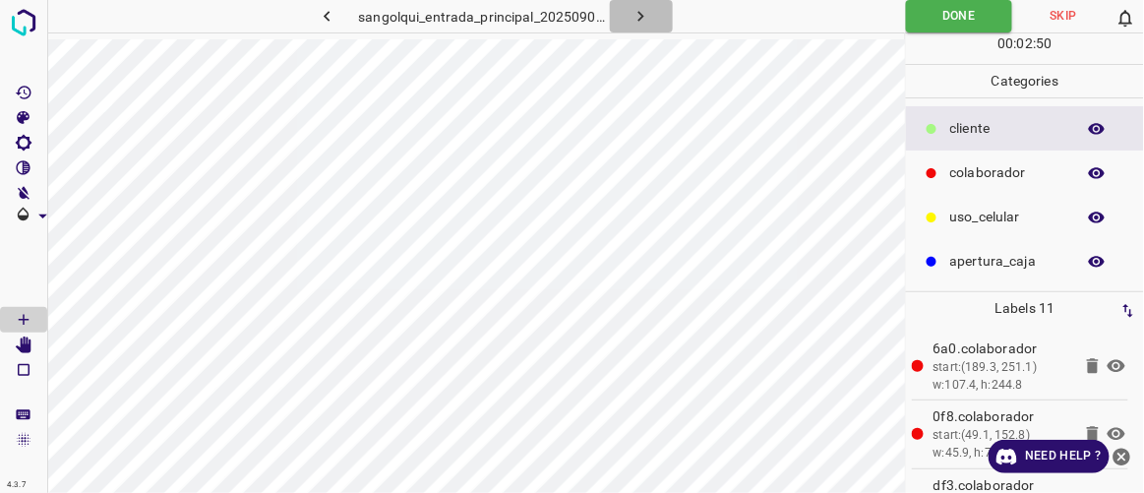
click at [640, 16] on icon "button" at bounding box center [641, 16] width 21 height 21
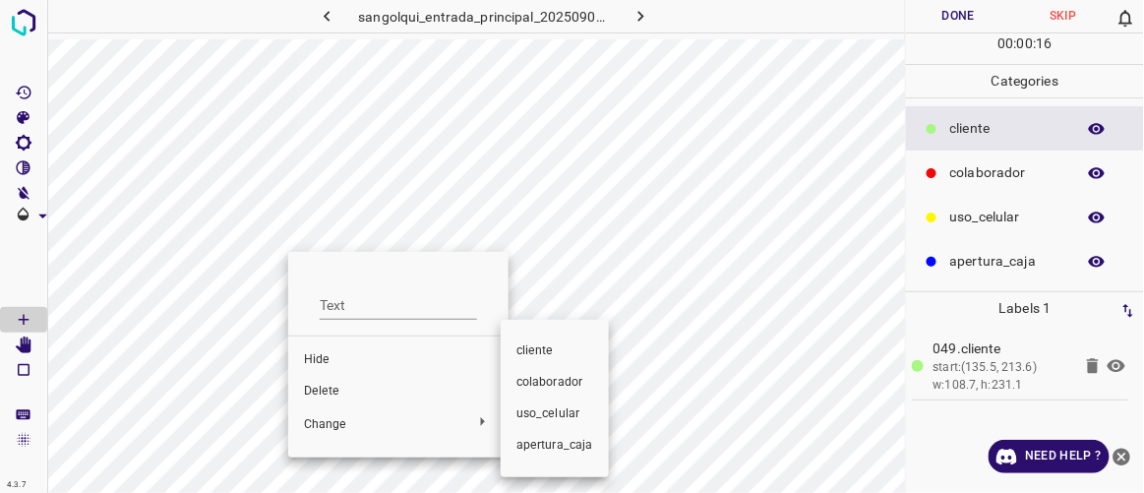
click at [549, 387] on span "colaborador" at bounding box center [555, 383] width 77 height 18
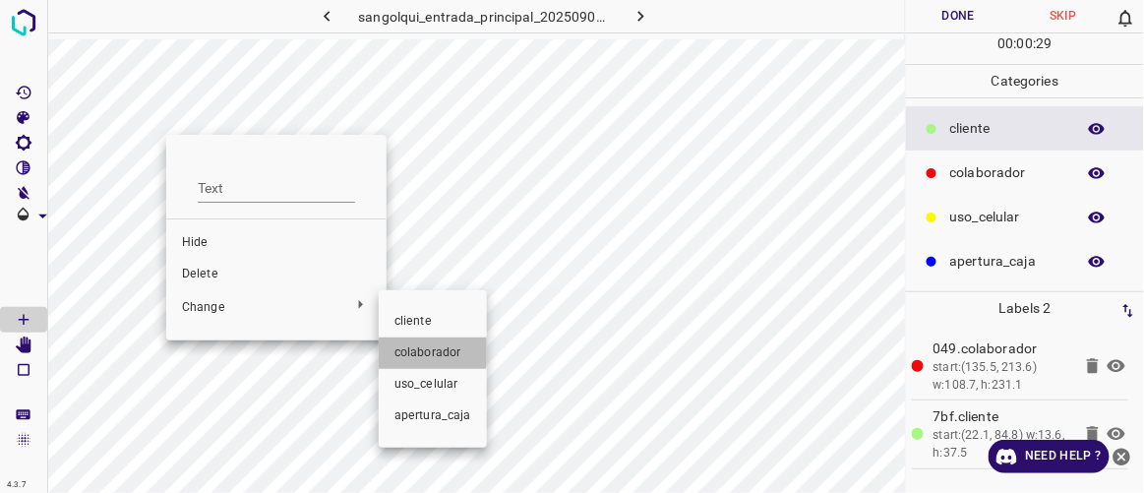
click at [418, 349] on span "colaborador" at bounding box center [433, 353] width 77 height 18
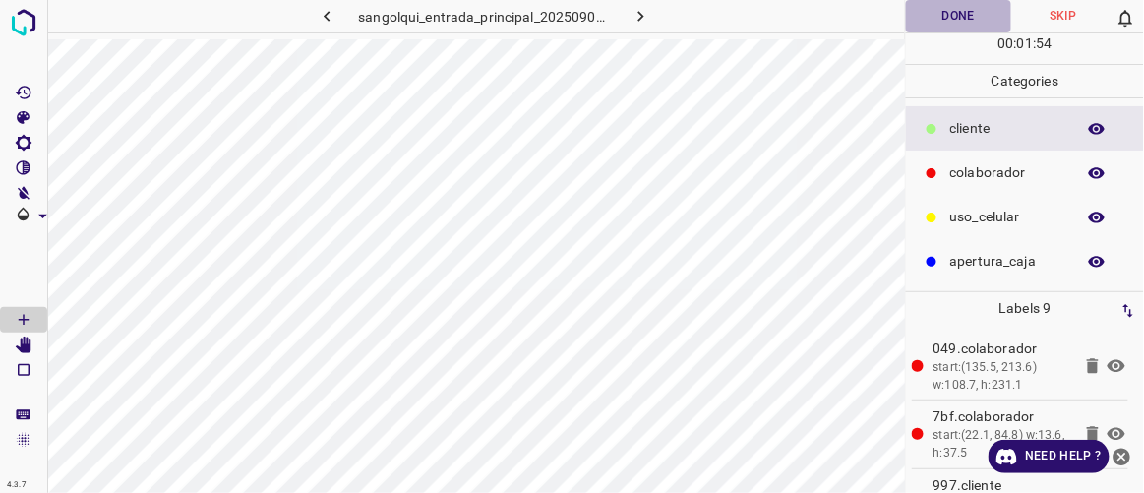
click at [955, 14] on button "Done" at bounding box center [958, 16] width 104 height 32
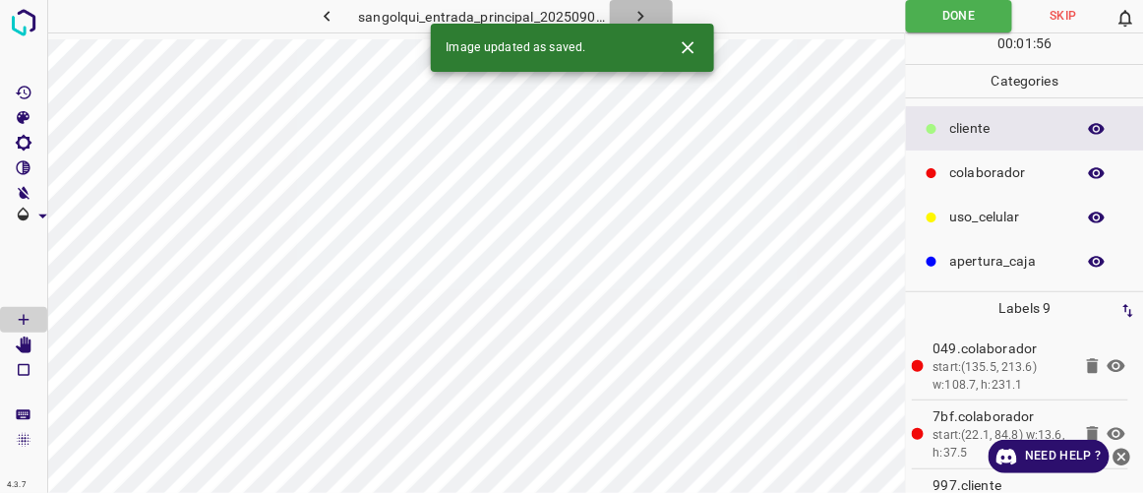
click at [650, 9] on icon "button" at bounding box center [641, 16] width 21 height 21
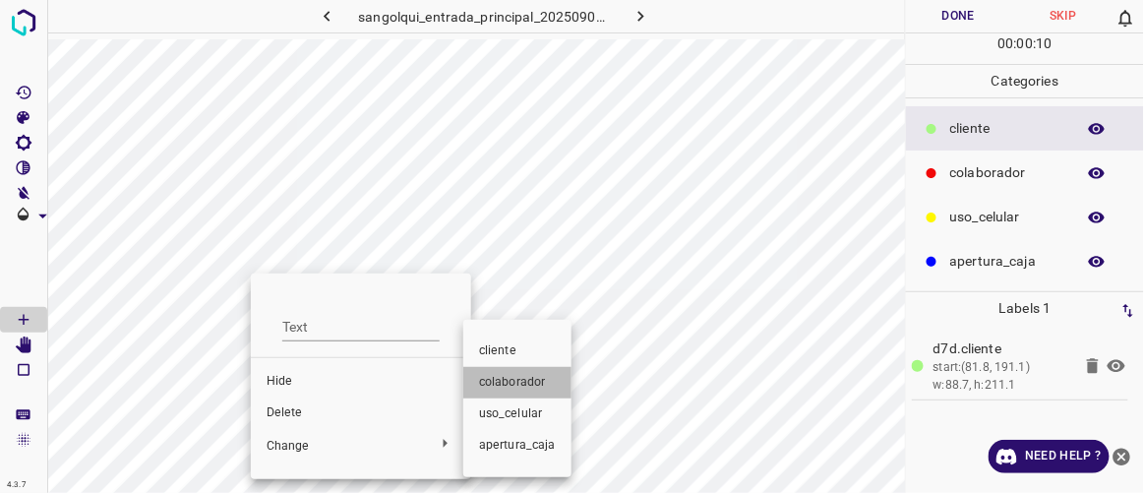
click at [543, 385] on span "colaborador" at bounding box center [517, 383] width 77 height 18
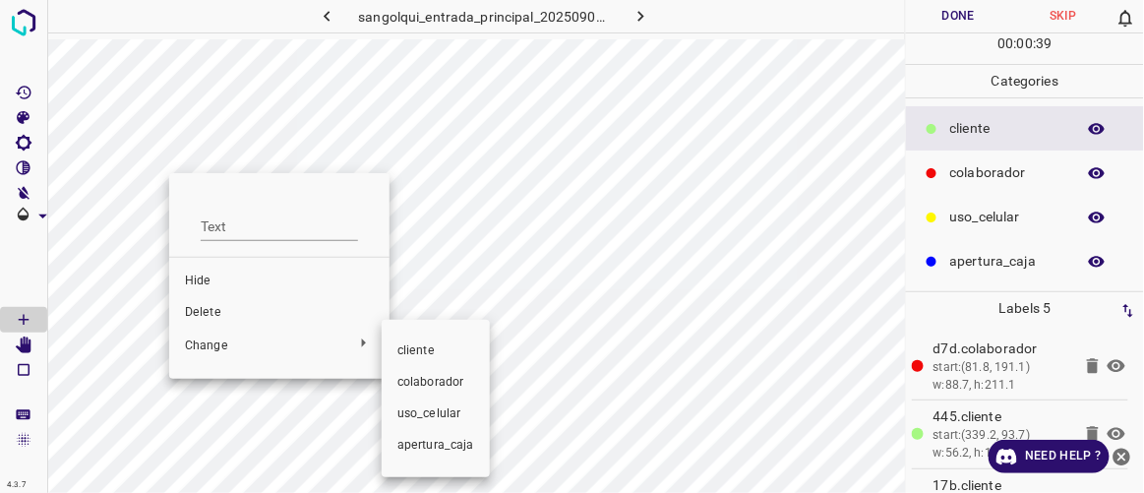
click at [431, 377] on span "colaborador" at bounding box center [436, 383] width 77 height 18
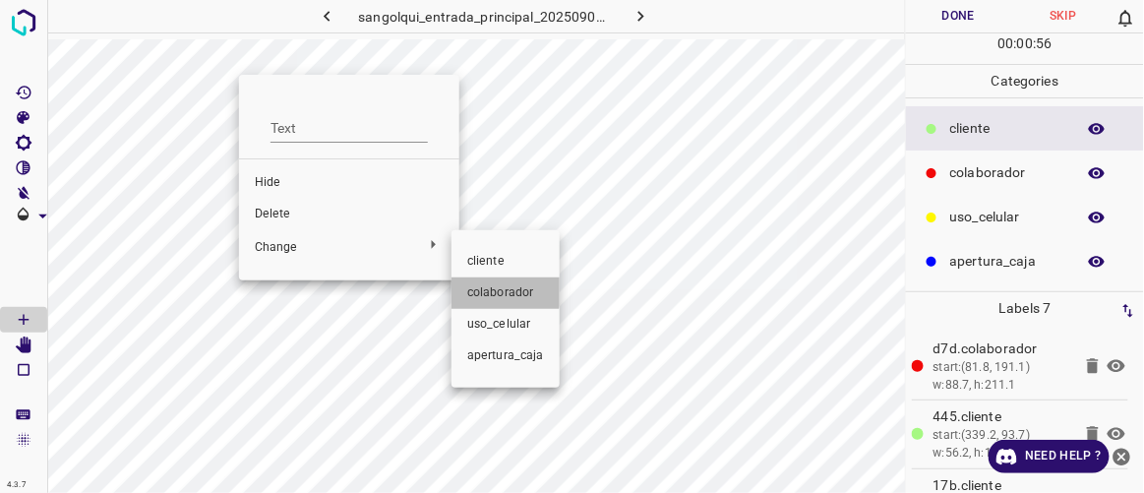
click at [480, 289] on span "colaborador" at bounding box center [505, 293] width 77 height 18
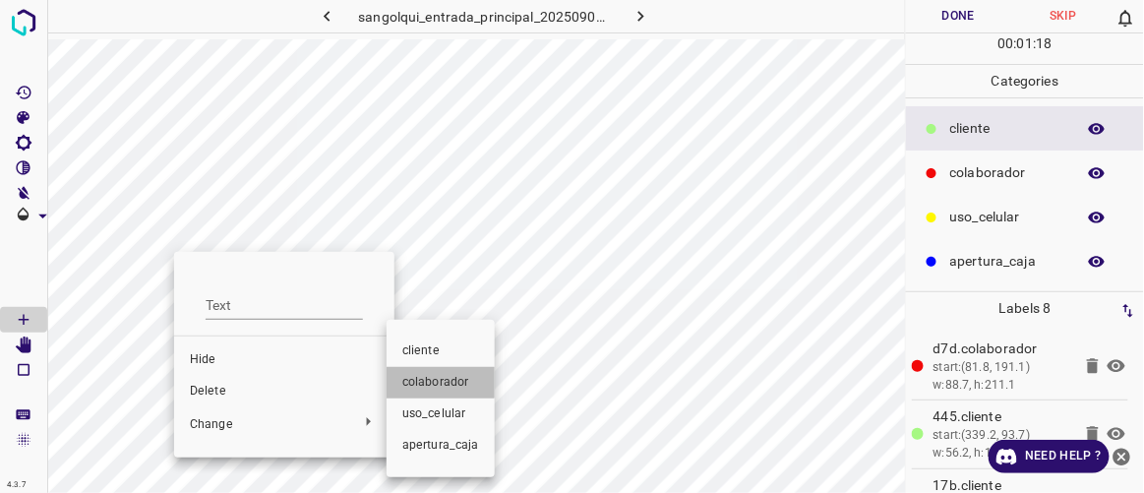
click at [422, 377] on span "colaborador" at bounding box center [440, 383] width 77 height 18
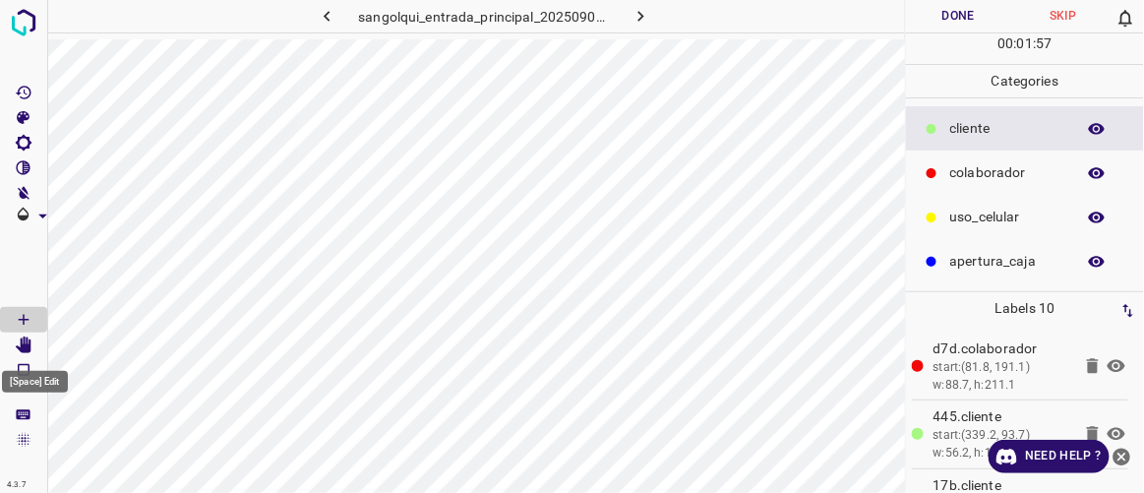
click at [27, 342] on icon "[Space] Edit" at bounding box center [24, 346] width 16 height 18
click at [32, 311] on Draw"] "[Space] Draw" at bounding box center [23, 320] width 47 height 26
click at [967, 5] on button "Done" at bounding box center [958, 16] width 104 height 32
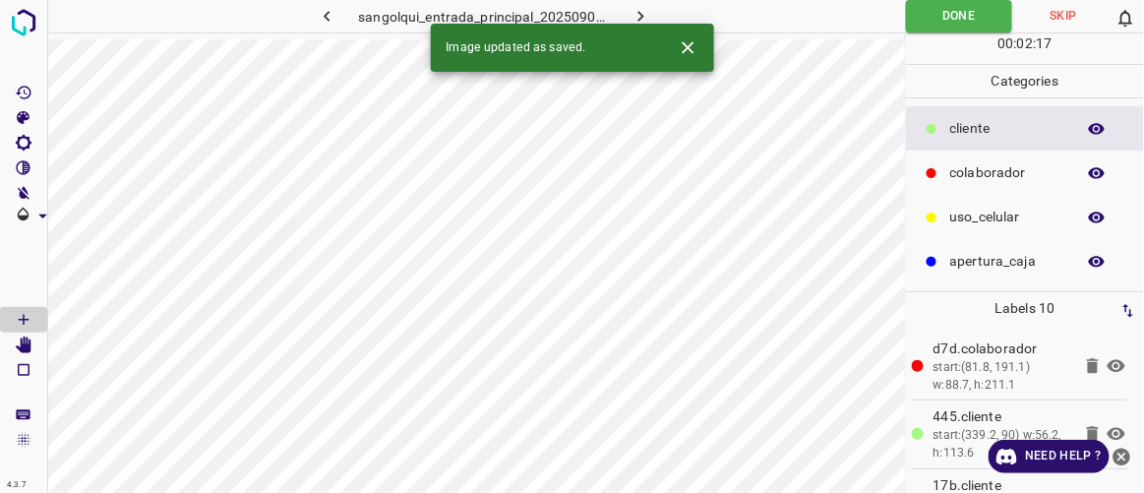
click at [660, 16] on button "button" at bounding box center [641, 16] width 63 height 32
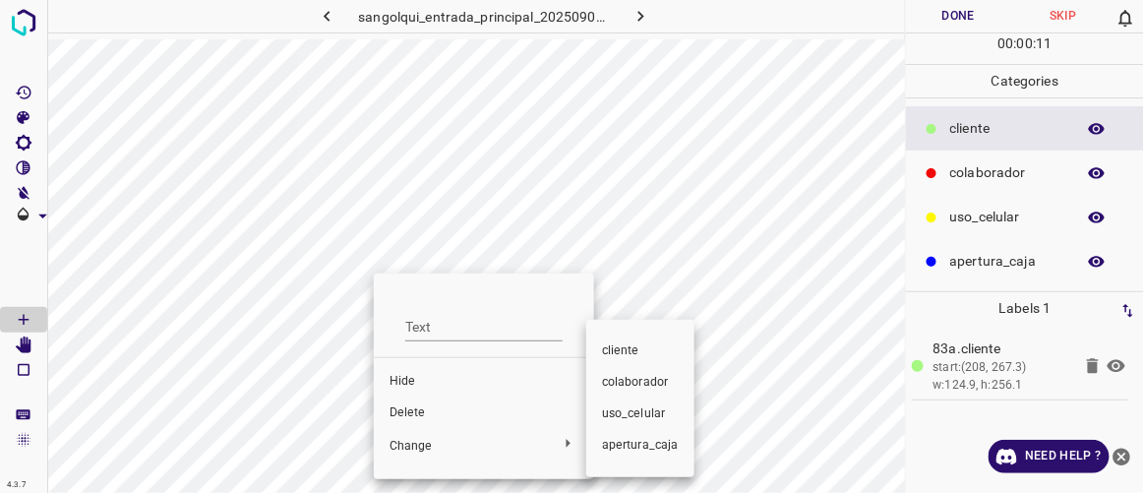
click at [663, 385] on span "colaborador" at bounding box center [640, 383] width 77 height 18
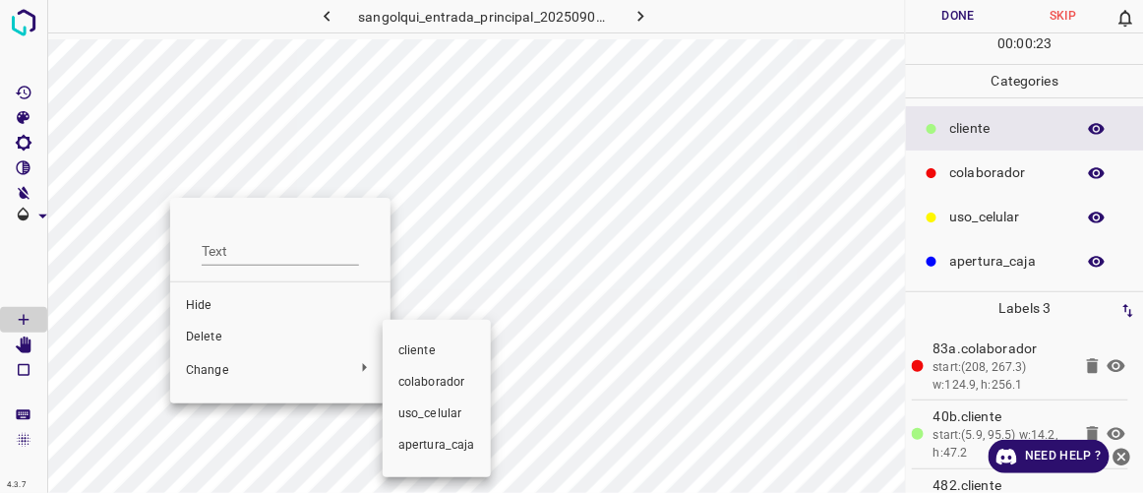
click at [434, 380] on span "colaborador" at bounding box center [437, 383] width 77 height 18
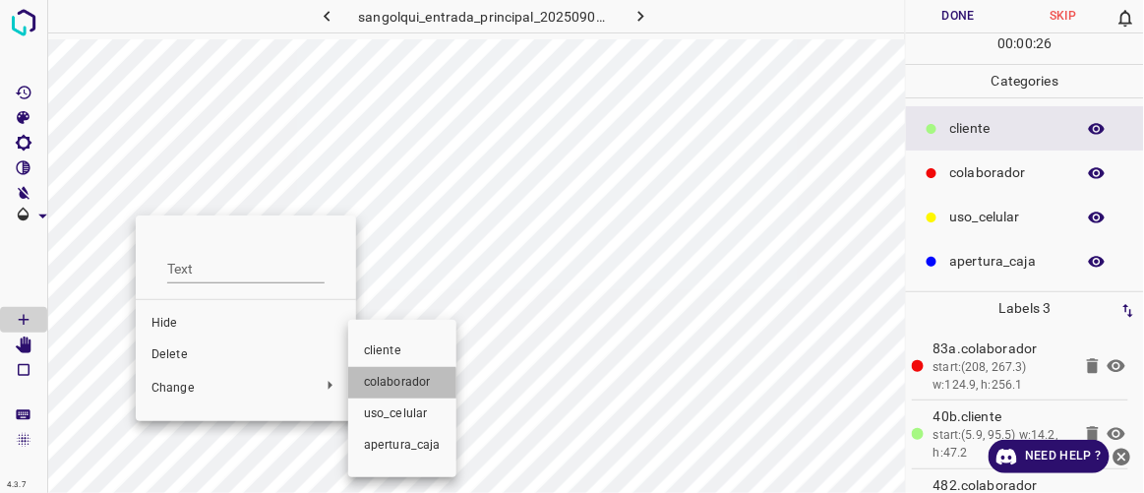
click at [387, 385] on span "colaborador" at bounding box center [402, 383] width 77 height 18
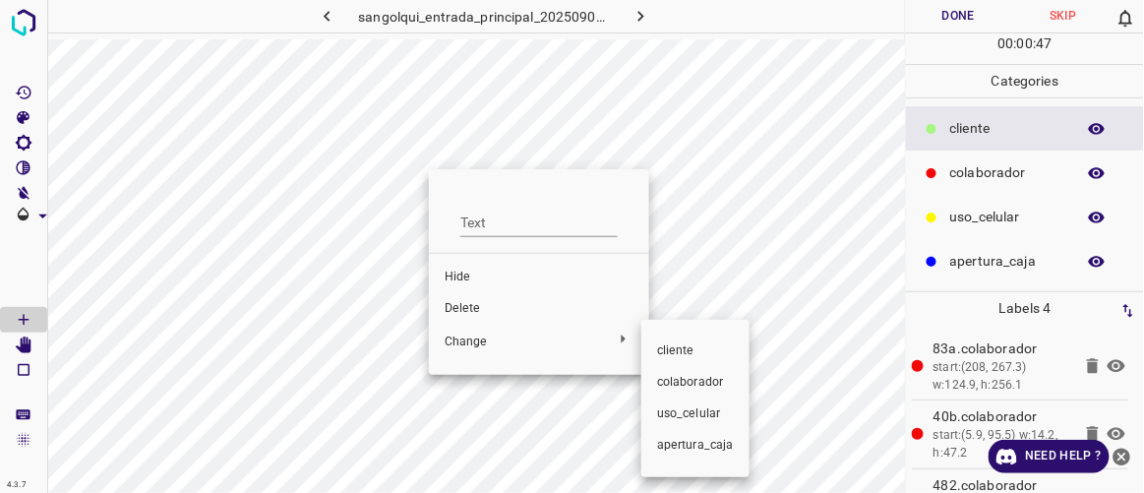
click at [692, 386] on span "colaborador" at bounding box center [695, 383] width 77 height 18
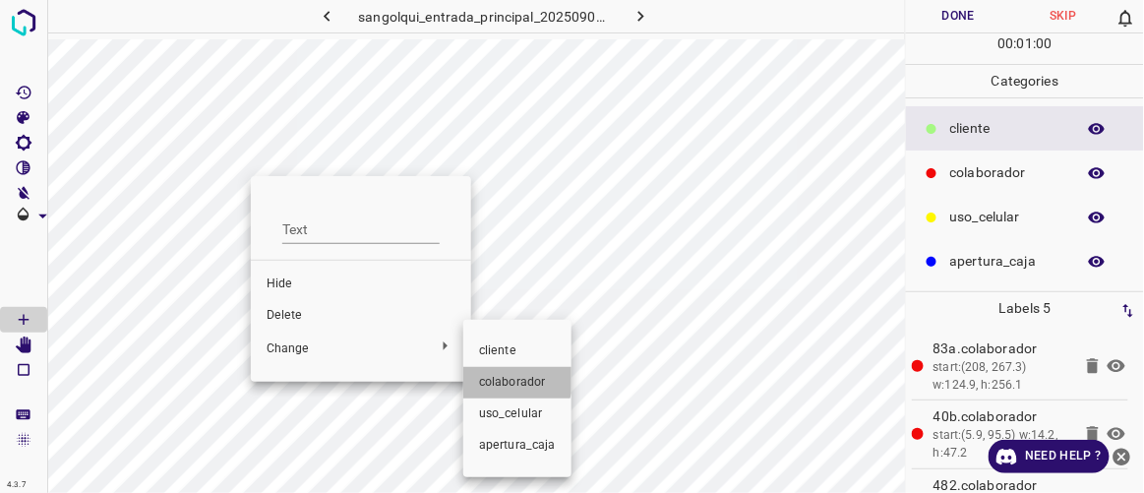
click at [516, 380] on span "colaborador" at bounding box center [517, 383] width 77 height 18
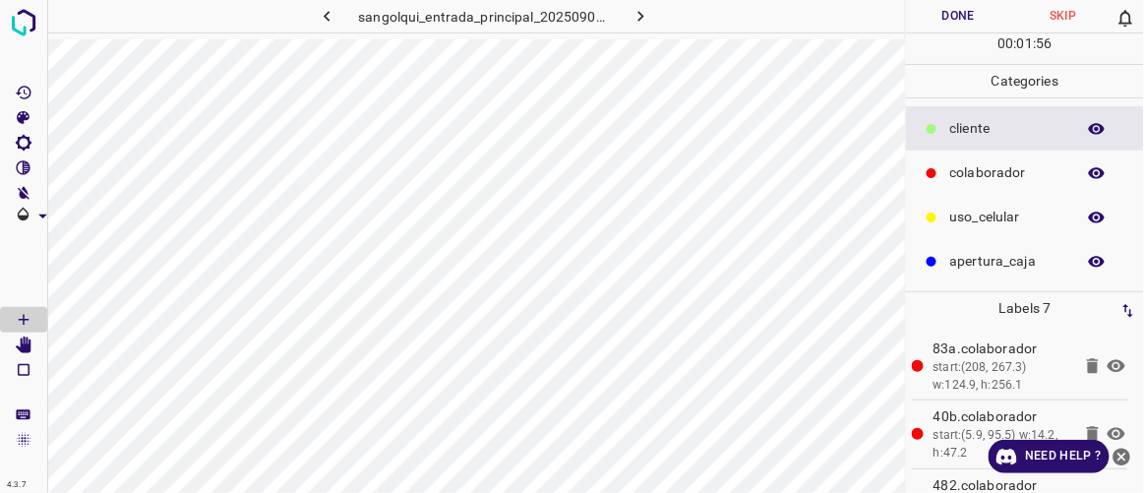
click at [992, 11] on button "Done" at bounding box center [958, 16] width 104 height 32
click at [645, 11] on icon "button" at bounding box center [641, 16] width 21 height 21
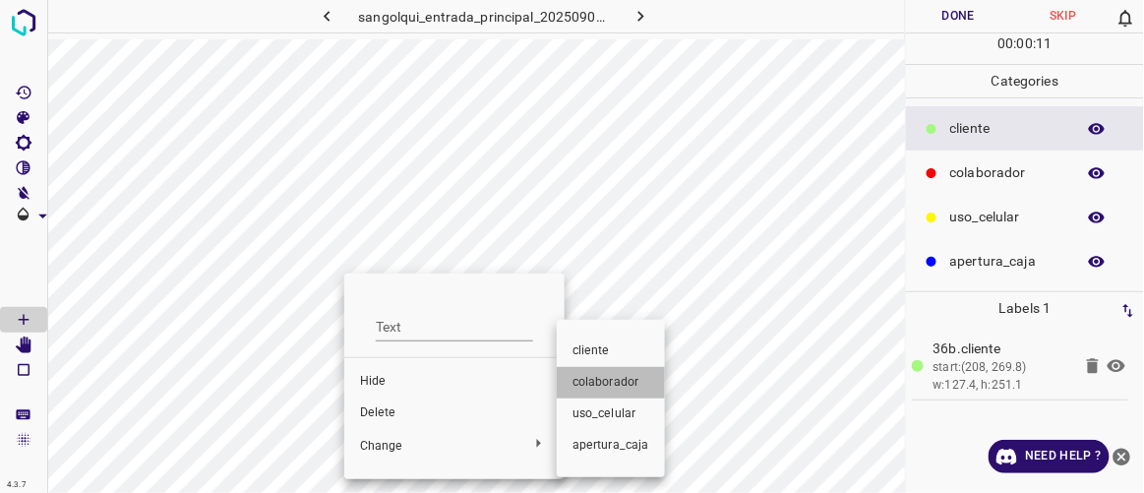
click at [601, 378] on span "colaborador" at bounding box center [611, 383] width 77 height 18
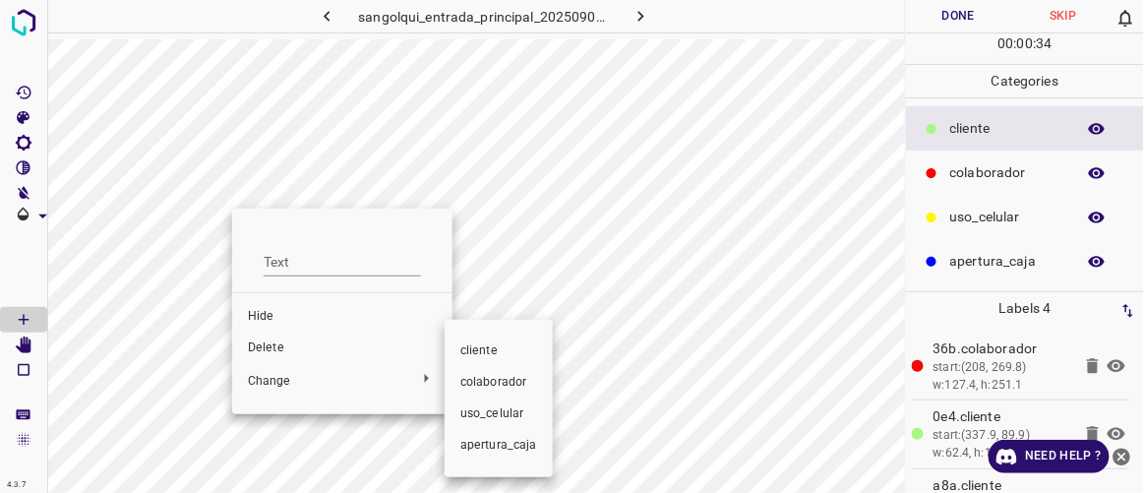
click at [467, 376] on span "colaborador" at bounding box center [499, 383] width 77 height 18
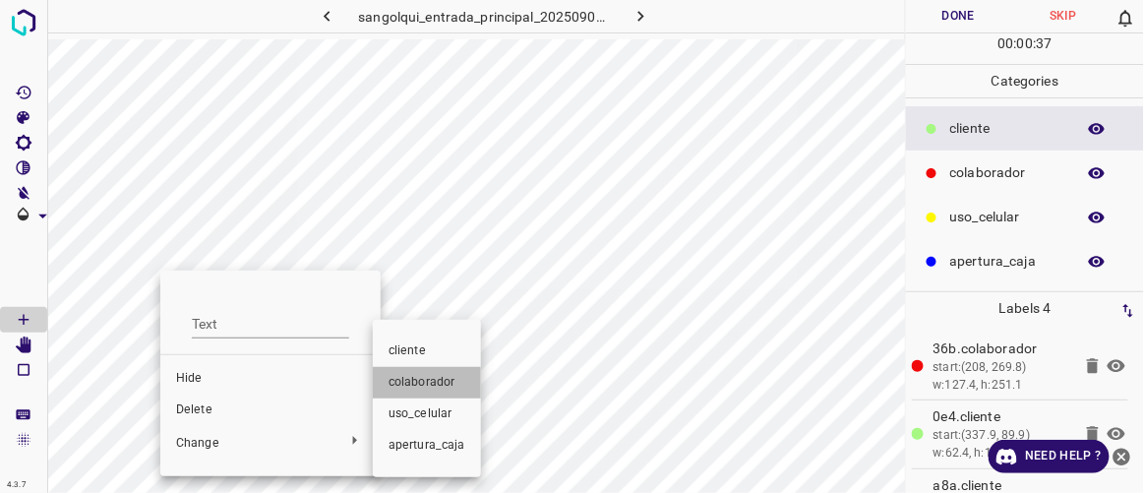
click at [440, 379] on span "colaborador" at bounding box center [427, 383] width 77 height 18
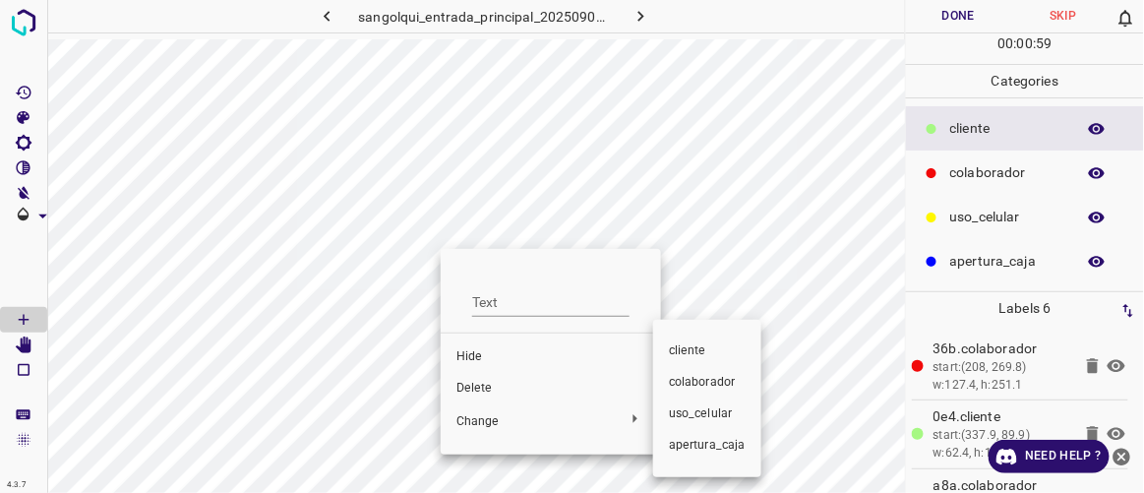
click at [706, 389] on span "colaborador" at bounding box center [707, 383] width 77 height 18
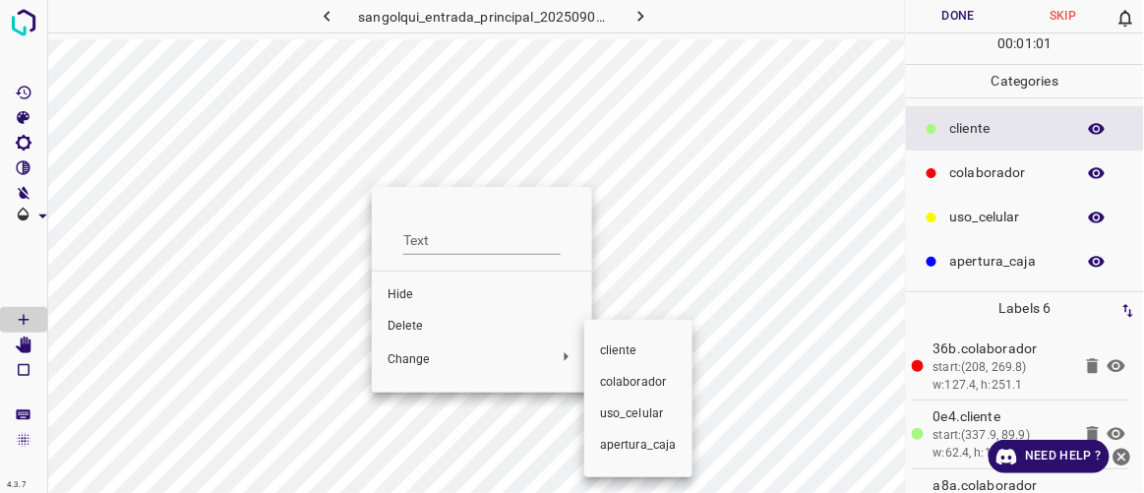
click at [617, 381] on span "colaborador" at bounding box center [638, 383] width 77 height 18
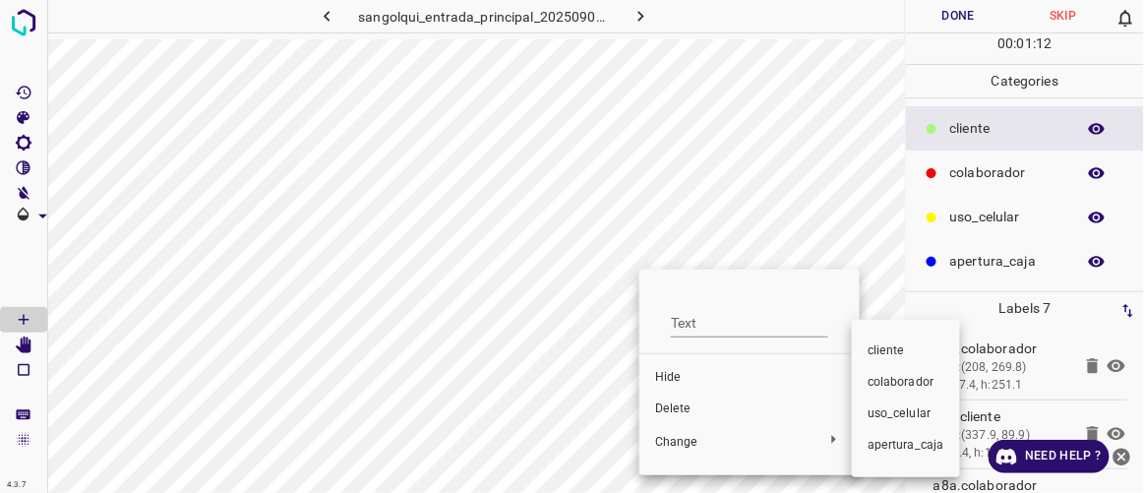
click at [873, 379] on span "colaborador" at bounding box center [906, 383] width 77 height 18
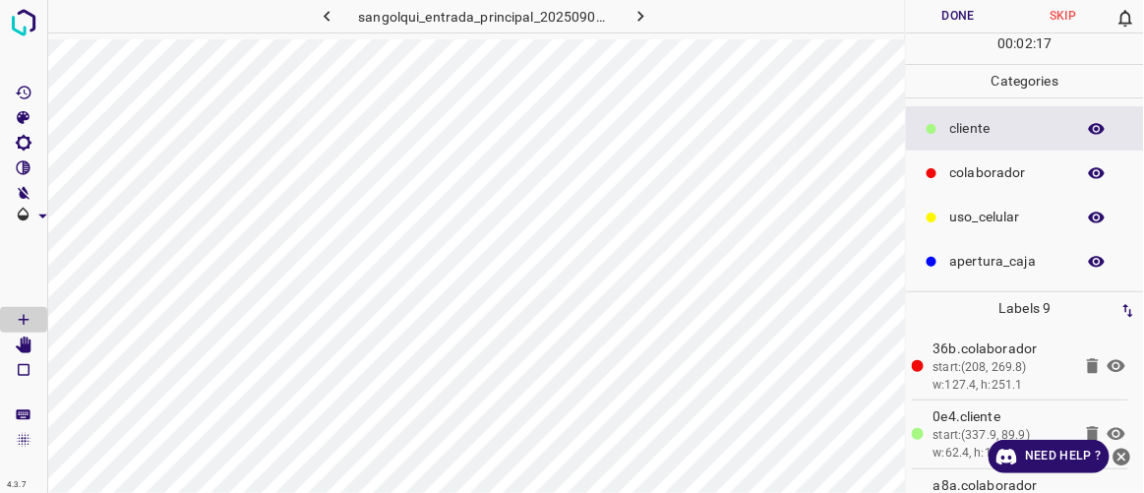
click at [968, 17] on button "Done" at bounding box center [958, 16] width 104 height 32
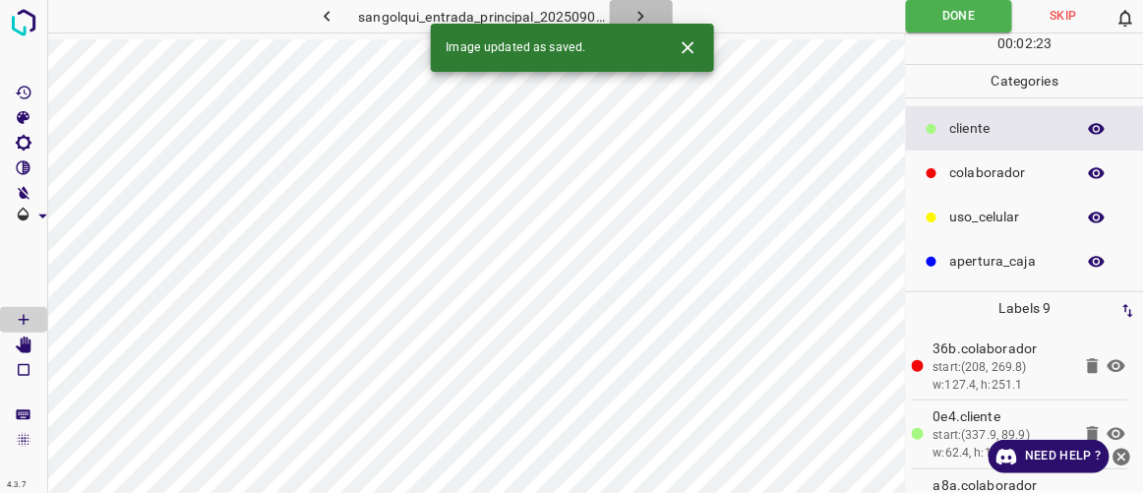
click at [641, 13] on icon "button" at bounding box center [642, 16] width 6 height 11
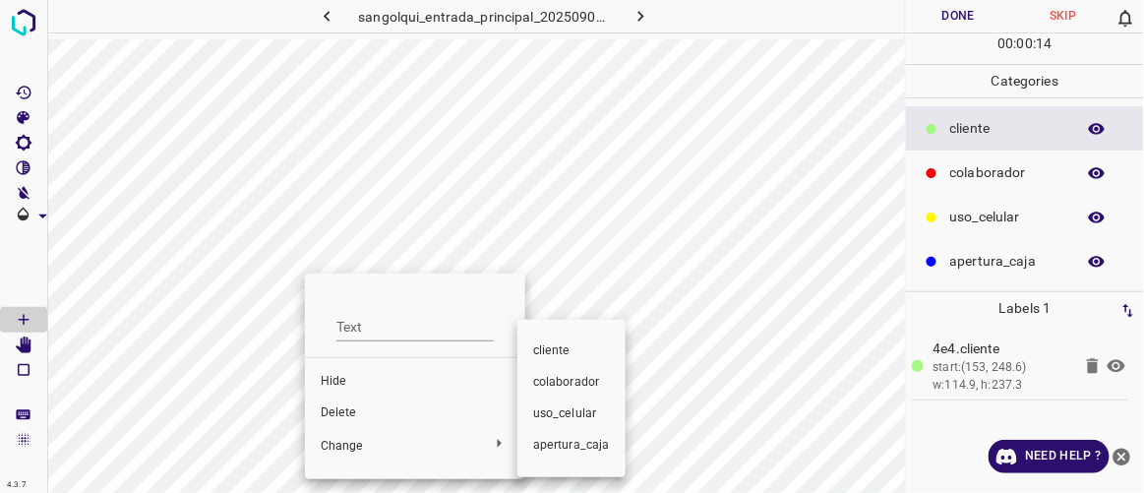
click at [560, 390] on span "colaborador" at bounding box center [571, 383] width 77 height 18
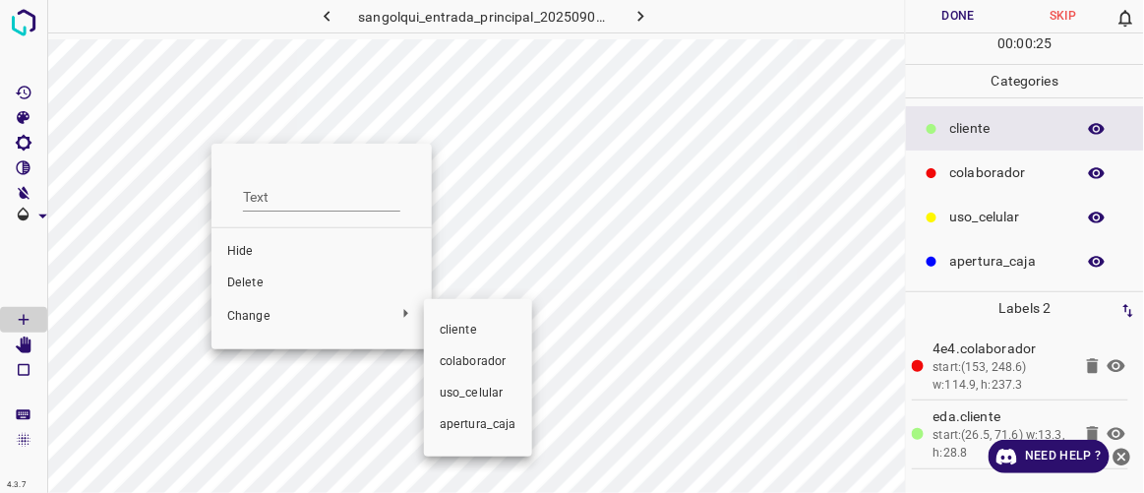
click at [467, 371] on li "colaborador" at bounding box center [478, 361] width 108 height 31
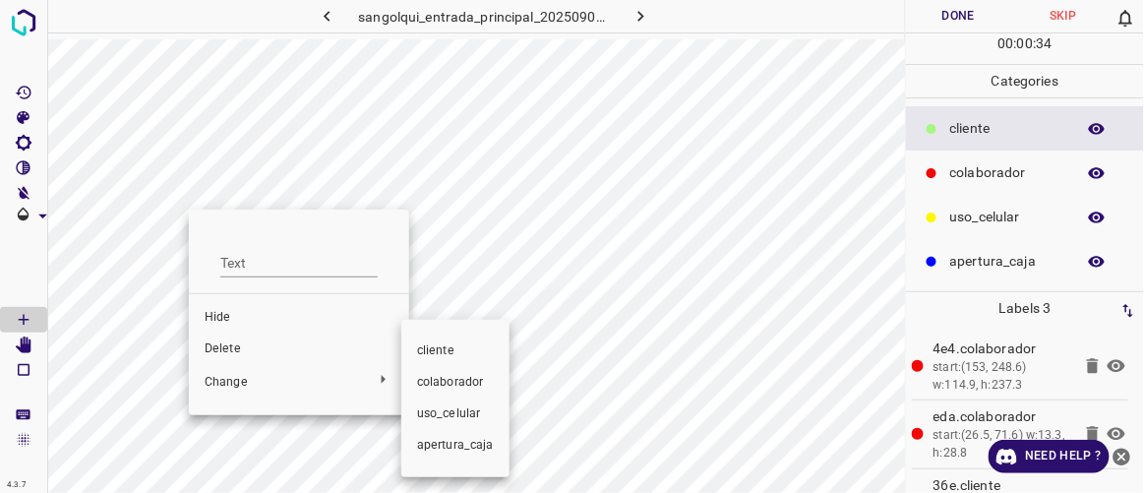
click at [434, 382] on span "colaborador" at bounding box center [455, 383] width 77 height 18
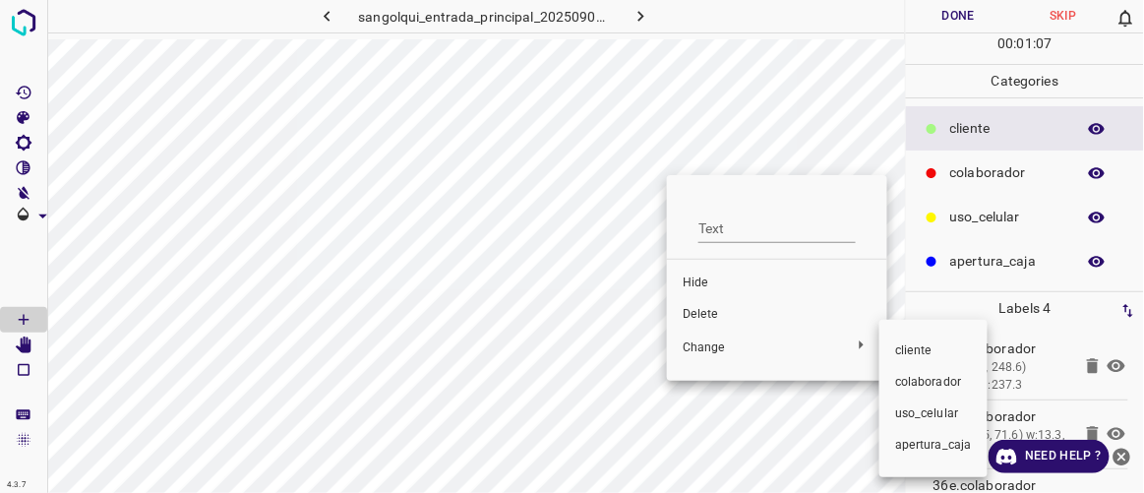
click at [921, 382] on span "colaborador" at bounding box center [934, 383] width 77 height 18
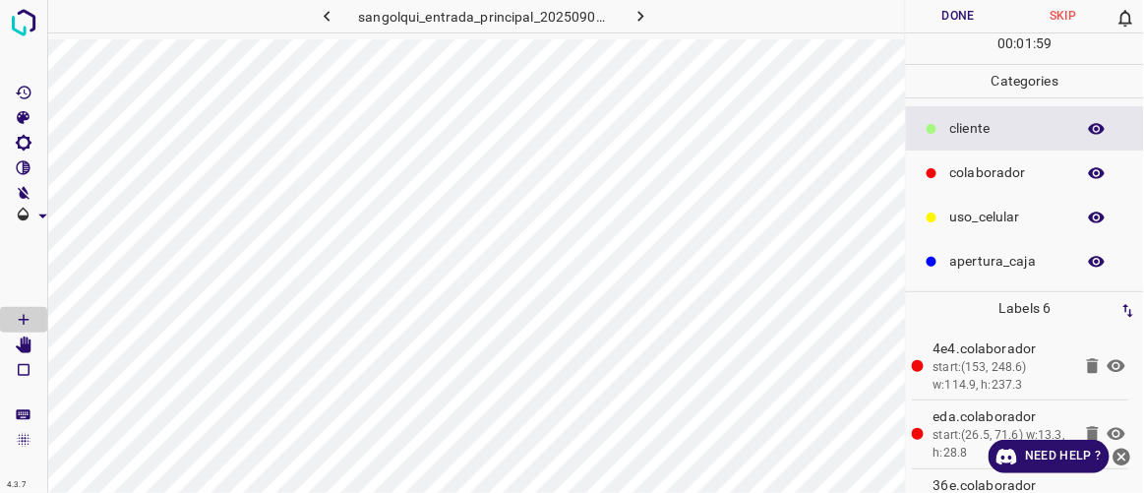
click at [983, 20] on button "Done" at bounding box center [958, 16] width 104 height 32
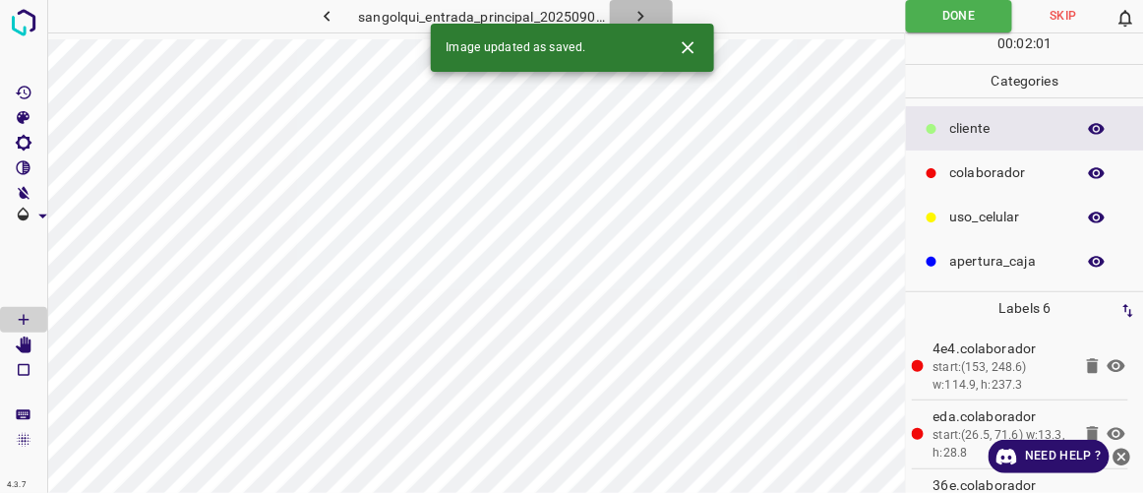
click at [646, 14] on icon "button" at bounding box center [641, 16] width 21 height 21
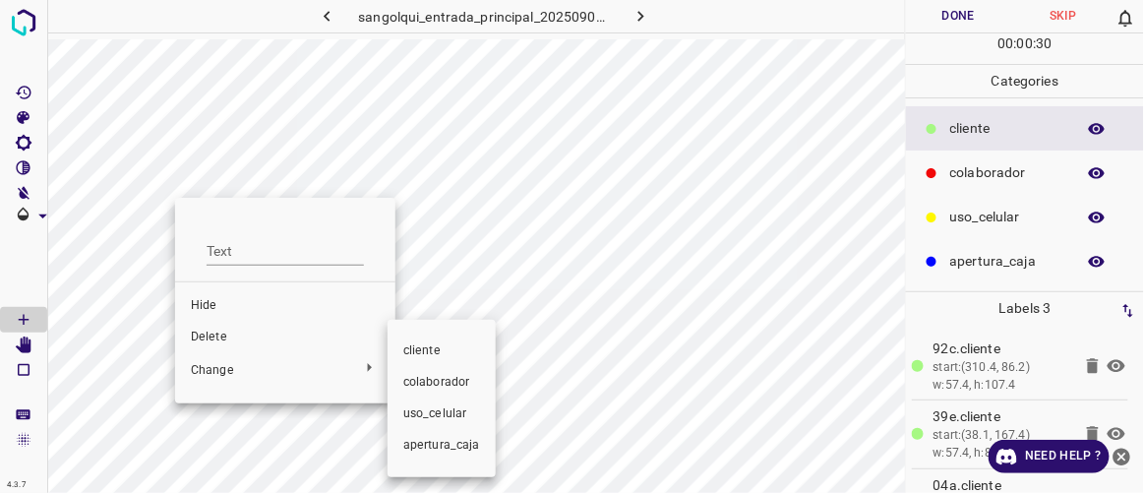
click at [464, 380] on span "colaborador" at bounding box center [441, 383] width 77 height 18
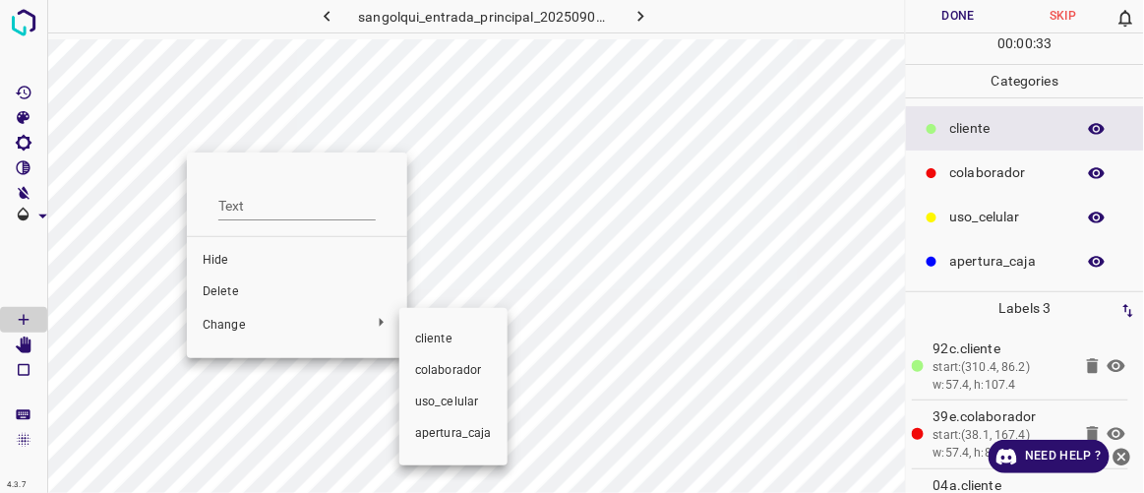
click at [444, 373] on span "colaborador" at bounding box center [453, 371] width 77 height 18
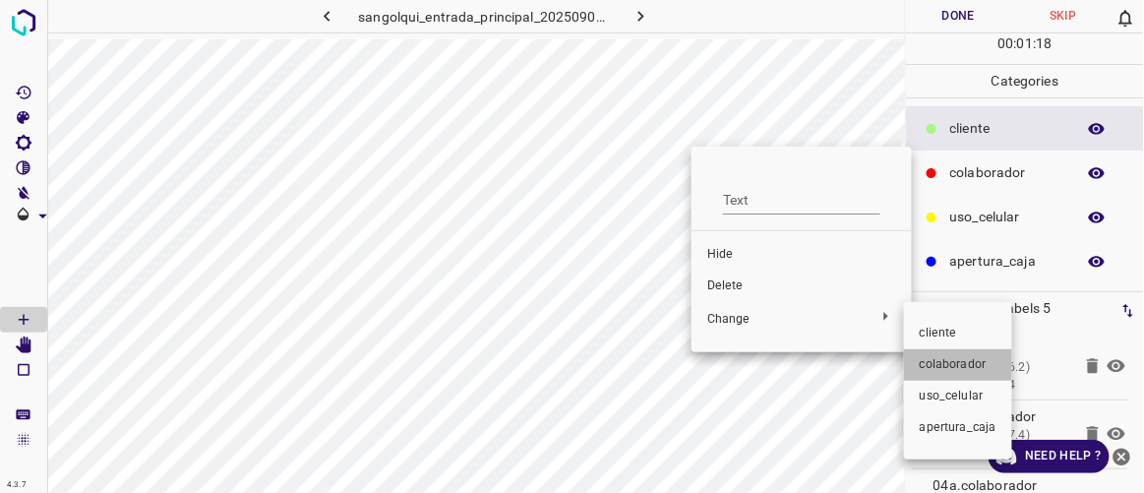
click at [952, 360] on span "colaborador" at bounding box center [958, 365] width 77 height 18
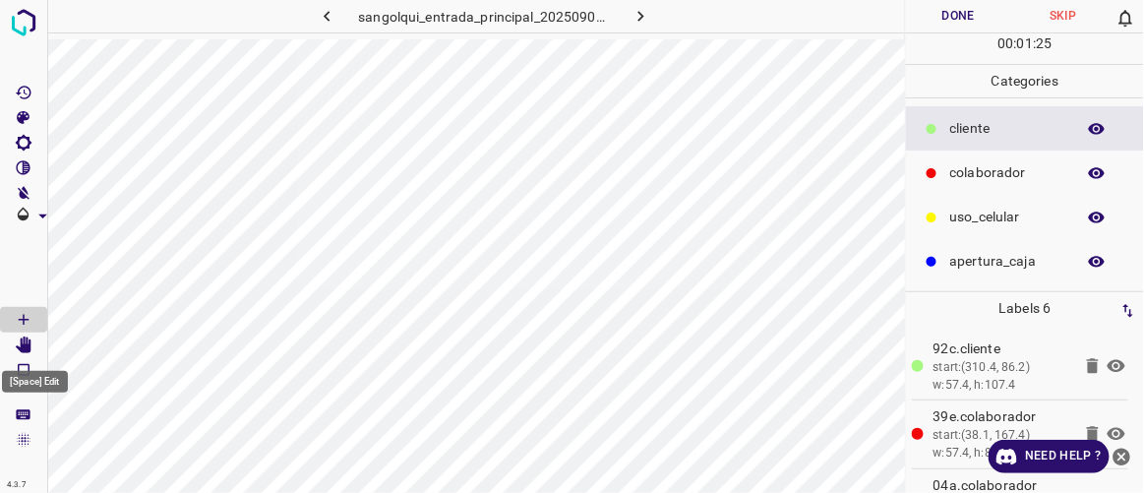
click at [30, 347] on icon "[Space] Edit" at bounding box center [24, 346] width 16 height 18
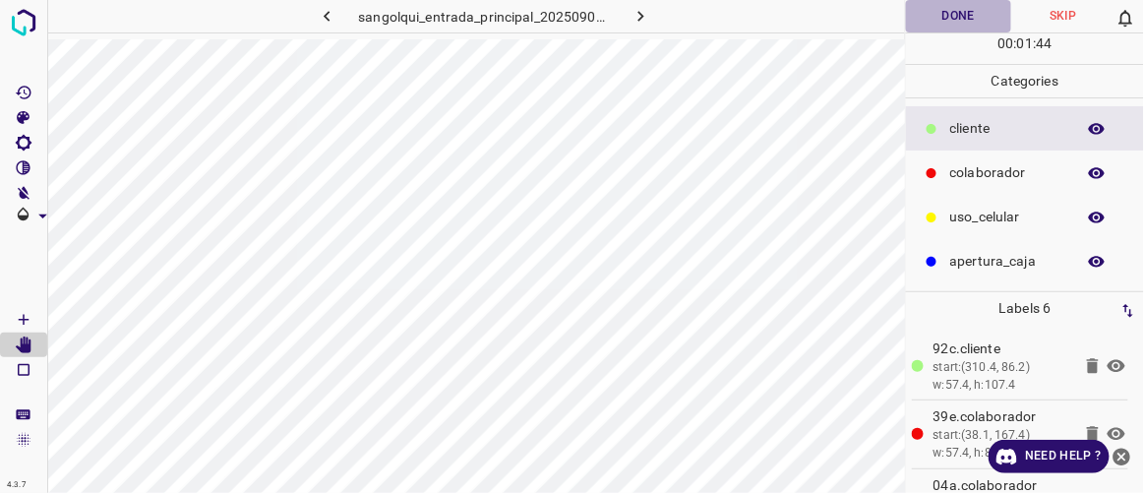
click at [975, 6] on button "Done" at bounding box center [958, 16] width 104 height 32
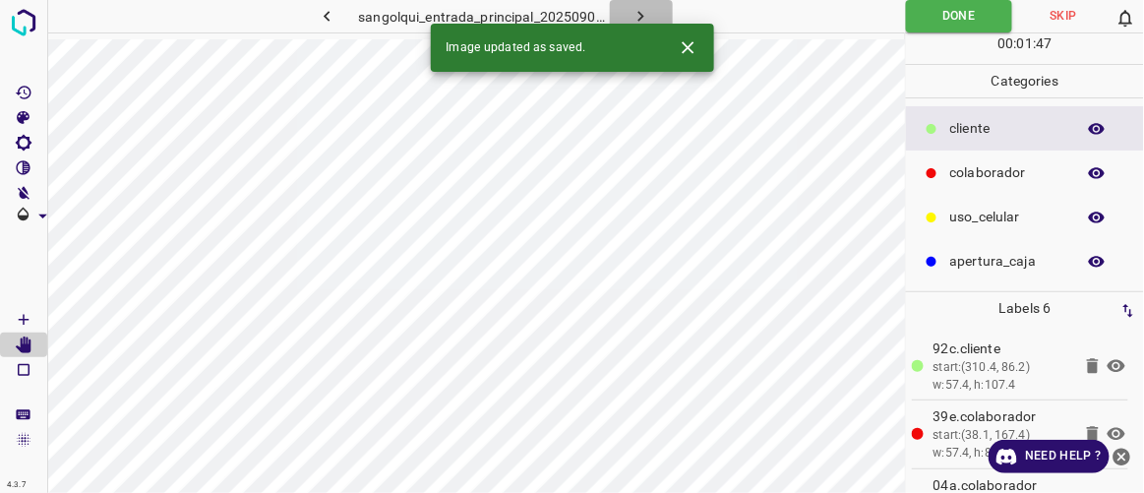
click at [649, 14] on icon "button" at bounding box center [641, 16] width 21 height 21
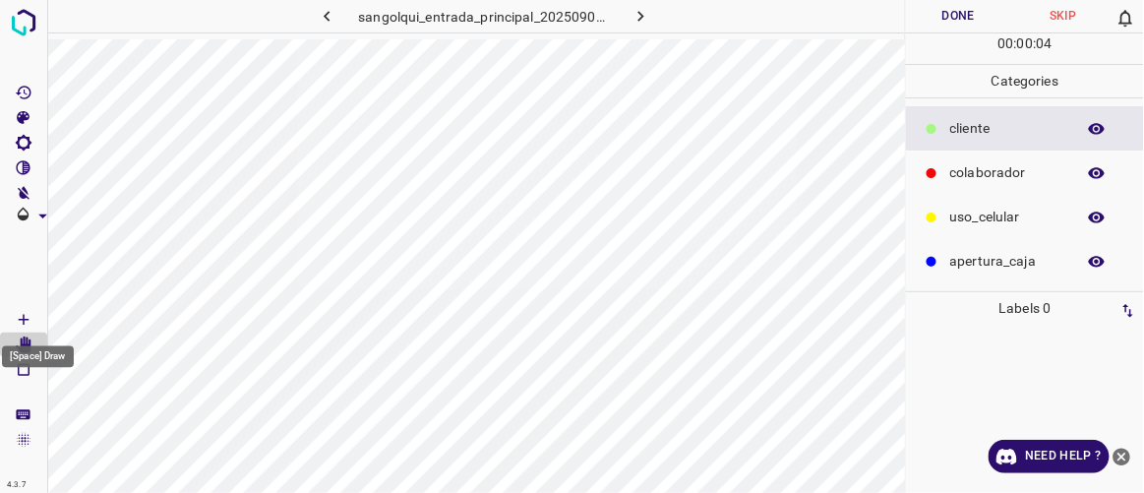
click at [23, 314] on icon "[Space] Draw" at bounding box center [24, 320] width 18 height 18
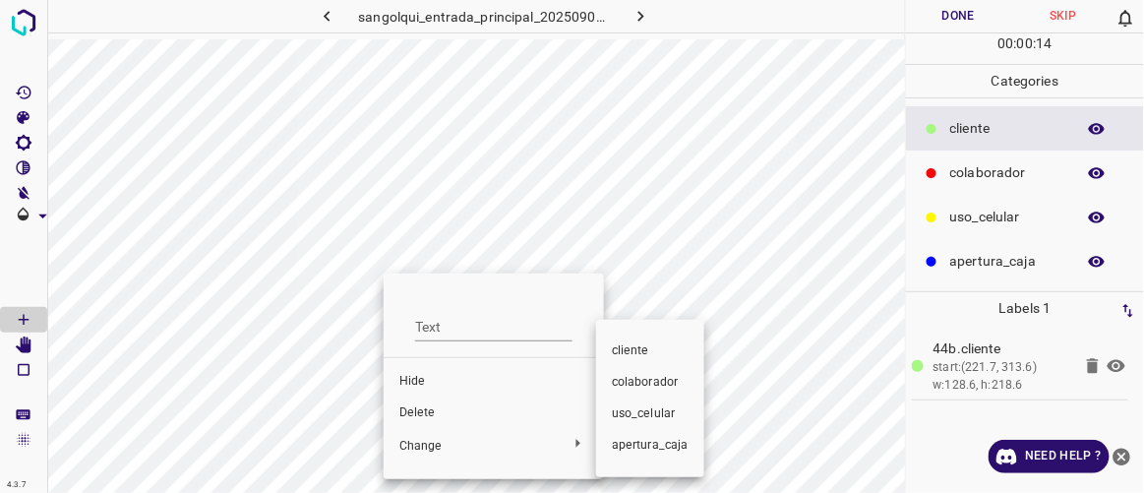
click at [648, 379] on span "colaborador" at bounding box center [650, 383] width 77 height 18
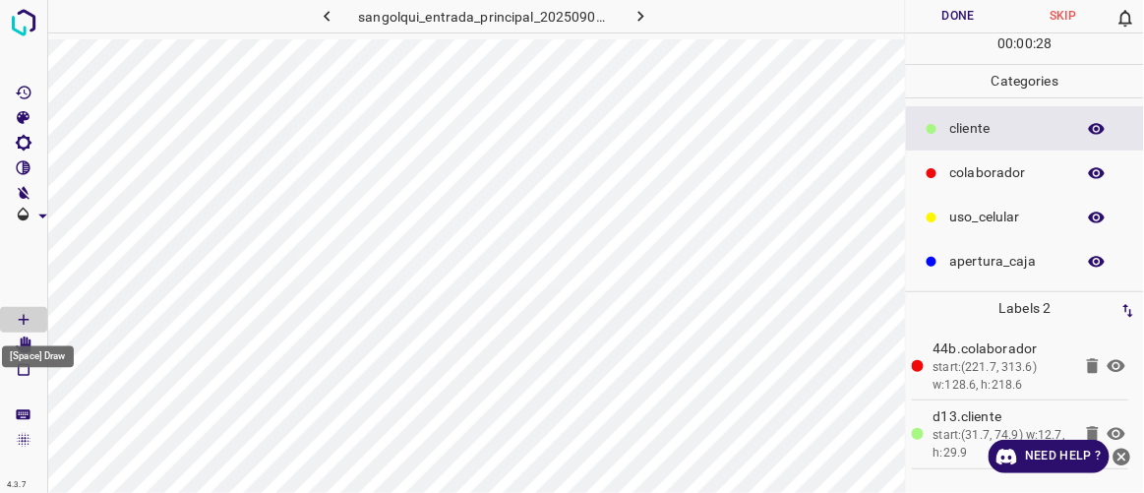
click at [23, 339] on div "[Space] Draw" at bounding box center [38, 351] width 76 height 37
click at [30, 346] on icon "[Space] Edit" at bounding box center [24, 346] width 16 height 18
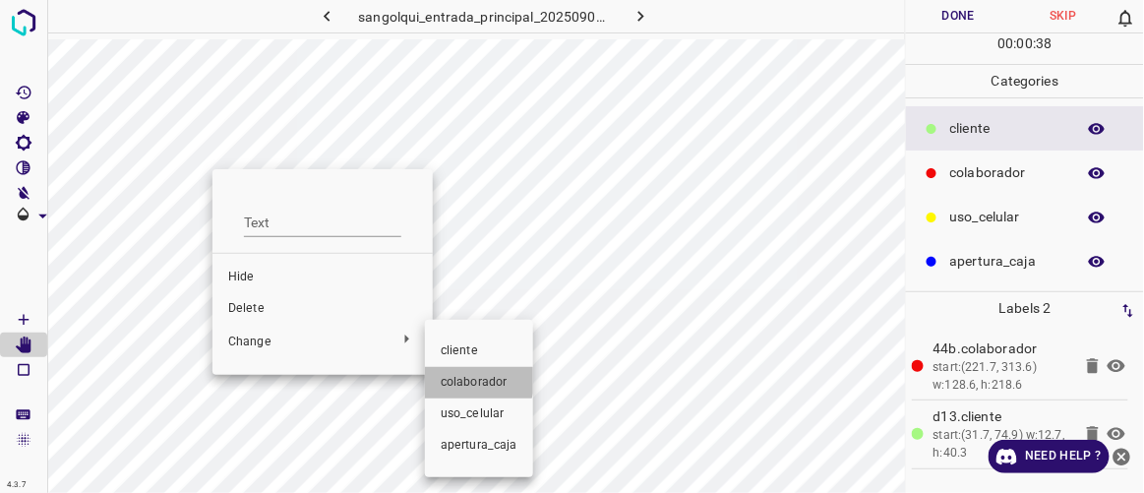
click at [469, 379] on span "colaborador" at bounding box center [479, 383] width 77 height 18
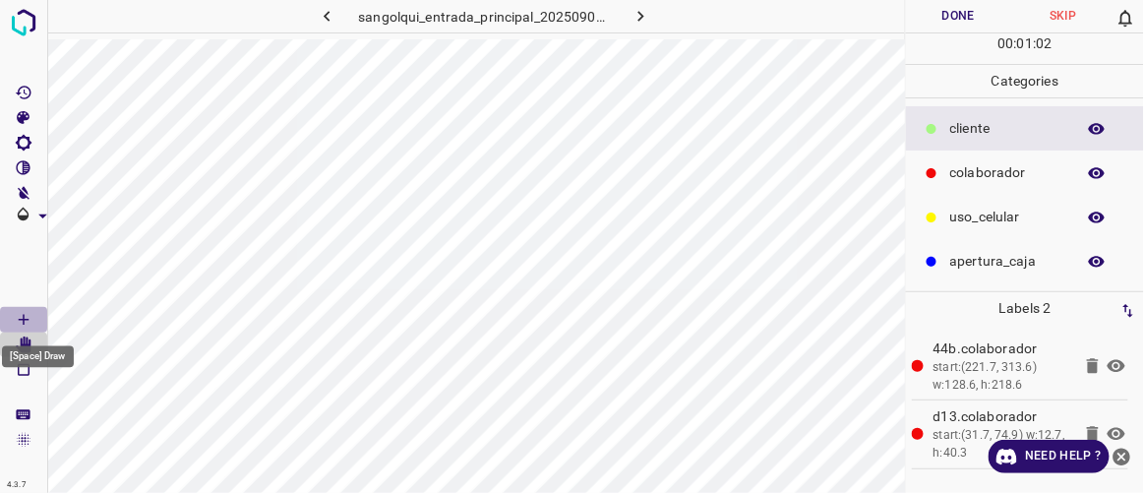
click at [30, 320] on icon "[Space] Draw" at bounding box center [24, 320] width 18 height 18
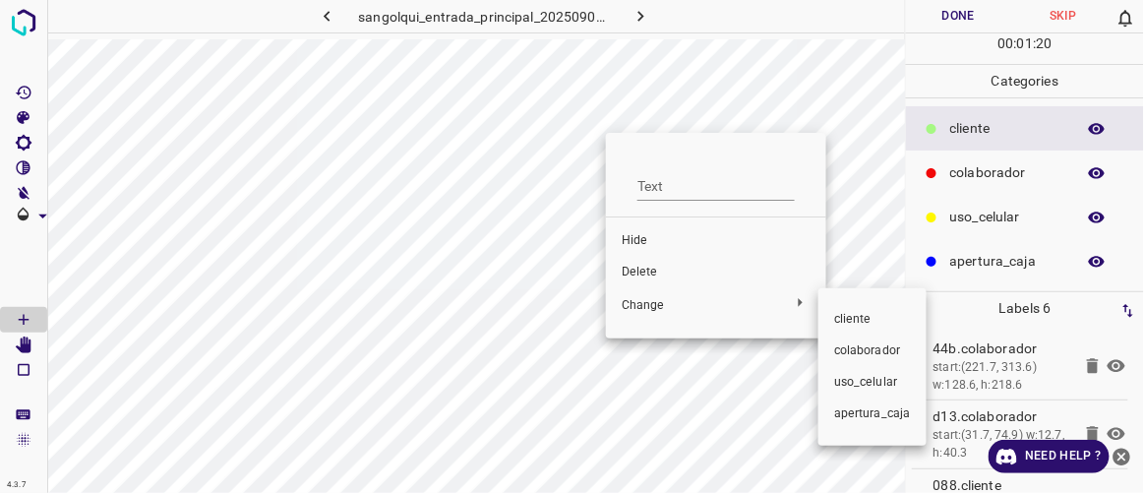
click at [846, 354] on span "colaborador" at bounding box center [873, 351] width 77 height 18
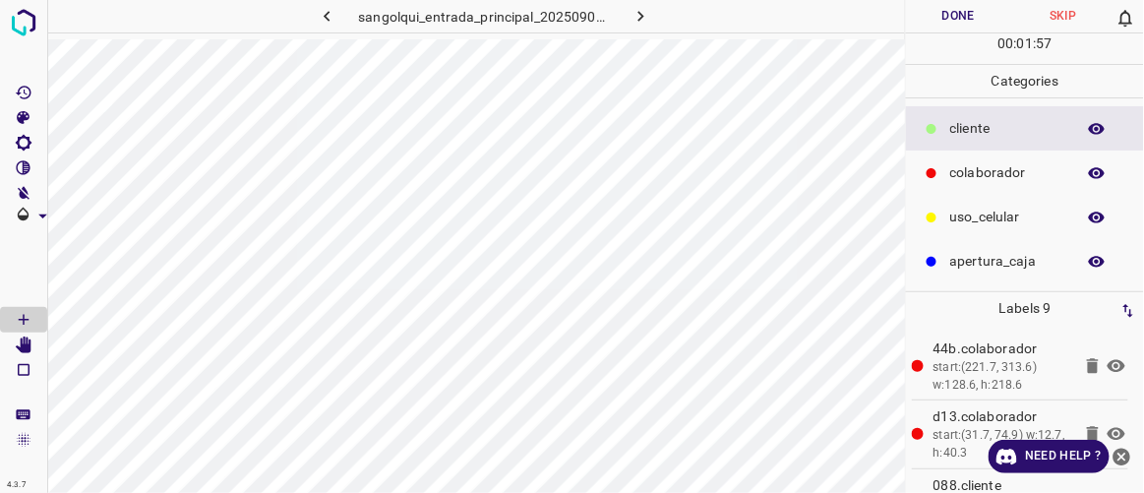
click at [958, 15] on button "Done" at bounding box center [958, 16] width 104 height 32
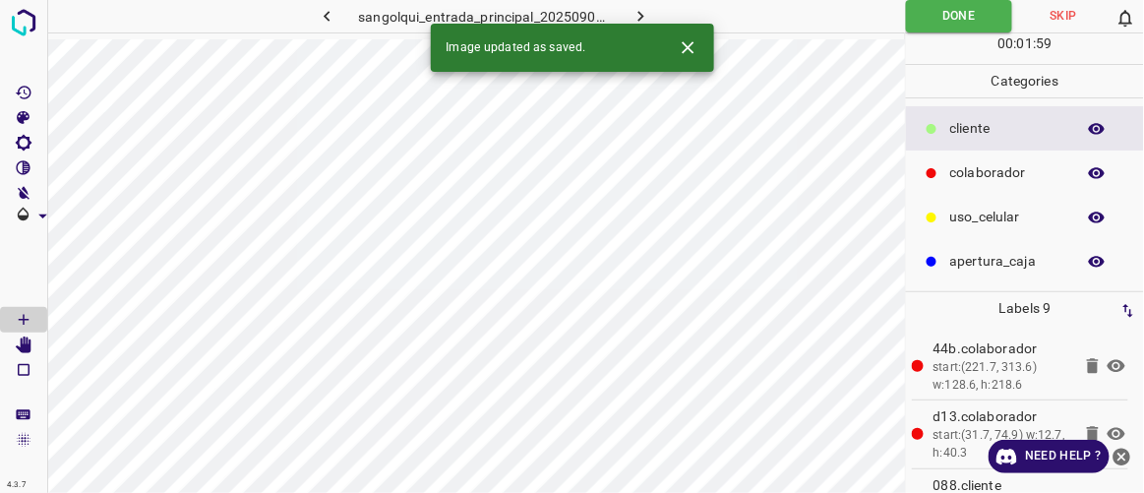
click at [643, 16] on icon "button" at bounding box center [642, 16] width 6 height 11
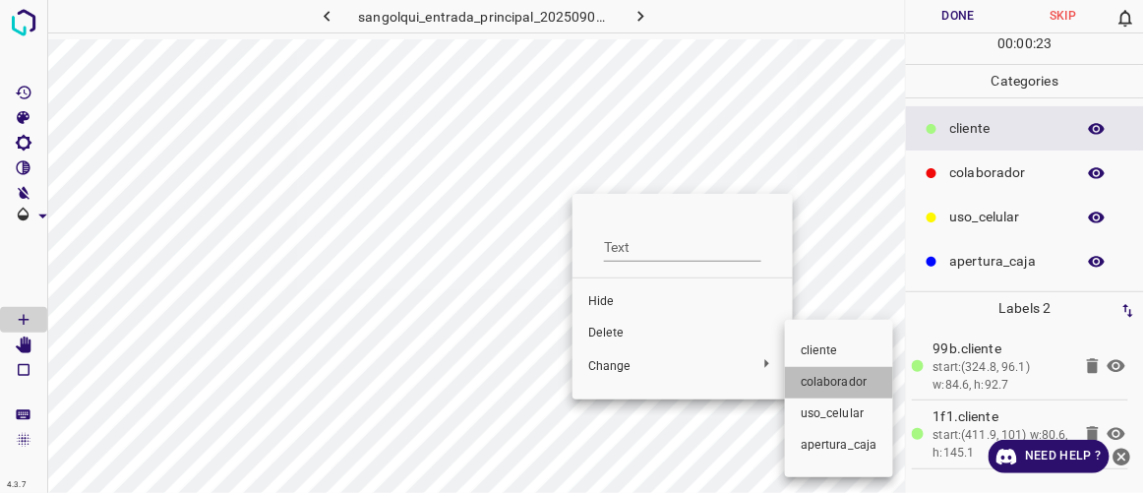
click at [799, 374] on li "colaborador" at bounding box center [839, 382] width 108 height 31
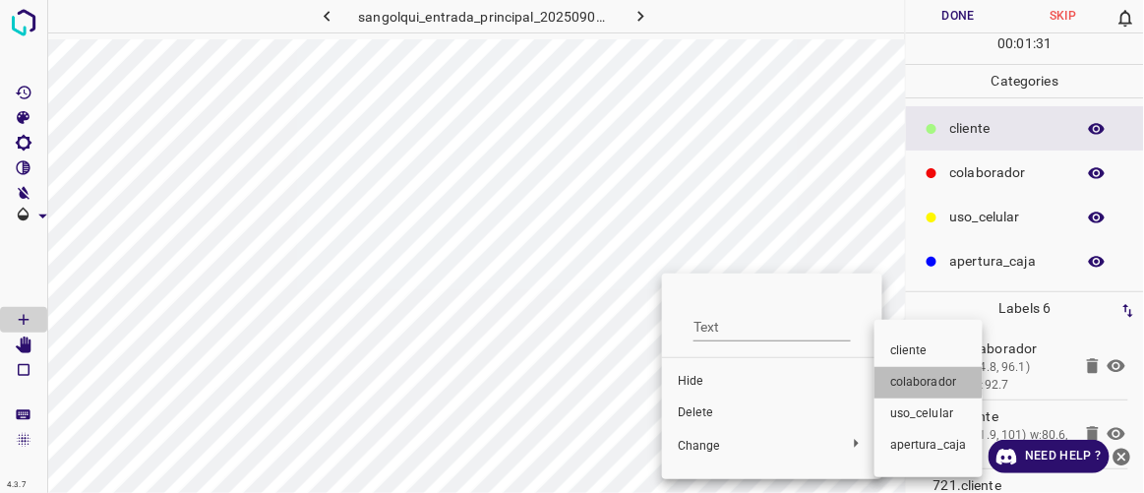
click at [921, 377] on span "colaborador" at bounding box center [929, 383] width 77 height 18
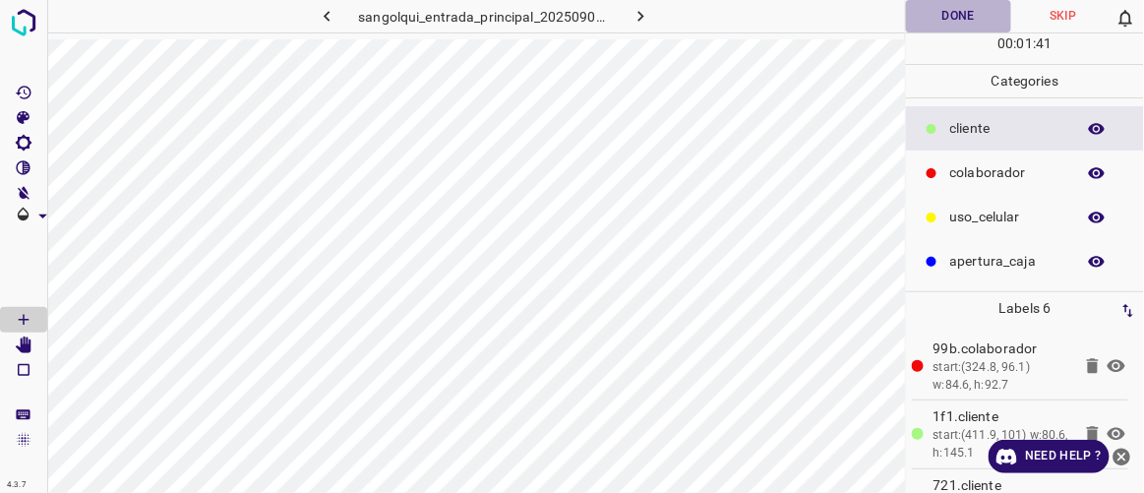
click at [966, 11] on button "Done" at bounding box center [958, 16] width 104 height 32
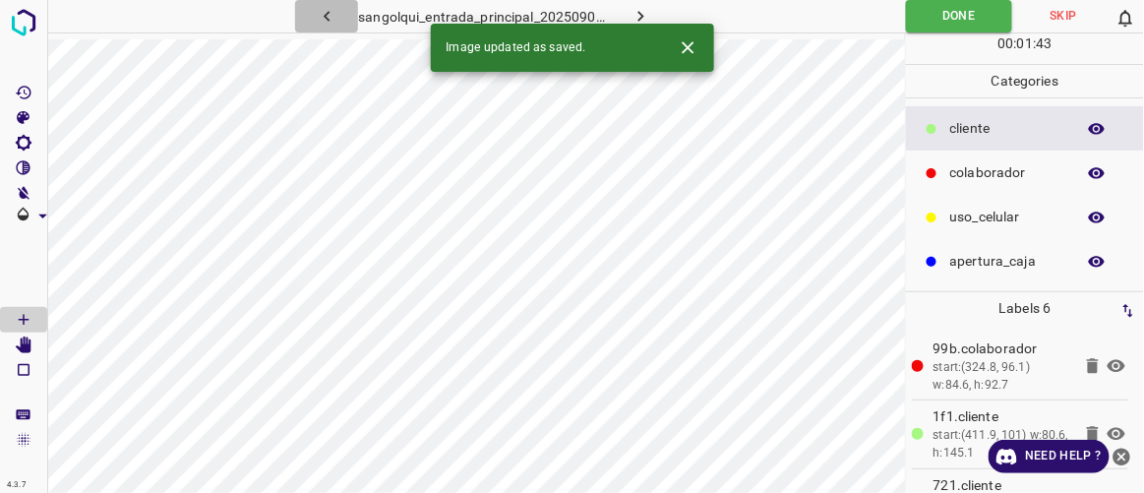
click at [328, 12] on icon "button" at bounding box center [327, 16] width 6 height 11
click at [328, 16] on icon "button" at bounding box center [327, 16] width 21 height 21
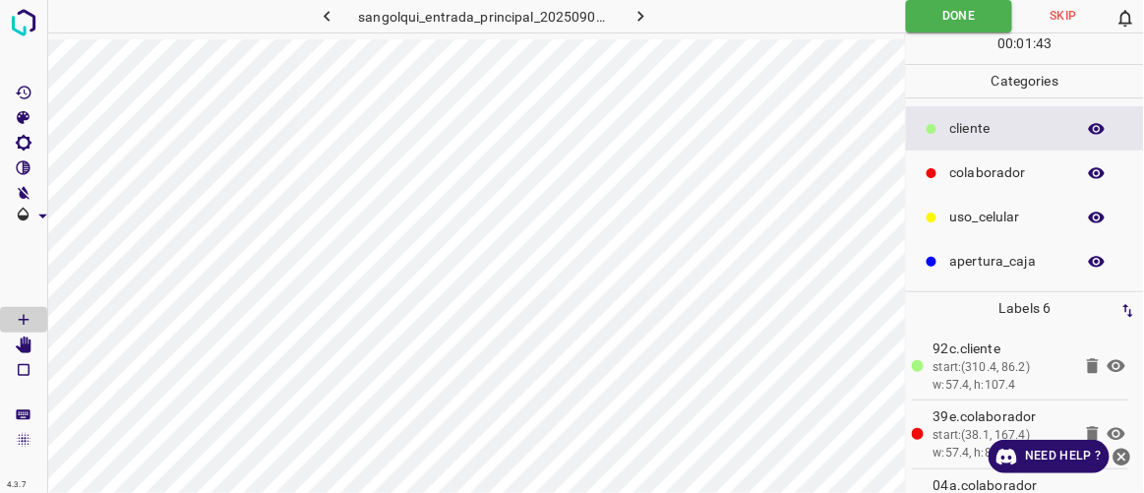
click at [328, 16] on icon "button" at bounding box center [327, 16] width 21 height 21
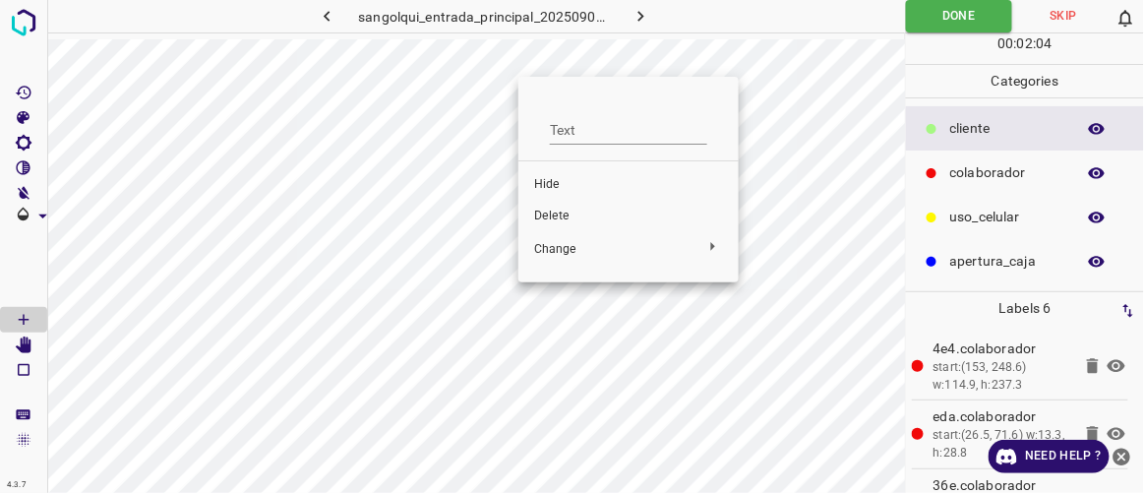
click at [557, 219] on span "Delete" at bounding box center [628, 217] width 189 height 18
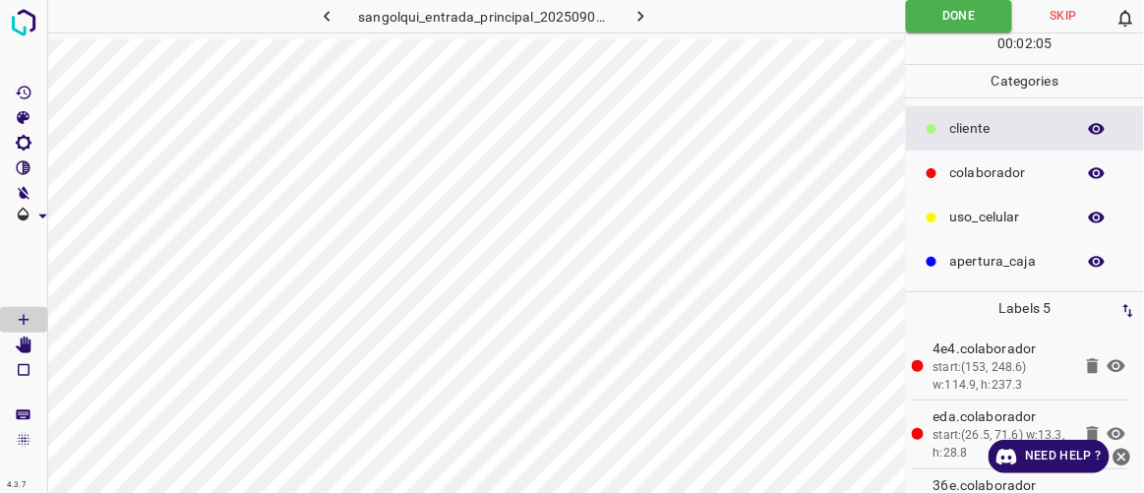
click at [330, 16] on icon "button" at bounding box center [327, 16] width 21 height 21
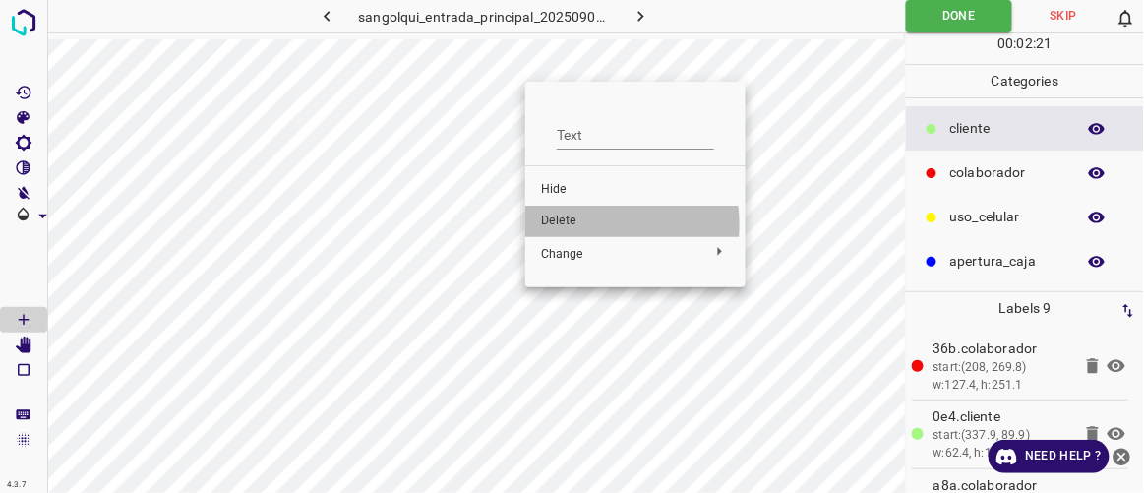
click at [569, 225] on span "Delete" at bounding box center [635, 222] width 189 height 18
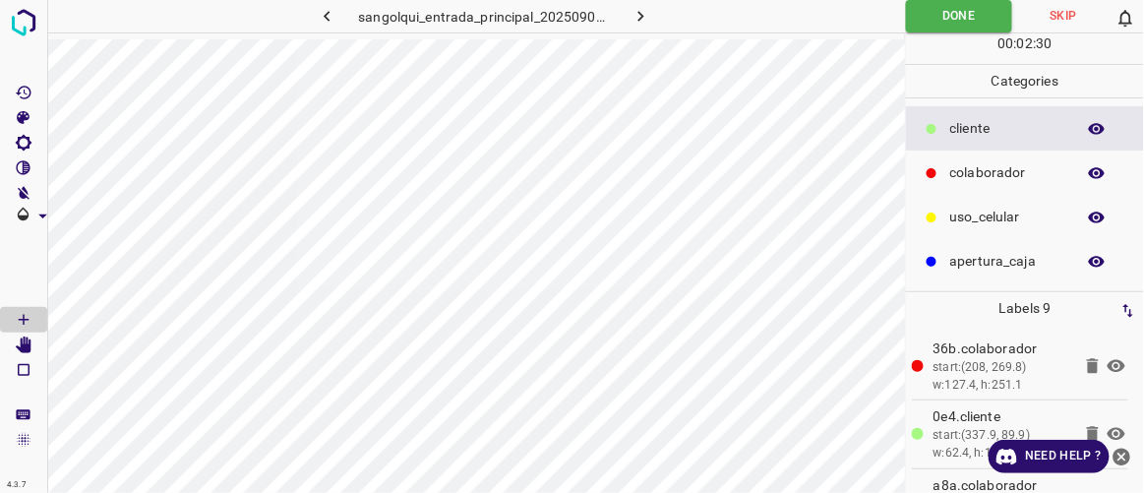
click at [331, 22] on icon "button" at bounding box center [327, 16] width 21 height 21
click at [326, 11] on icon "button" at bounding box center [327, 16] width 21 height 21
click at [331, 6] on icon "button" at bounding box center [327, 16] width 21 height 21
click at [330, 15] on icon "button" at bounding box center [327, 16] width 21 height 21
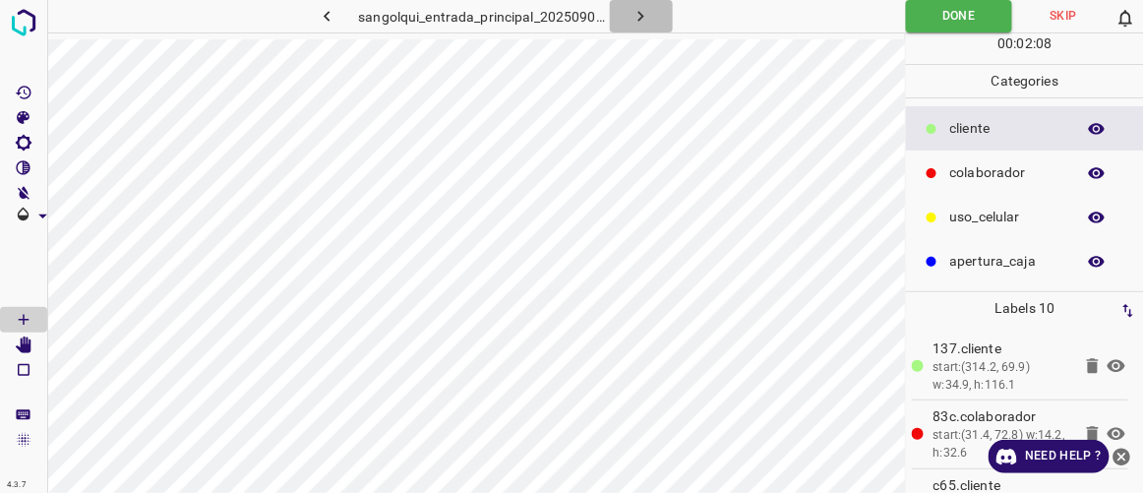
click at [637, 17] on icon "button" at bounding box center [641, 16] width 21 height 21
click at [640, 20] on icon "button" at bounding box center [642, 16] width 6 height 11
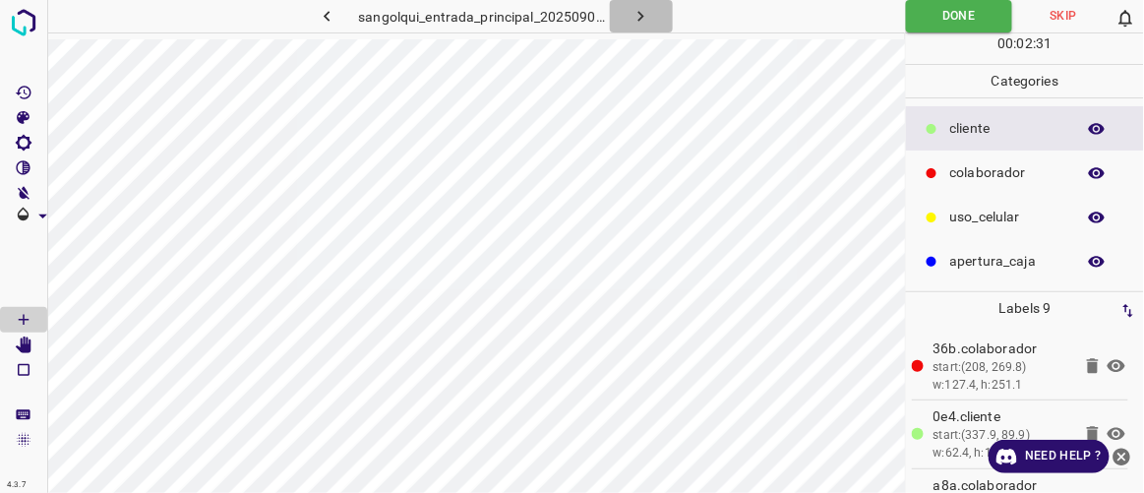
click at [640, 20] on icon "button" at bounding box center [642, 16] width 6 height 11
click at [650, 22] on icon "button" at bounding box center [641, 16] width 21 height 21
click at [648, 20] on icon "button" at bounding box center [641, 16] width 21 height 21
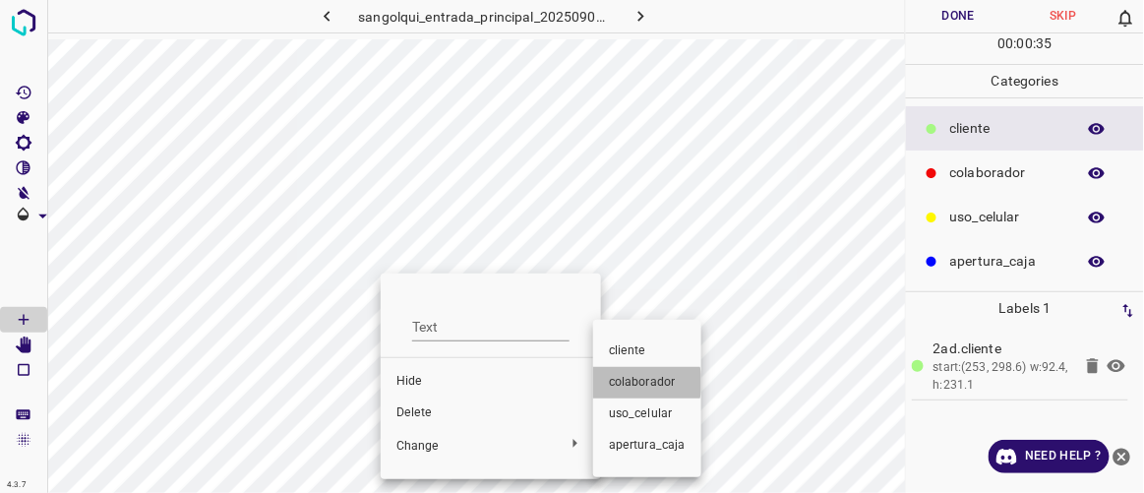
click at [640, 383] on span "colaborador" at bounding box center [647, 383] width 77 height 18
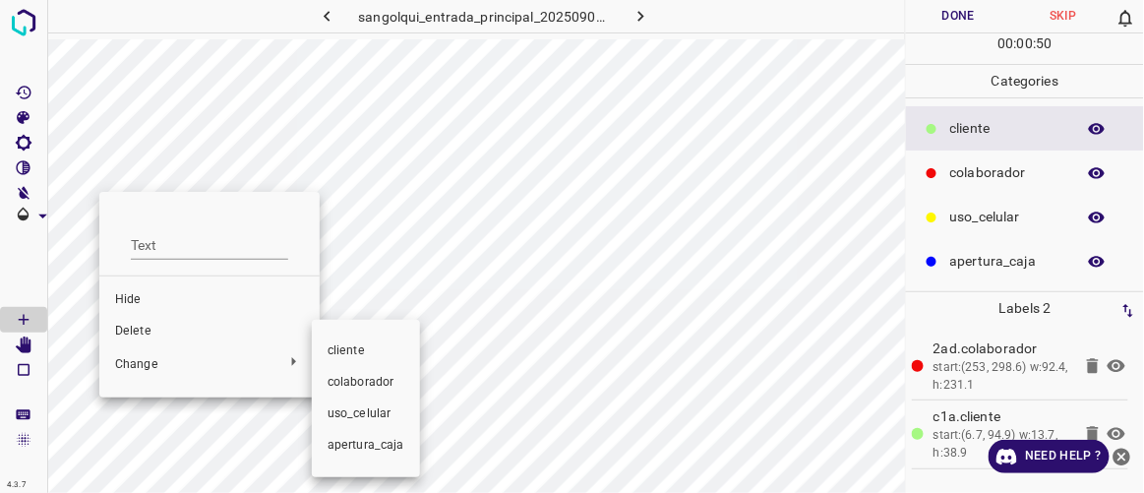
click at [346, 374] on span "colaborador" at bounding box center [366, 383] width 77 height 18
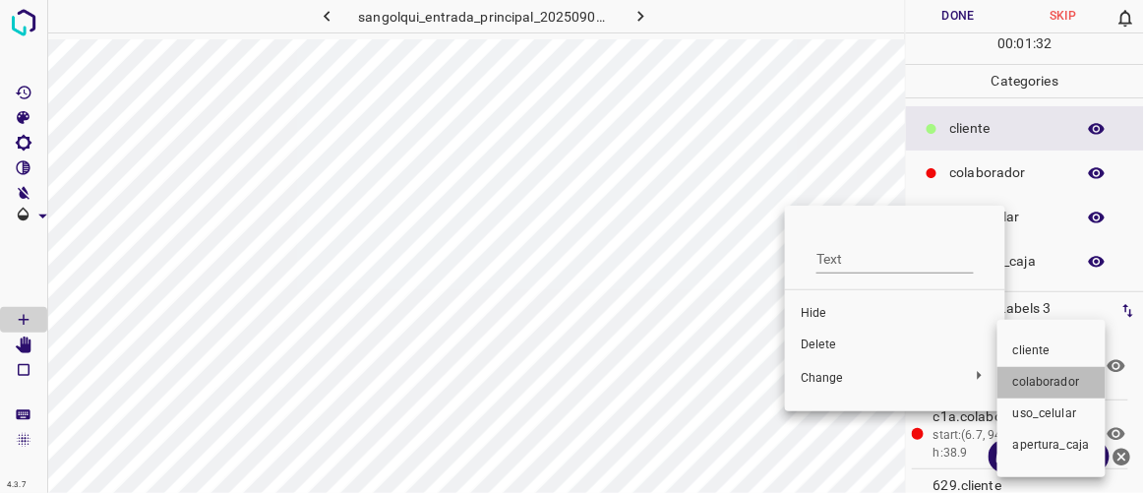
click at [1076, 379] on span "colaborador" at bounding box center [1052, 383] width 77 height 18
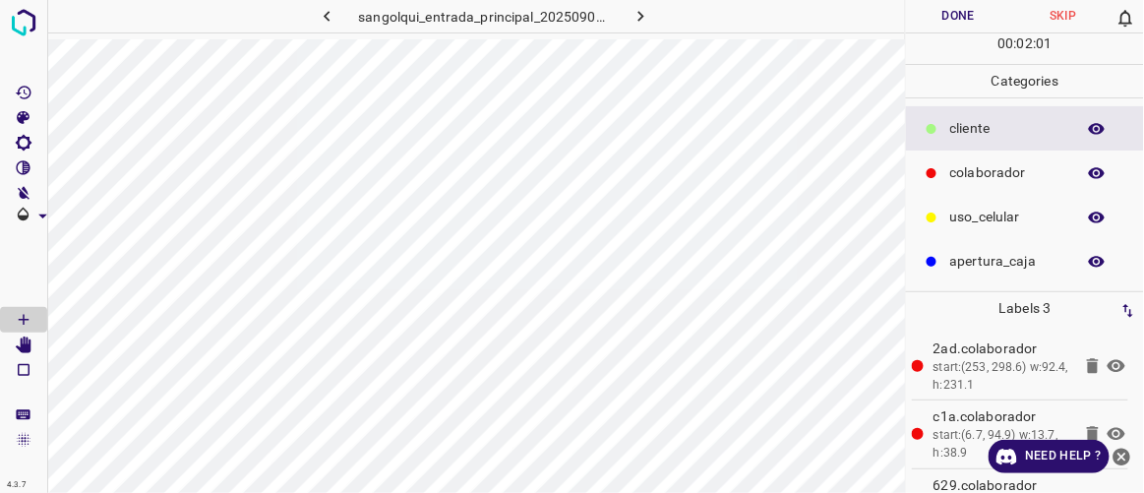
click at [979, 9] on button "Done" at bounding box center [958, 16] width 104 height 32
click at [968, 13] on button "Done" at bounding box center [958, 16] width 104 height 32
click at [652, 23] on button "button" at bounding box center [641, 16] width 63 height 32
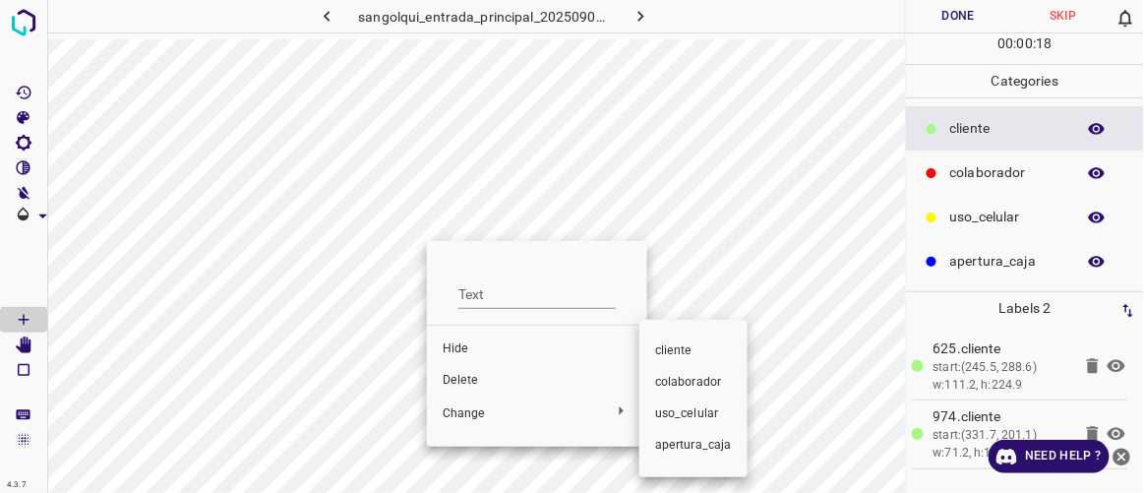
click at [692, 391] on span "colaborador" at bounding box center [693, 383] width 77 height 18
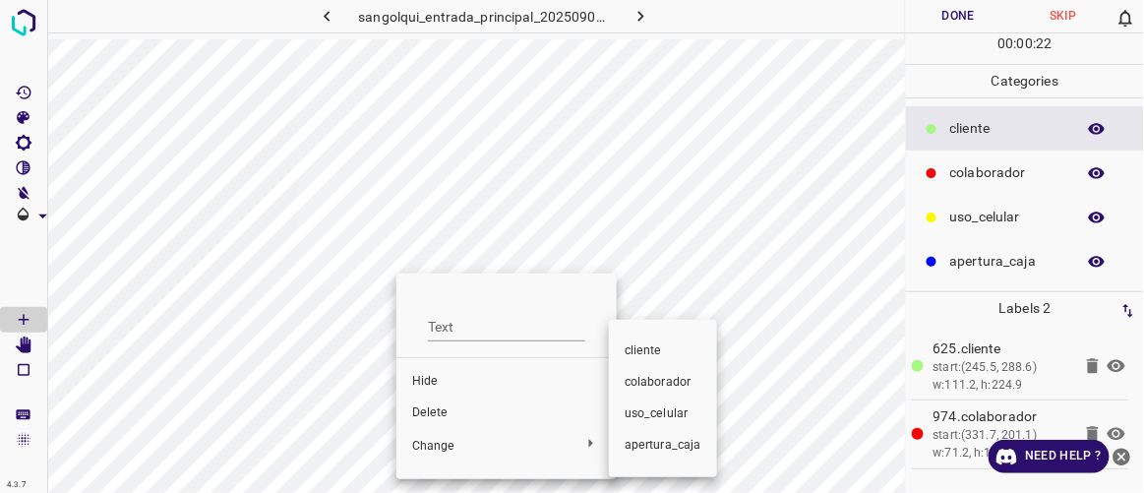
click at [660, 385] on span "colaborador" at bounding box center [663, 383] width 77 height 18
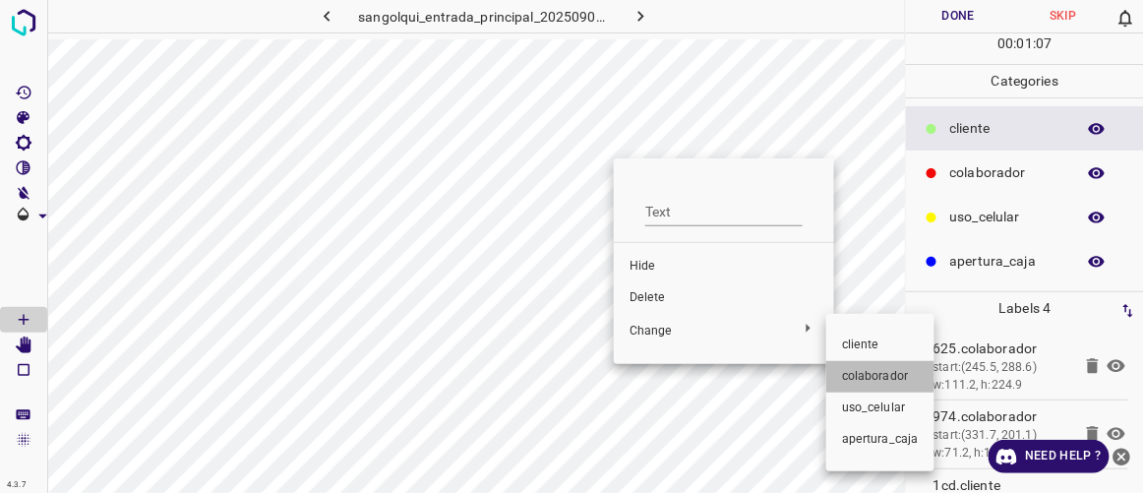
click at [856, 370] on span "colaborador" at bounding box center [880, 377] width 77 height 18
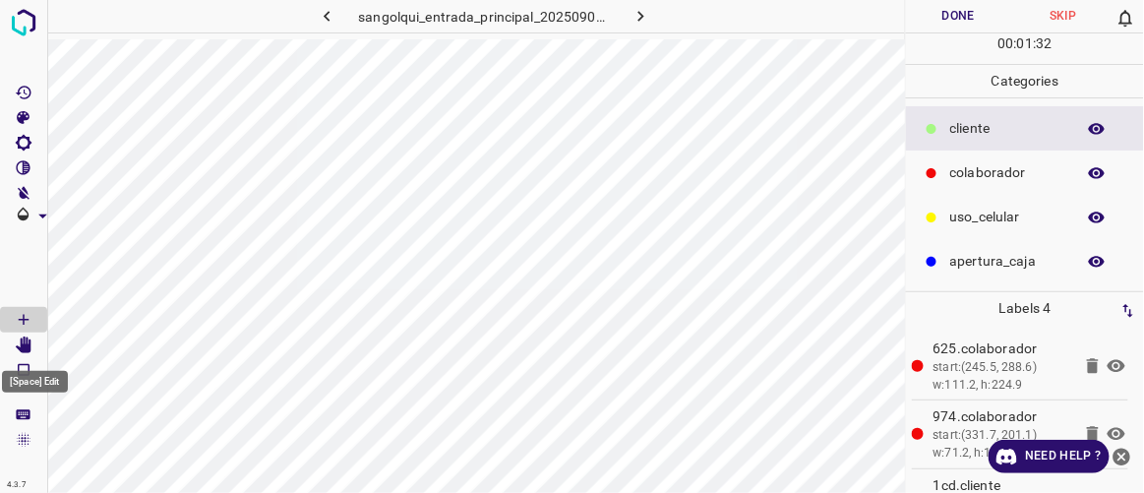
click at [22, 347] on icon "[Space] Edit" at bounding box center [24, 346] width 16 height 18
click at [29, 323] on icon "[Space] Draw" at bounding box center [24, 320] width 18 height 18
click at [945, 19] on button "Done" at bounding box center [958, 16] width 104 height 32
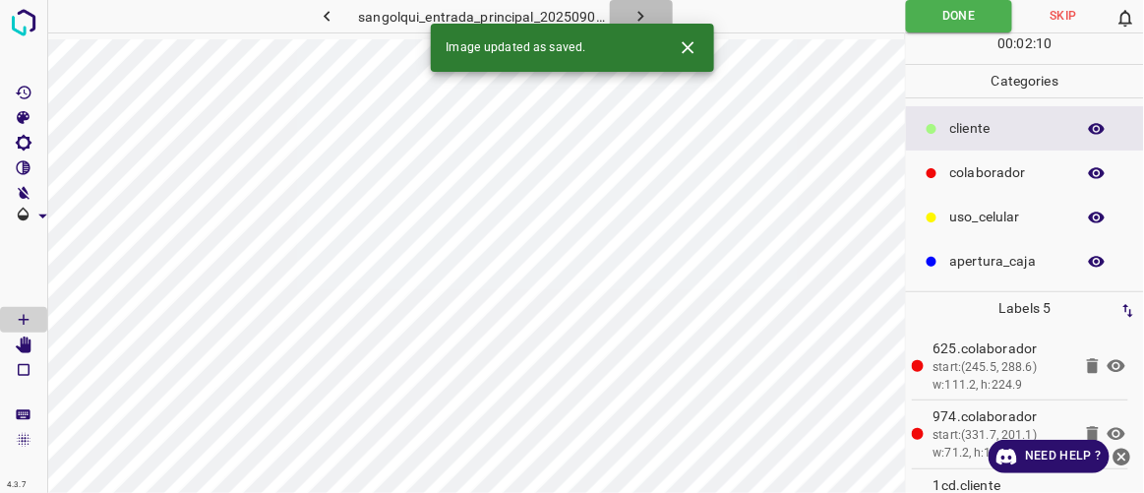
click at [643, 14] on icon "button" at bounding box center [641, 16] width 21 height 21
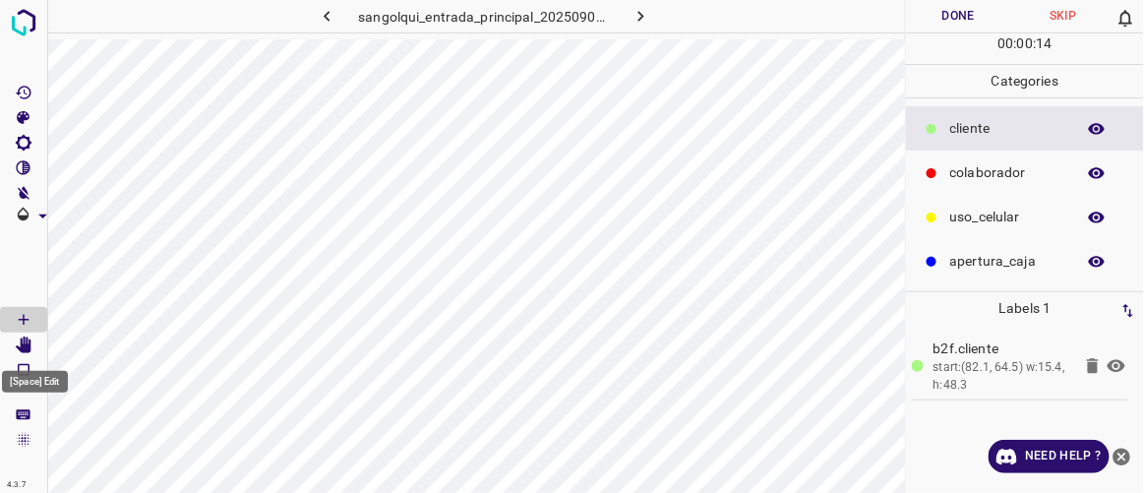
click at [23, 340] on icon "[Space] Edit" at bounding box center [24, 346] width 18 height 18
click at [37, 313] on Draw"] "[Space] Draw" at bounding box center [23, 320] width 47 height 26
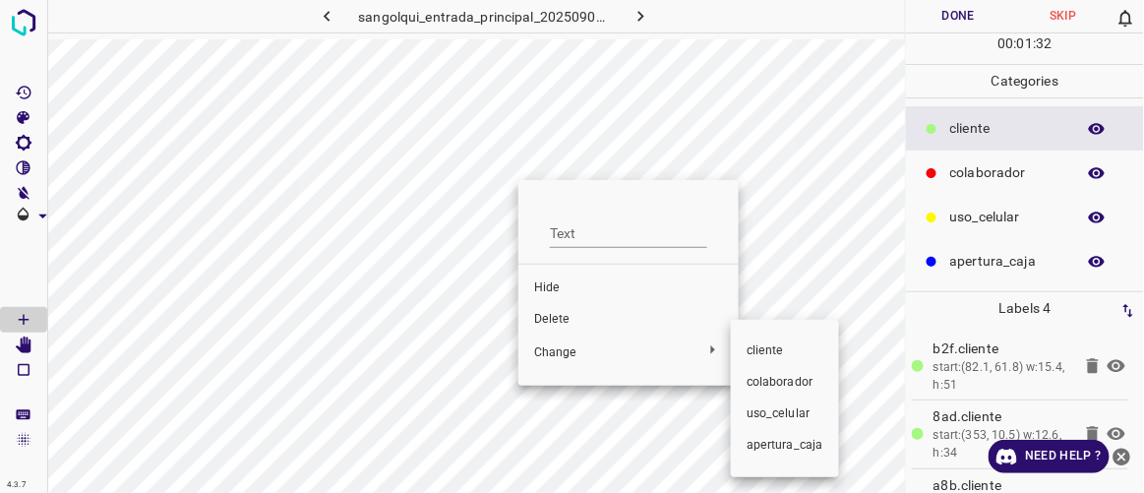
click at [761, 378] on span "colaborador" at bounding box center [785, 383] width 77 height 18
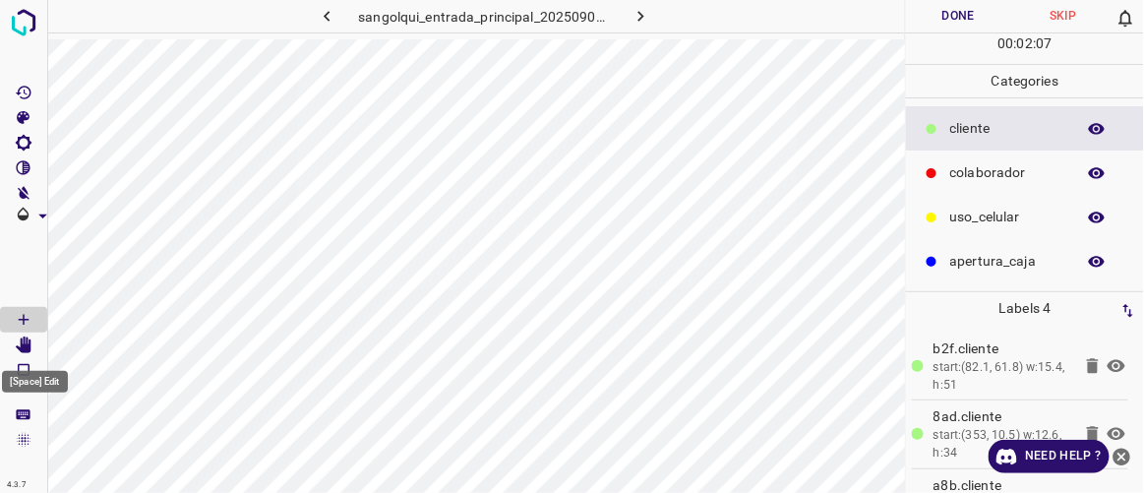
click at [30, 343] on icon "[Space] Edit" at bounding box center [24, 346] width 16 height 18
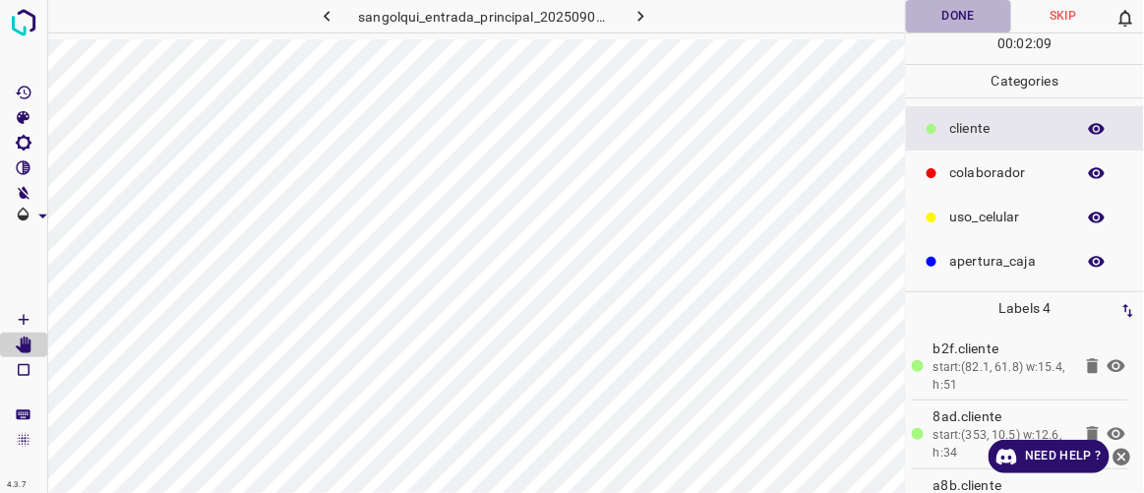
click at [946, 9] on button "Done" at bounding box center [958, 16] width 104 height 32
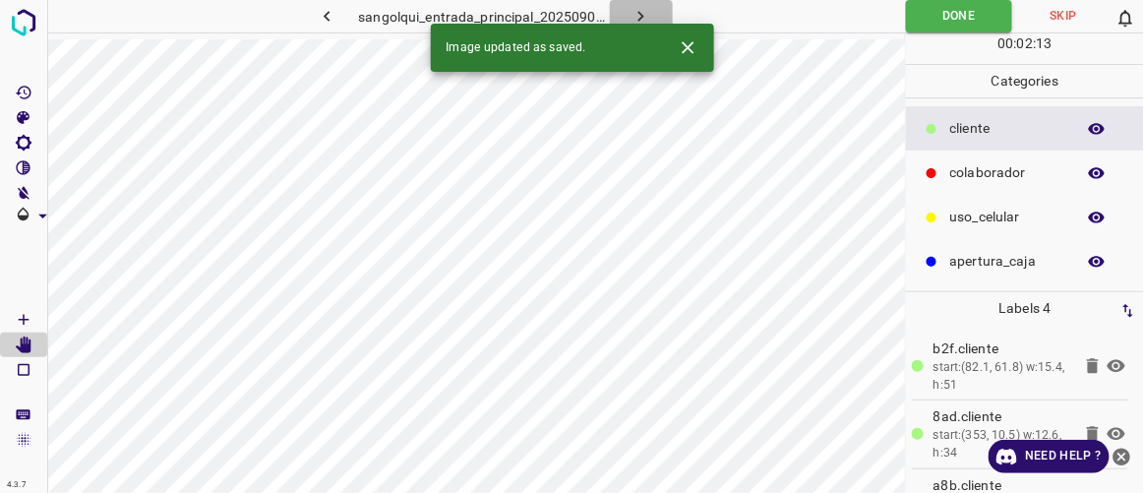
click at [641, 9] on icon "button" at bounding box center [641, 16] width 21 height 21
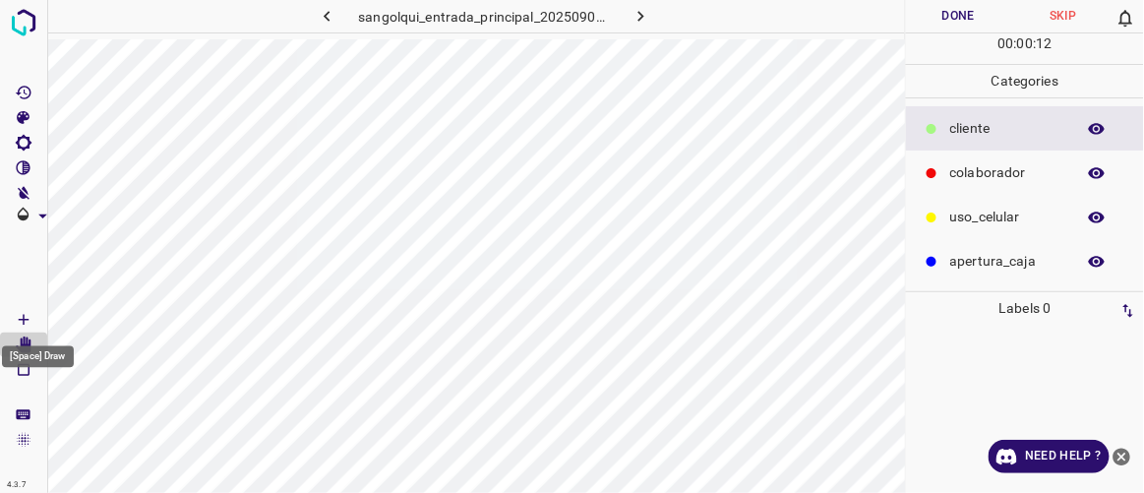
click at [33, 323] on Draw"] "[Space] Draw" at bounding box center [23, 320] width 47 height 26
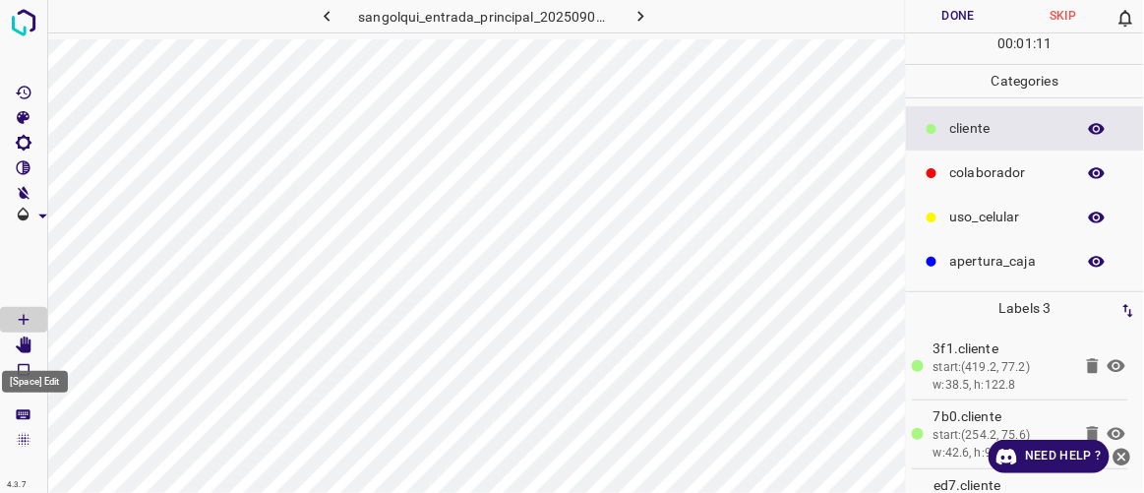
click at [23, 343] on icon "[Space] Edit" at bounding box center [24, 346] width 16 height 18
click at [24, 321] on icon "[Space] Draw" at bounding box center [24, 320] width 18 height 18
click at [967, 14] on button "Done" at bounding box center [958, 16] width 104 height 32
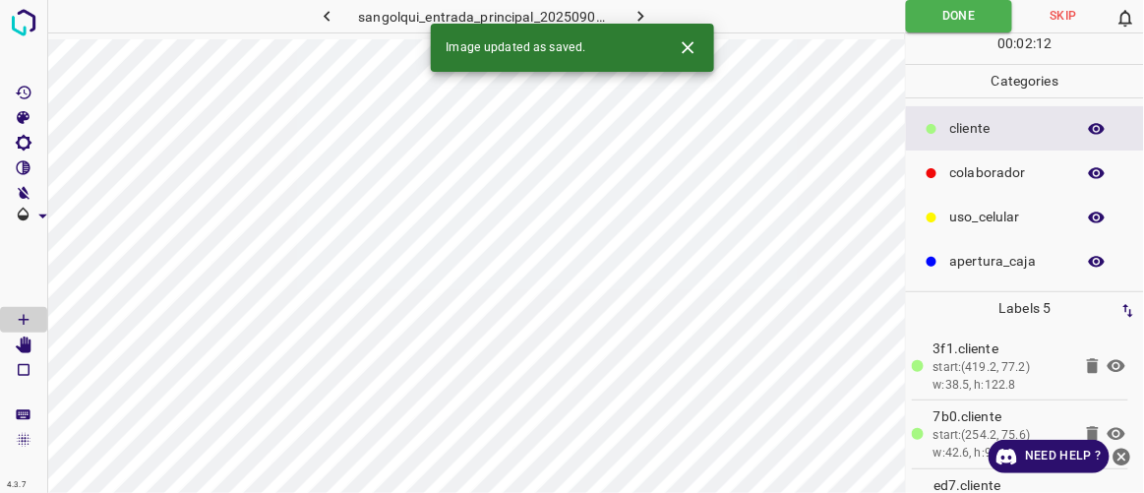
click at [643, 6] on icon "button" at bounding box center [641, 16] width 21 height 21
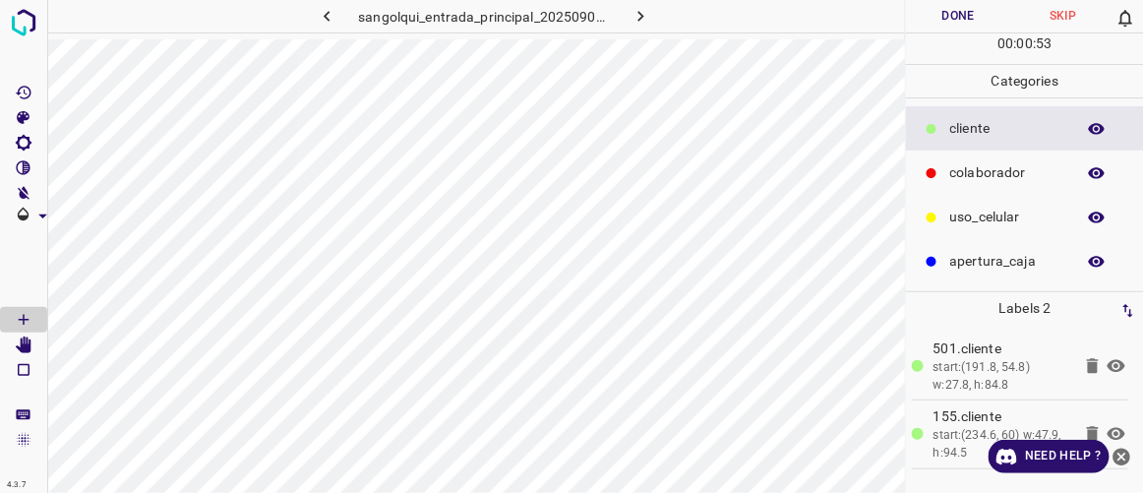
click at [967, 13] on button "Done" at bounding box center [958, 16] width 104 height 32
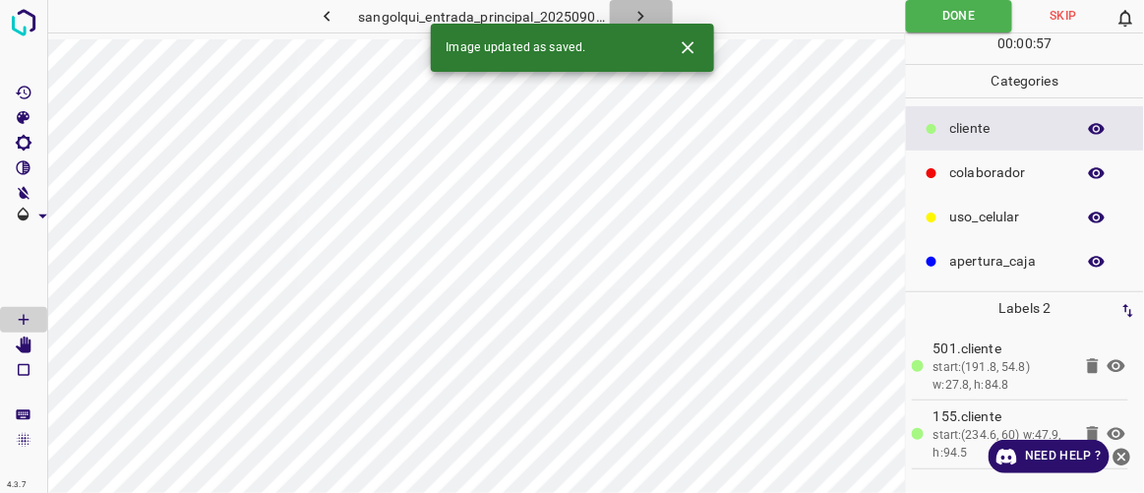
click at [649, 15] on icon "button" at bounding box center [641, 16] width 21 height 21
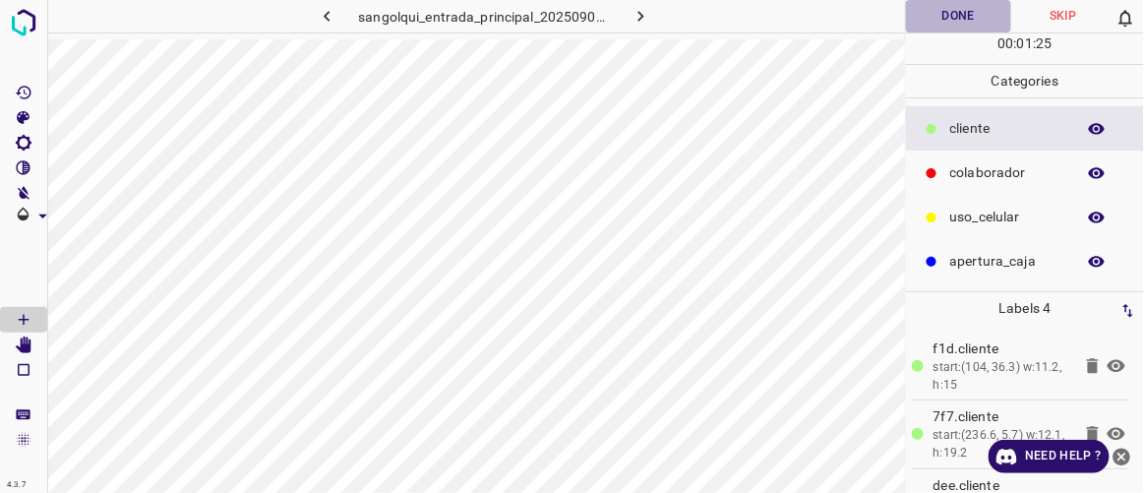
click at [968, 11] on button "Done" at bounding box center [958, 16] width 104 height 32
click at [649, 13] on icon "button" at bounding box center [641, 16] width 21 height 21
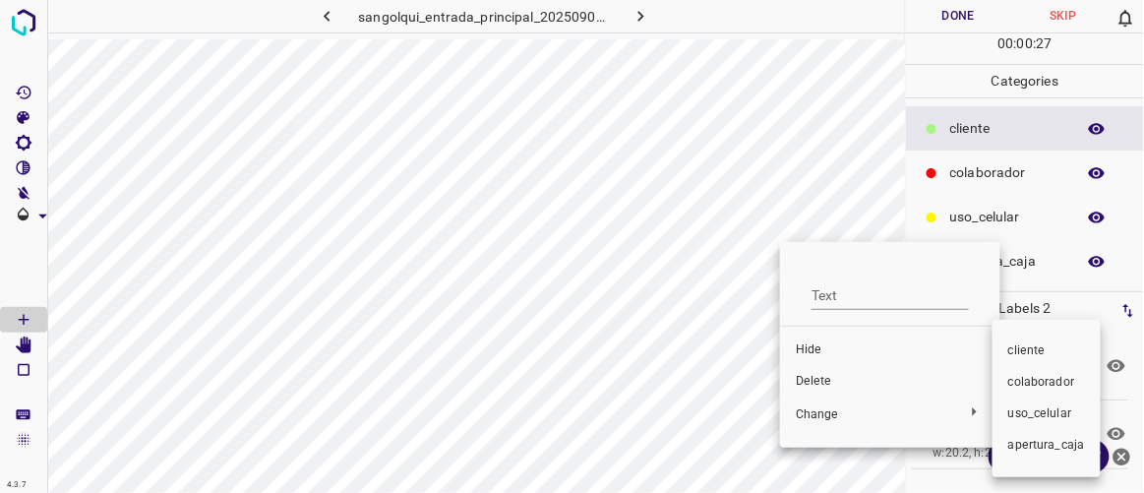
click at [1009, 380] on span "colaborador" at bounding box center [1047, 383] width 77 height 18
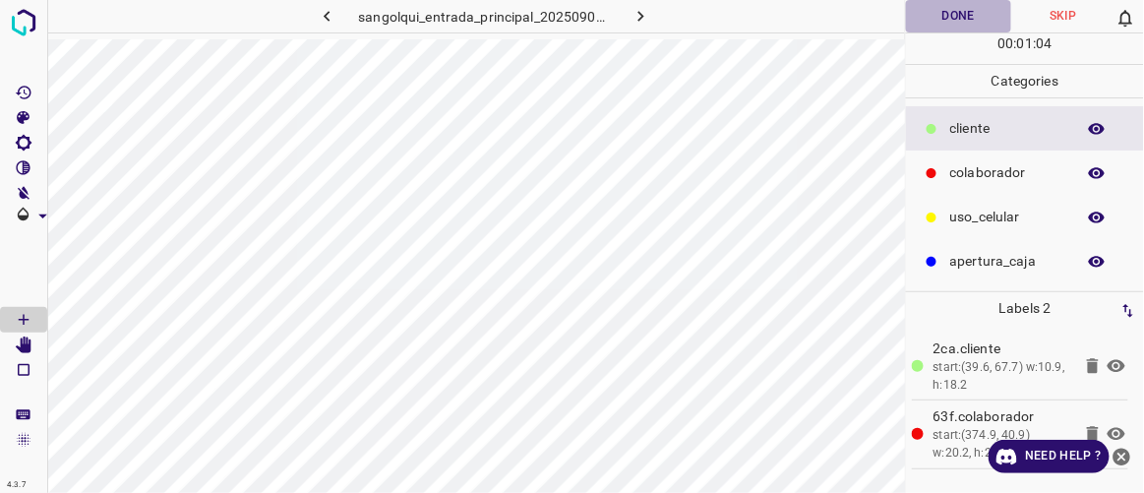
click at [976, 15] on button "Done" at bounding box center [958, 16] width 104 height 32
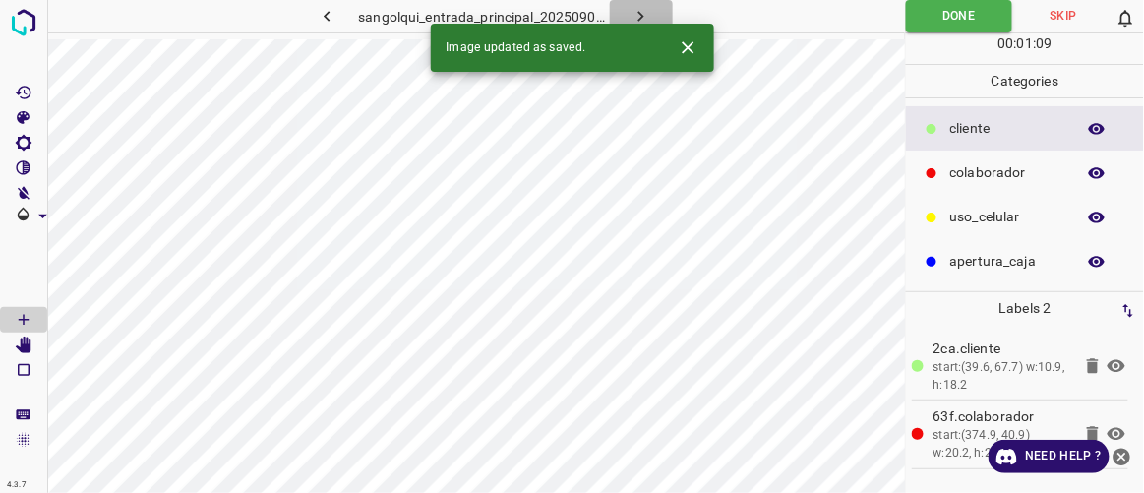
click at [631, 13] on icon "button" at bounding box center [641, 16] width 21 height 21
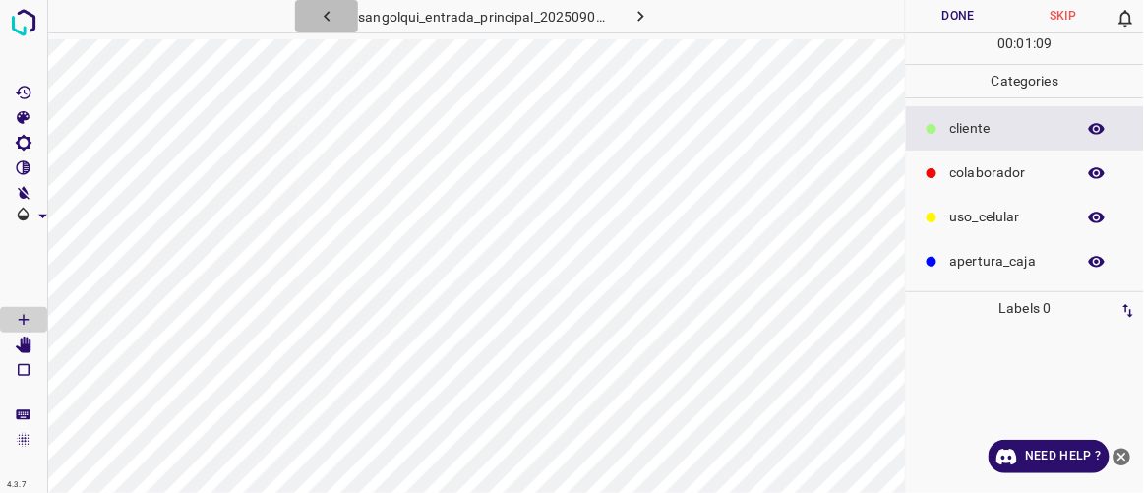
click at [330, 14] on icon "button" at bounding box center [327, 16] width 21 height 21
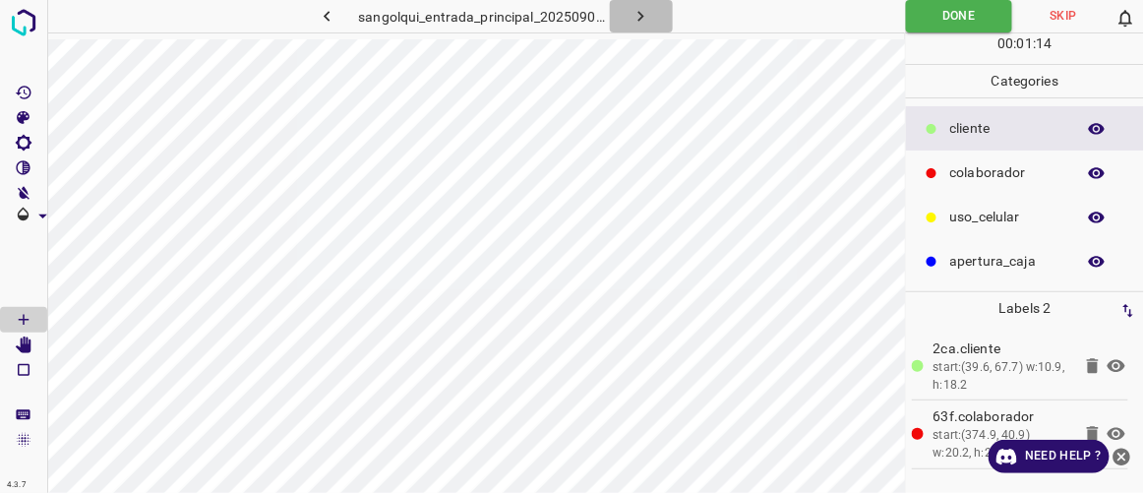
click at [648, 8] on icon "button" at bounding box center [641, 16] width 21 height 21
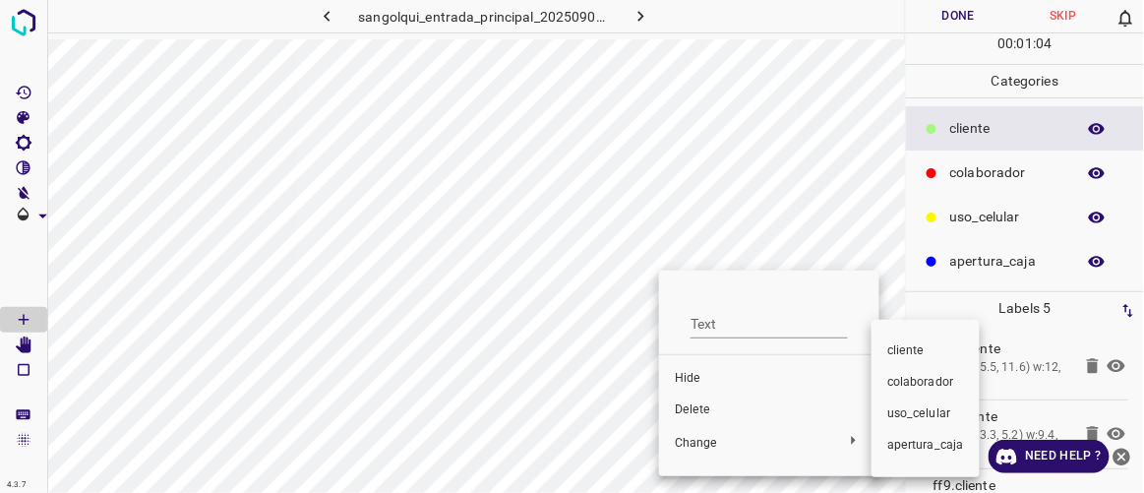
click at [911, 384] on span "colaborador" at bounding box center [926, 383] width 77 height 18
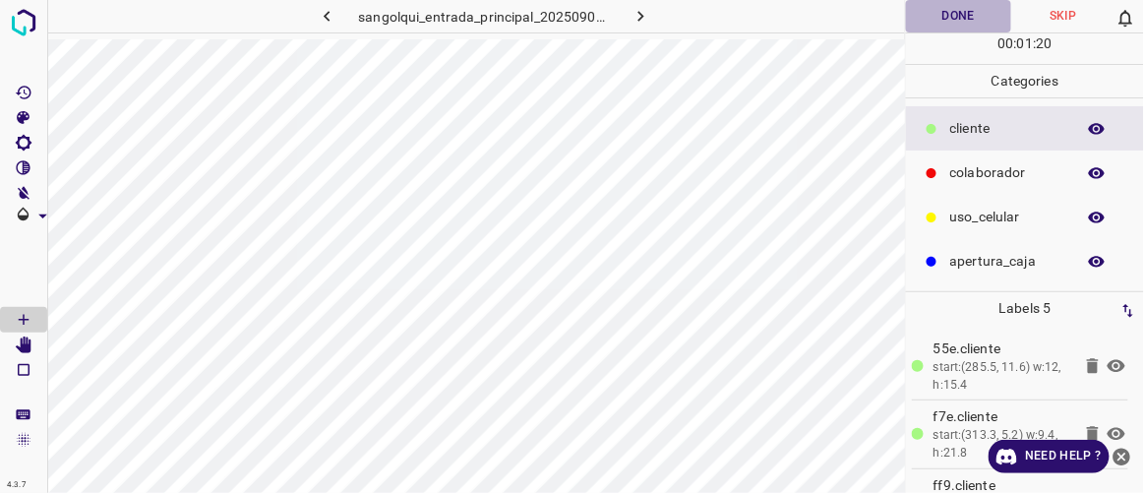
click at [966, 17] on button "Done" at bounding box center [958, 16] width 104 height 32
click at [641, 10] on icon "button" at bounding box center [641, 16] width 21 height 21
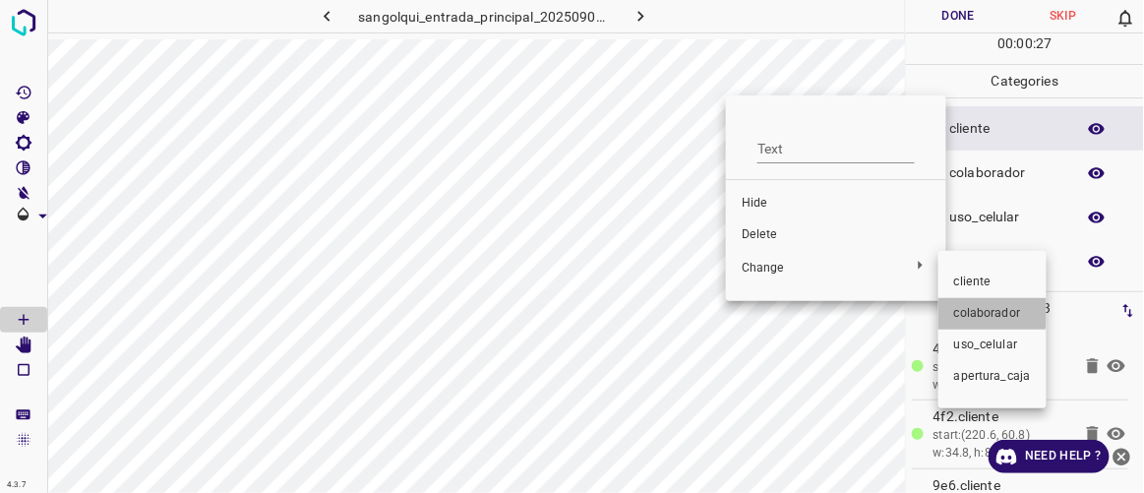
click at [969, 309] on span "colaborador" at bounding box center [993, 314] width 77 height 18
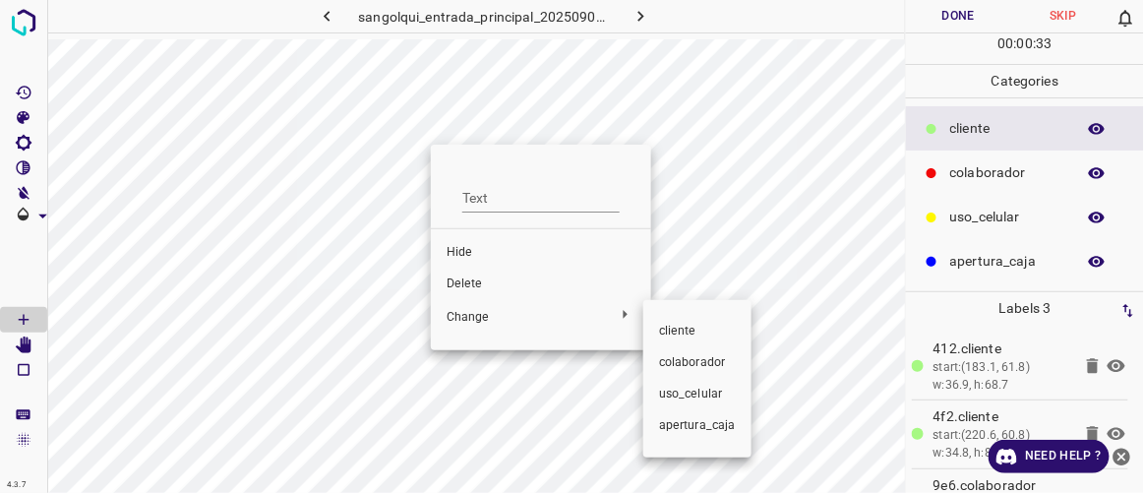
click at [688, 362] on span "colaborador" at bounding box center [697, 363] width 77 height 18
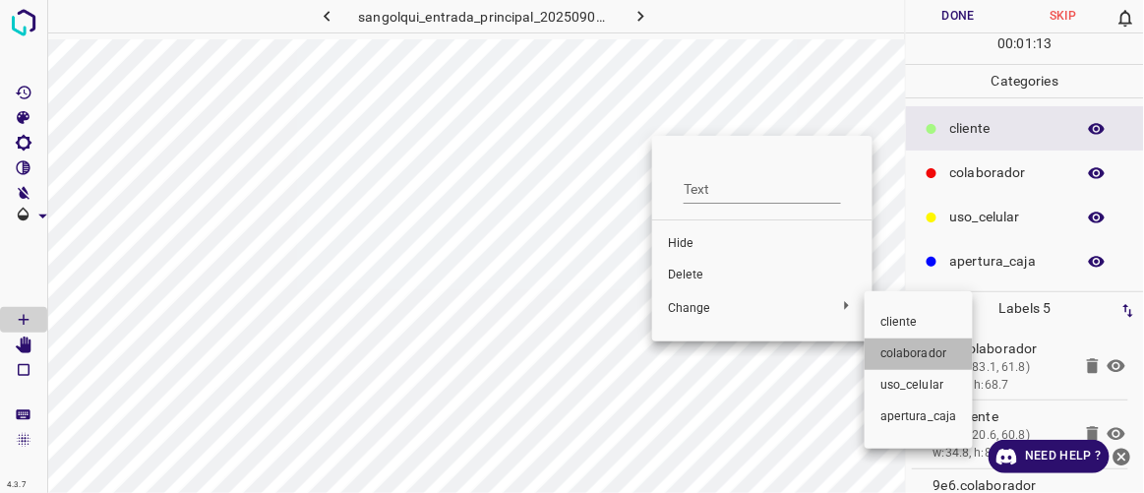
click at [908, 351] on span "colaborador" at bounding box center [919, 354] width 77 height 18
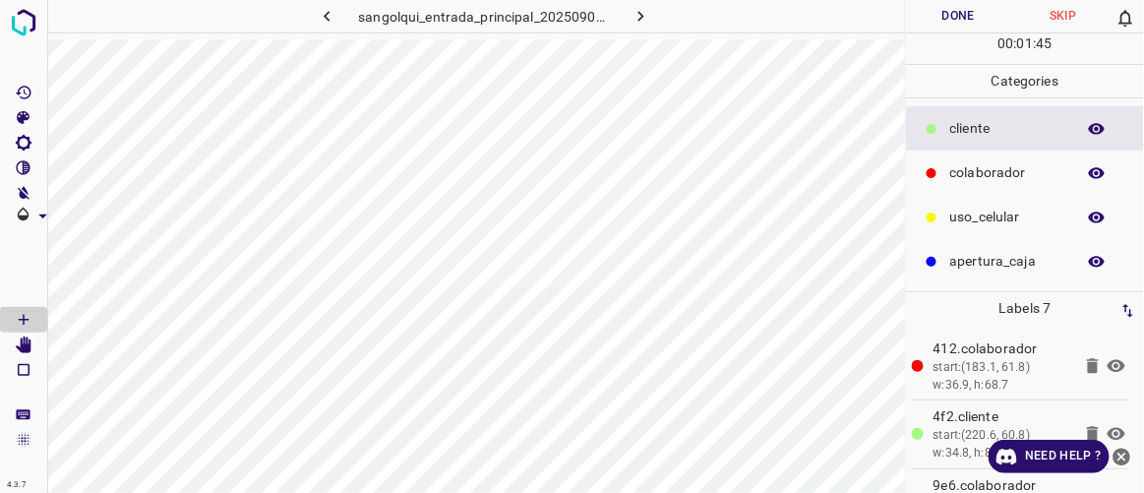
click at [22, 360] on div "4.3.7 sangolqui_entrada_principal_20250904_101516_822323.jpg Done Skip 0 00 : 0…" at bounding box center [572, 246] width 1144 height 493
click at [24, 343] on icon "[Space] Edit" at bounding box center [24, 346] width 16 height 18
click at [967, 11] on button "Done" at bounding box center [958, 16] width 104 height 32
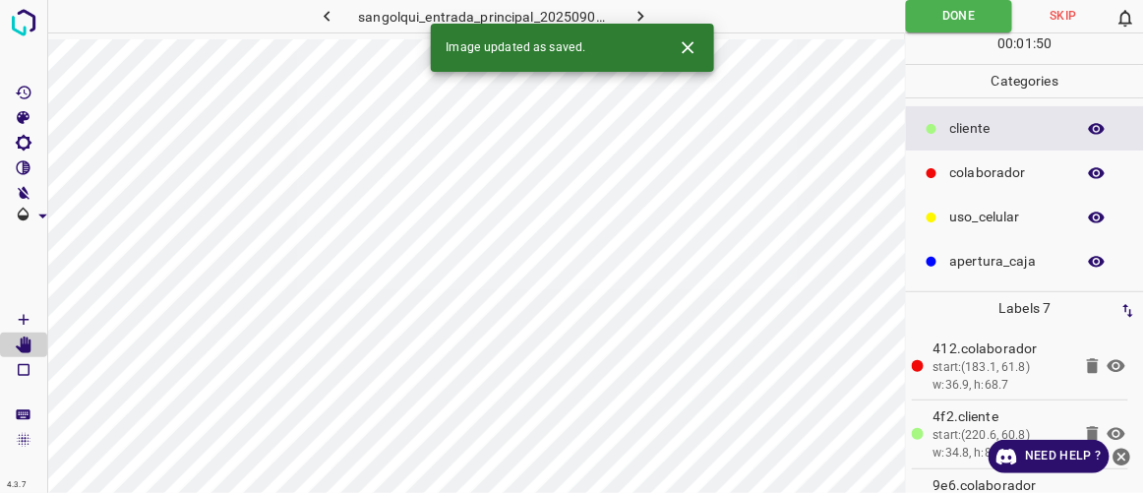
click at [653, 12] on button "button" at bounding box center [641, 16] width 63 height 32
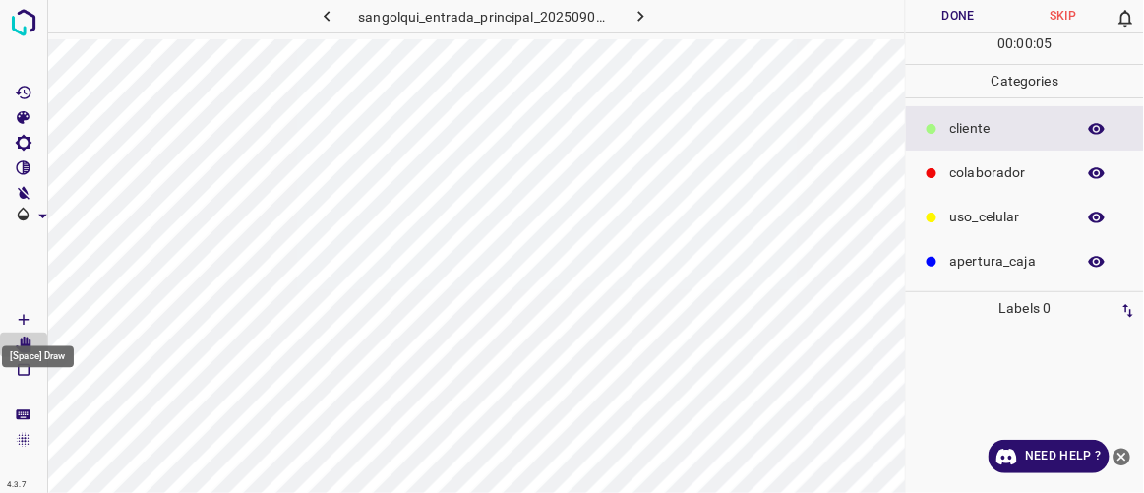
click at [24, 314] on icon "[Space] Draw" at bounding box center [24, 320] width 18 height 18
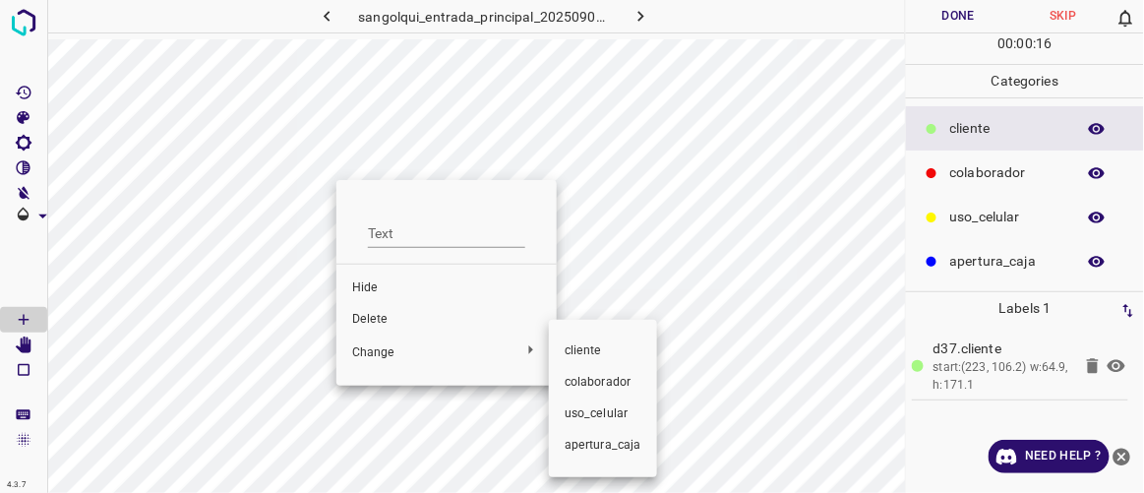
click at [606, 378] on span "colaborador" at bounding box center [603, 383] width 77 height 18
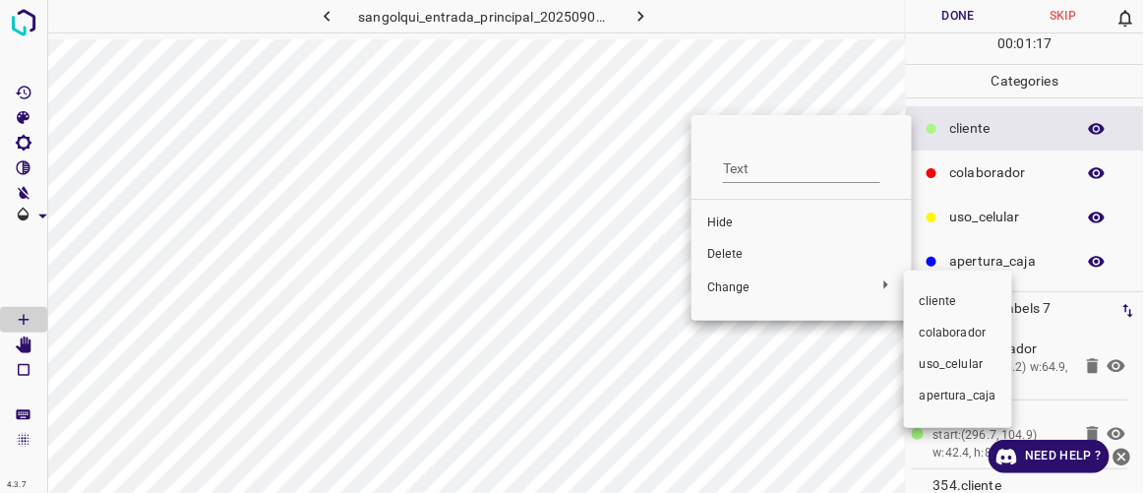
click at [760, 245] on div at bounding box center [572, 246] width 1144 height 493
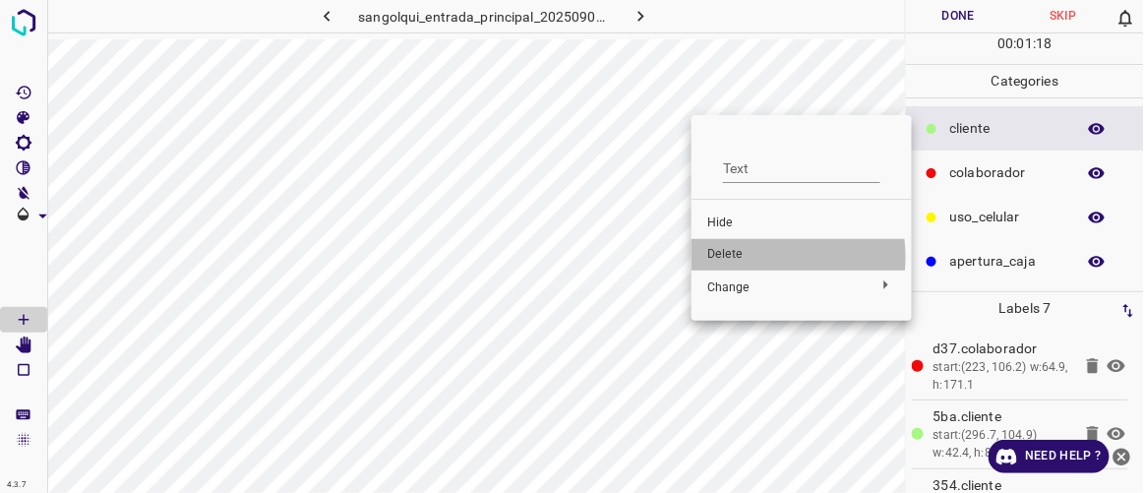
click at [741, 258] on span "Delete" at bounding box center [802, 255] width 189 height 18
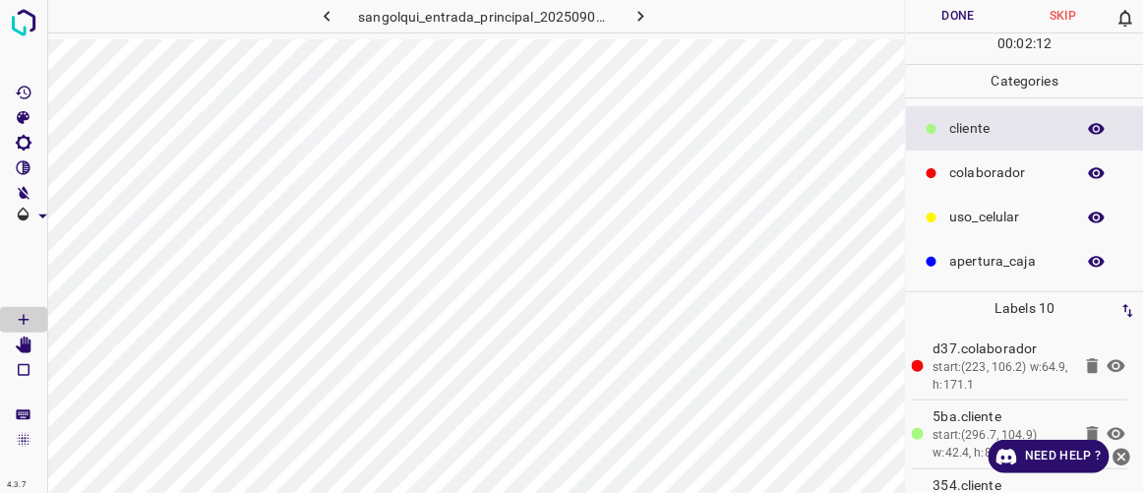
click at [957, 11] on button "Done" at bounding box center [958, 16] width 104 height 32
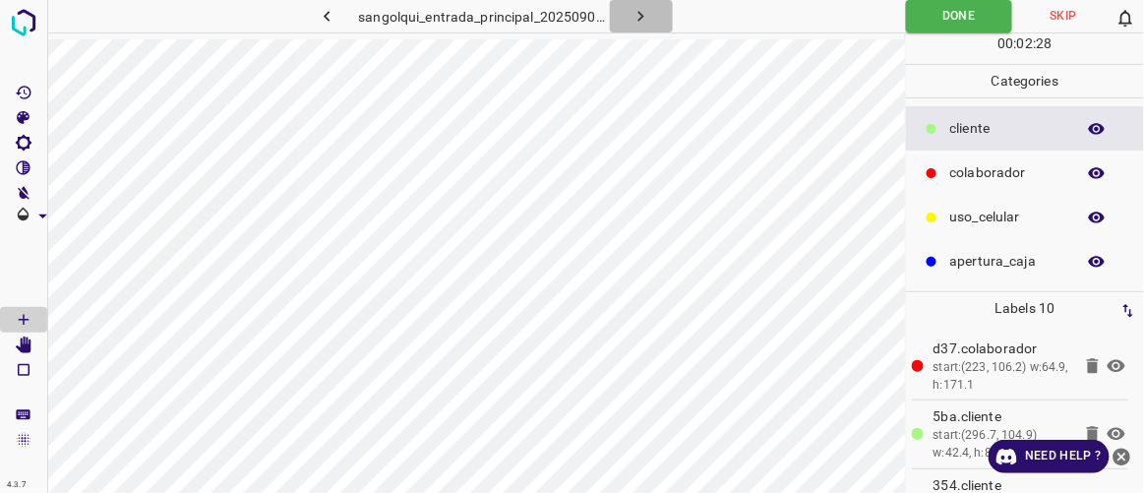
click at [638, 25] on icon "button" at bounding box center [641, 16] width 21 height 21
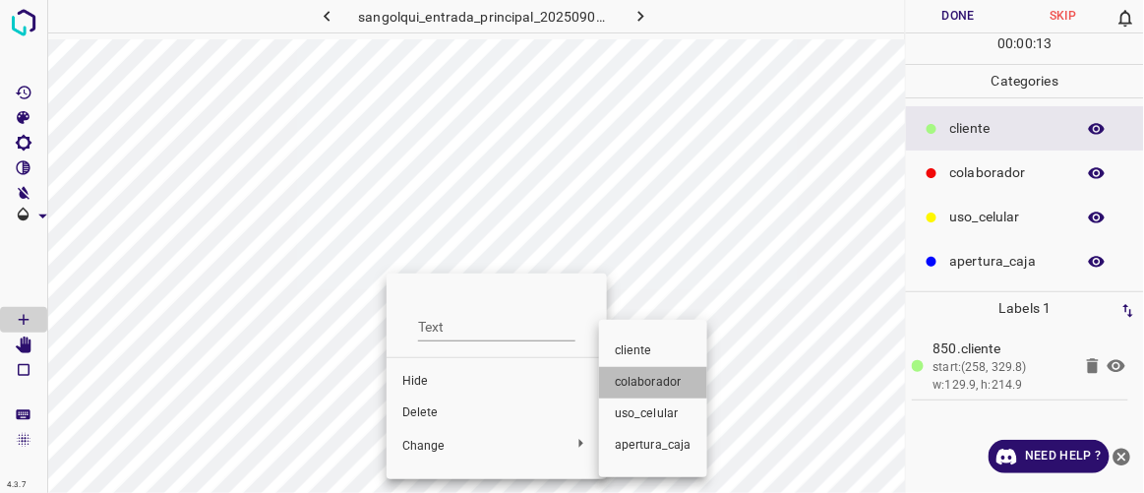
click at [656, 391] on span "colaborador" at bounding box center [653, 383] width 77 height 18
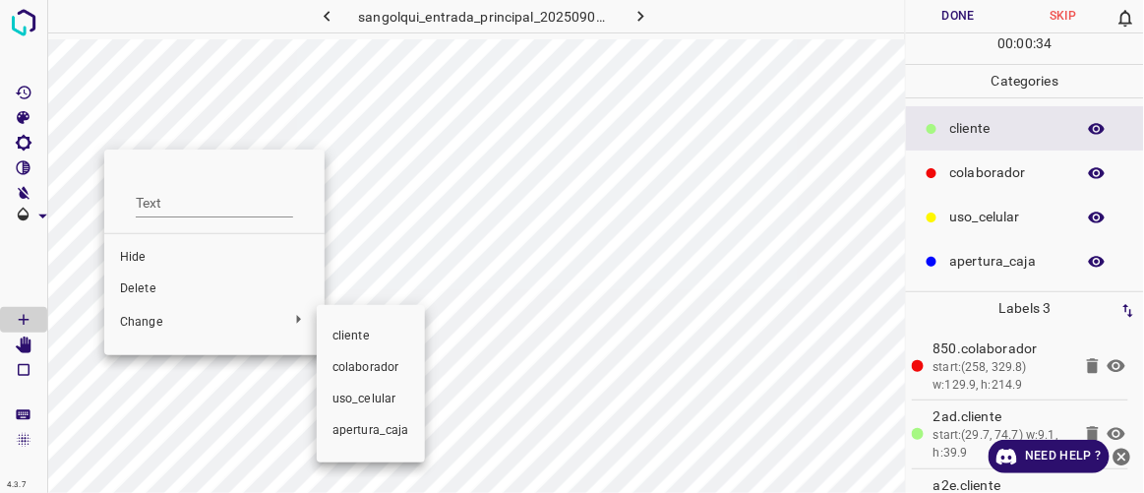
click at [357, 365] on span "colaborador" at bounding box center [371, 368] width 77 height 18
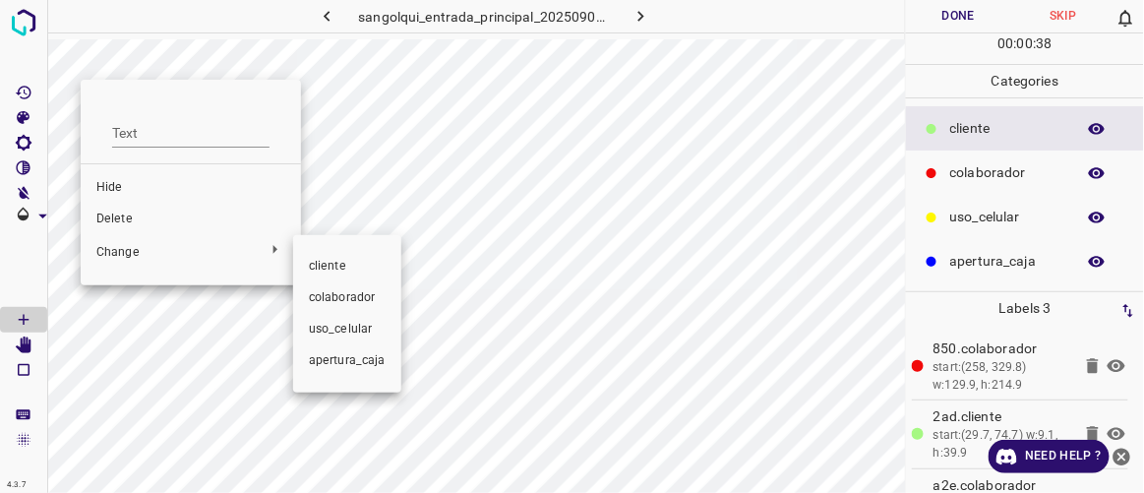
click at [346, 295] on span "colaborador" at bounding box center [347, 298] width 77 height 18
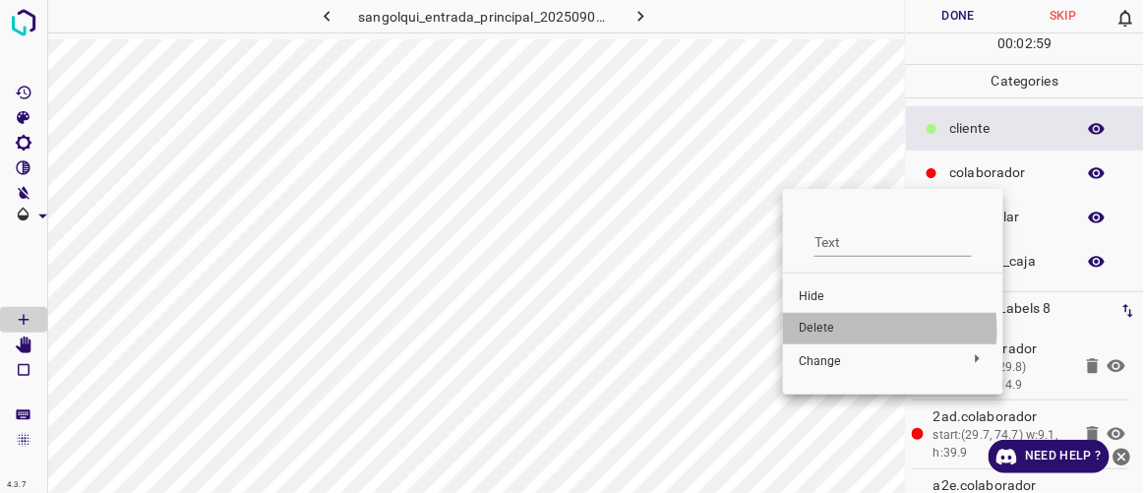
click at [838, 331] on span "Delete" at bounding box center [893, 329] width 189 height 18
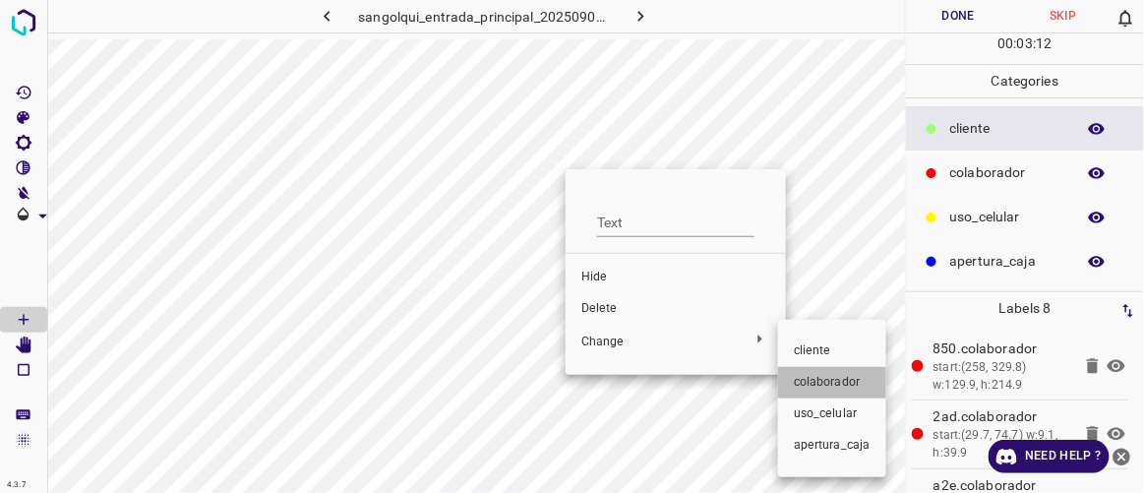
click at [823, 377] on span "colaborador" at bounding box center [832, 383] width 77 height 18
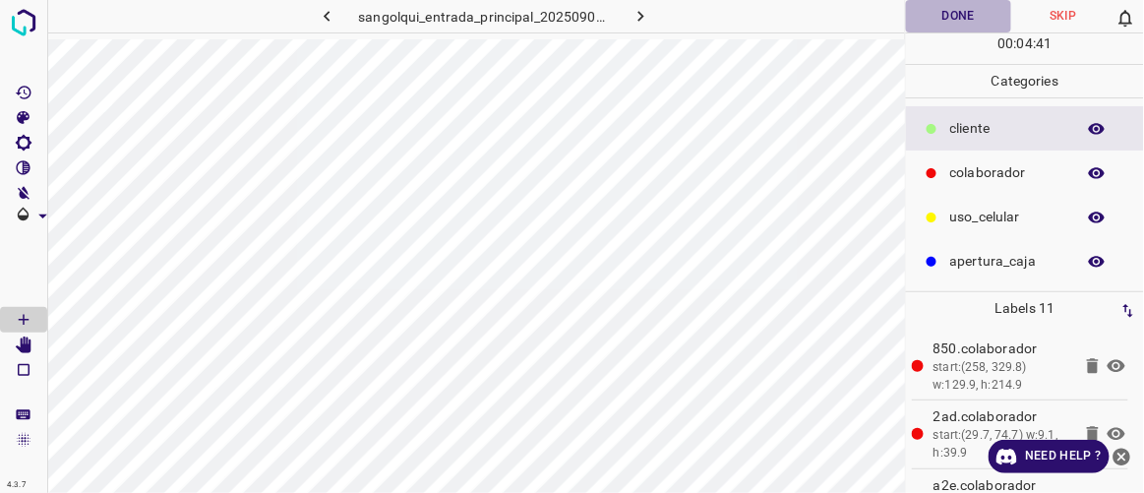
click at [965, 14] on button "Done" at bounding box center [958, 16] width 104 height 32
click at [647, 12] on icon "button" at bounding box center [641, 16] width 21 height 21
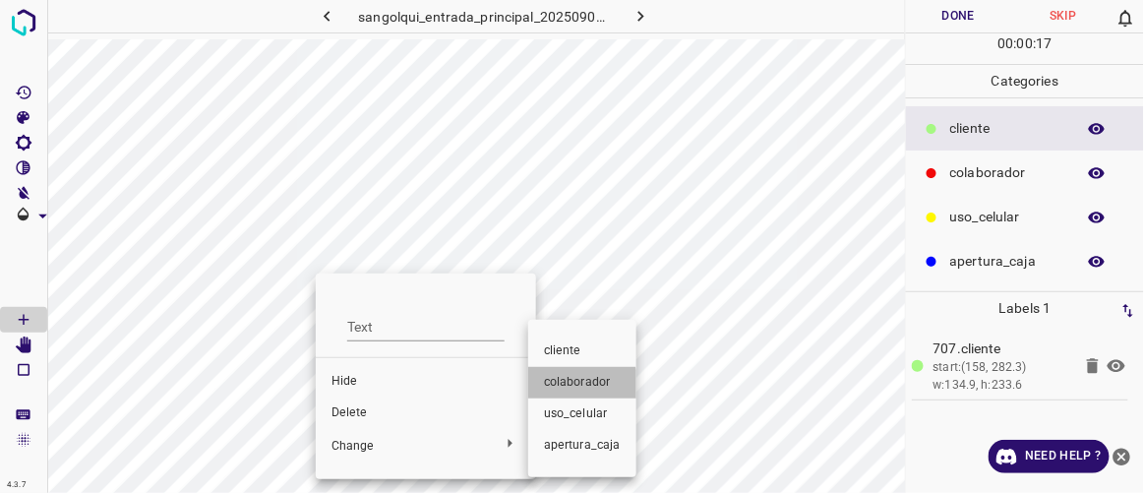
click at [561, 387] on span "colaborador" at bounding box center [582, 383] width 77 height 18
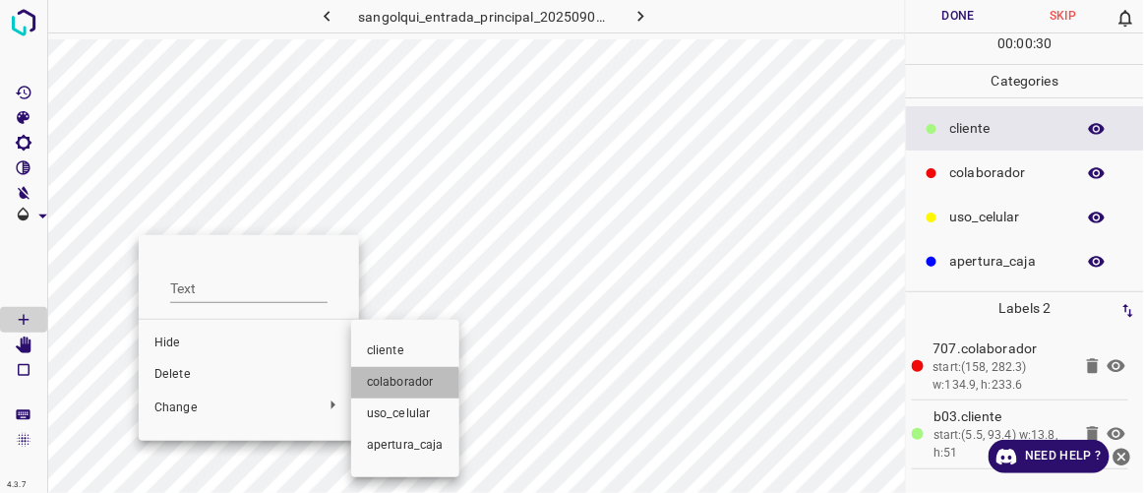
click at [377, 388] on span "colaborador" at bounding box center [405, 383] width 77 height 18
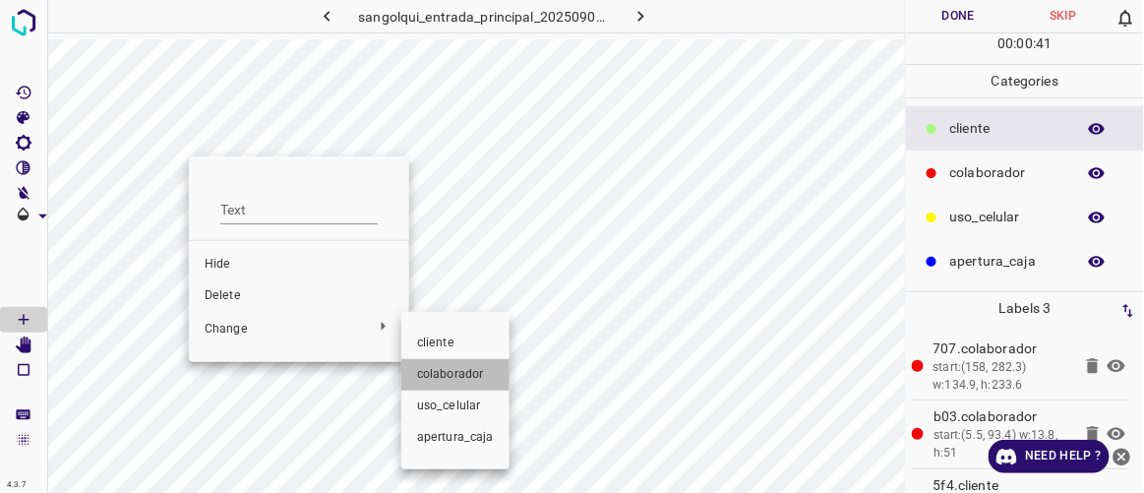
click at [452, 370] on span "colaborador" at bounding box center [455, 375] width 77 height 18
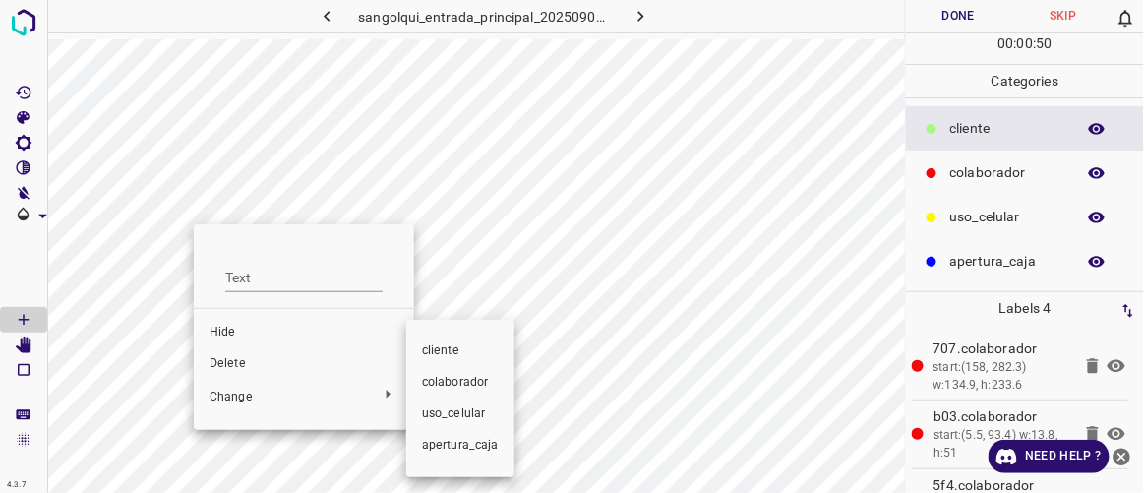
click at [462, 385] on span "colaborador" at bounding box center [460, 383] width 77 height 18
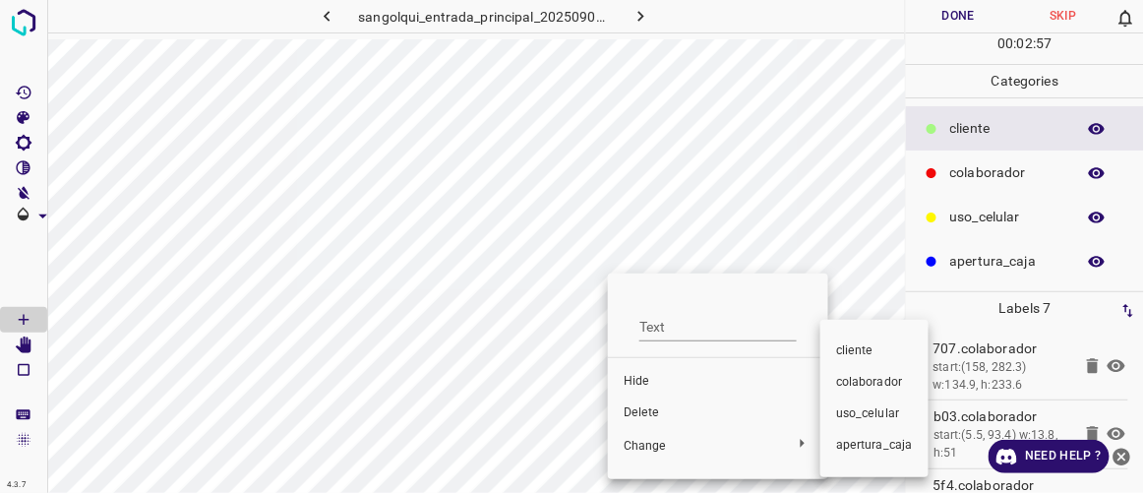
click at [839, 387] on span "colaborador" at bounding box center [874, 383] width 77 height 18
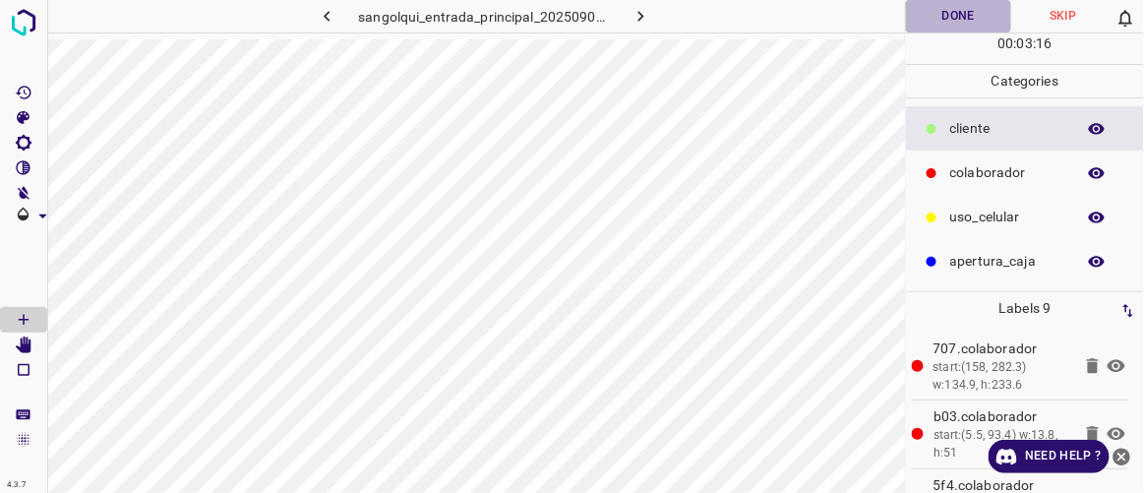
click at [958, 17] on button "Done" at bounding box center [958, 16] width 104 height 32
click at [643, 14] on icon "button" at bounding box center [641, 16] width 21 height 21
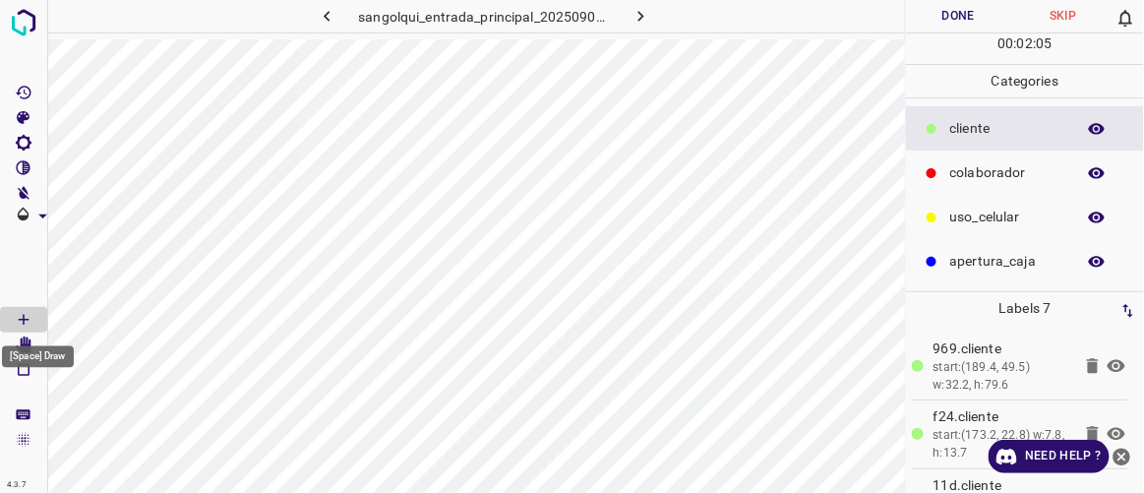
click at [26, 343] on div "[Space] Draw" at bounding box center [38, 351] width 76 height 37
click at [28, 346] on icon "[Space] Edit" at bounding box center [24, 346] width 16 height 18
click at [37, 318] on Draw"] "[Space] Draw" at bounding box center [23, 320] width 47 height 26
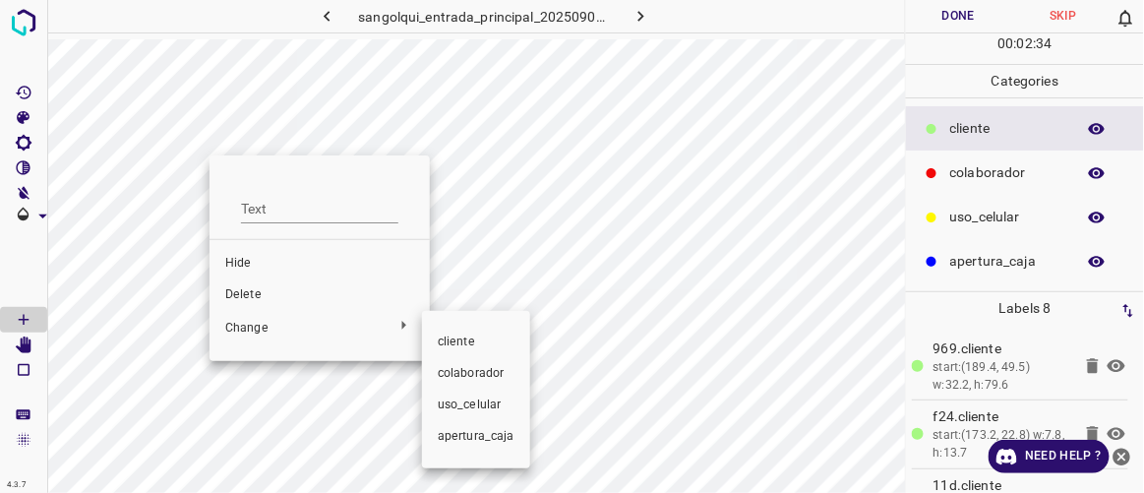
click at [487, 374] on span "colaborador" at bounding box center [476, 374] width 77 height 18
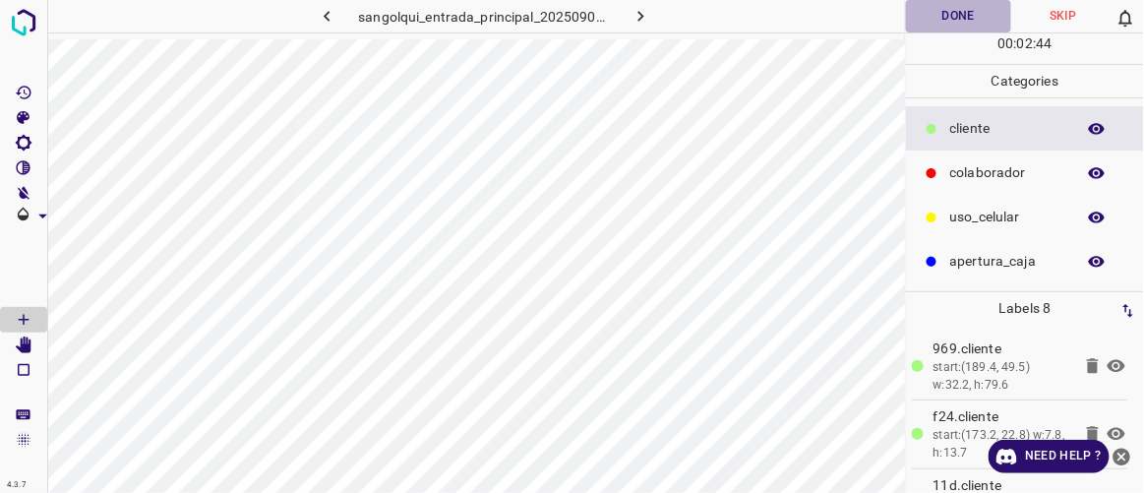
click at [957, 17] on button "Done" at bounding box center [958, 16] width 104 height 32
click at [645, 16] on icon "button" at bounding box center [641, 16] width 21 height 21
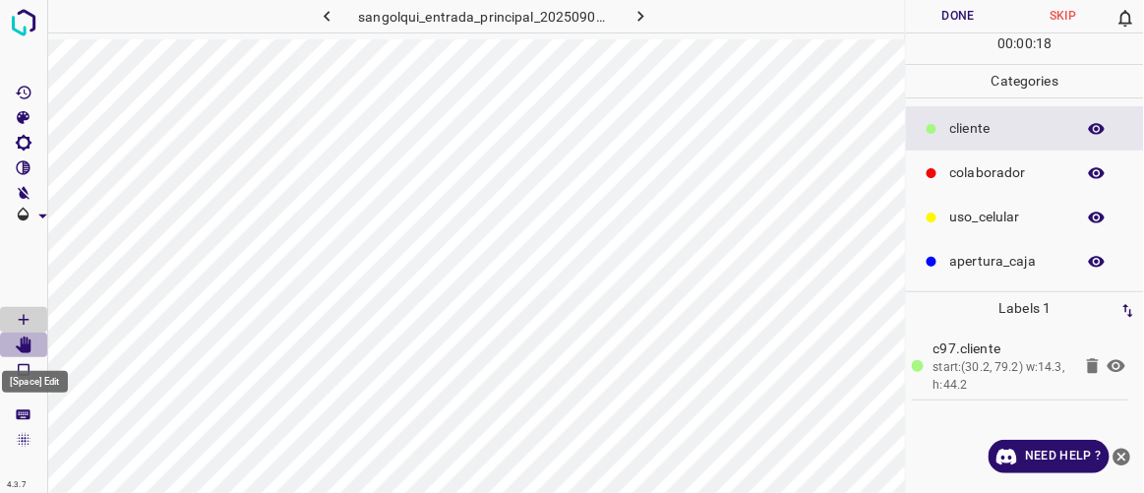
click at [29, 343] on icon "[Space] Edit" at bounding box center [24, 346] width 16 height 18
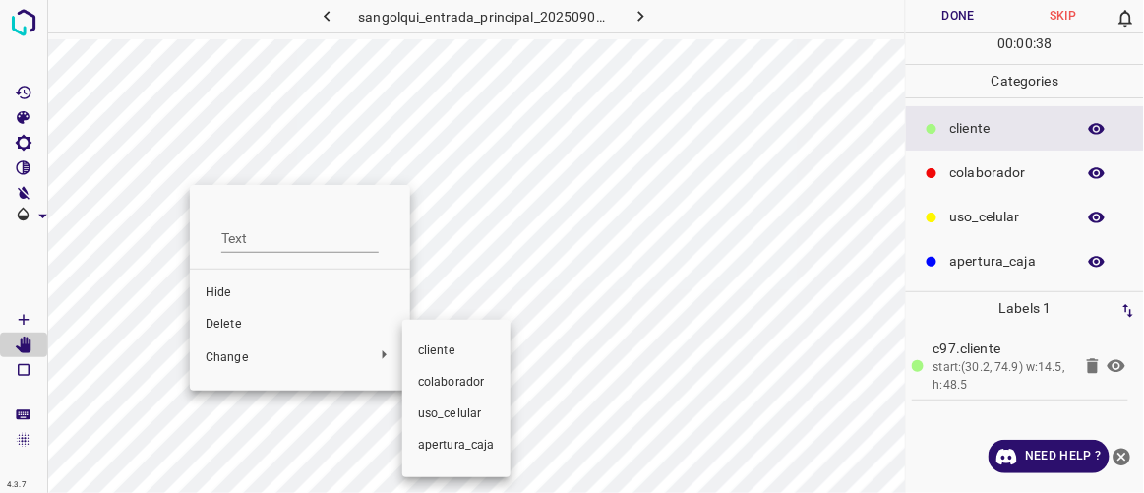
click at [446, 382] on span "colaborador" at bounding box center [456, 383] width 77 height 18
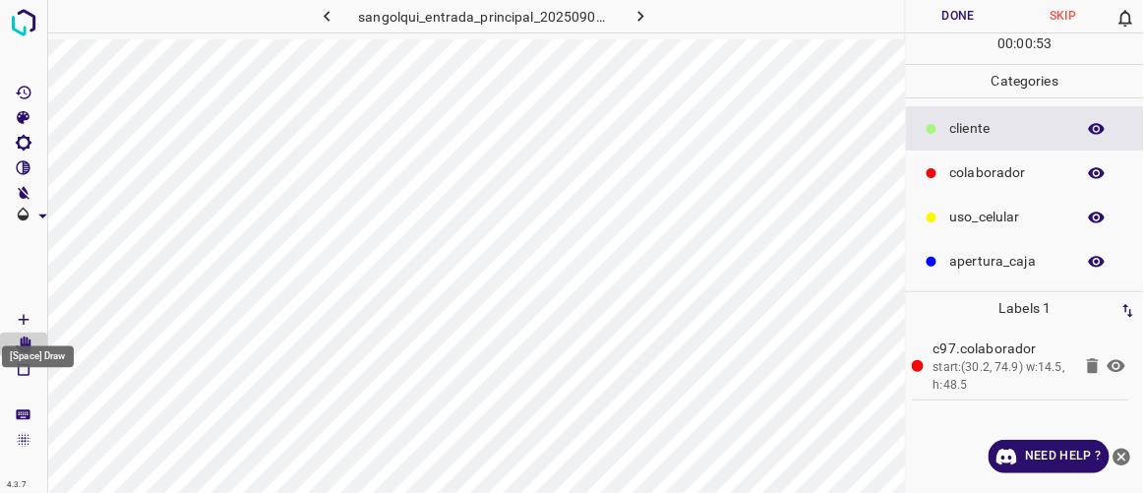
click at [30, 316] on icon "[Space] Draw" at bounding box center [24, 320] width 18 height 18
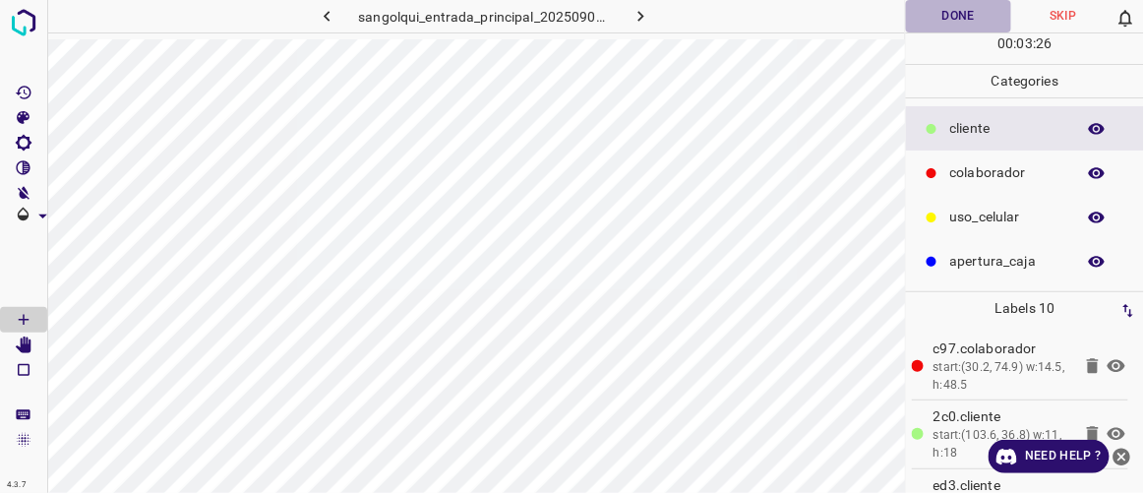
click at [978, 23] on button "Done" at bounding box center [958, 16] width 104 height 32
click at [650, 16] on icon "button" at bounding box center [641, 16] width 21 height 21
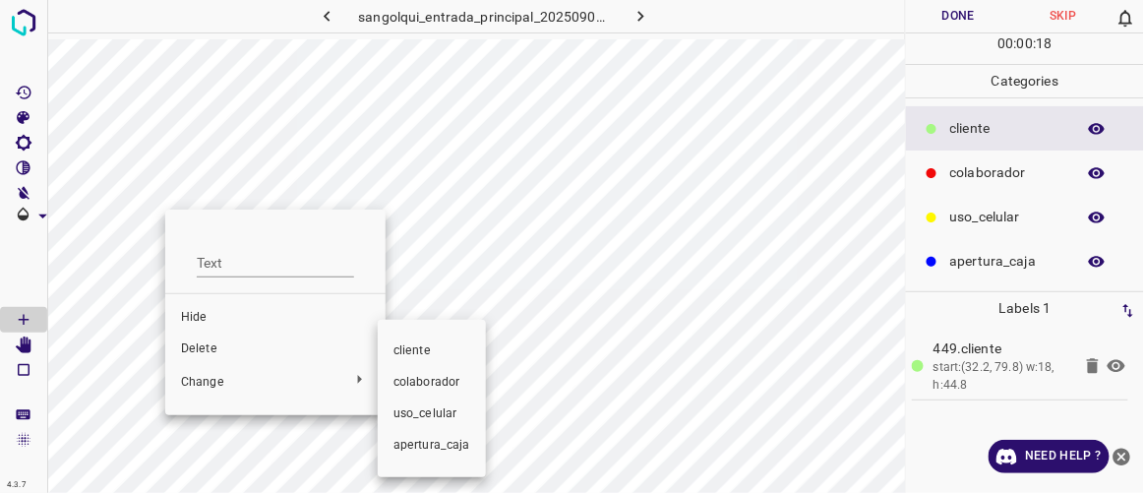
click at [400, 379] on span "colaborador" at bounding box center [432, 383] width 77 height 18
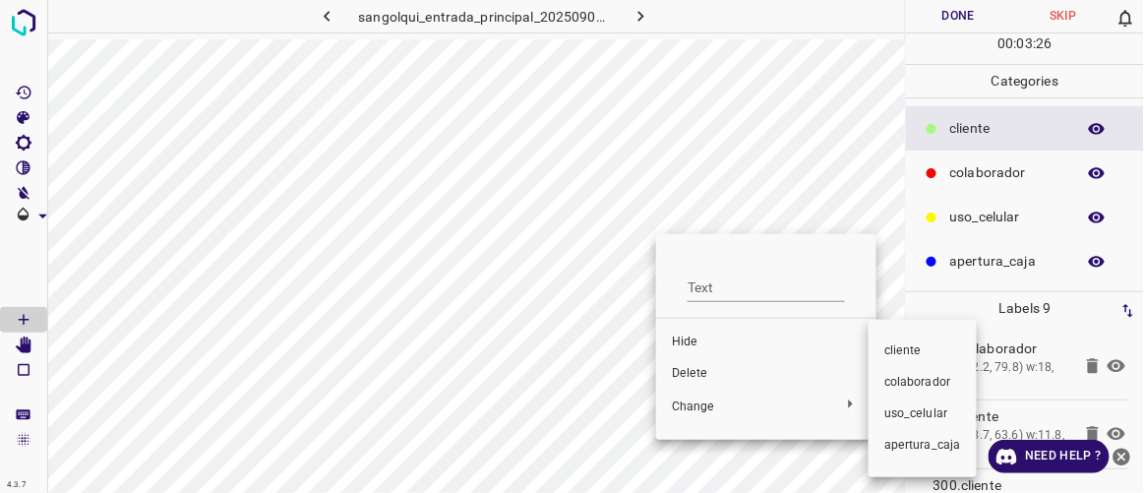
click at [915, 382] on span "colaborador" at bounding box center [923, 383] width 77 height 18
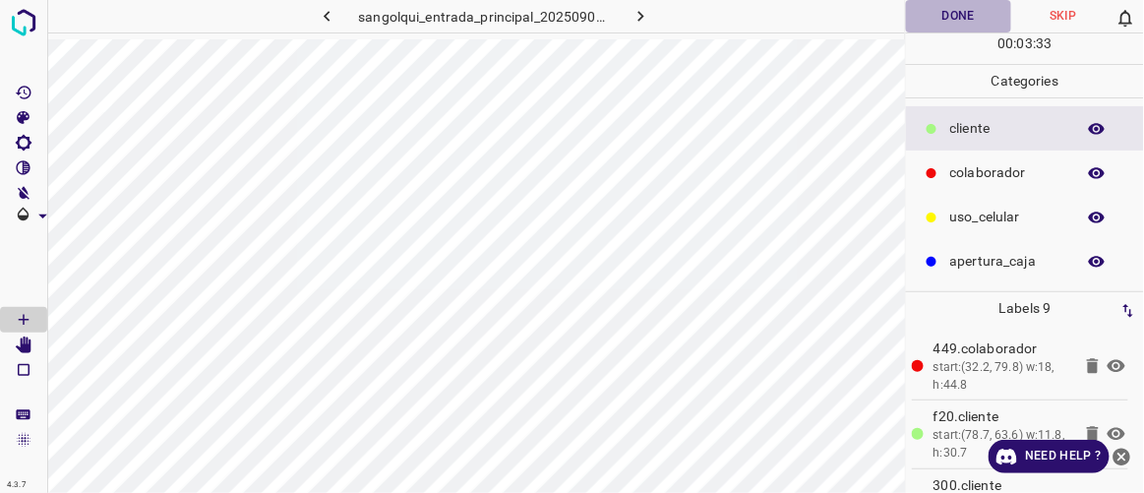
click at [953, 20] on button "Done" at bounding box center [958, 16] width 104 height 32
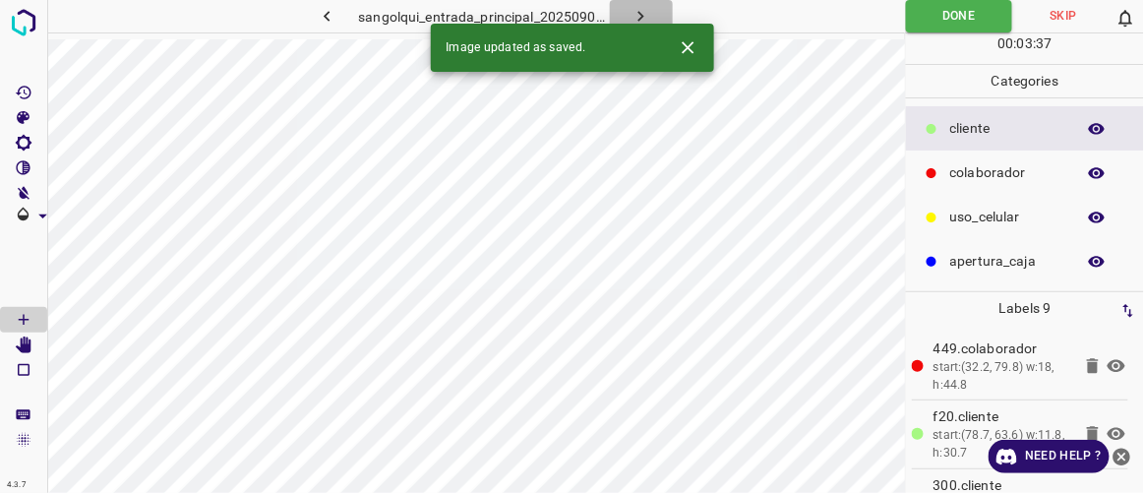
click at [649, 15] on icon "button" at bounding box center [641, 16] width 21 height 21
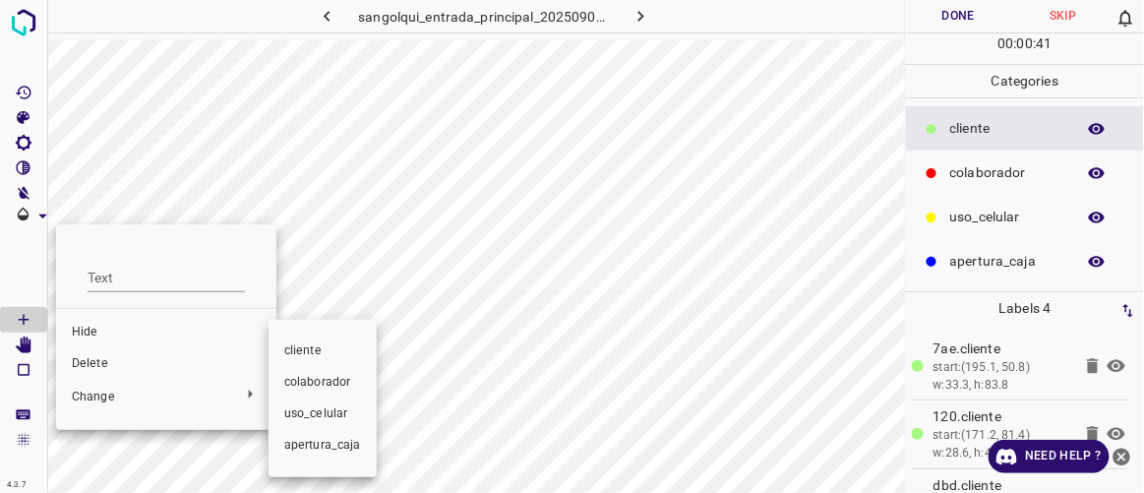
click at [296, 377] on span "colaborador" at bounding box center [322, 383] width 77 height 18
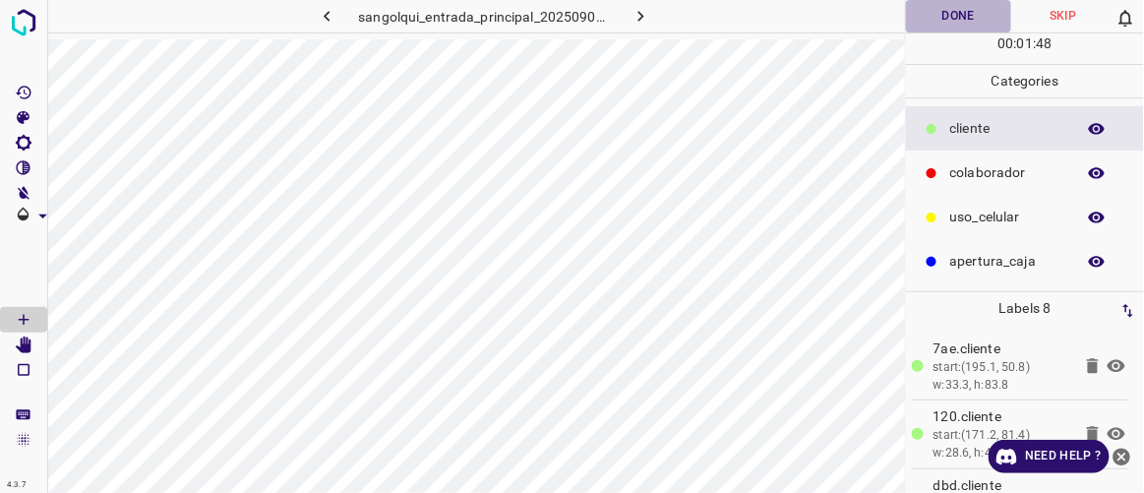
click at [949, 16] on button "Done" at bounding box center [958, 16] width 104 height 32
click at [639, 17] on icon "button" at bounding box center [641, 16] width 21 height 21
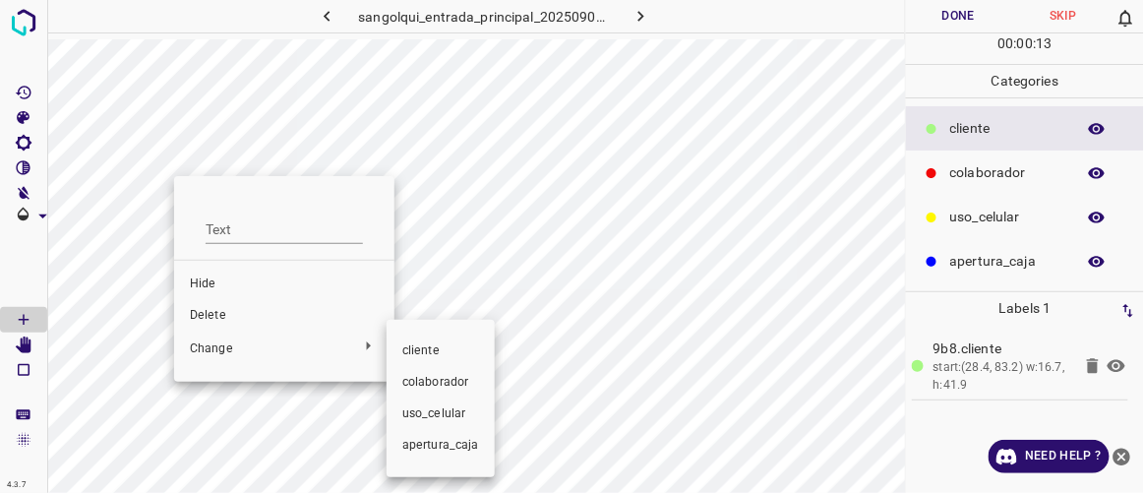
click at [440, 385] on span "colaborador" at bounding box center [440, 383] width 77 height 18
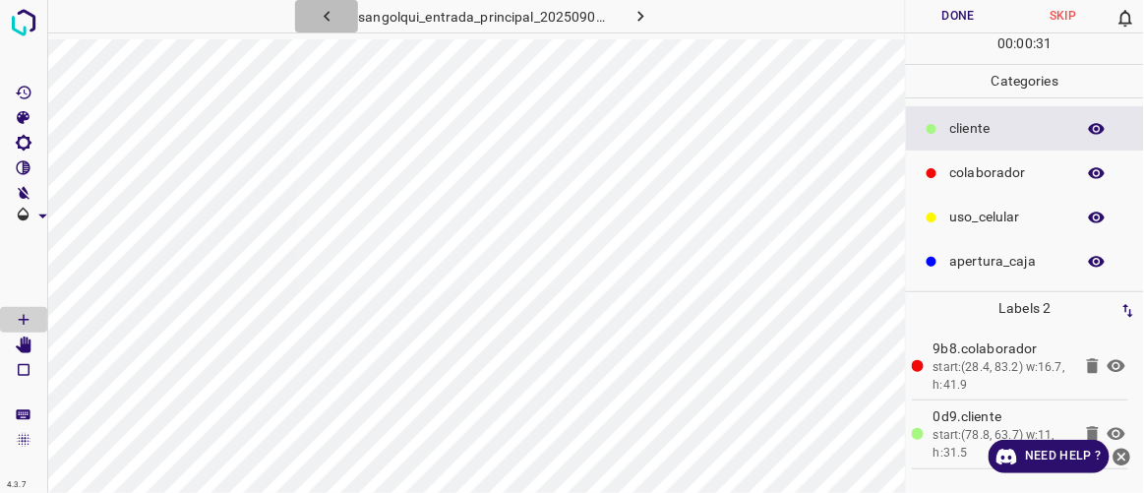
click at [322, 17] on icon "button" at bounding box center [327, 16] width 21 height 21
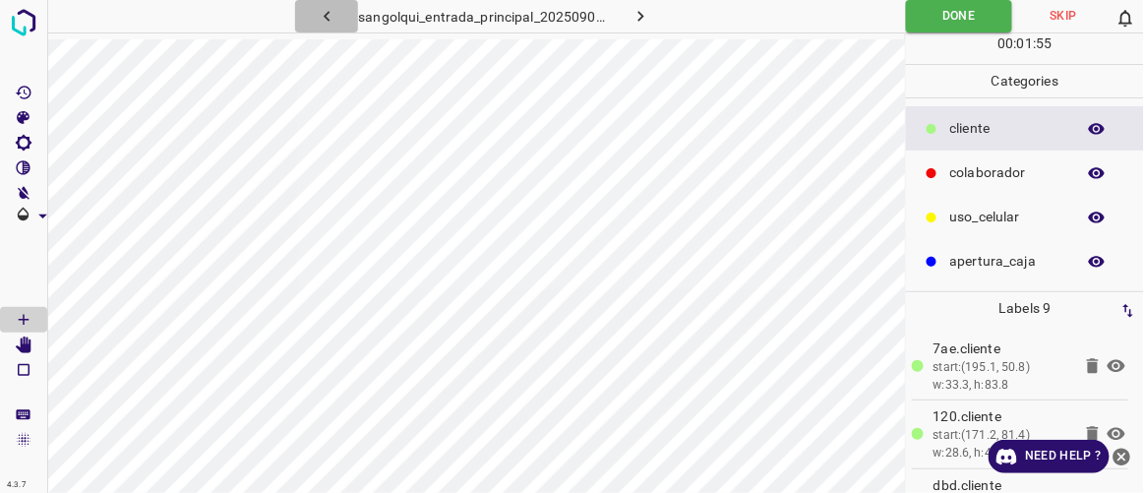
click at [324, 13] on icon "button" at bounding box center [327, 16] width 21 height 21
click at [338, 18] on icon "button" at bounding box center [327, 16] width 21 height 21
click at [331, 19] on icon "button" at bounding box center [327, 16] width 21 height 21
click at [321, 18] on icon "button" at bounding box center [327, 16] width 21 height 21
click at [328, 14] on icon "button" at bounding box center [327, 16] width 21 height 21
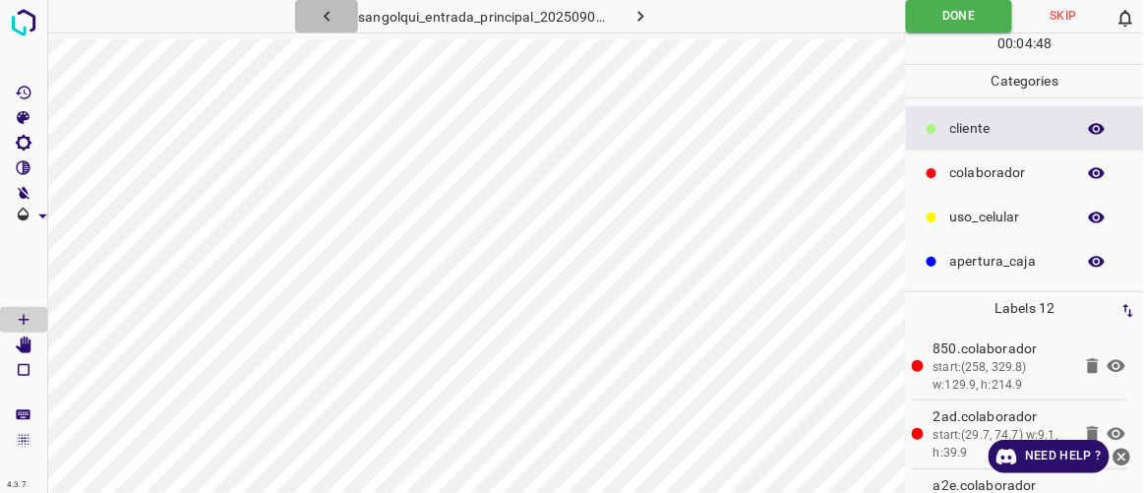
click at [325, 9] on icon "button" at bounding box center [327, 16] width 21 height 21
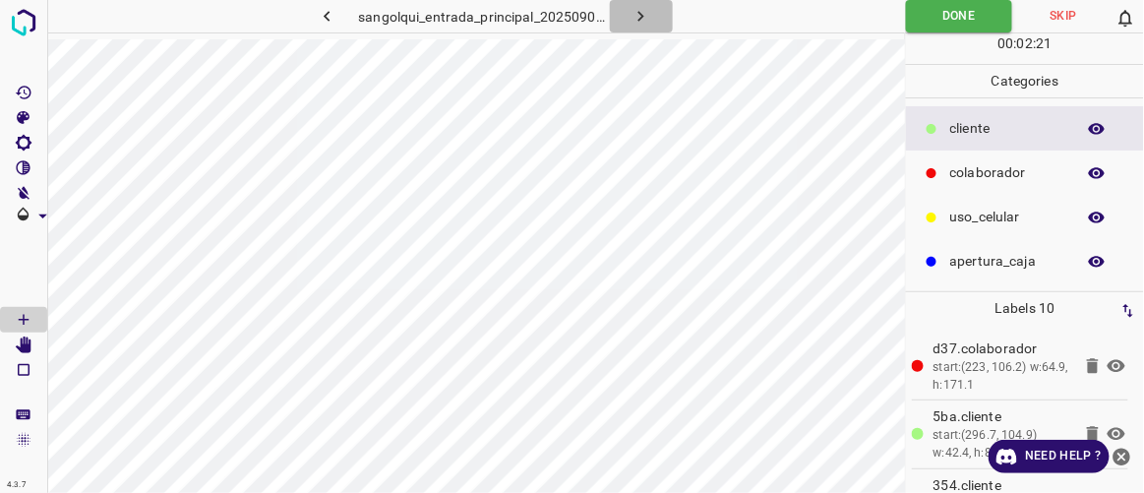
click at [643, 11] on icon "button" at bounding box center [641, 16] width 21 height 21
click at [642, 11] on icon "button" at bounding box center [641, 16] width 21 height 21
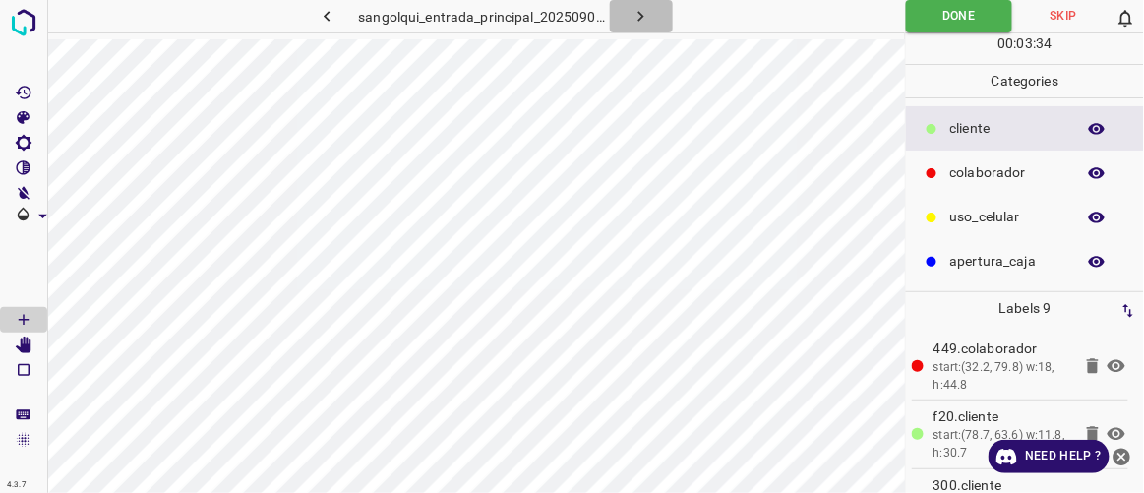
click at [640, 13] on icon "button" at bounding box center [642, 16] width 6 height 11
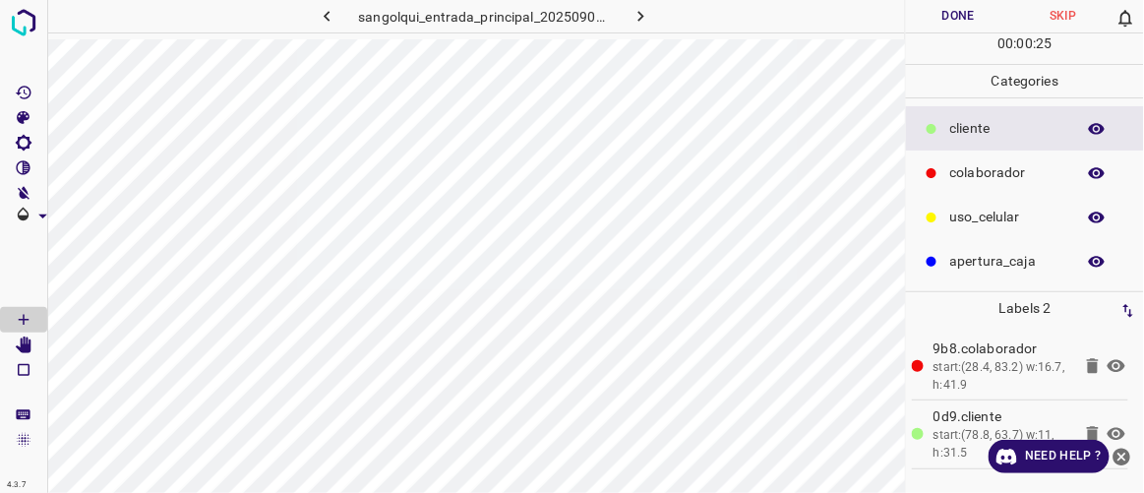
click at [329, 22] on icon "button" at bounding box center [327, 16] width 21 height 21
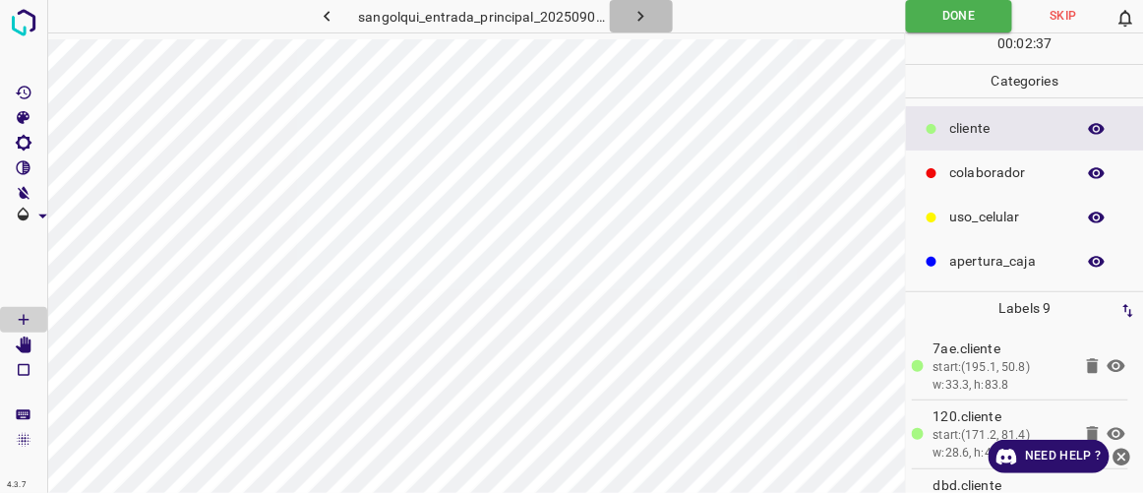
click at [637, 12] on icon "button" at bounding box center [641, 16] width 21 height 21
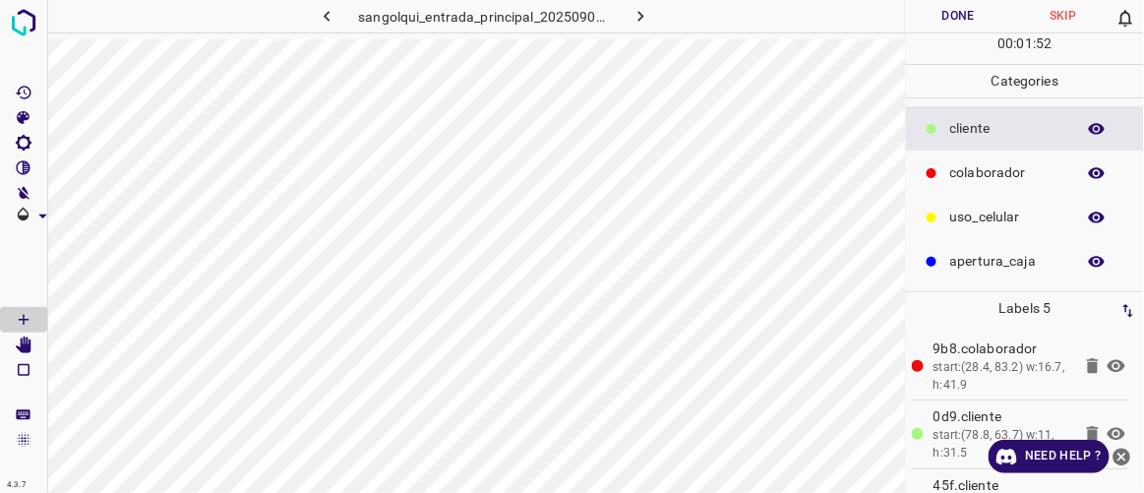
click at [959, 22] on button "Done" at bounding box center [958, 16] width 104 height 32
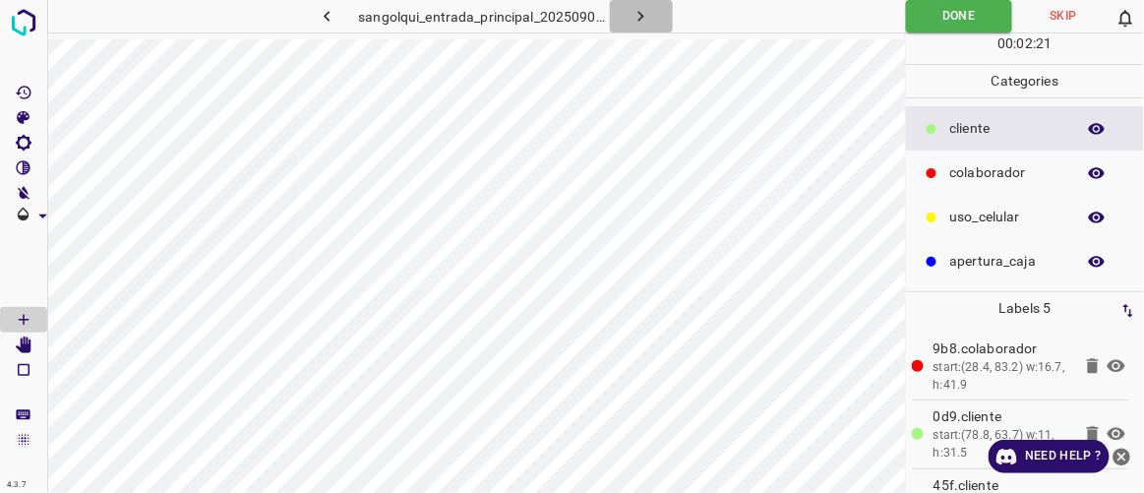
click at [645, 25] on button "button" at bounding box center [641, 16] width 63 height 32
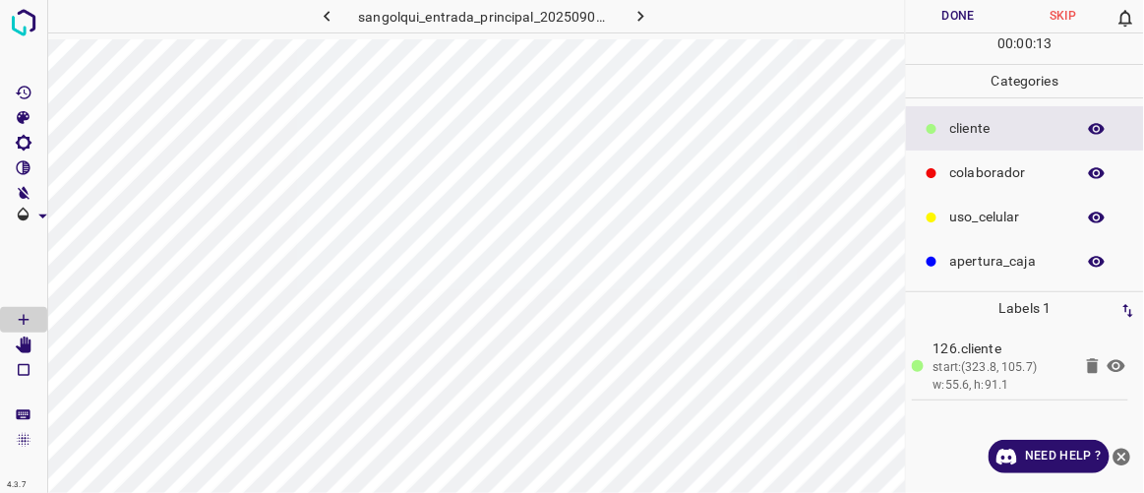
click at [946, 216] on div "uso_celular" at bounding box center [1025, 217] width 238 height 44
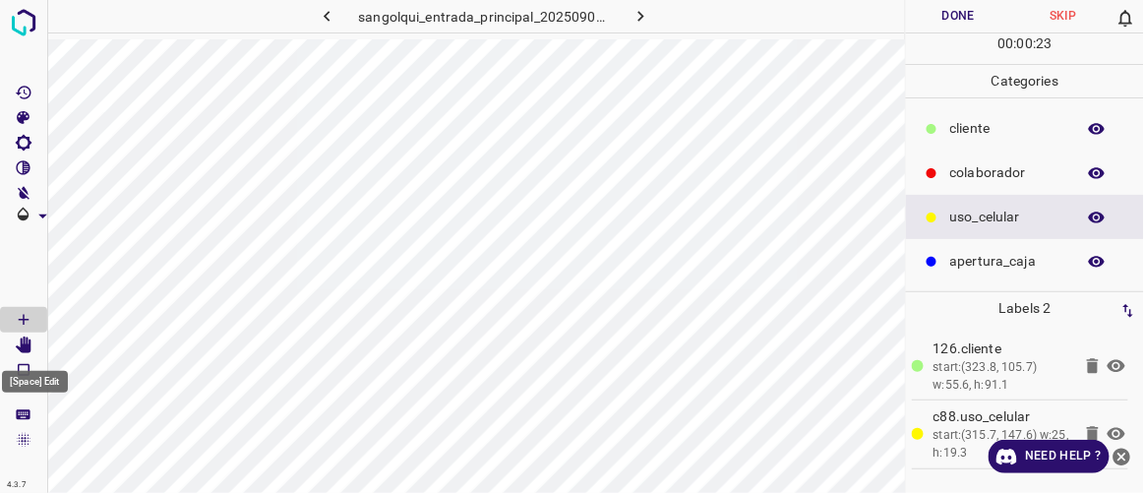
click at [22, 348] on icon "[Space] Edit" at bounding box center [24, 346] width 16 height 18
click at [37, 318] on Draw"] "[Space] Draw" at bounding box center [23, 320] width 47 height 26
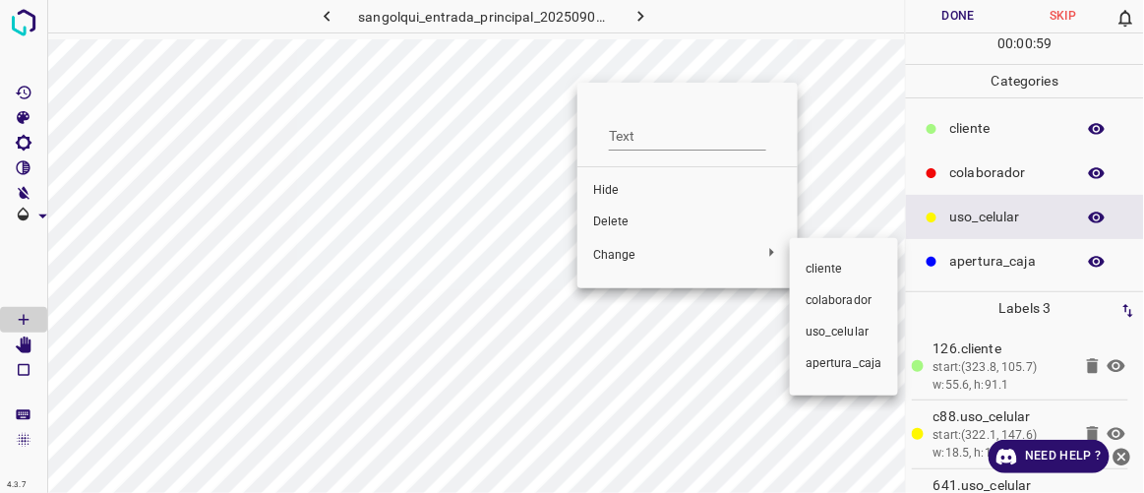
click at [835, 303] on span "colaborador" at bounding box center [844, 301] width 77 height 18
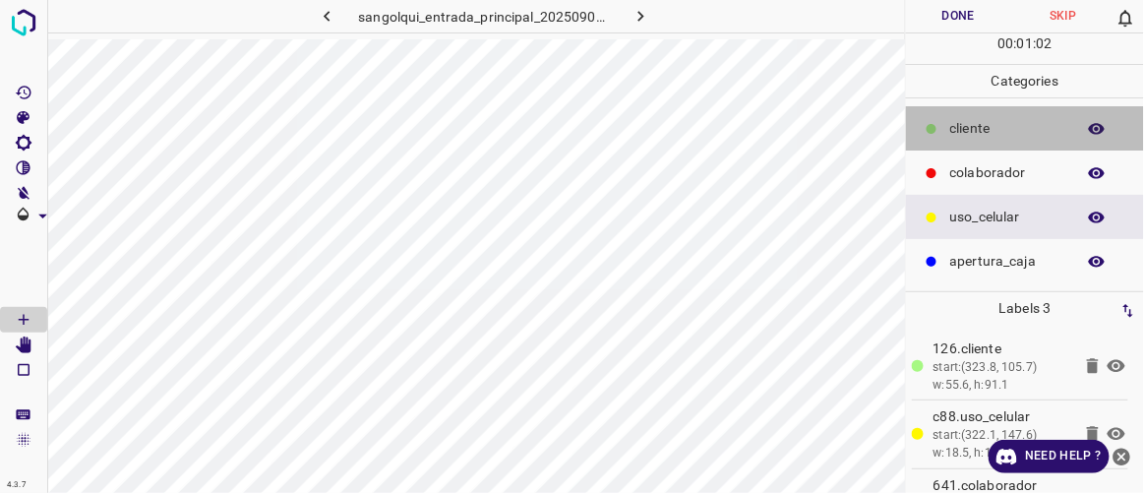
click at [974, 137] on p "cliente" at bounding box center [1008, 128] width 115 height 21
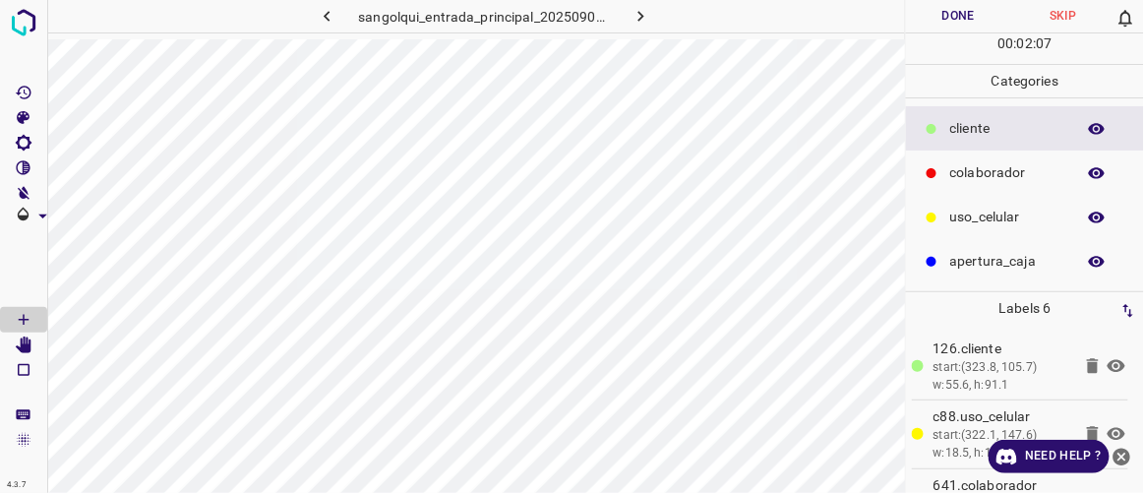
click at [943, 20] on button "Done" at bounding box center [958, 16] width 104 height 32
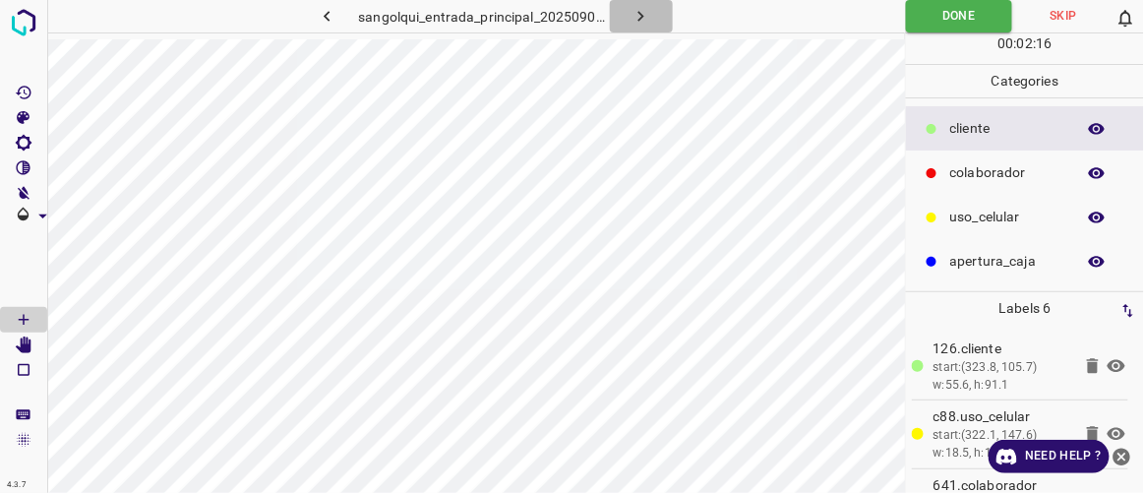
click at [655, 18] on button "button" at bounding box center [641, 16] width 63 height 32
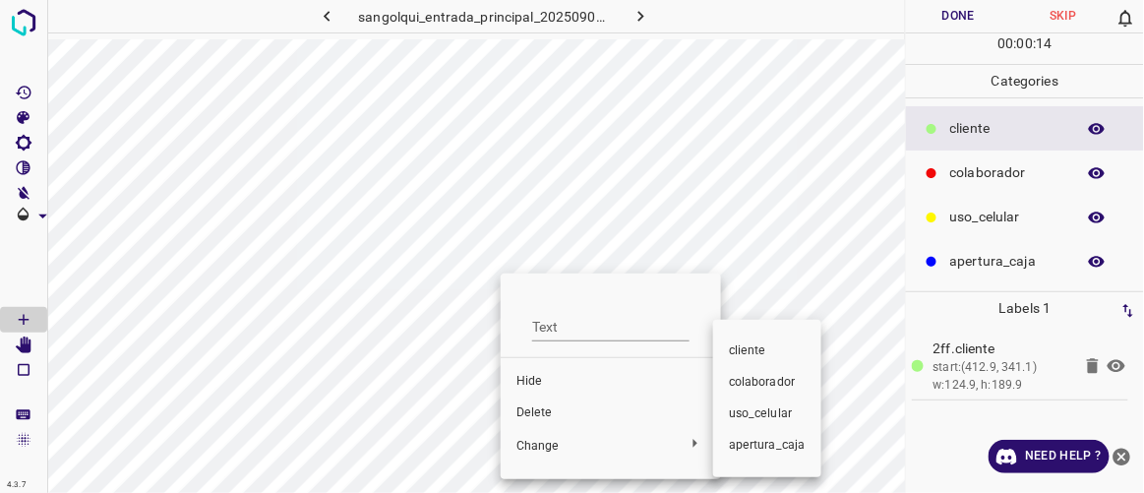
click at [744, 374] on span "colaborador" at bounding box center [767, 383] width 77 height 18
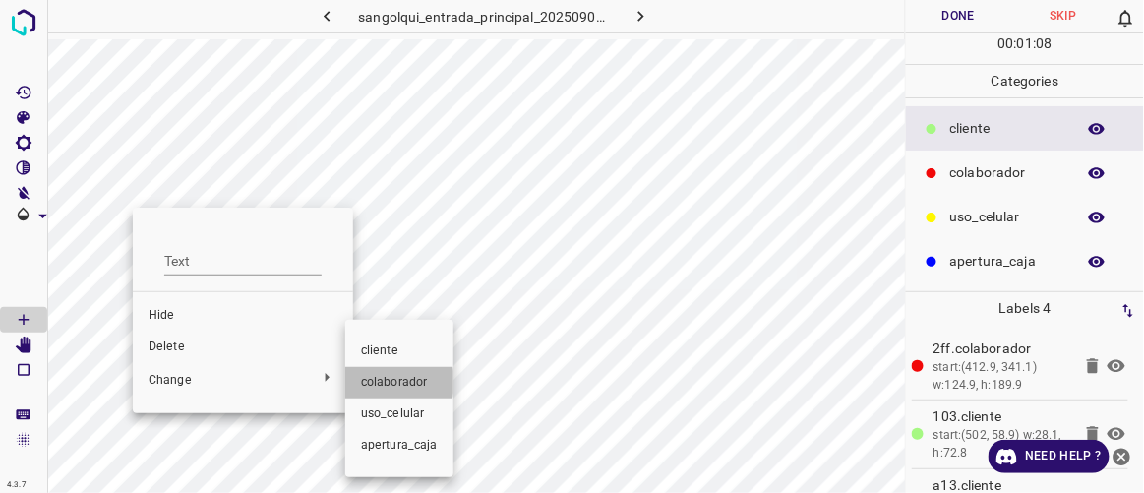
click at [377, 383] on span "colaborador" at bounding box center [399, 383] width 77 height 18
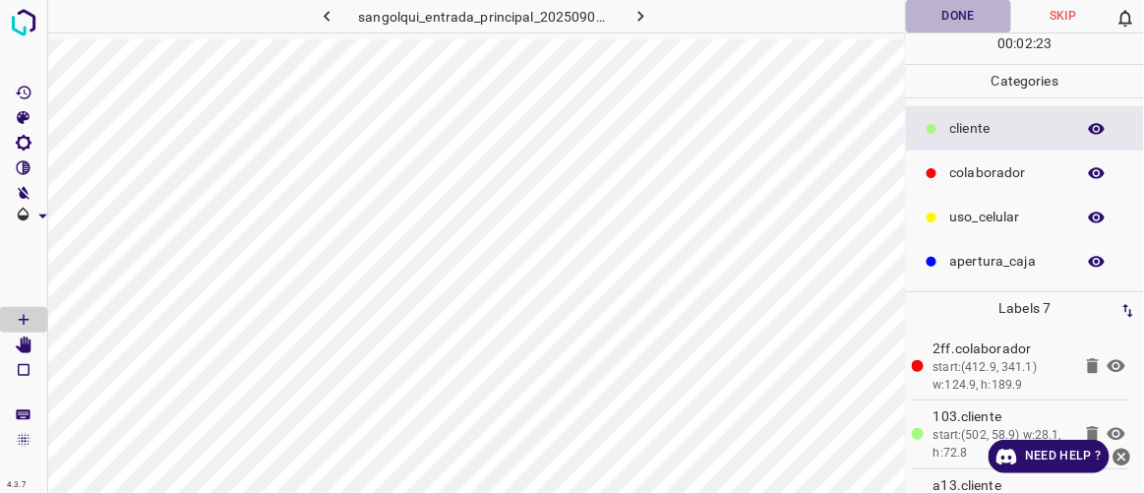
click at [935, 12] on button "Done" at bounding box center [958, 16] width 104 height 32
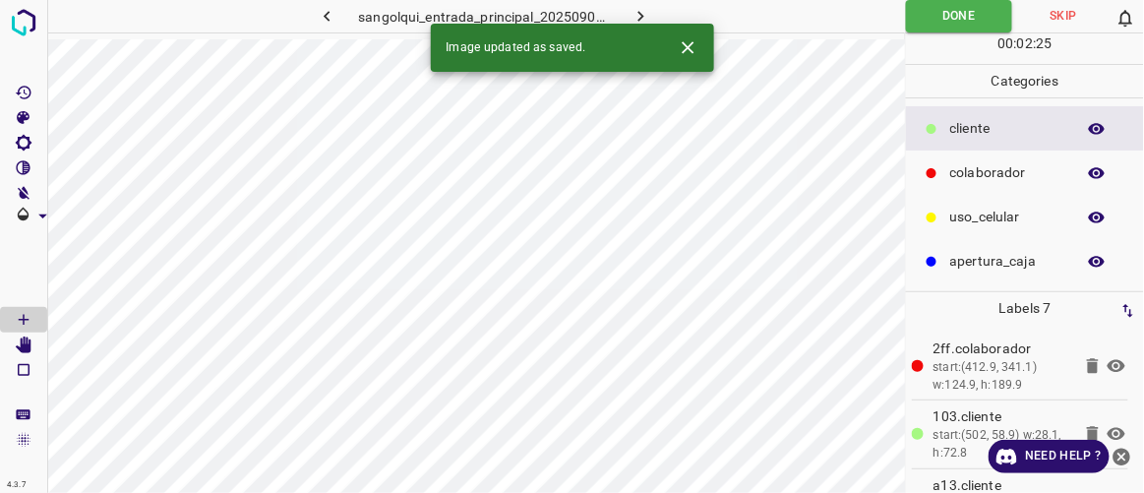
click at [648, 11] on icon "button" at bounding box center [641, 16] width 21 height 21
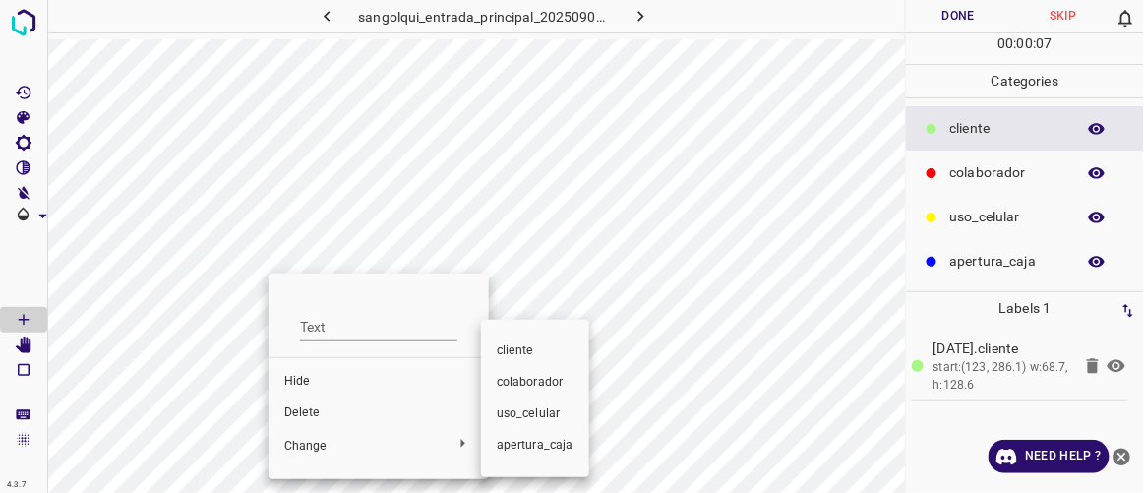
click at [529, 388] on span "colaborador" at bounding box center [535, 383] width 77 height 18
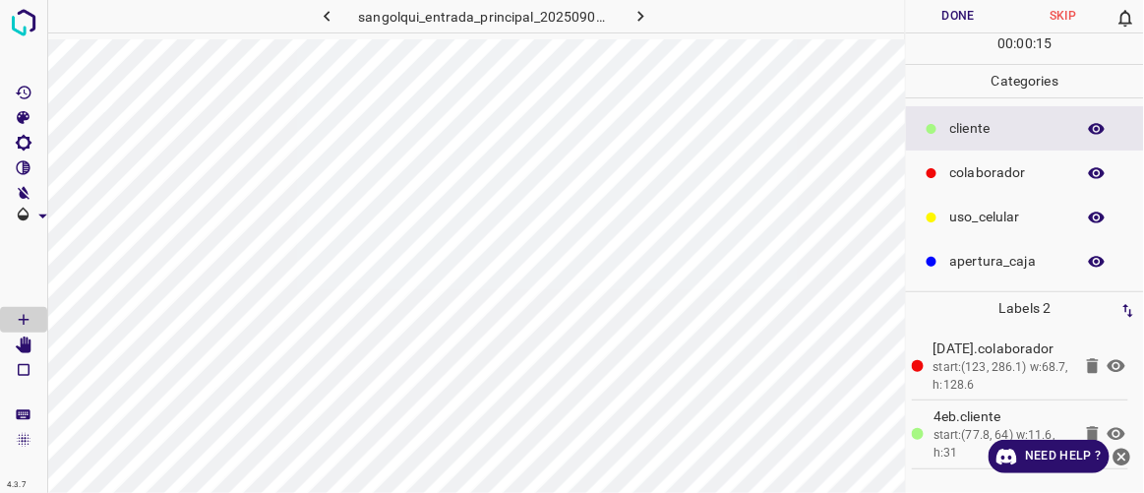
click at [330, 14] on icon "button" at bounding box center [327, 16] width 21 height 21
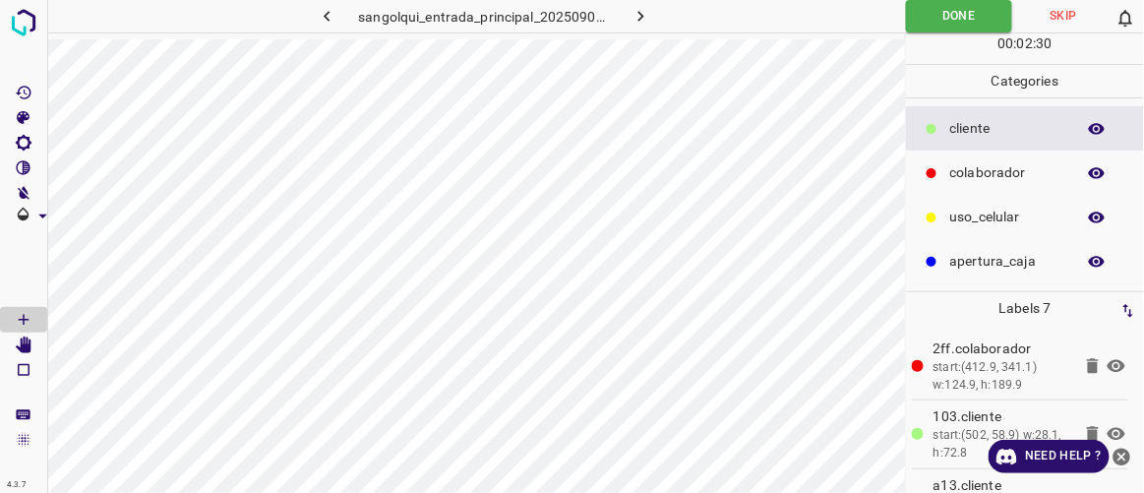
click at [328, 20] on icon "button" at bounding box center [327, 16] width 21 height 21
click at [646, 12] on icon "button" at bounding box center [641, 16] width 21 height 21
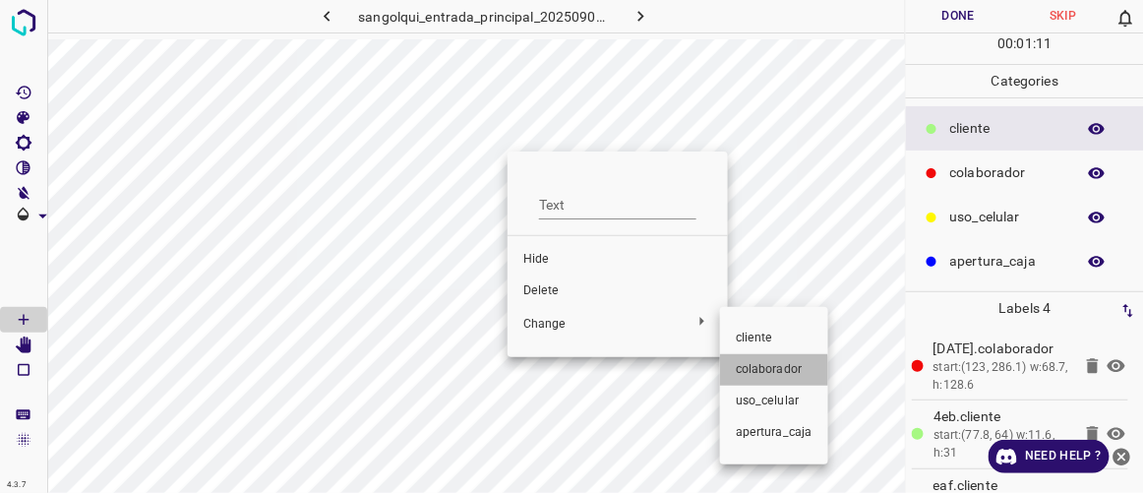
click at [753, 377] on span "colaborador" at bounding box center [774, 370] width 77 height 18
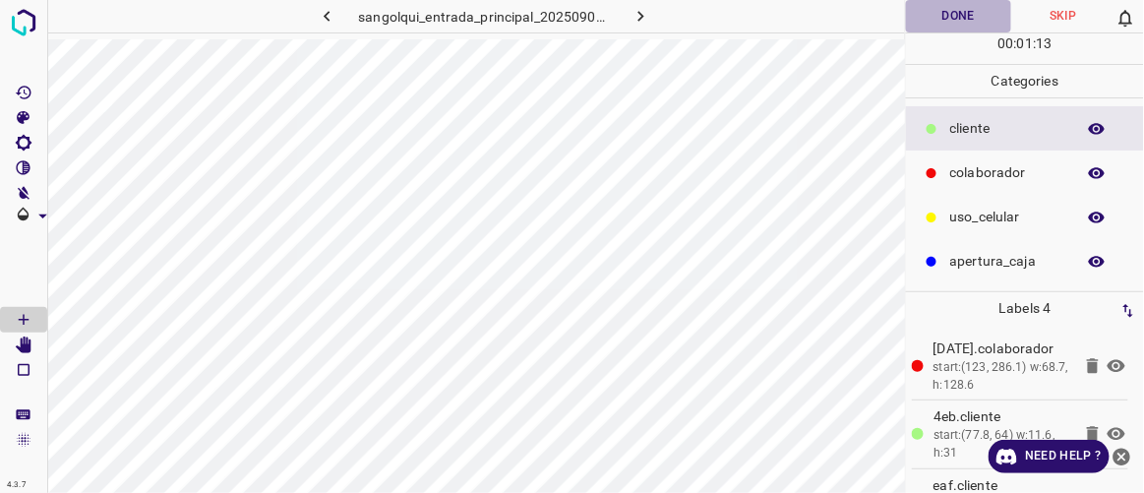
click at [958, 22] on button "Done" at bounding box center [958, 16] width 104 height 32
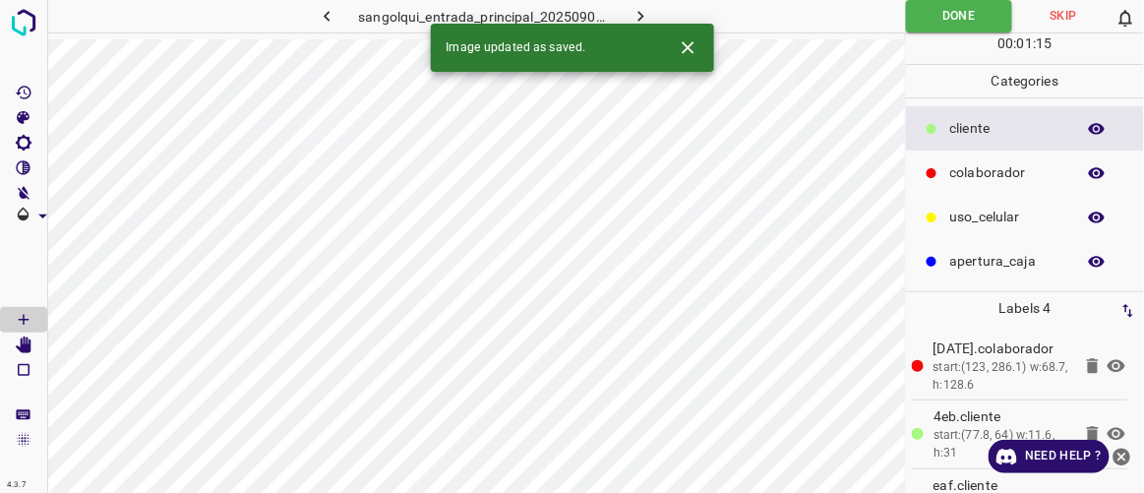
click at [634, 17] on icon "button" at bounding box center [641, 16] width 21 height 21
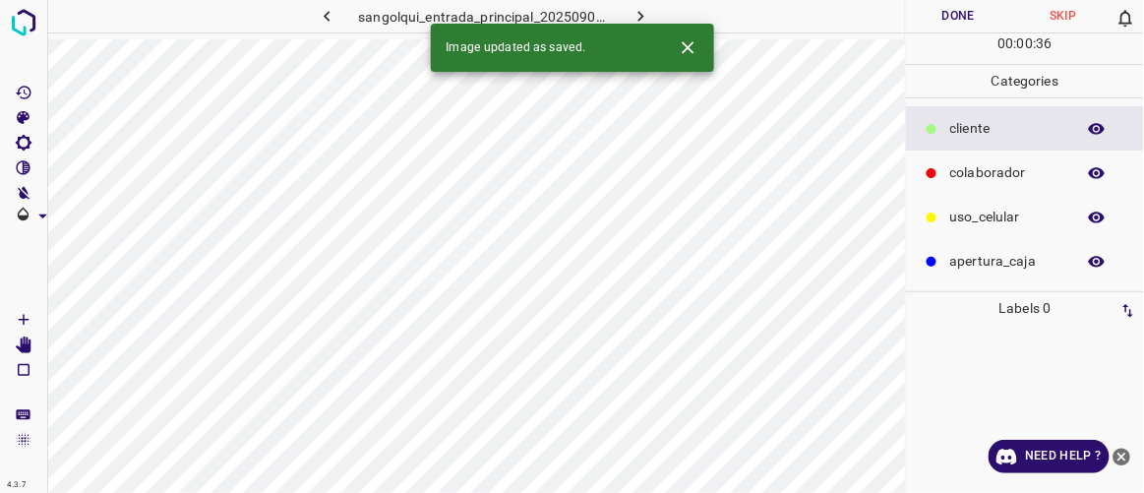
drag, startPoint x: 696, startPoint y: 41, endPoint x: 30, endPoint y: 317, distance: 721.0
click at [30, 317] on icon "[Space] Draw" at bounding box center [24, 320] width 18 height 18
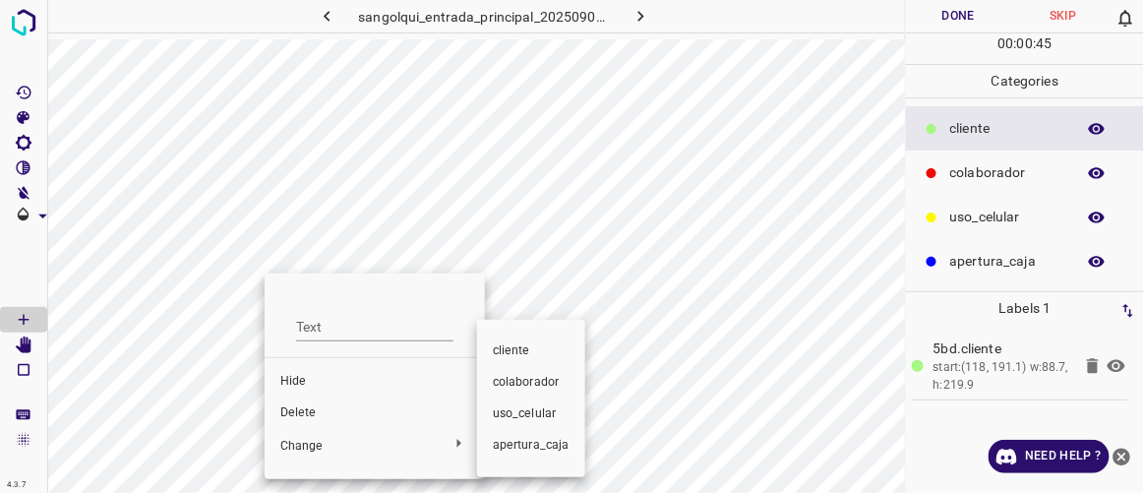
click at [502, 382] on span "colaborador" at bounding box center [531, 383] width 77 height 18
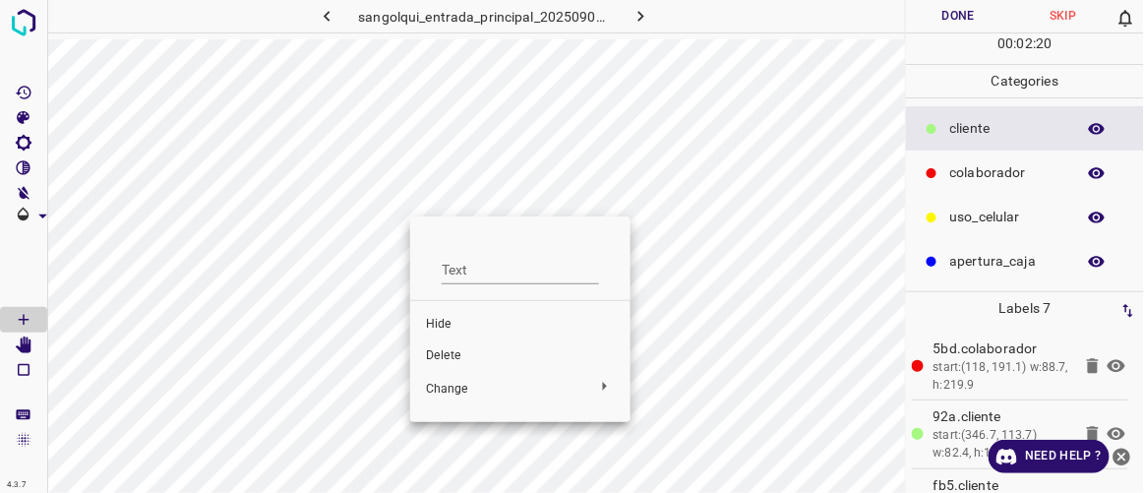
click at [471, 350] on span "Delete" at bounding box center [520, 356] width 189 height 18
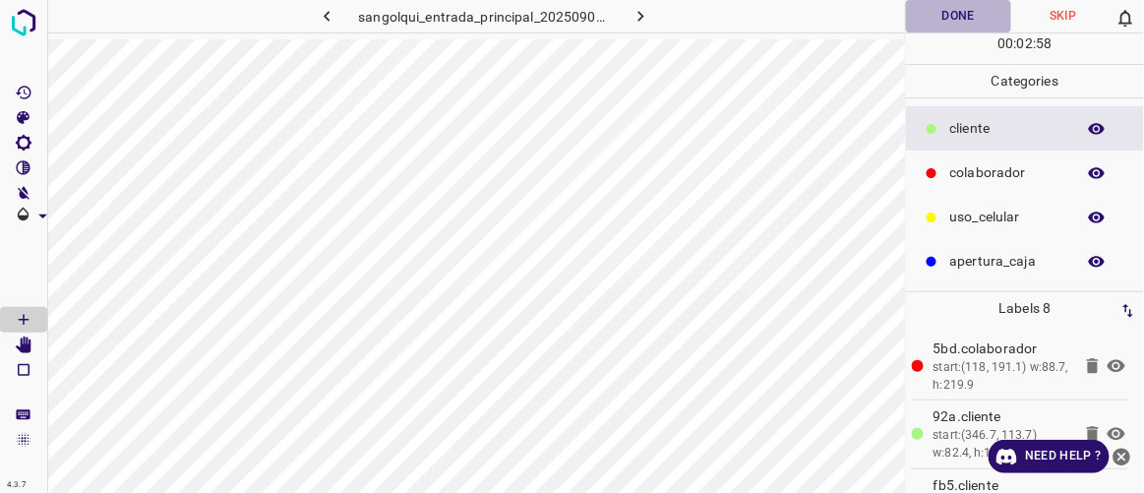
click at [949, 23] on button "Done" at bounding box center [958, 16] width 104 height 32
click at [649, 13] on icon "button" at bounding box center [641, 16] width 21 height 21
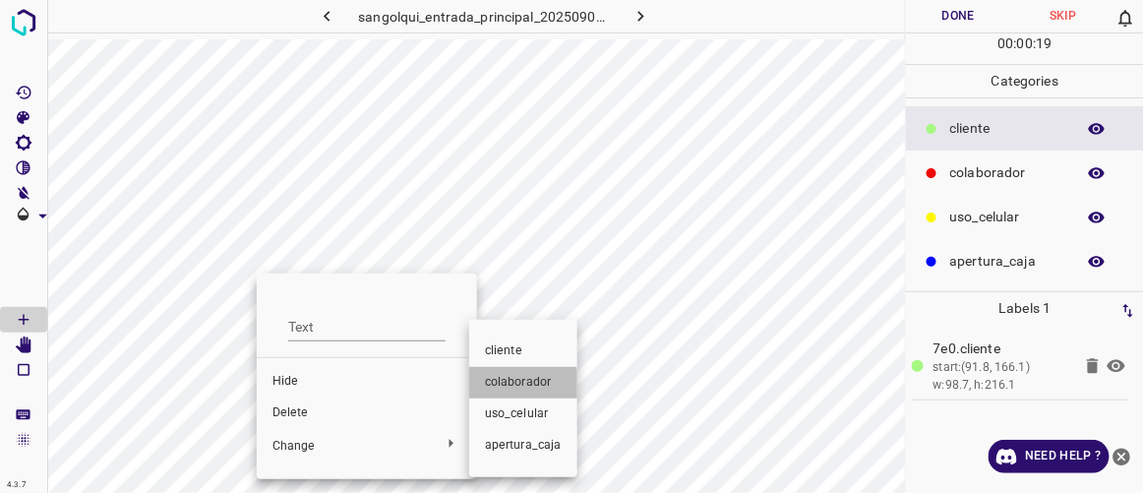
click at [507, 387] on span "colaborador" at bounding box center [523, 383] width 77 height 18
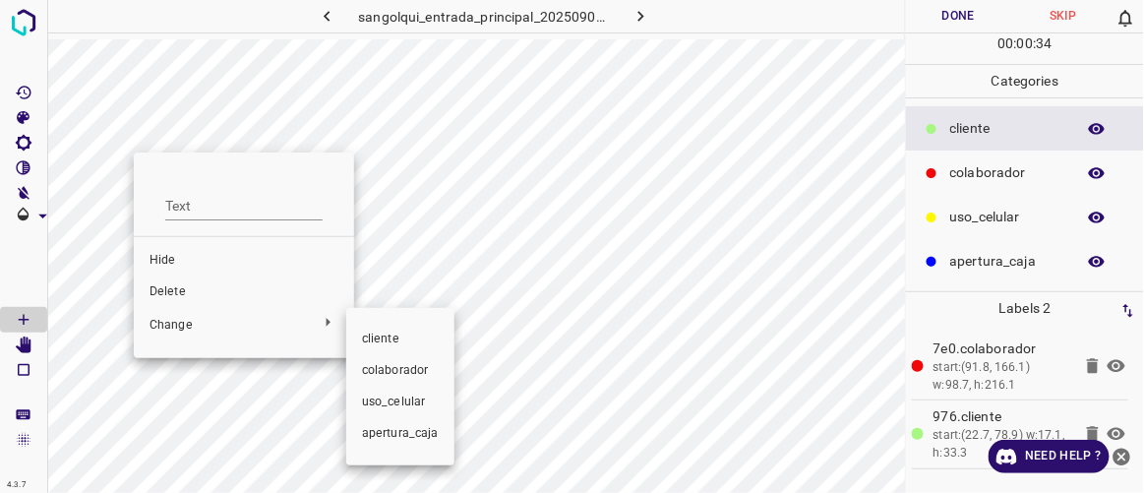
click at [384, 370] on span "colaborador" at bounding box center [400, 371] width 77 height 18
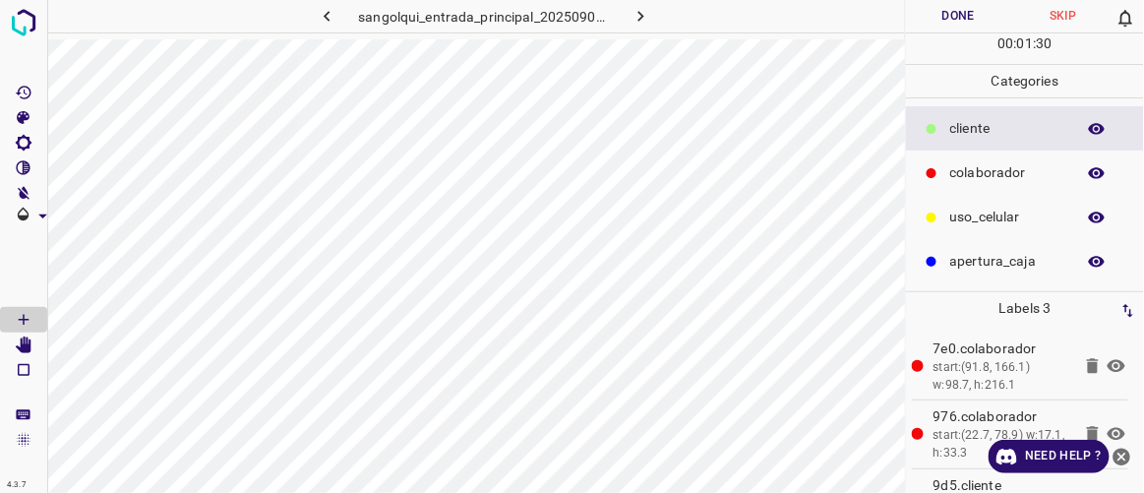
click at [957, 19] on button "Done" at bounding box center [958, 16] width 104 height 32
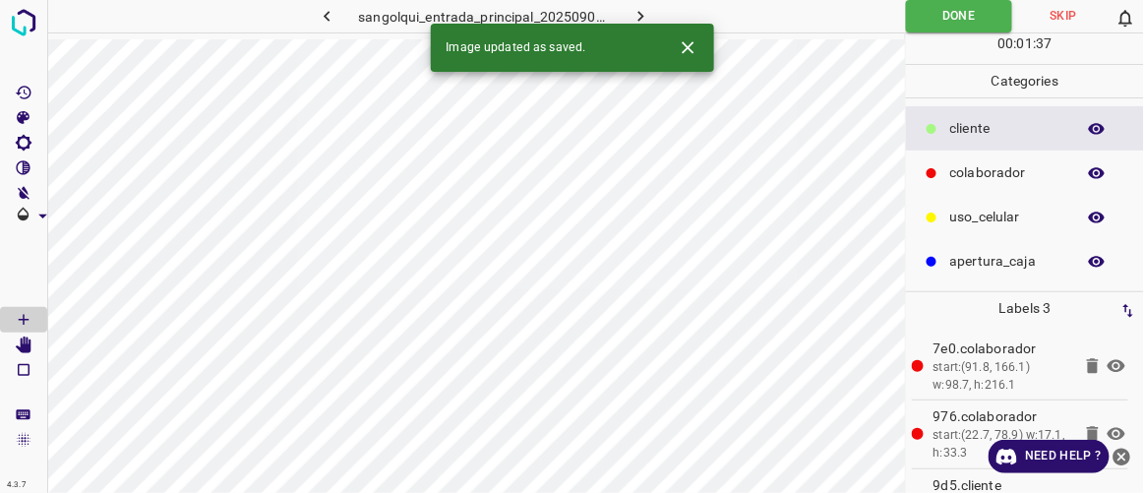
click at [648, 10] on icon "button" at bounding box center [641, 16] width 21 height 21
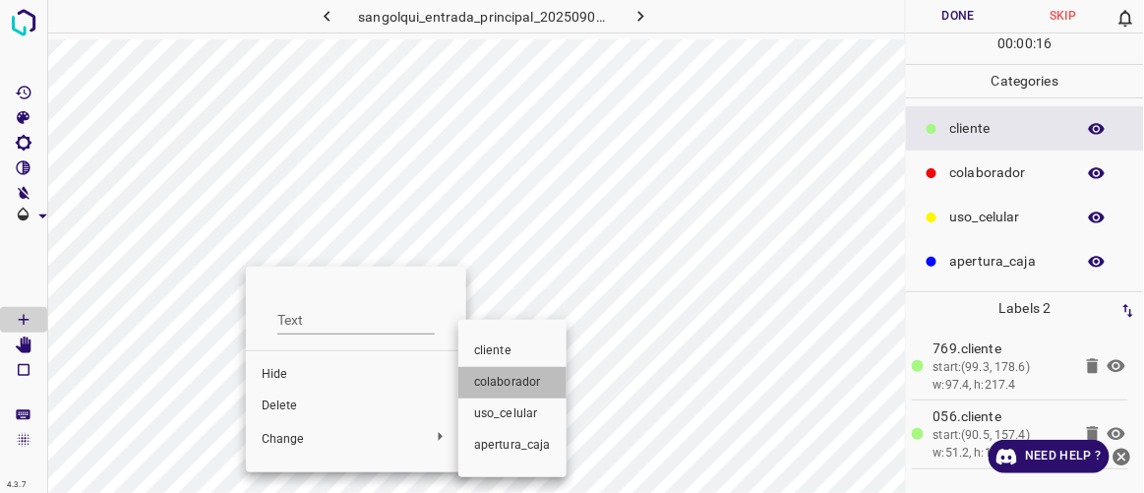
click at [509, 387] on span "colaborador" at bounding box center [512, 383] width 77 height 18
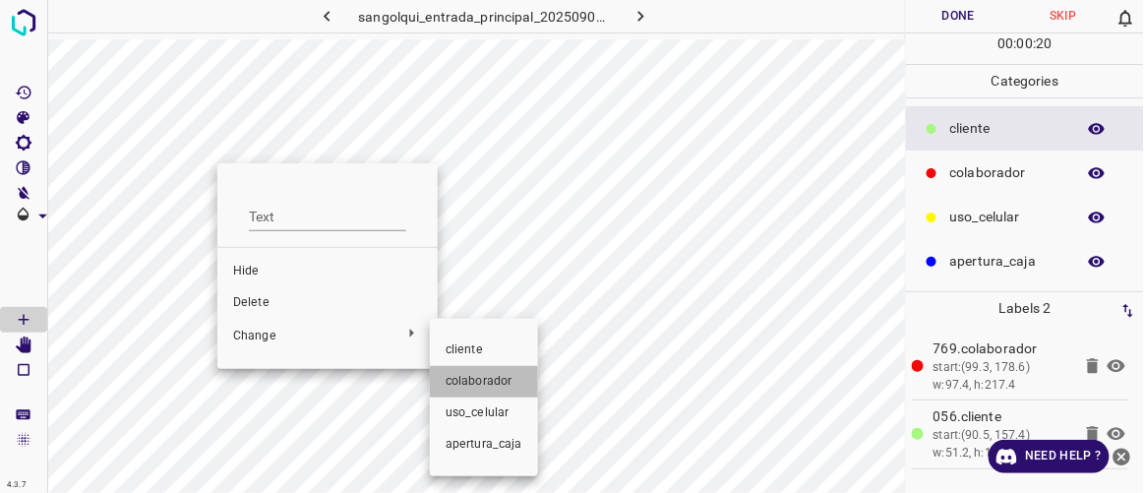
click at [478, 389] on span "colaborador" at bounding box center [484, 382] width 77 height 18
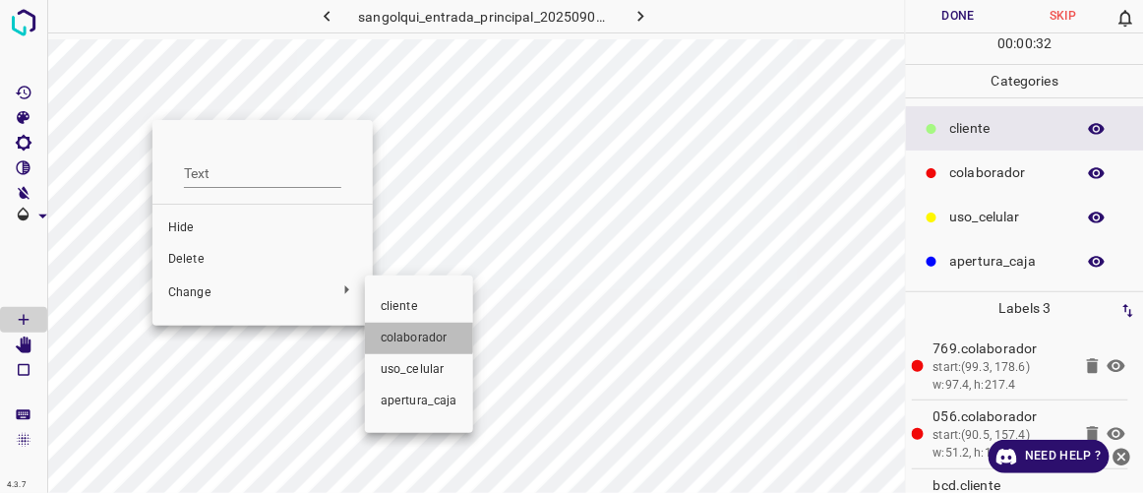
click at [393, 331] on span "colaborador" at bounding box center [419, 339] width 77 height 18
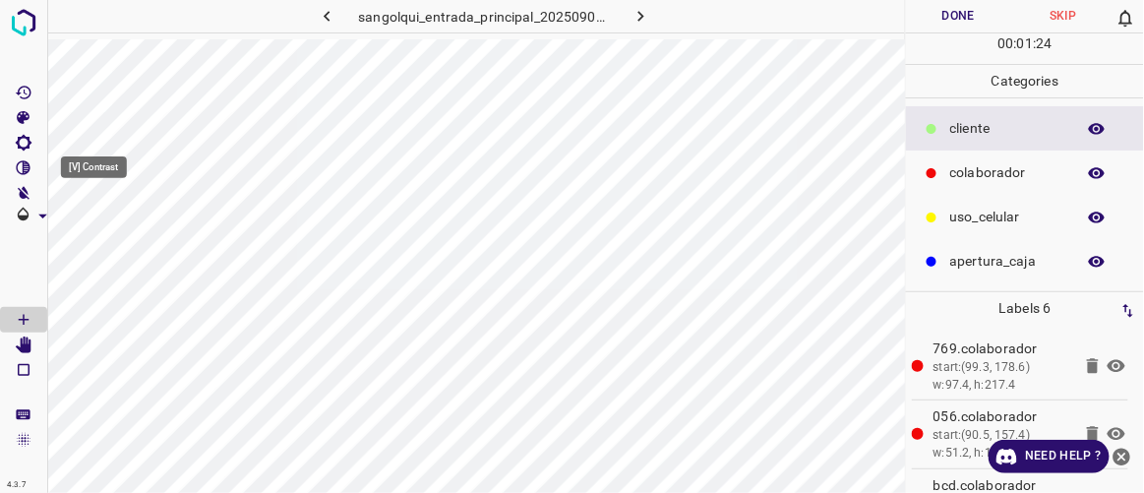
click at [27, 173] on icon "[V] Contrast" at bounding box center [24, 167] width 15 height 15
type input "59"
drag, startPoint x: 93, startPoint y: 234, endPoint x: 83, endPoint y: 229, distance: 11.9
click at [83, 229] on span at bounding box center [83, 238] width 20 height 20
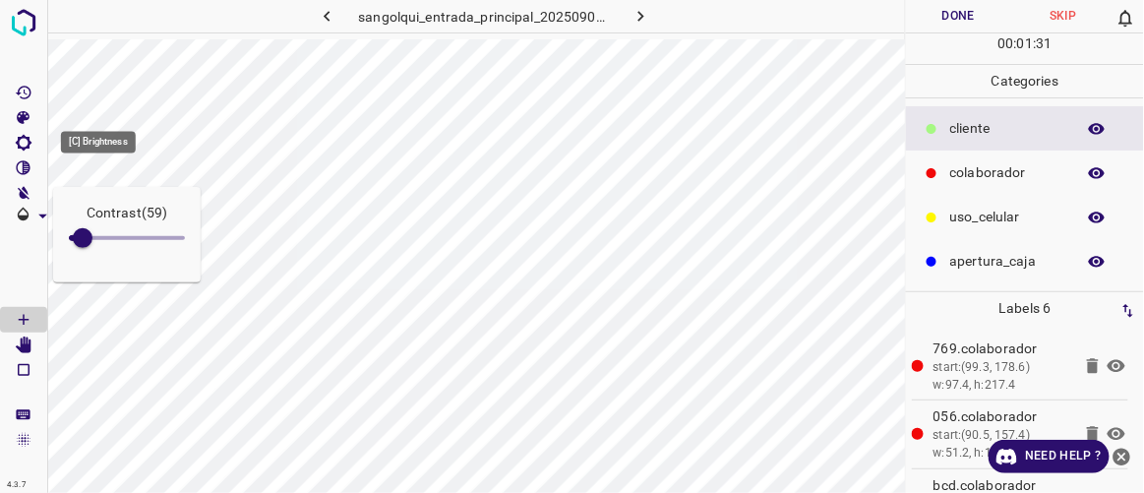
click at [28, 141] on icon "[C] Brightness" at bounding box center [24, 143] width 16 height 16
click at [27, 144] on icon "[C] Brightness" at bounding box center [24, 143] width 18 height 18
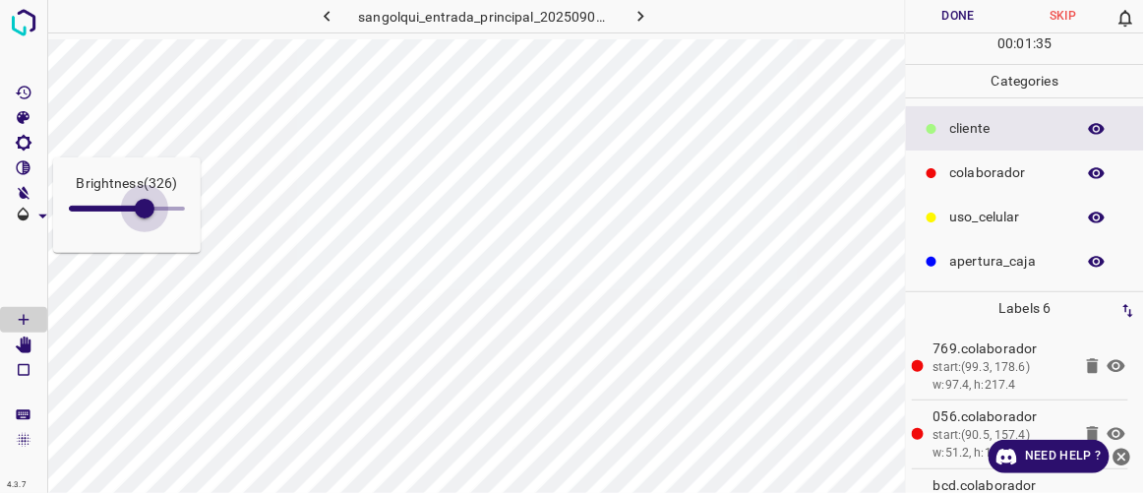
drag, startPoint x: 93, startPoint y: 213, endPoint x: 148, endPoint y: 235, distance: 58.7
click at [148, 235] on div "Brightness ( 326 )" at bounding box center [127, 204] width 148 height 95
drag, startPoint x: 145, startPoint y: 212, endPoint x: 108, endPoint y: 211, distance: 36.4
click at [108, 211] on span at bounding box center [108, 209] width 20 height 20
type input "166"
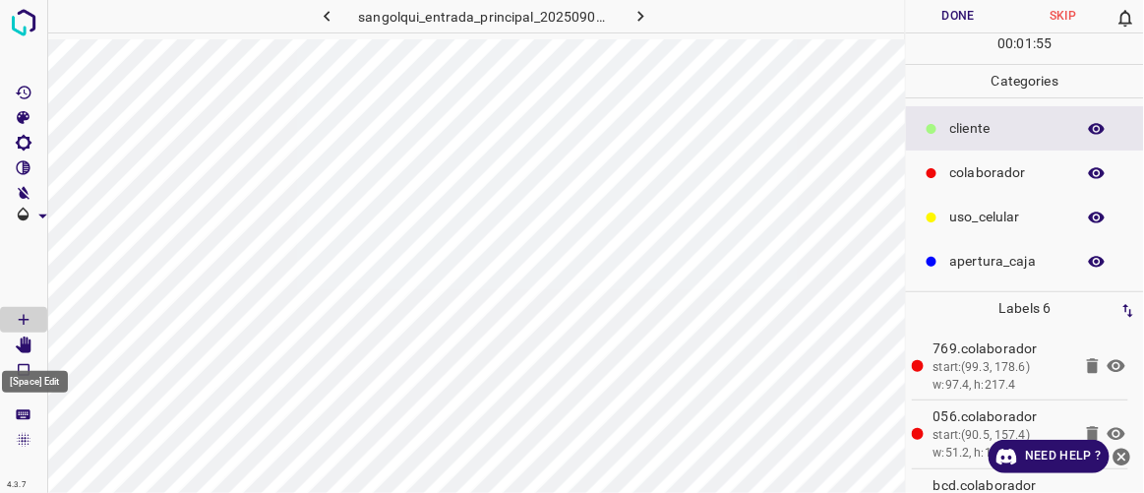
click at [25, 347] on icon "[Space] Edit" at bounding box center [24, 346] width 16 height 18
click at [34, 320] on Draw"] "[Space] Draw" at bounding box center [23, 320] width 47 height 26
click at [967, 10] on button "Done" at bounding box center [958, 16] width 104 height 32
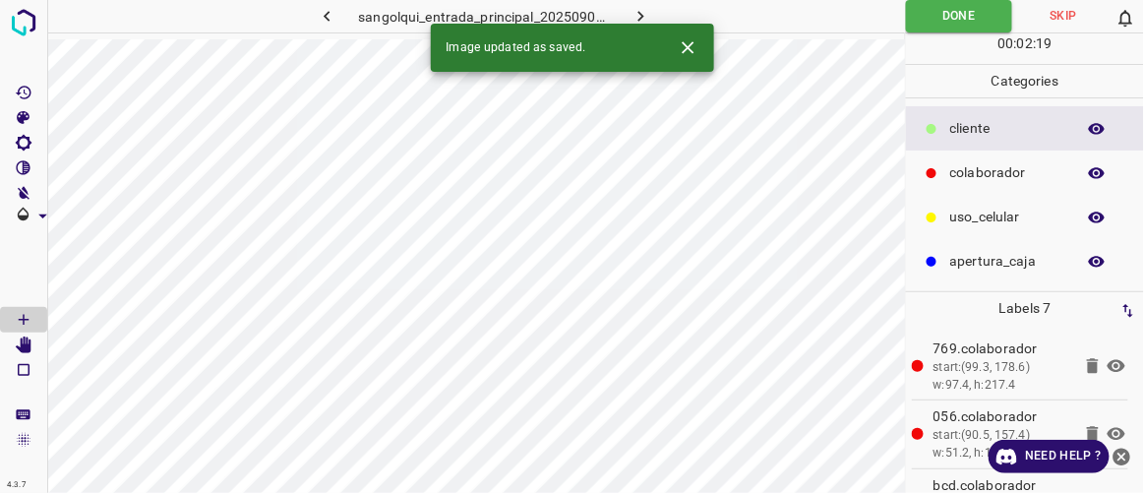
click at [654, 19] on button "button" at bounding box center [641, 16] width 63 height 32
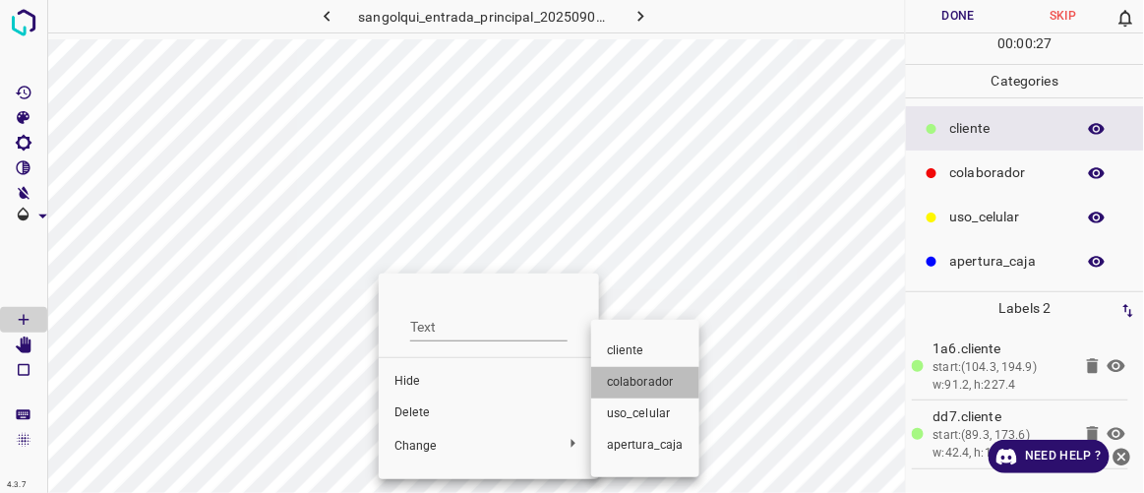
click at [647, 382] on span "colaborador" at bounding box center [645, 383] width 77 height 18
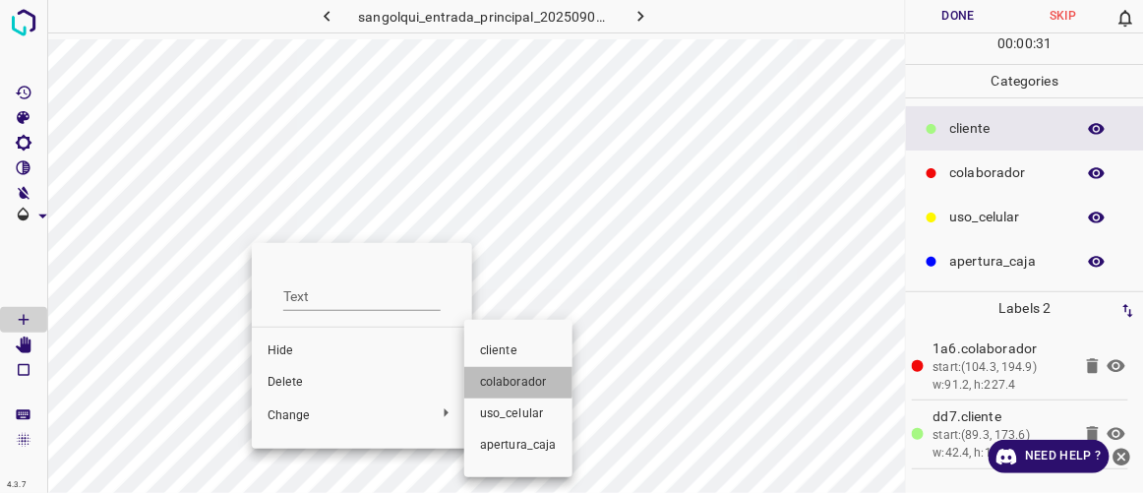
click at [517, 379] on span "colaborador" at bounding box center [518, 383] width 77 height 18
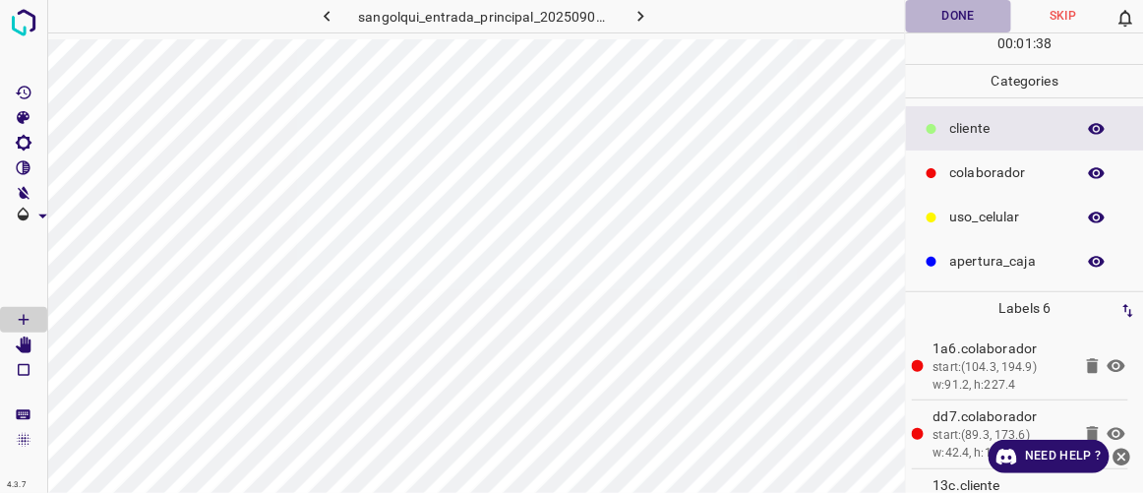
click at [969, 11] on button "Done" at bounding box center [958, 16] width 104 height 32
click at [658, 16] on button "button" at bounding box center [641, 16] width 63 height 32
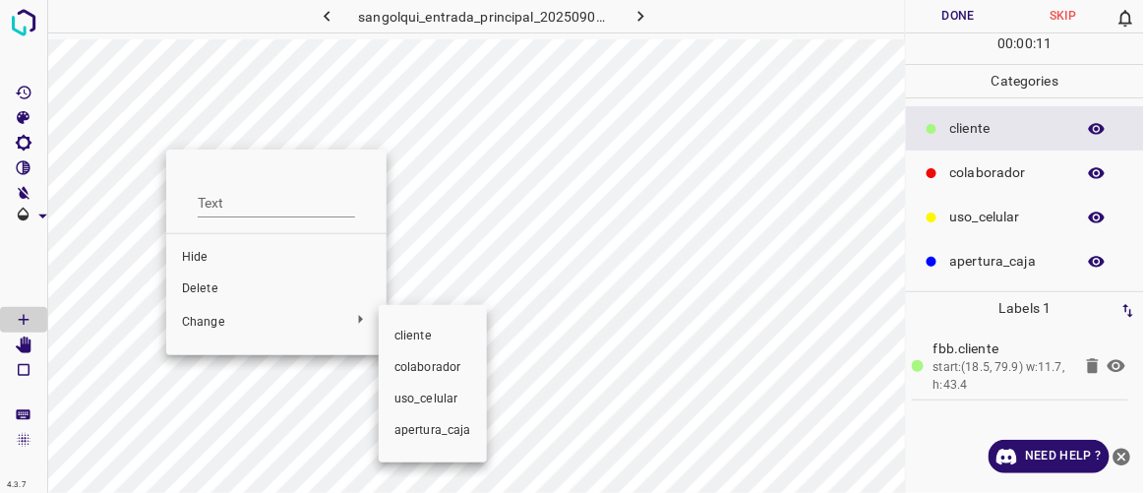
click at [433, 364] on span "colaborador" at bounding box center [433, 368] width 77 height 18
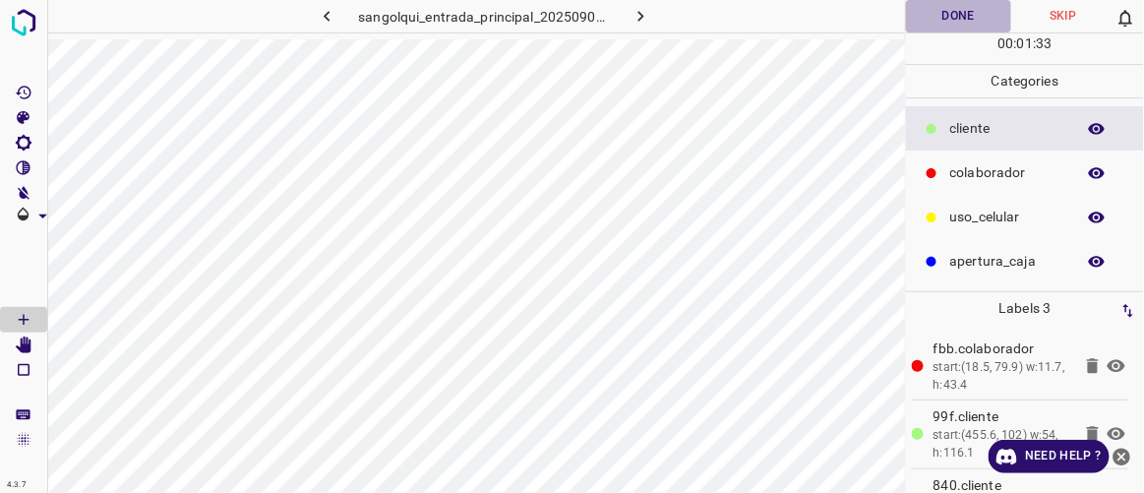
click at [949, 17] on button "Done" at bounding box center [958, 16] width 104 height 32
click at [647, 17] on icon "button" at bounding box center [641, 16] width 21 height 21
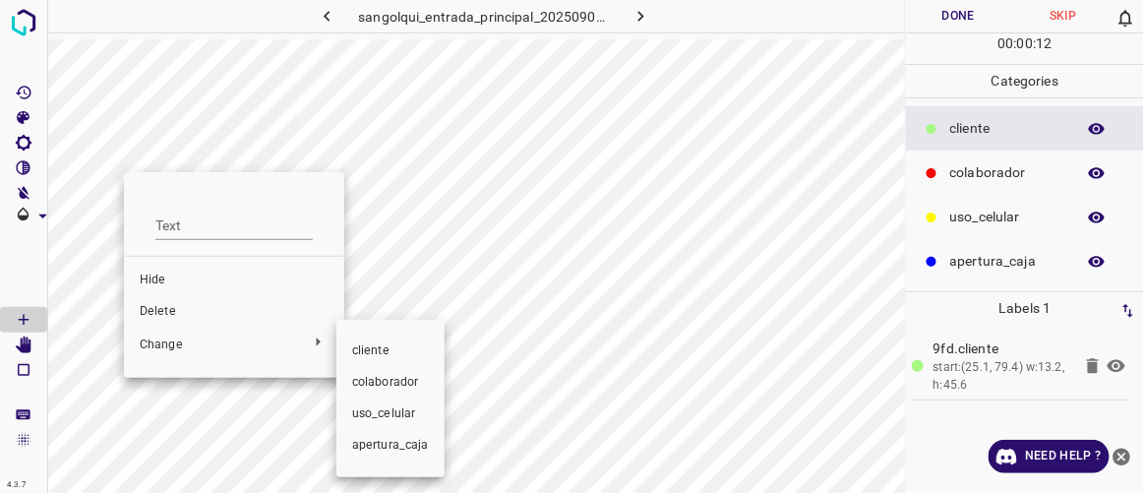
click at [407, 383] on span "colaborador" at bounding box center [390, 383] width 77 height 18
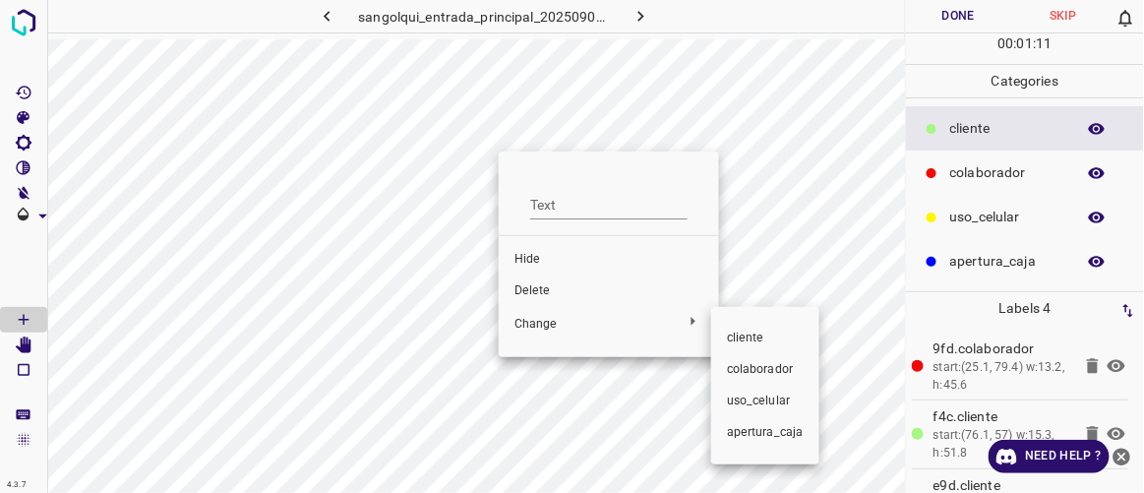
click at [761, 369] on span "colaborador" at bounding box center [765, 370] width 77 height 18
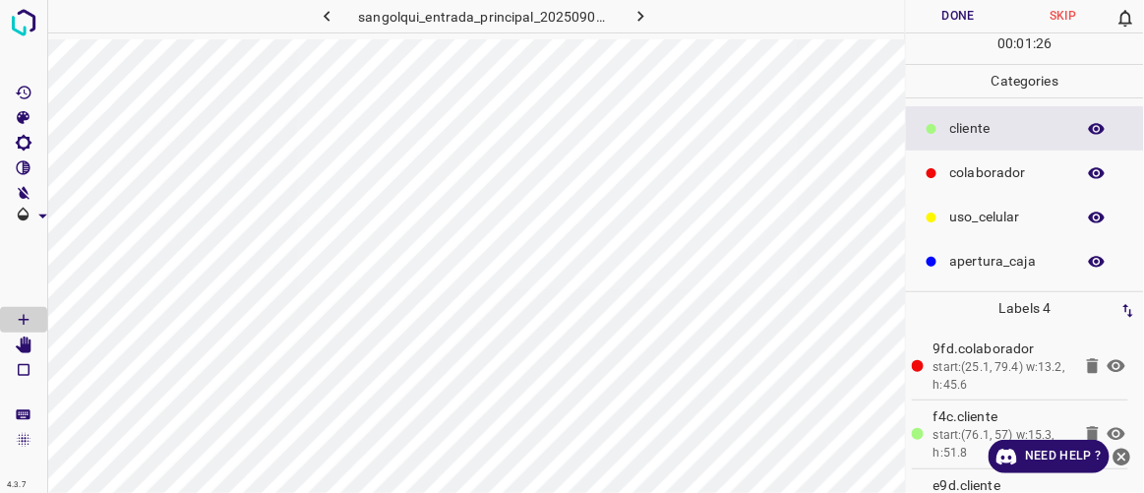
click at [966, 8] on button "Done" at bounding box center [958, 16] width 104 height 32
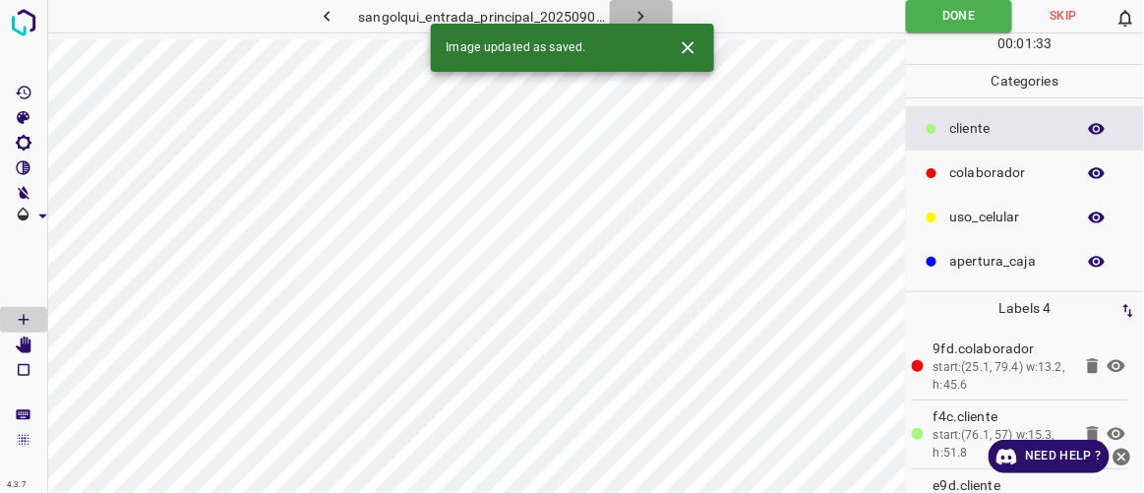
click at [645, 10] on icon "button" at bounding box center [641, 16] width 21 height 21
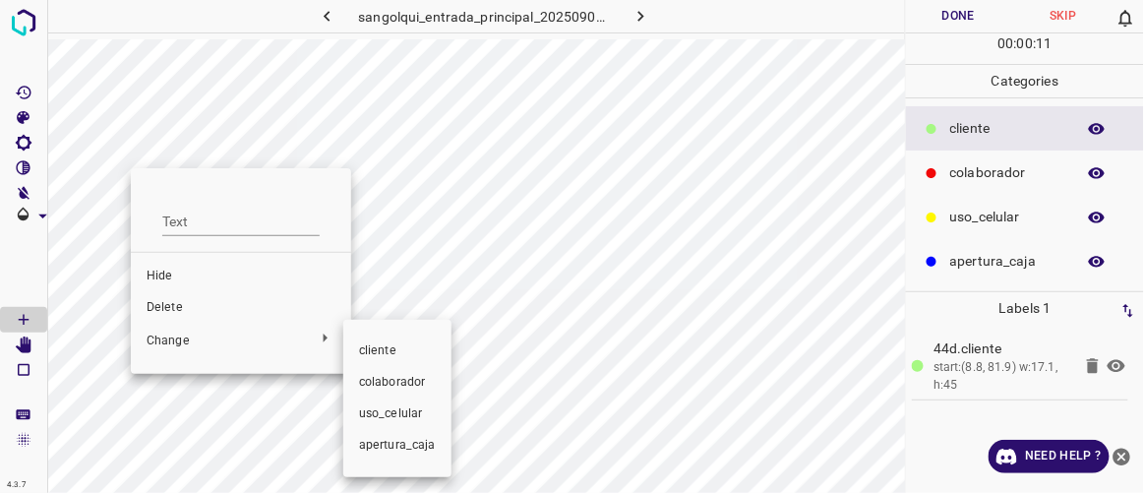
click at [384, 377] on span "colaborador" at bounding box center [397, 383] width 77 height 18
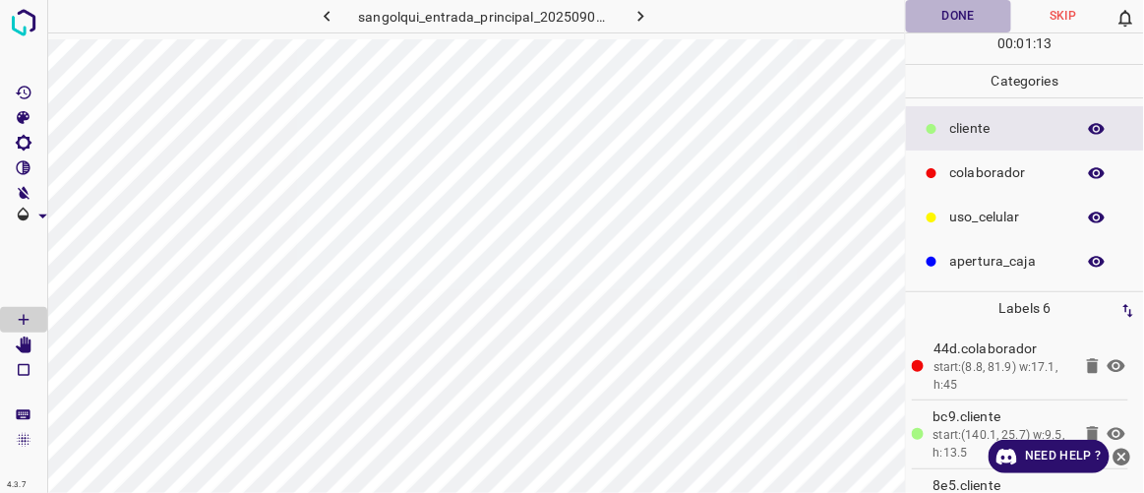
click at [943, 24] on button "Done" at bounding box center [958, 16] width 104 height 32
